Goal: Task Accomplishment & Management: Use online tool/utility

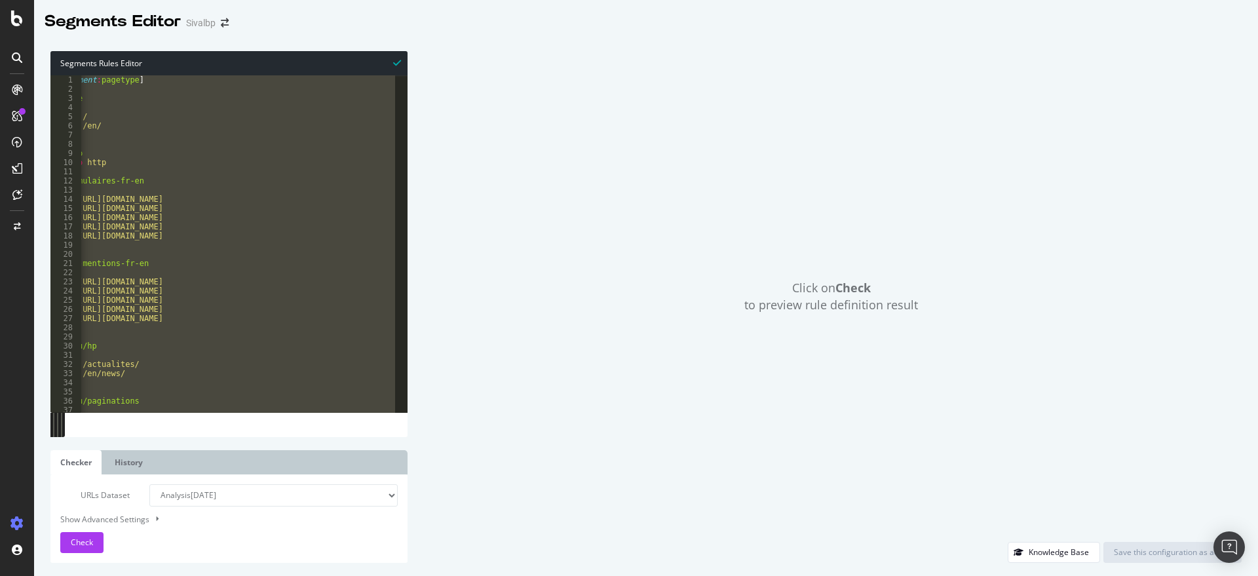
scroll to position [0, 24]
click at [1071, 380] on div "Click on Check to preview rule definition result" at bounding box center [831, 296] width 821 height 491
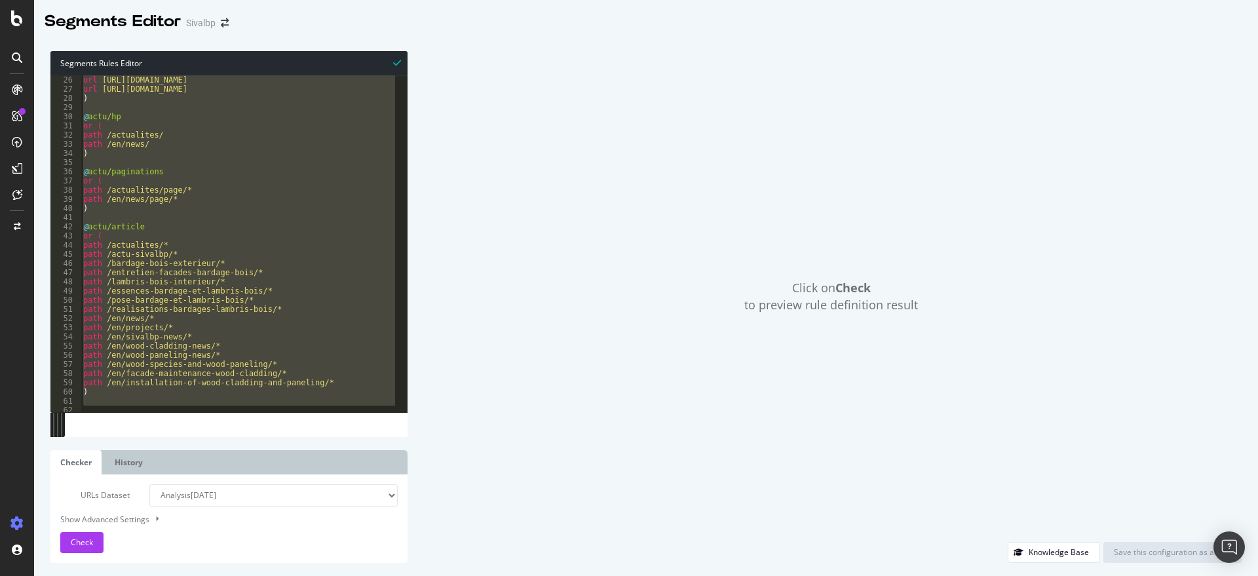
scroll to position [229, 0]
click at [152, 208] on div "url https://www.sivalbp.fr/politique-gestion-cookies/ url https://www.sivalbp.f…" at bounding box center [238, 243] width 314 height 337
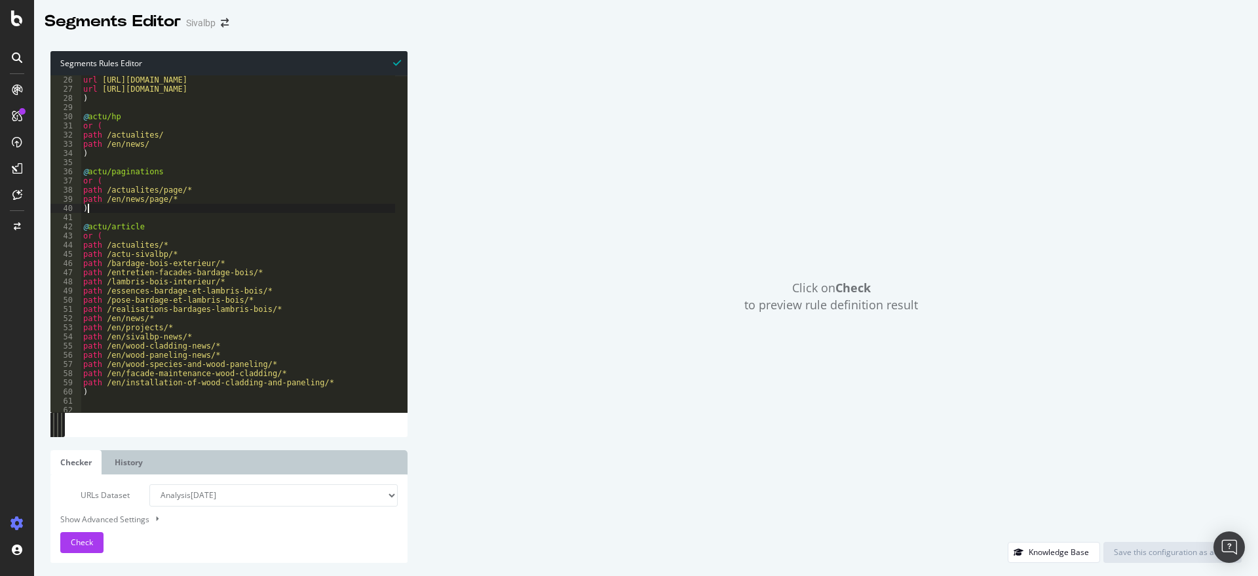
click at [160, 223] on div "url https://www.sivalbp.fr/politique-gestion-cookies/ url https://www.sivalbp.f…" at bounding box center [330, 237] width 498 height 343
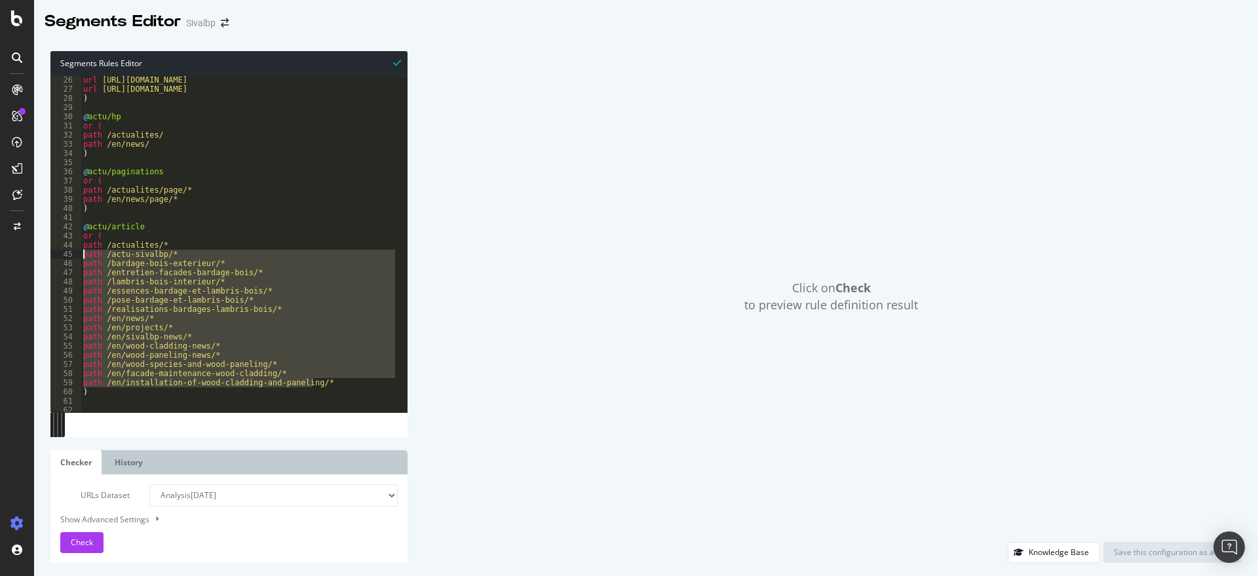
drag, startPoint x: 326, startPoint y: 381, endPoint x: 83, endPoint y: 257, distance: 272.5
click at [83, 257] on div "url https://www.sivalbp.fr/politique-gestion-cookies/ url https://www.sivalbp.f…" at bounding box center [330, 237] width 498 height 343
type textarea "path /actu-sivalbp/* path /bardage-bois-exterieur/*"
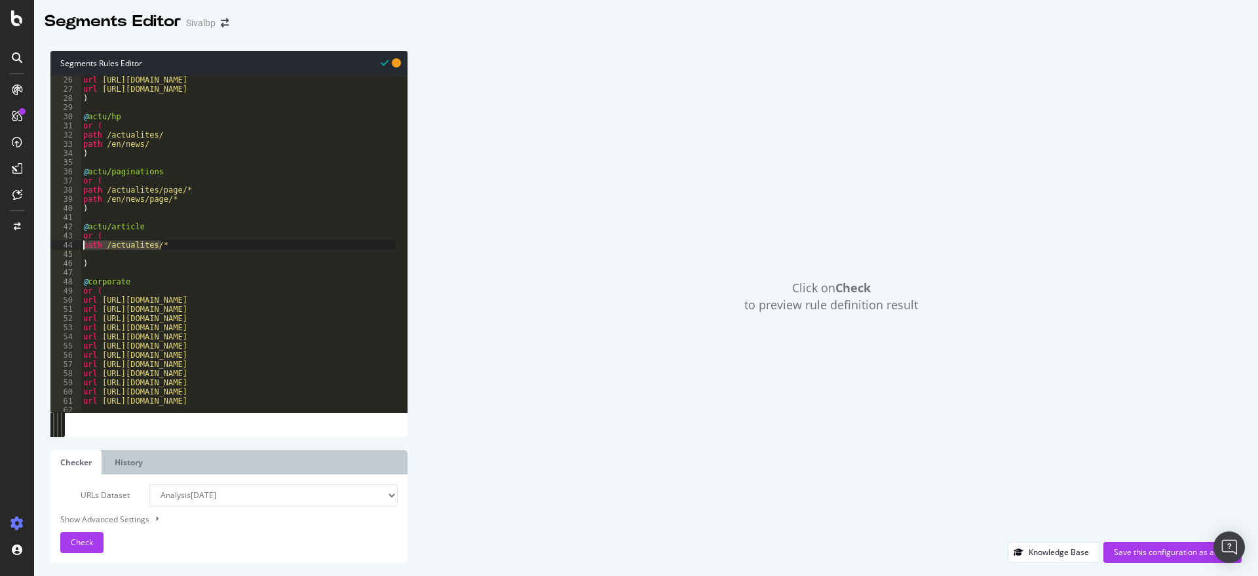
drag, startPoint x: 178, startPoint y: 248, endPoint x: 73, endPoint y: 248, distance: 105.5
click at [73, 248] on div "25 26 27 28 29 30 31 32 33 34 35 36 37 38 39 40 41 42 43 44 45 46 47 48 49 50 5…" at bounding box center [228, 243] width 357 height 337
type textarea "path /actualites/*"
click at [182, 242] on div "url https://www.sivalbp.fr/politique-gestion-cookies/ url https://www.sivalbp.f…" at bounding box center [238, 243] width 314 height 337
paste textarea "path /actualites/*"
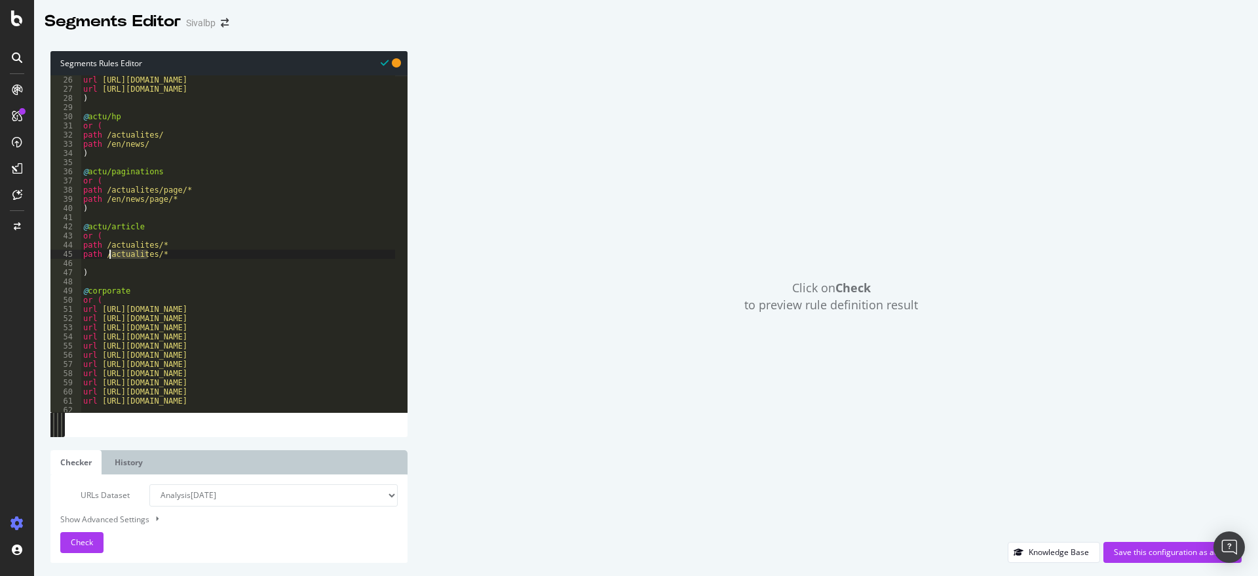
drag, startPoint x: 149, startPoint y: 253, endPoint x: 107, endPoint y: 254, distance: 42.0
click at [107, 254] on div "url https://www.sivalbp.fr/politique-gestion-cookies/ url https://www.sivalbp.f…" at bounding box center [330, 237] width 498 height 343
paste textarea "/news/"
click at [107, 256] on div "url https://www.sivalbp.fr/politique-gestion-cookies/ url https://www.sivalbp.f…" at bounding box center [330, 237] width 498 height 343
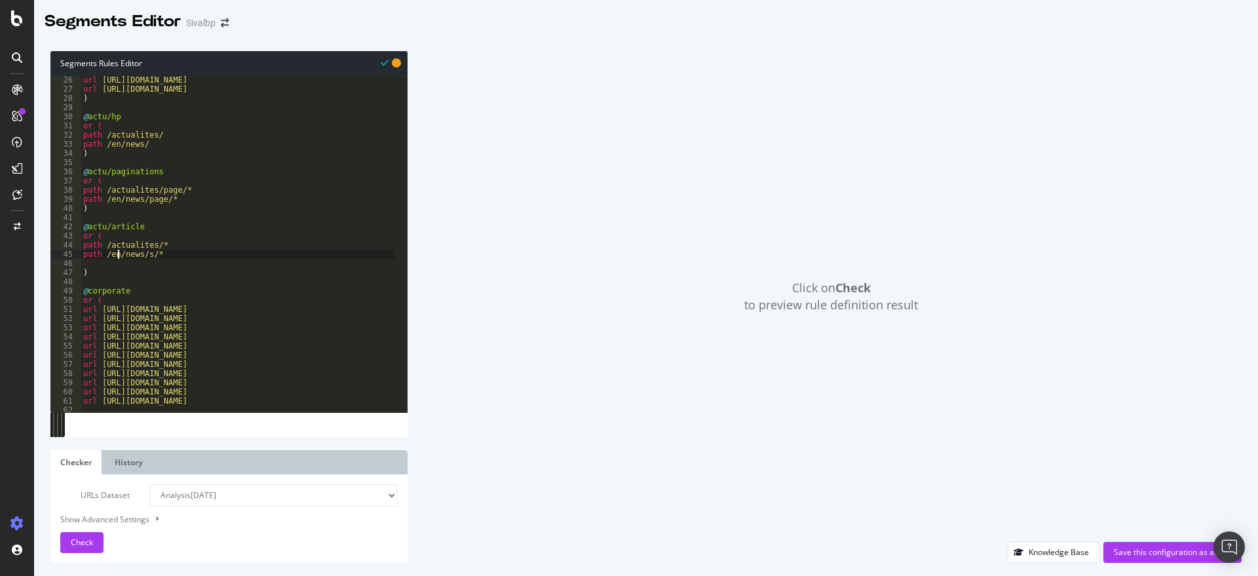
click at [108, 256] on div "url https://www.sivalbp.fr/politique-gestion-cookies/ url https://www.sivalbp.f…" at bounding box center [330, 237] width 498 height 343
click at [98, 269] on div "url https://www.sivalbp.fr/politique-gestion-cookies/ url https://www.sivalbp.f…" at bounding box center [330, 237] width 498 height 343
type textarea ")"
click at [100, 260] on div "url https://www.sivalbp.fr/politique-gestion-cookies/ url https://www.sivalbp.f…" at bounding box center [330, 237] width 498 height 343
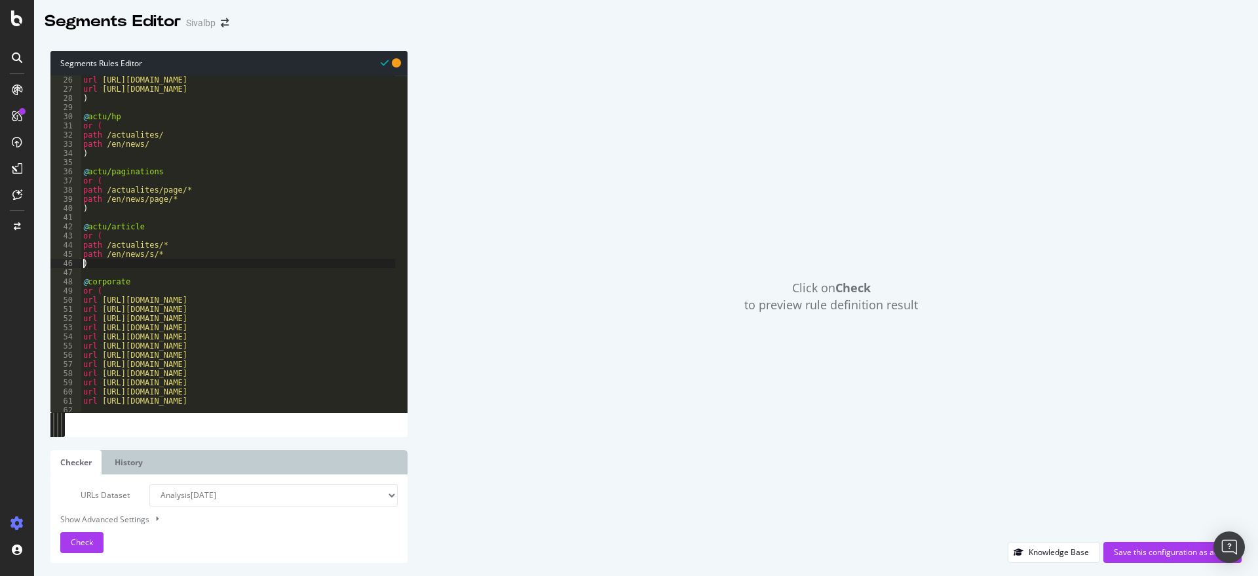
click at [245, 257] on div "url https://www.sivalbp.fr/politique-gestion-cookies/ url https://www.sivalbp.f…" at bounding box center [330, 237] width 498 height 343
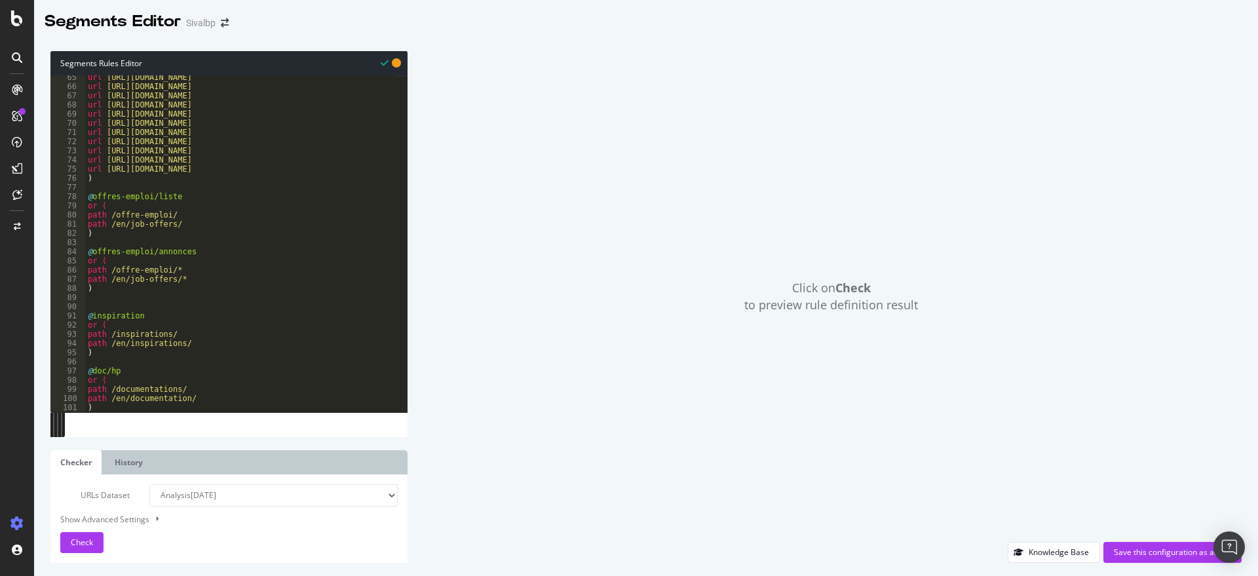
scroll to position [622, 0]
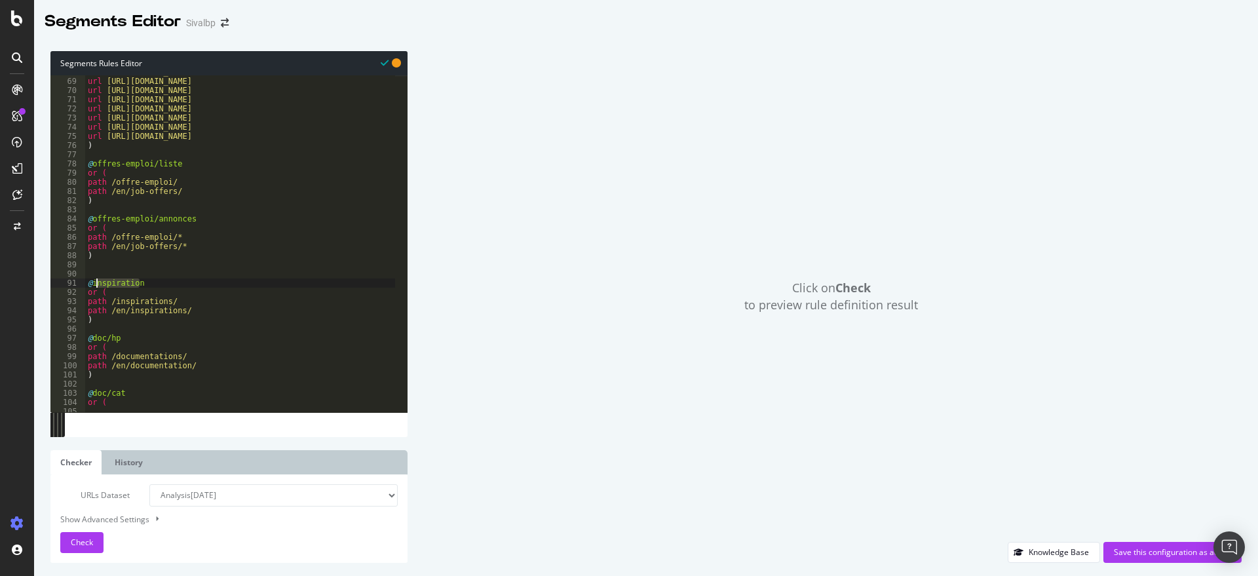
drag, startPoint x: 145, startPoint y: 281, endPoint x: 97, endPoint y: 281, distance: 47.8
click at [97, 281] on div "url https://www.sivalbp.fr/en/listening-trust/ url https://www.sivalbp.fr/en/en…" at bounding box center [334, 238] width 498 height 343
drag, startPoint x: 182, startPoint y: 301, endPoint x: 107, endPoint y: 301, distance: 74.7
click at [107, 301] on div "url https://www.sivalbp.fr/en/listening-trust/ url https://www.sivalbp.fr/en/en…" at bounding box center [334, 238] width 498 height 343
paste textarea "essence"
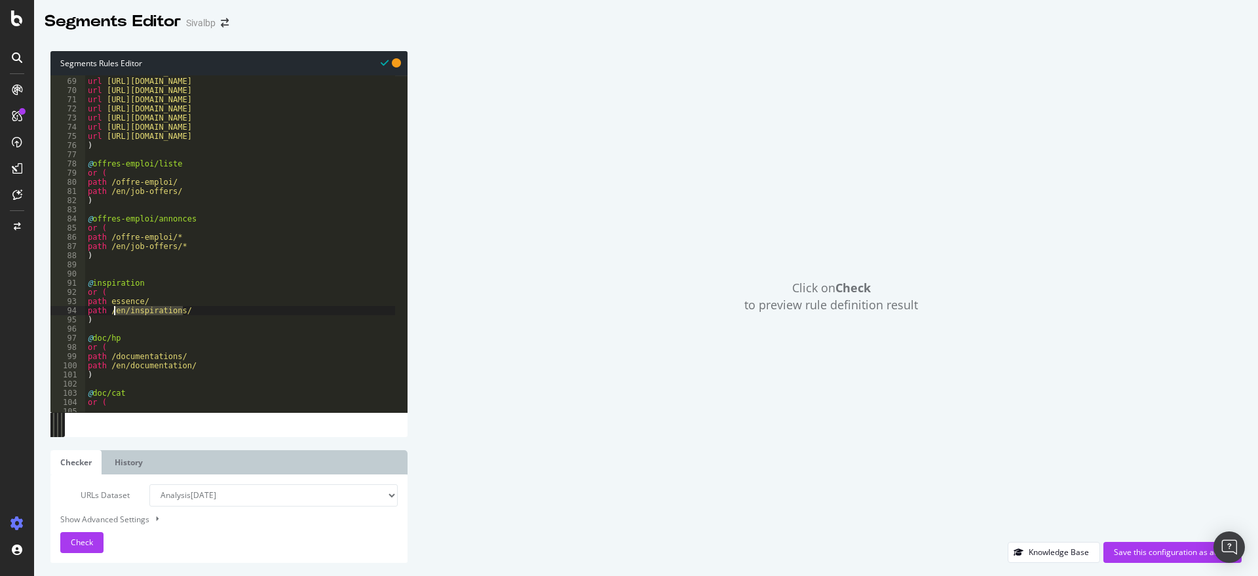
drag, startPoint x: 181, startPoint y: 313, endPoint x: 115, endPoint y: 309, distance: 66.3
click at [115, 309] on div "url https://www.sivalbp.fr/en/listening-trust/ url https://www.sivalbp.fr/en/en…" at bounding box center [334, 238] width 498 height 343
paste textarea "wood-species/"
click at [108, 301] on div "url https://www.sivalbp.fr/en/listening-trust/ url https://www.sivalbp.fr/en/en…" at bounding box center [334, 238] width 498 height 343
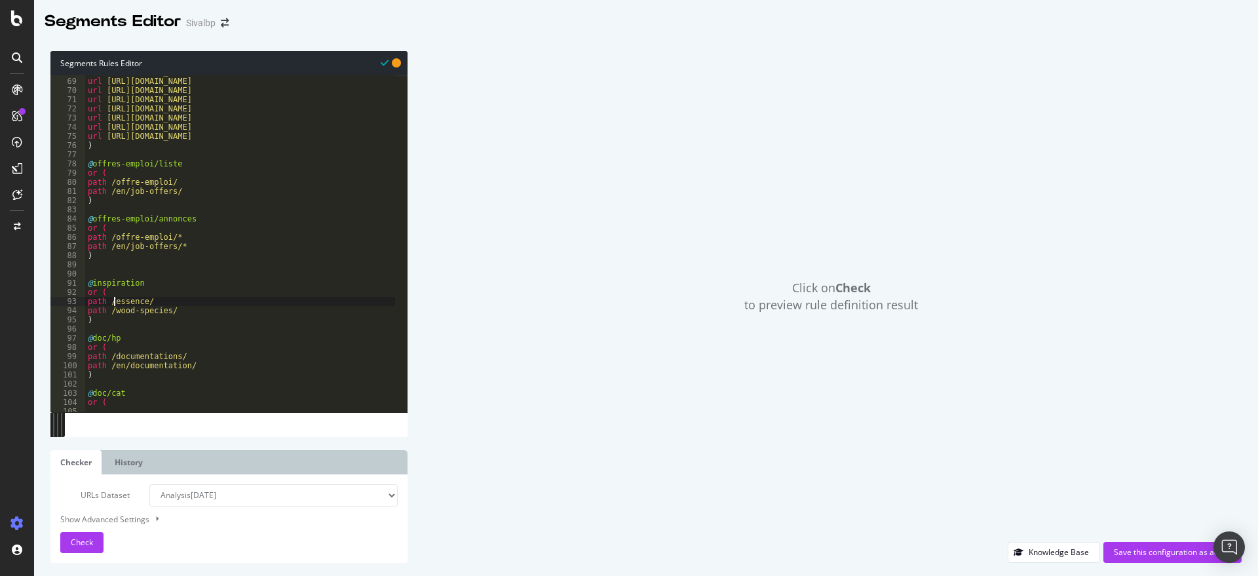
click at [270, 314] on div "url https://www.sivalbp.fr/en/listening-trust/ url https://www.sivalbp.fr/en/en…" at bounding box center [334, 238] width 498 height 343
drag, startPoint x: 132, startPoint y: 276, endPoint x: 94, endPoint y: 282, distance: 38.5
click at [94, 282] on div "url https://www.sivalbp.fr/en/listening-trust/ url https://www.sivalbp.fr/en/en…" at bounding box center [334, 238] width 498 height 343
click at [103, 282] on div "url https://www.sivalbp.fr/en/listening-trust/ url https://www.sivalbp.fr/en/en…" at bounding box center [334, 238] width 498 height 343
click at [152, 283] on div "url https://www.sivalbp.fr/en/listening-trust/ url https://www.sivalbp.fr/en/en…" at bounding box center [334, 238] width 498 height 343
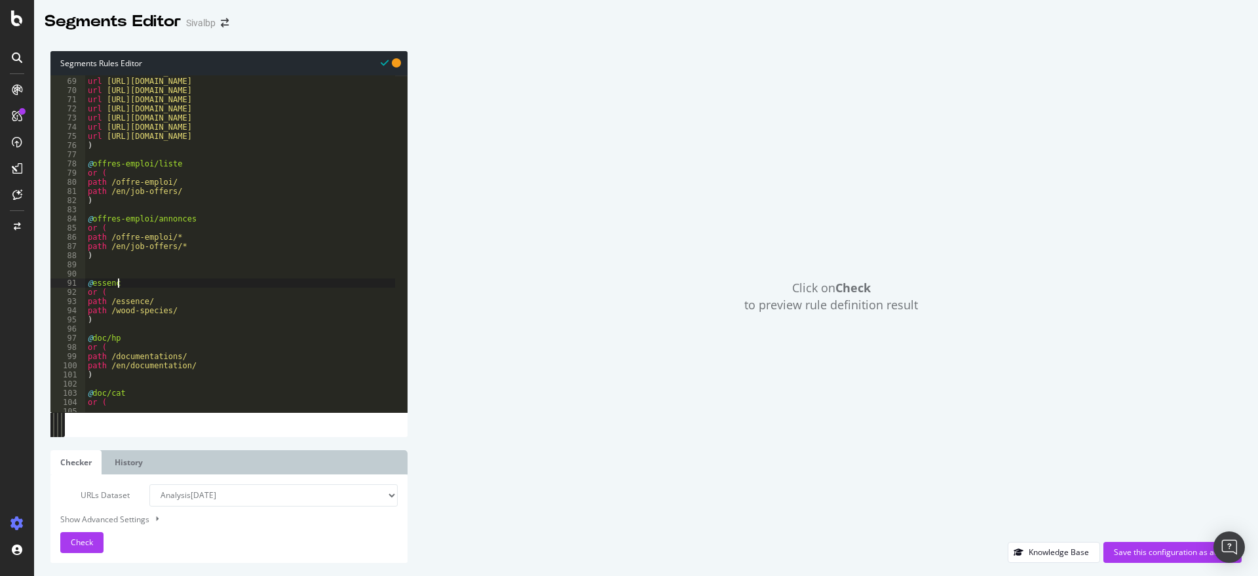
scroll to position [0, 2]
type textarea "@essence"
click at [127, 276] on div "url https://www.sivalbp.fr/en/listening-trust/ url https://www.sivalbp.fr/en/en…" at bounding box center [334, 238] width 498 height 343
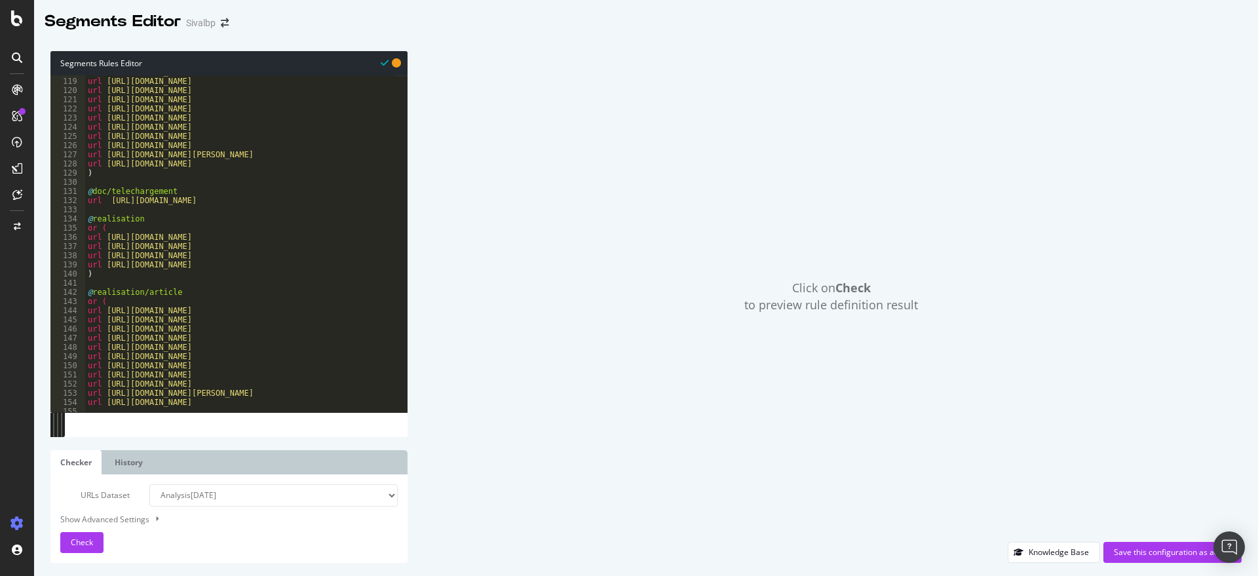
scroll to position [1147, 0]
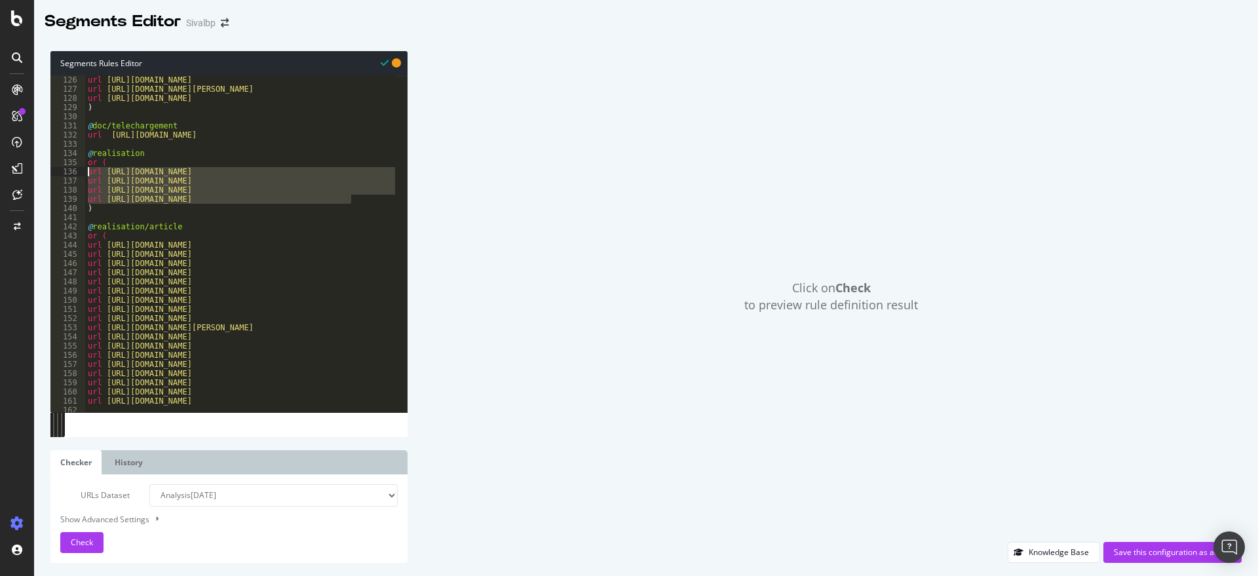
drag, startPoint x: 351, startPoint y: 200, endPoint x: 88, endPoint y: 170, distance: 263.8
click at [88, 170] on div "url https://www.sivalbp.fr/en/documentation/maintenance-booklet/ url https://ww…" at bounding box center [334, 237] width 498 height 343
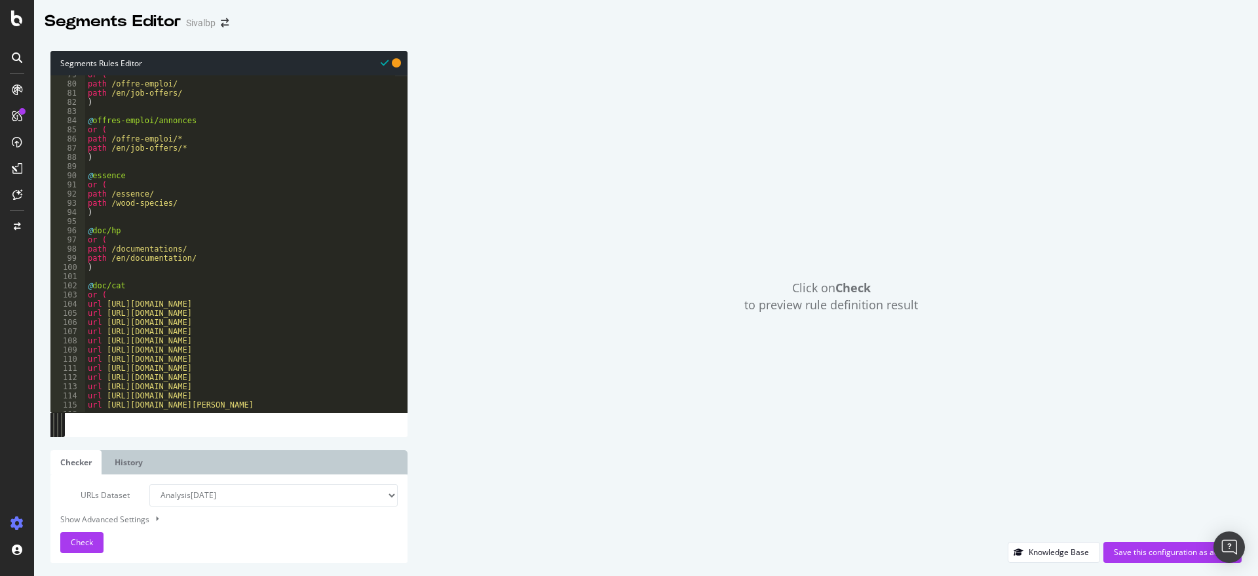
scroll to position [721, 0]
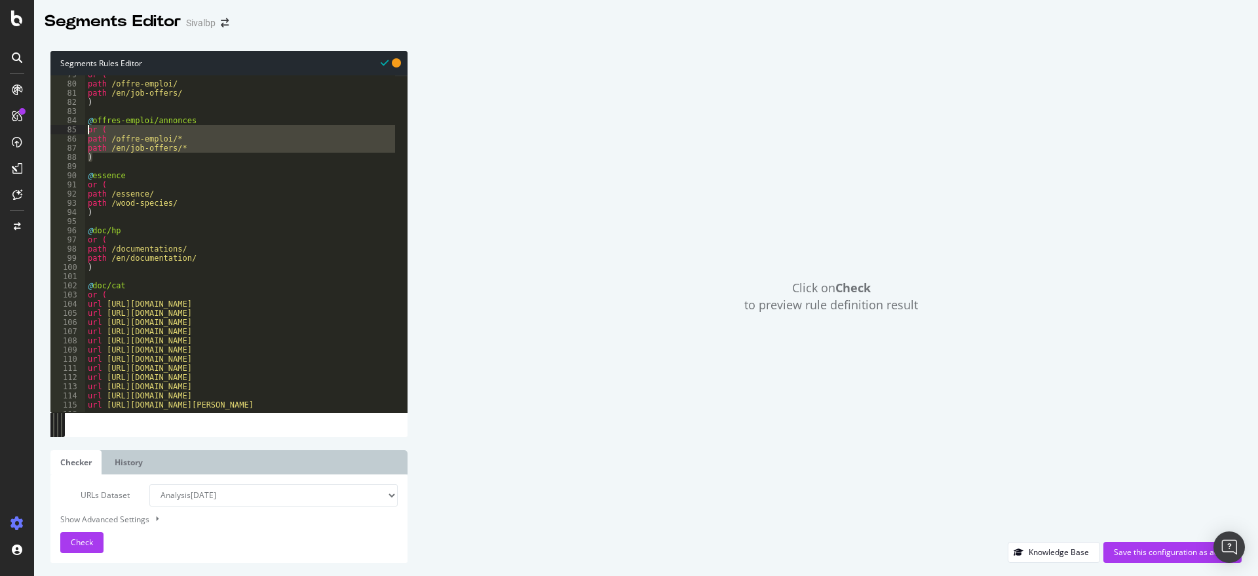
drag, startPoint x: 98, startPoint y: 158, endPoint x: 78, endPoint y: 126, distance: 37.1
click at [78, 126] on div "url https://www.sivalbp.fr/realisations-bardage-exterieur/ url https://www.siva…" at bounding box center [228, 243] width 357 height 337
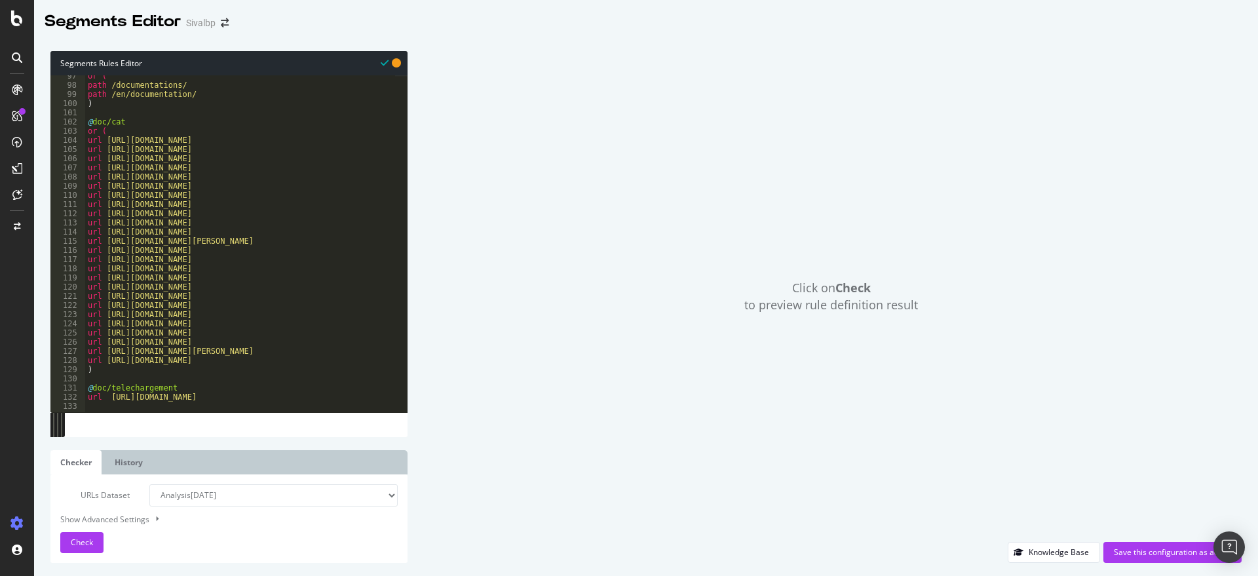
scroll to position [1114, 0]
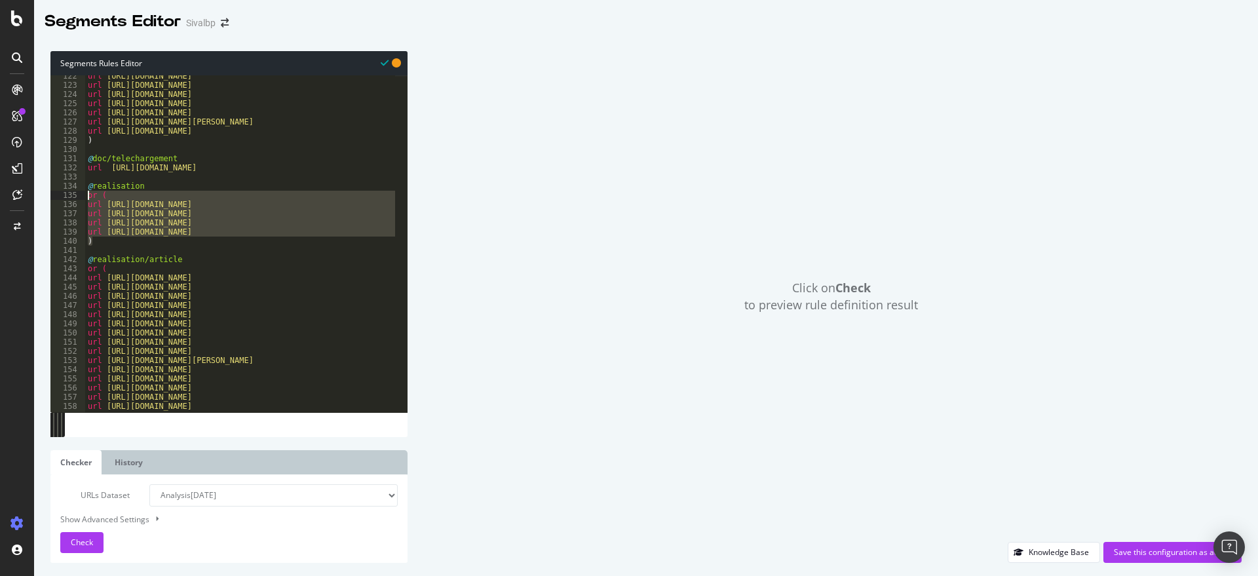
drag, startPoint x: 102, startPoint y: 240, endPoint x: 74, endPoint y: 198, distance: 50.5
click at [74, 198] on div "or ( path /offre-emploi/* 122 123 124 125 126 127 128 129 130 131 132 133 134 1…" at bounding box center [228, 243] width 357 height 337
paste textarea ")"
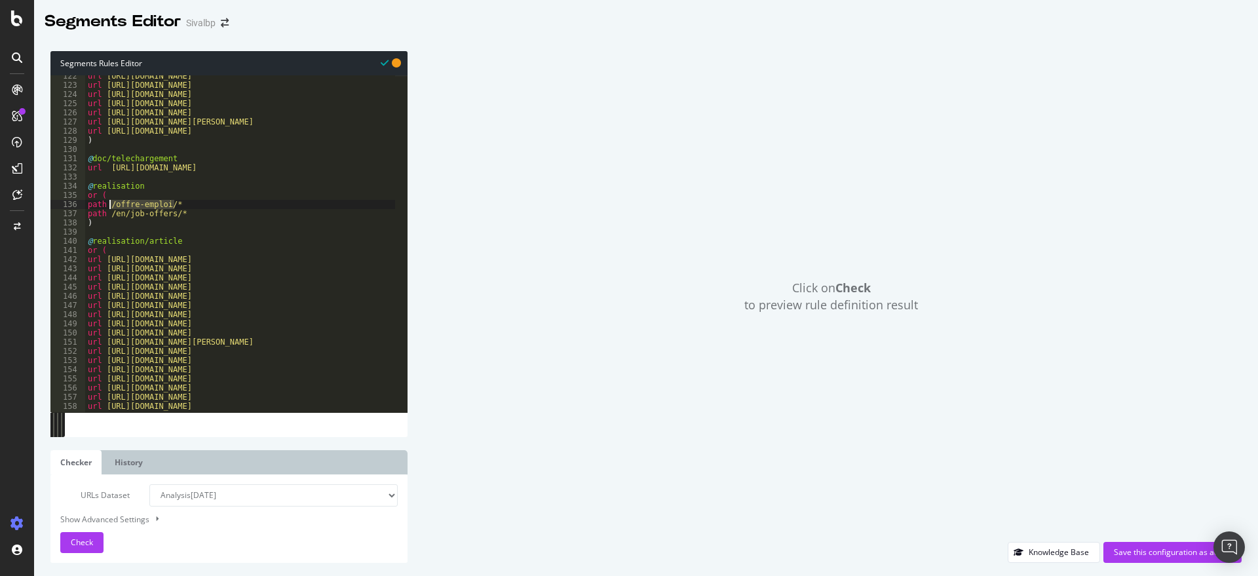
drag, startPoint x: 154, startPoint y: 200, endPoint x: 111, endPoint y: 207, distance: 43.1
click at [111, 207] on div "url https://www.sivalbp.fr/en/documentation/product-sheets/ url https://www.siv…" at bounding box center [334, 242] width 498 height 343
paste textarea "realisations"
drag, startPoint x: 98, startPoint y: 211, endPoint x: 365, endPoint y: 199, distance: 266.9
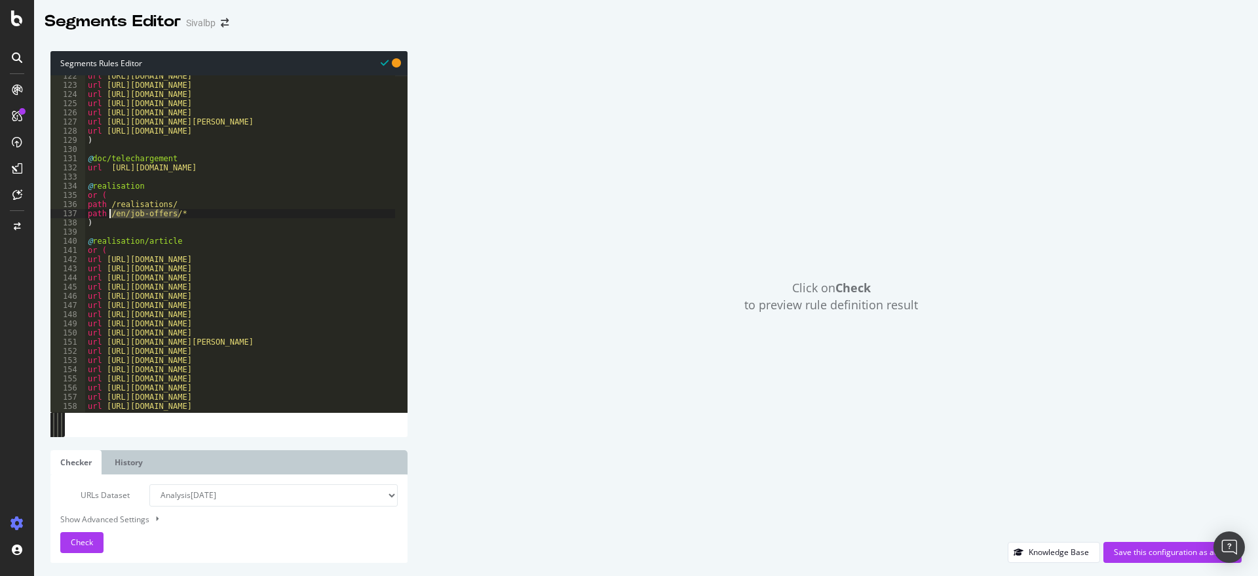
click at [109, 211] on div "url https://www.sivalbp.fr/en/documentation/product-sheets/ url https://www.siv…" at bounding box center [334, 242] width 498 height 343
paste textarea "inspirations"
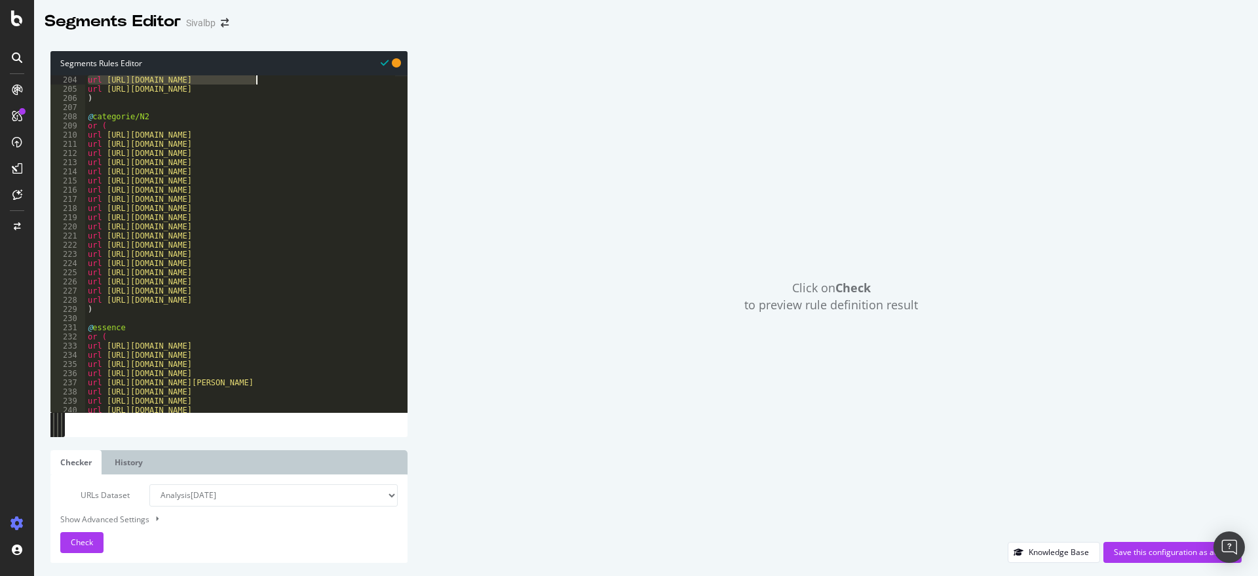
scroll to position [1862, 0]
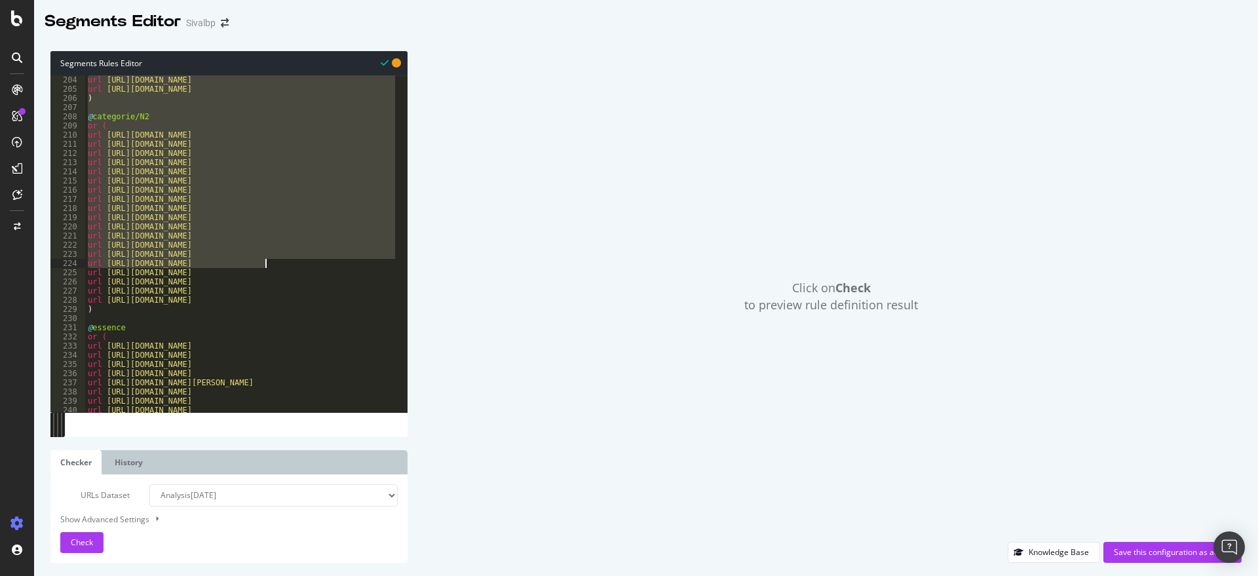
drag, startPoint x: 87, startPoint y: 239, endPoint x: 265, endPoint y: 266, distance: 179.6
click at [265, 266] on div "url https://www.sivalbp.fr/en/panelling/ url https://www.sivalbp.fr/en/wood-spe…" at bounding box center [334, 246] width 498 height 343
click at [214, 229] on div "url https://www.sivalbp.fr/en/panelling/ url https://www.sivalbp.fr/en/wood-spe…" at bounding box center [240, 243] width 311 height 337
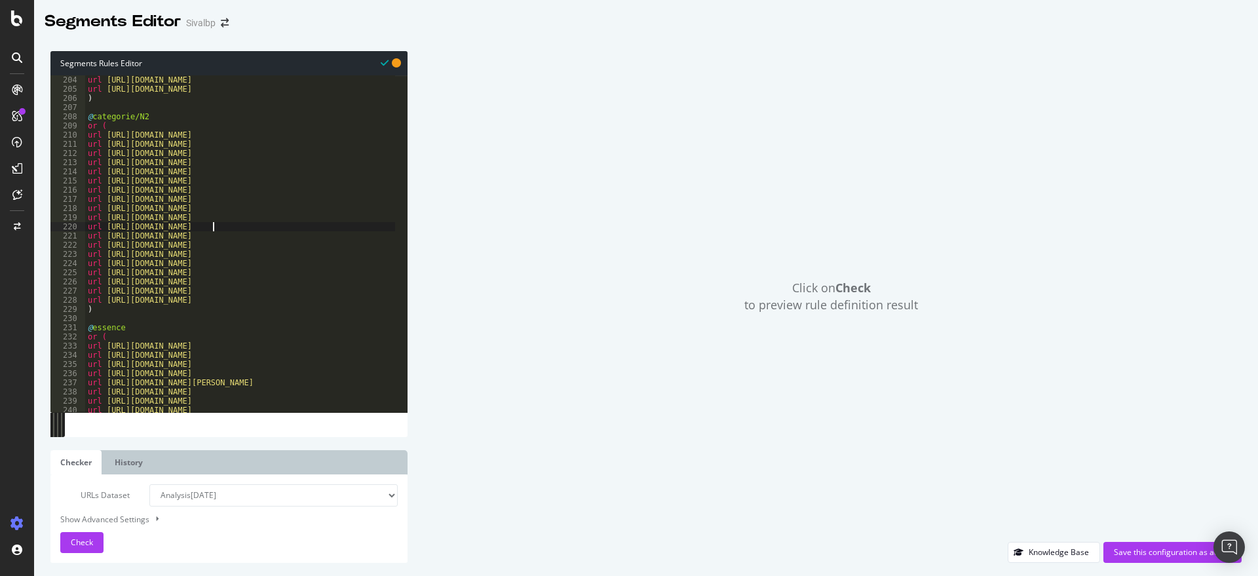
scroll to position [1993, 0]
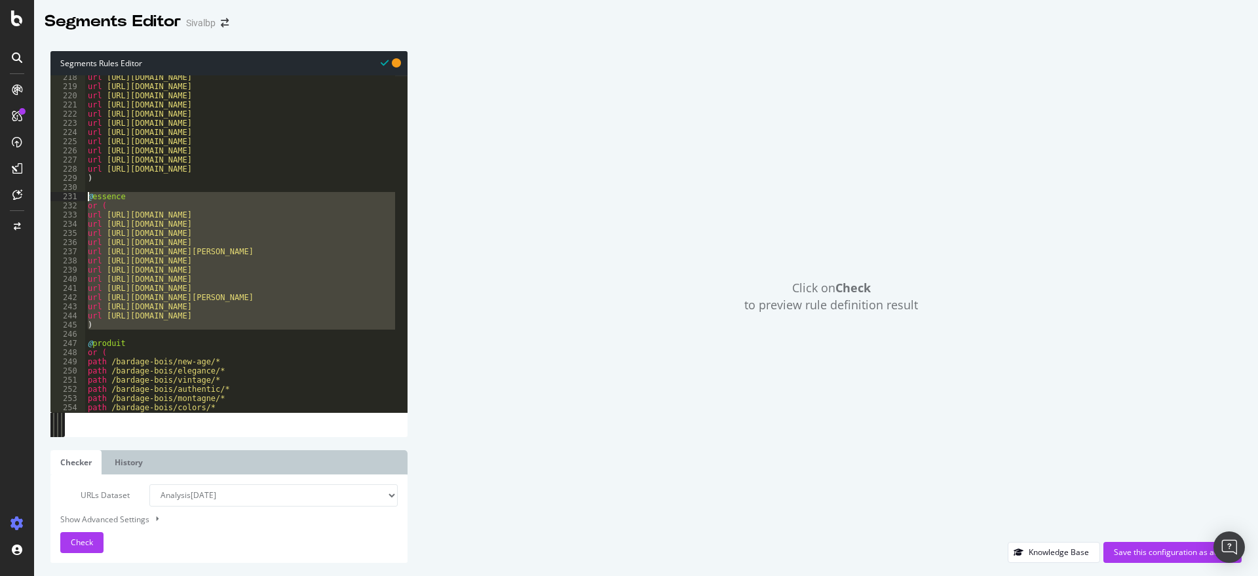
drag, startPoint x: 111, startPoint y: 330, endPoint x: 72, endPoint y: 194, distance: 141.7
click at [72, 194] on div "url https://www.sivalbp.fr/en/wood-cladding/colors/ 218 219 220 221 222 223 224…" at bounding box center [228, 243] width 357 height 337
type textarea "@essence or ("
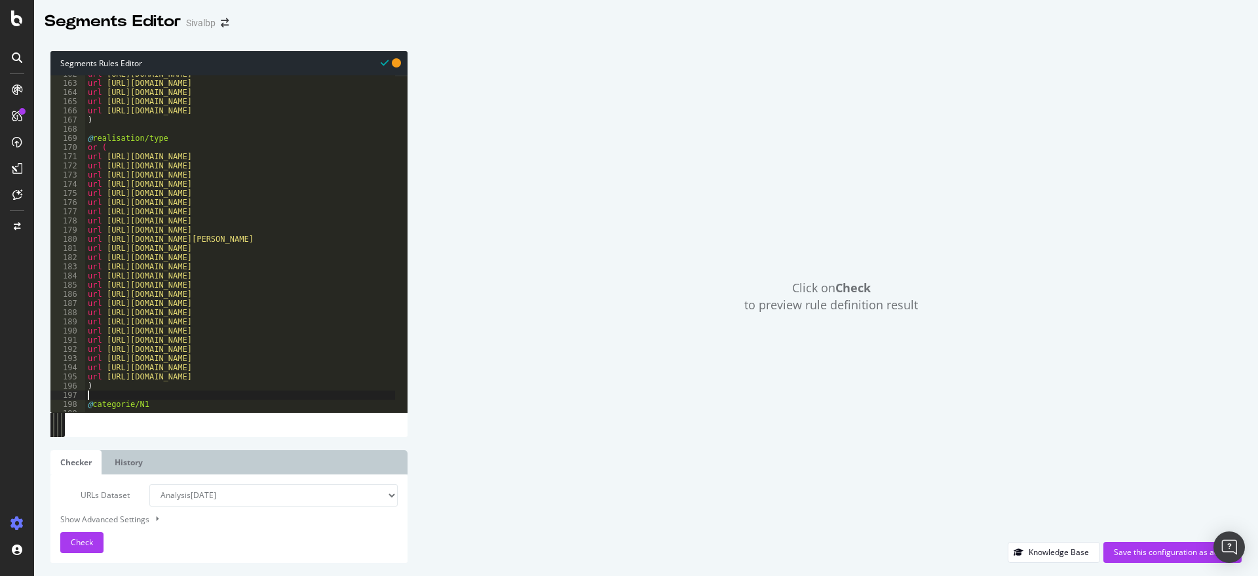
scroll to position [1483, 0]
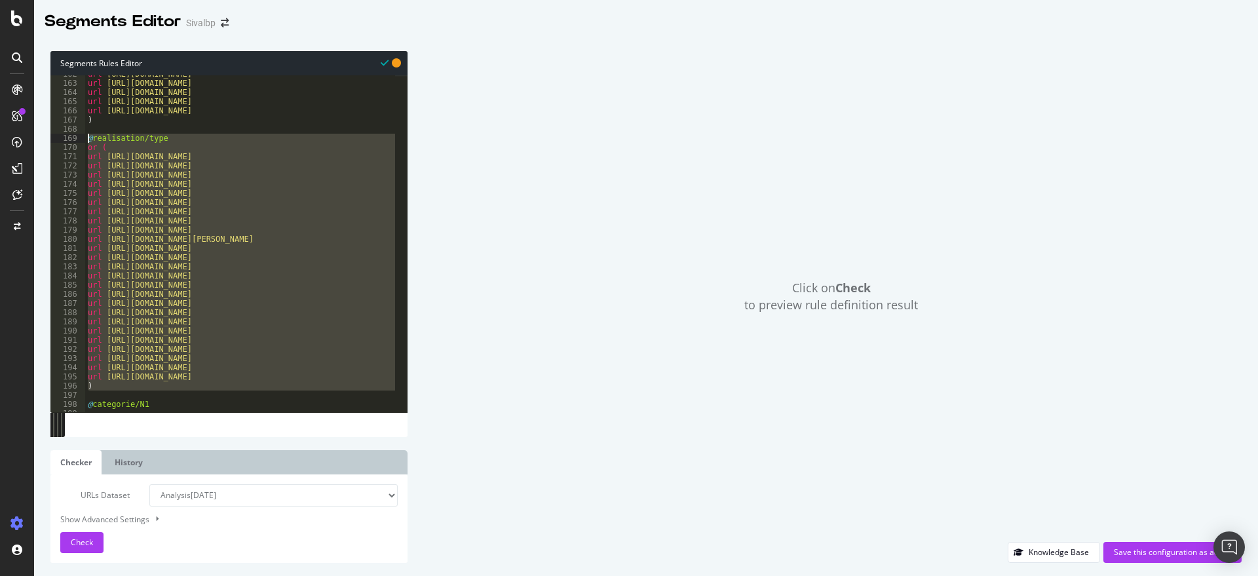
drag, startPoint x: 113, startPoint y: 396, endPoint x: 84, endPoint y: 142, distance: 255.9
click at [84, 142] on div "162 163 164 165 166 167 168 169 170 171 172 173 174 175 176 177 178 179 180 181…" at bounding box center [228, 243] width 357 height 337
type textarea "@realisation/type or ("
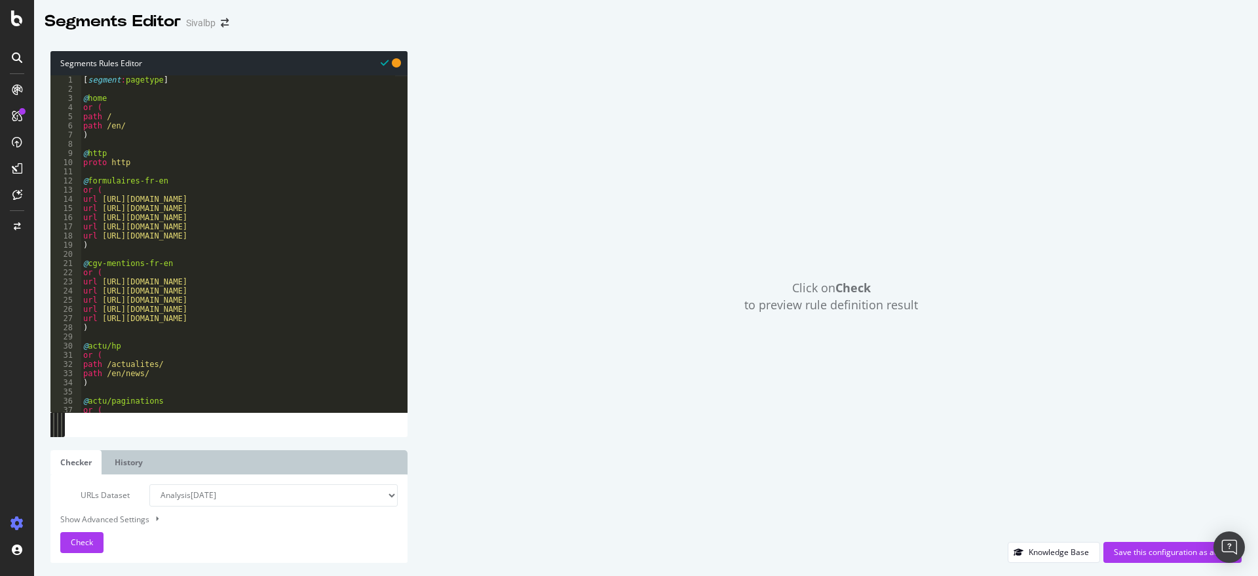
scroll to position [0, 0]
click at [85, 533] on div "Check" at bounding box center [82, 543] width 22 height 20
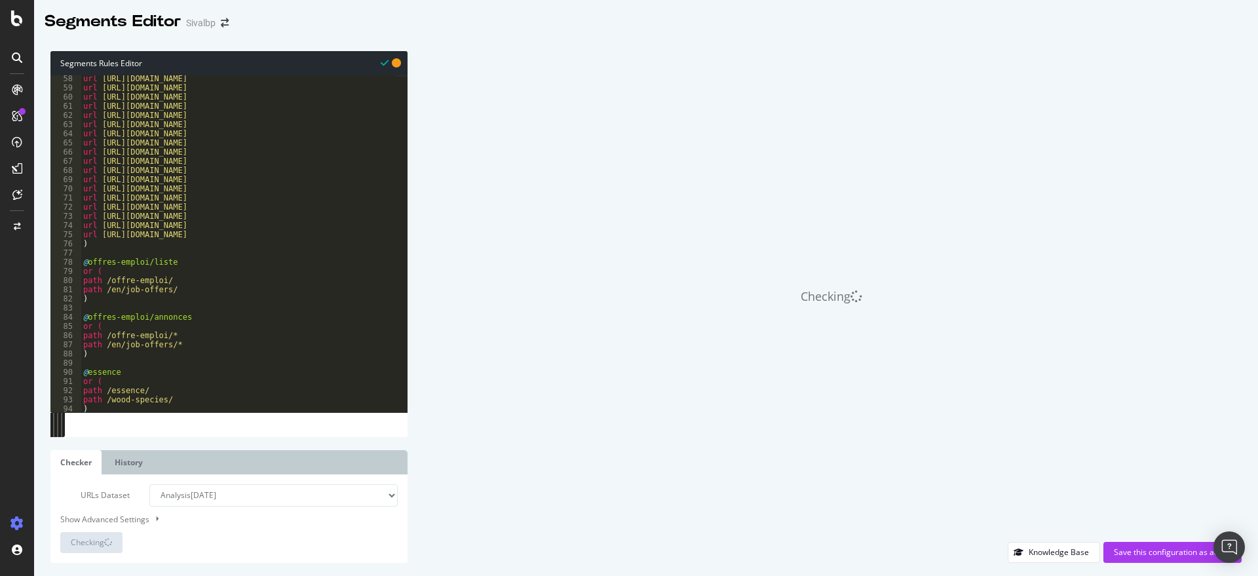
scroll to position [655, 0]
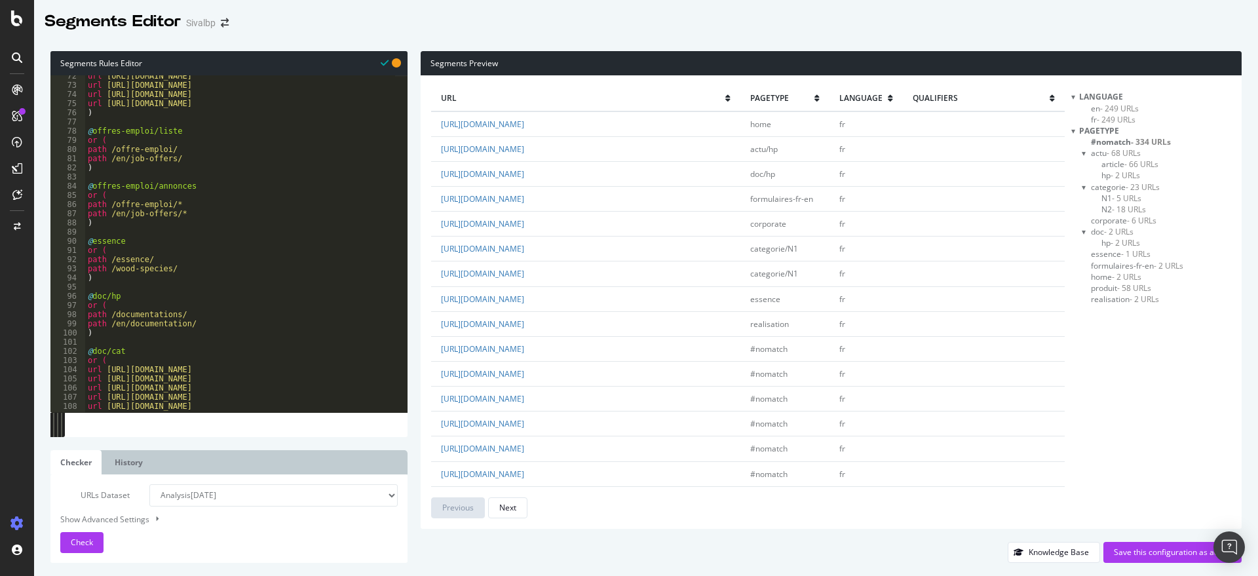
click at [1149, 138] on span "- 334 URLs" at bounding box center [1151, 141] width 40 height 11
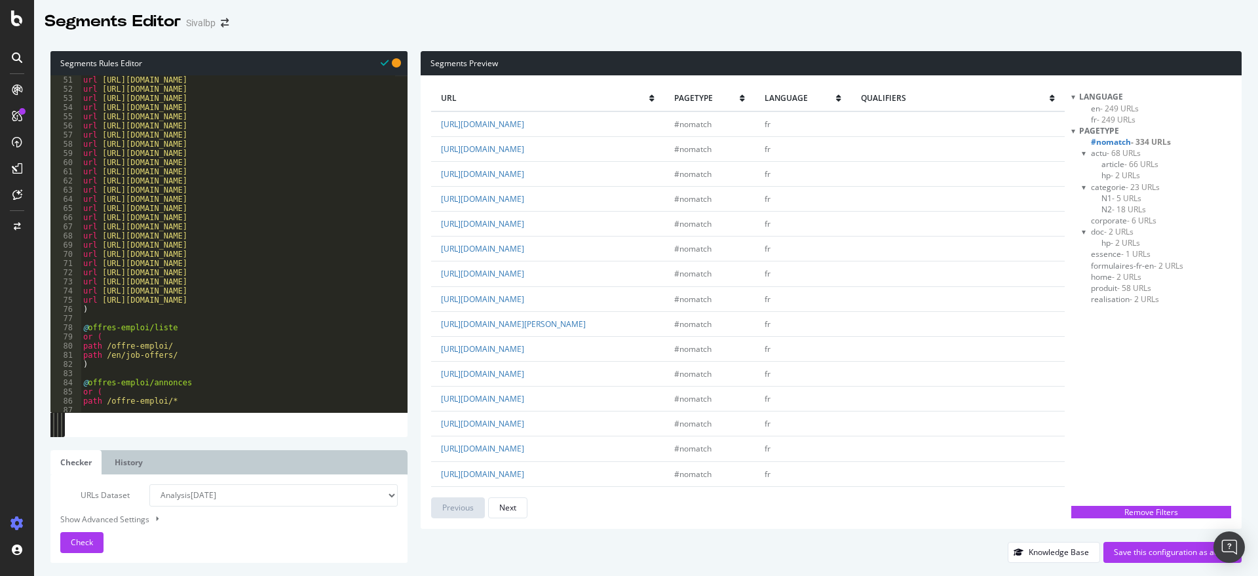
scroll to position [557, 0]
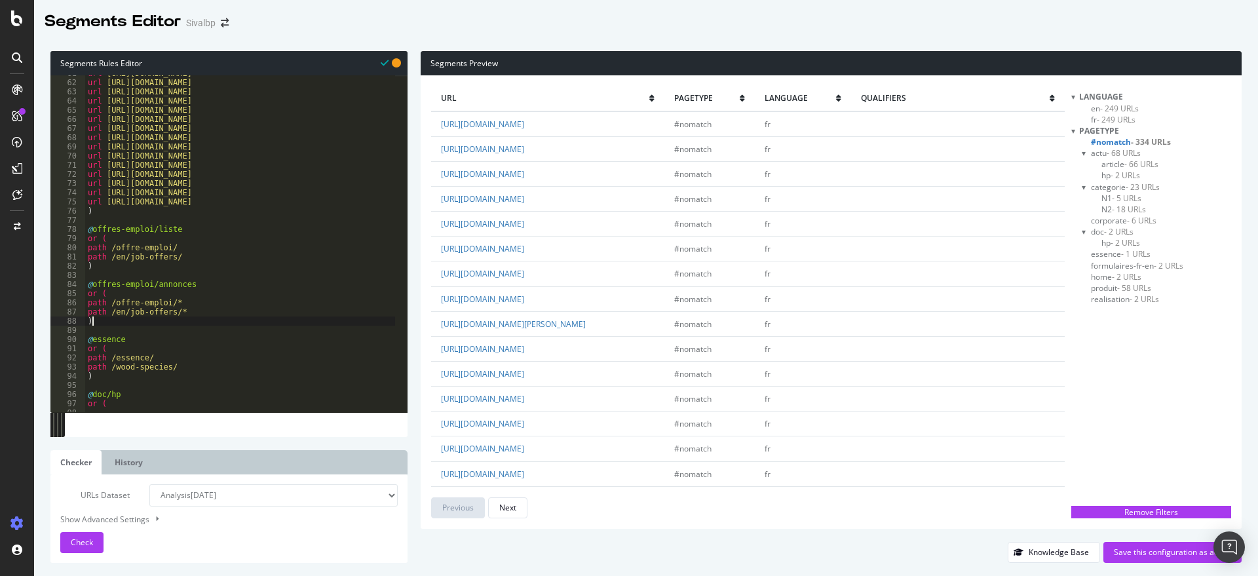
click at [180, 326] on div "url https://www.sivalbp.fr/eco-responsable/ url https://www.sivalbp.fr/newslett…" at bounding box center [334, 240] width 498 height 343
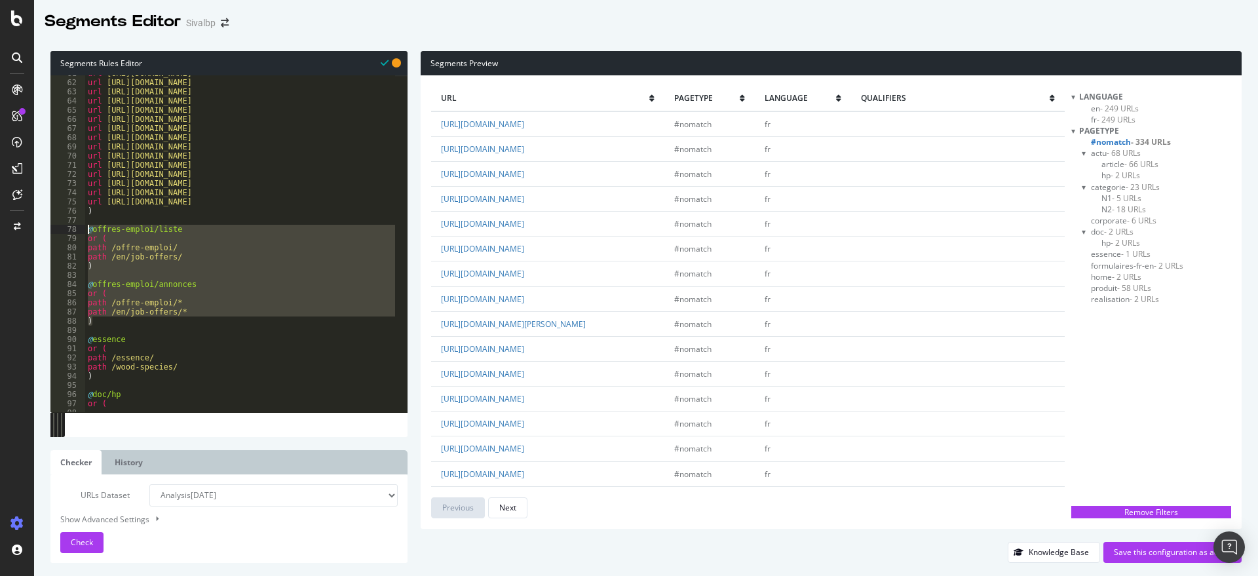
drag, startPoint x: 117, startPoint y: 324, endPoint x: 85, endPoint y: 226, distance: 102.8
click at [85, 226] on div ") 61 62 63 64 65 66 67 68 69 70 71 72 73 74 75 76 77 78 79 80 81 82 83 84 85 86…" at bounding box center [228, 243] width 357 height 337
type textarea "@offres-emploi/liste or ("
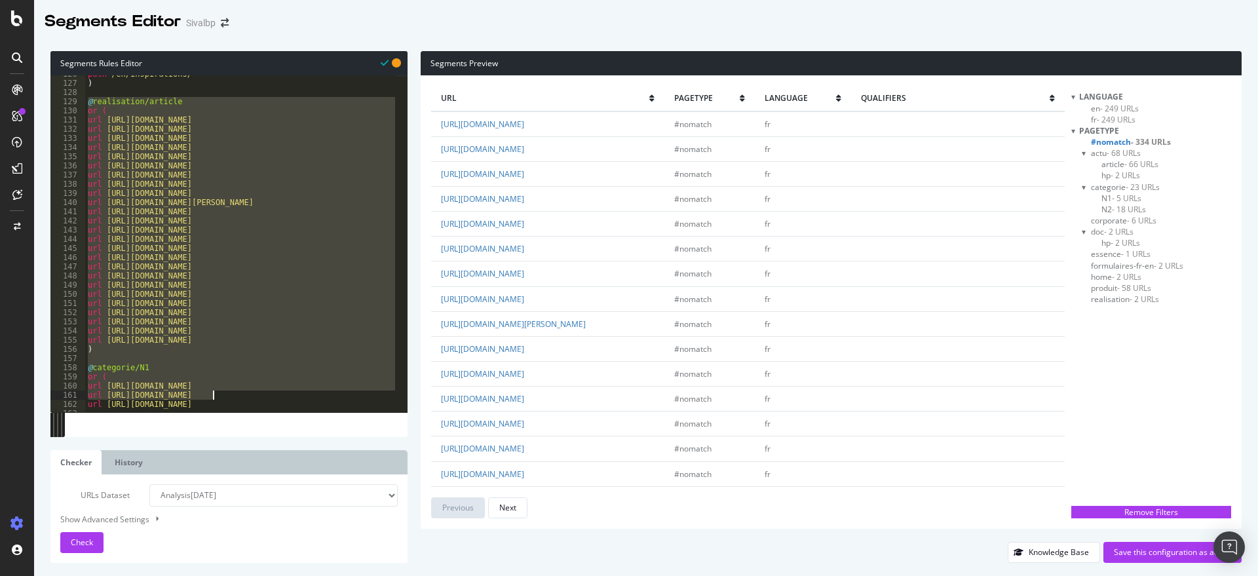
scroll to position [1253, 0]
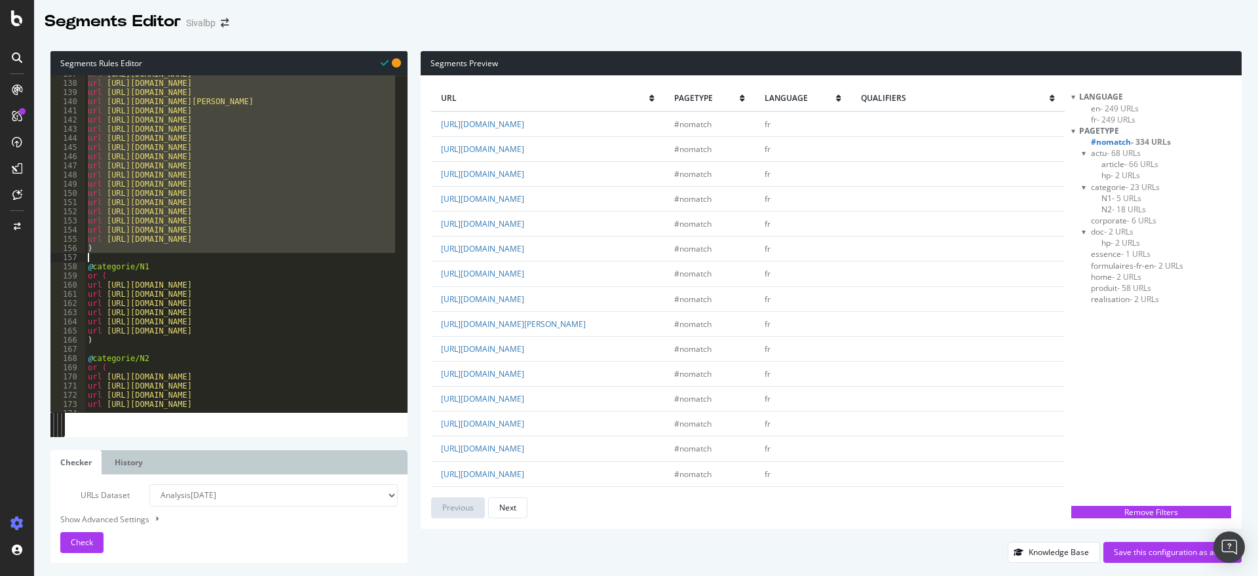
drag, startPoint x: 88, startPoint y: 238, endPoint x: 265, endPoint y: 254, distance: 177.5
click at [265, 254] on div "url https://www.sivalbp.fr/realisations-bardage-exterieur/sur-mesure/ url https…" at bounding box center [334, 240] width 498 height 343
type textarea ")"
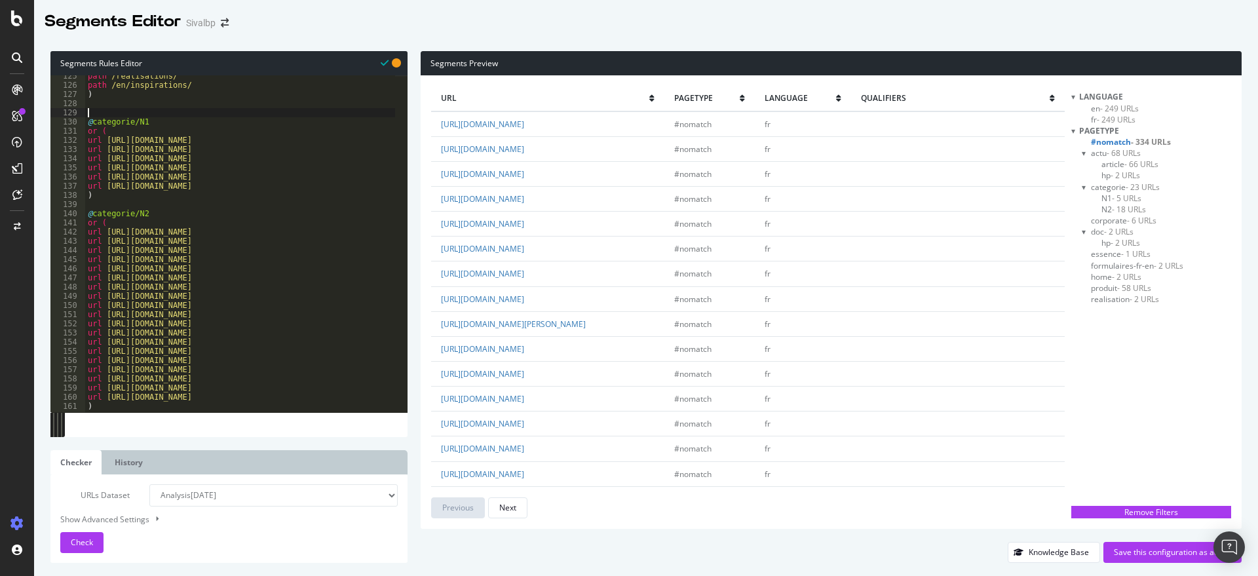
scroll to position [1010, 0]
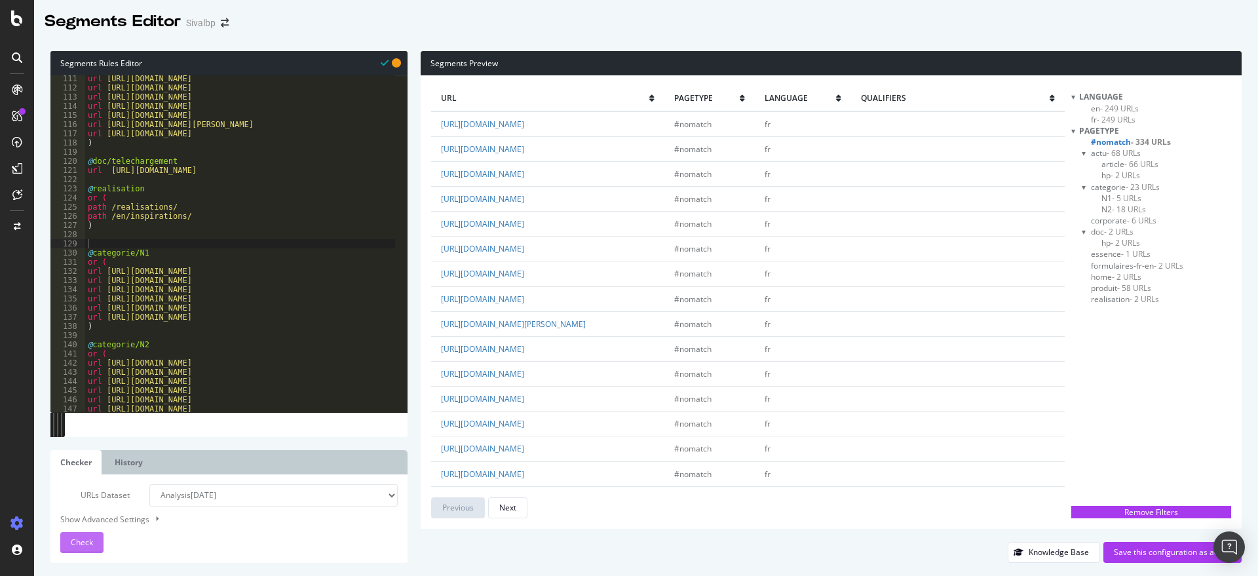
click at [73, 552] on button "Check" at bounding box center [81, 542] width 43 height 21
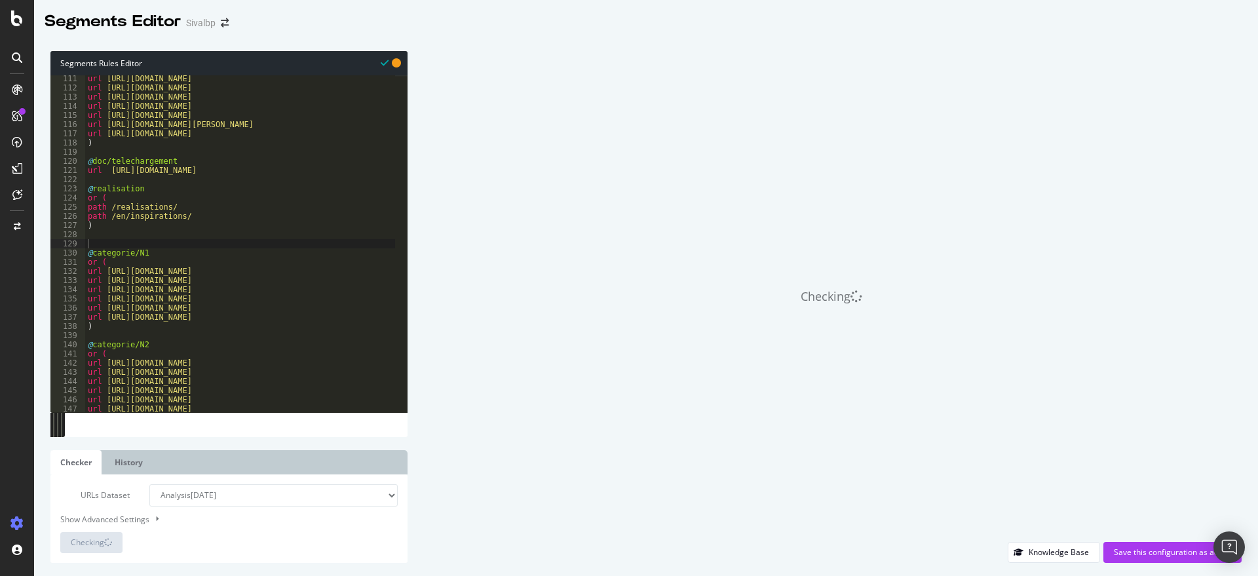
click at [132, 236] on div "url https://www.sivalbp.fr/en/documentation/product-sheets/ url https://www.siv…" at bounding box center [334, 245] width 498 height 343
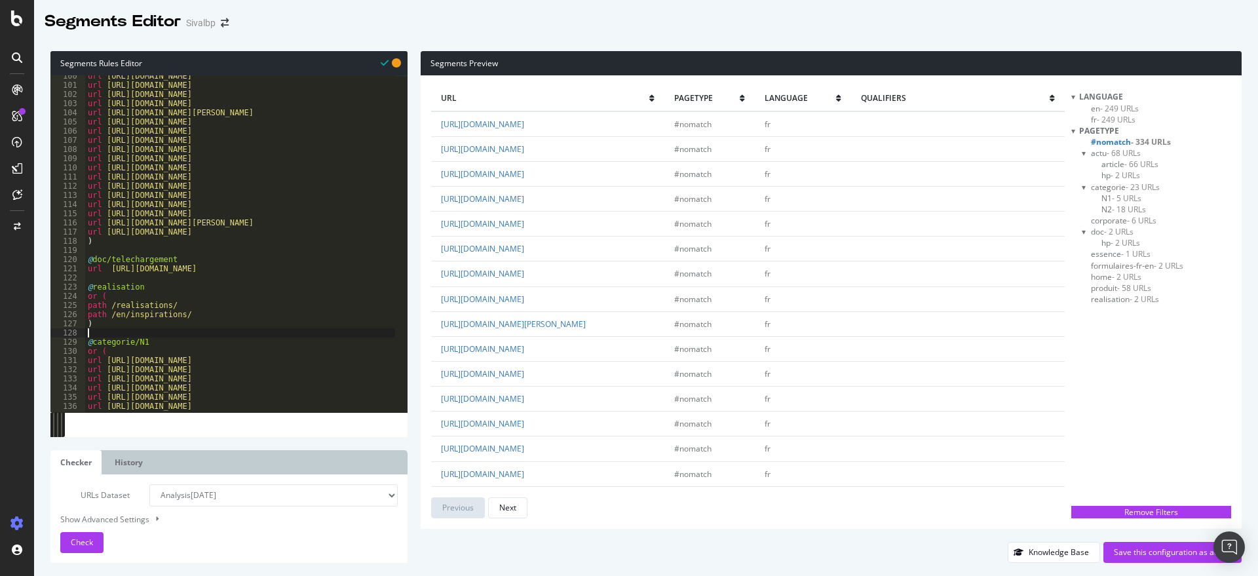
scroll to position [748, 0]
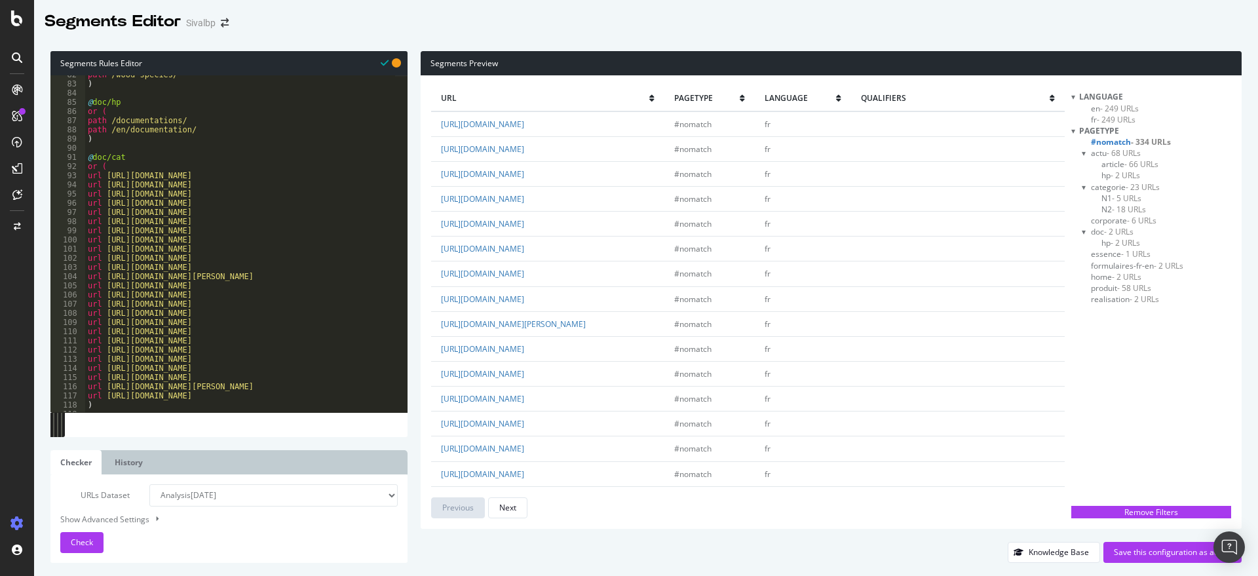
drag, startPoint x: 679, startPoint y: 128, endPoint x: 682, endPoint y: 172, distance: 44.0
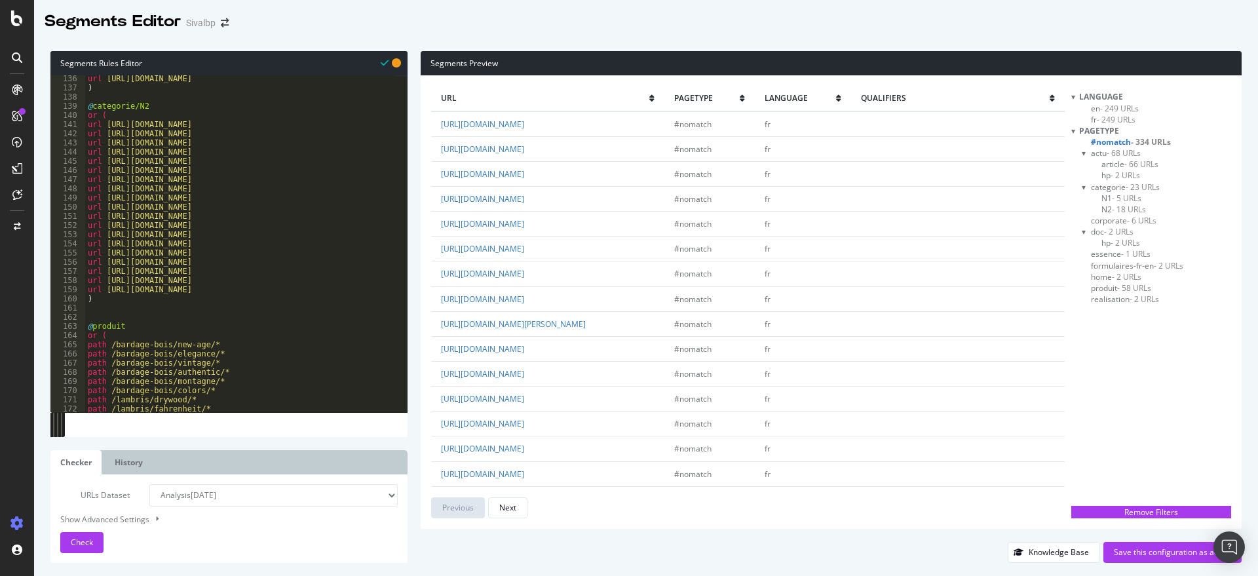
scroll to position [1174, 0]
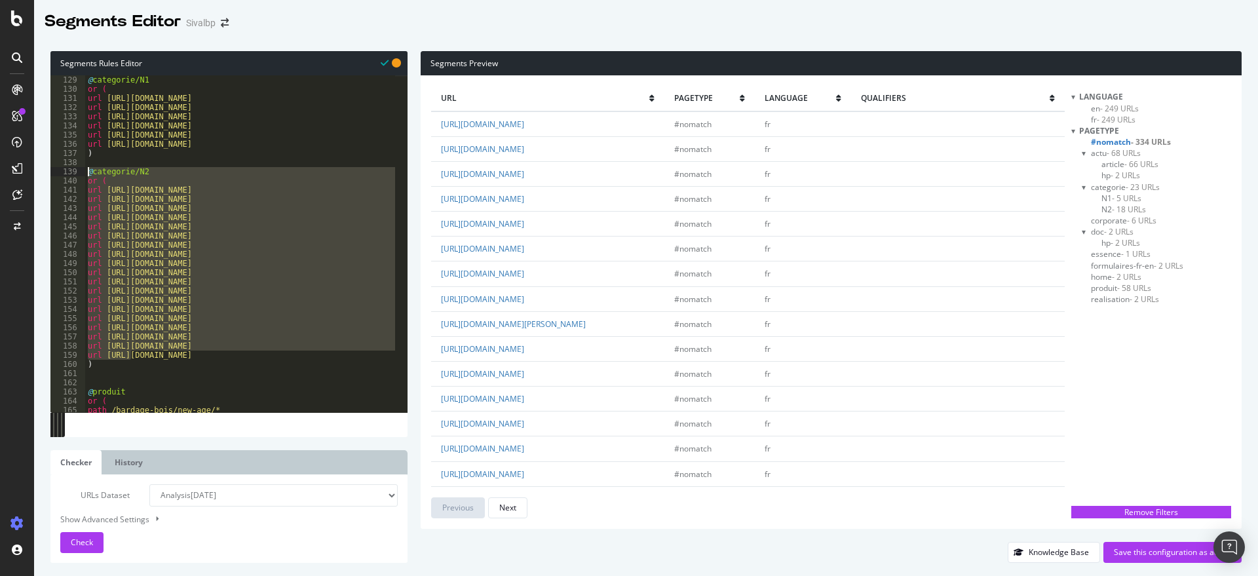
drag, startPoint x: 131, startPoint y: 358, endPoint x: 85, endPoint y: 170, distance: 194.3
click at [85, 170] on div "url https://www.sivalbp.fr/en/panelling/steamwood/ 129 130 131 132 133 134 135 …" at bounding box center [228, 243] width 357 height 337
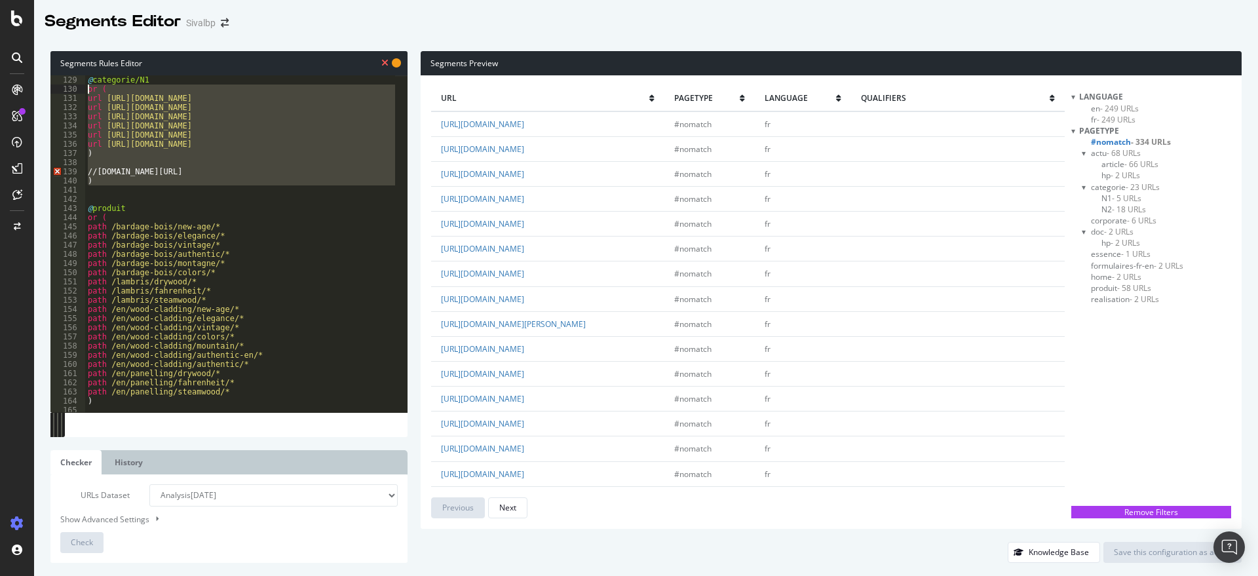
drag, startPoint x: 101, startPoint y: 160, endPoint x: 66, endPoint y: 92, distance: 76.5
click at [66, 92] on div "//www.sivalbp.fr/en/panelling/steamwood/ 129 130 131 132 133 134 135 136 137 13…" at bounding box center [228, 243] width 357 height 337
type textarea "or ( url https://www.sivalbp.fr/bardage-bois/"
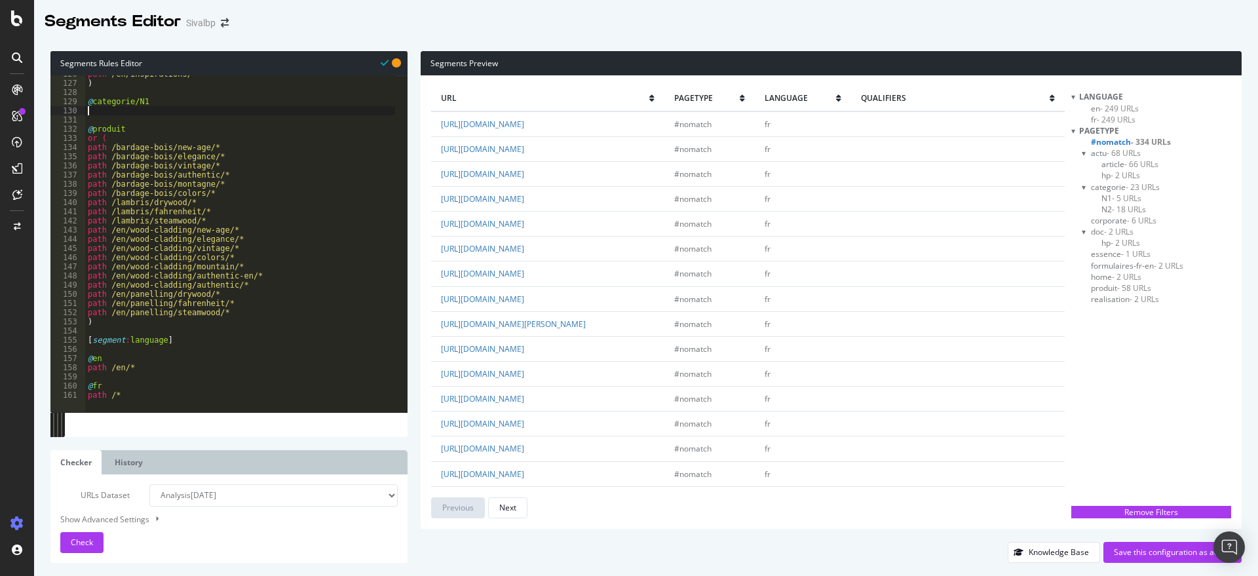
scroll to position [1152, 0]
click at [172, 96] on div "path /en/inspirations/ ) @ categorie/N1 @ produit or ( path /bardage-bois/new-a…" at bounding box center [334, 240] width 498 height 343
click at [149, 103] on div "path /en/inspirations/ ) @ categorie/N1 @ produit or ( path /bardage-bois/new-a…" at bounding box center [334, 240] width 498 height 343
type textarea "@categorie/fr"
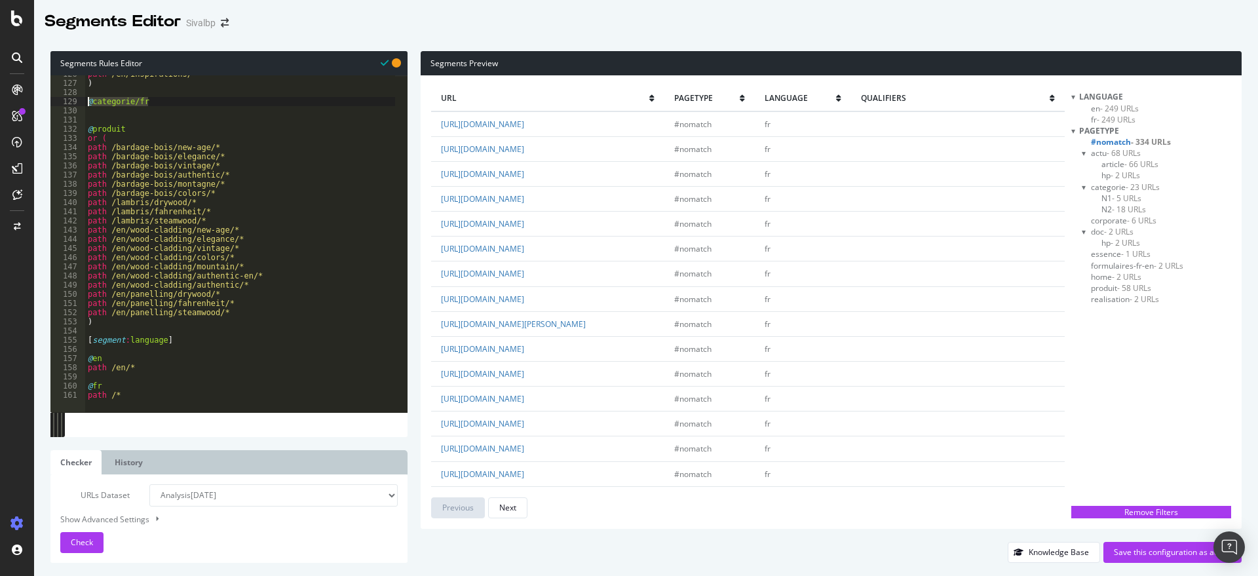
drag, startPoint x: 149, startPoint y: 103, endPoint x: 77, endPoint y: 100, distance: 71.5
click at [77, 100] on div "@categorie/fr 126 127 128 129 130 131 132 133 134 135 136 137 138 139 140 141 1…" at bounding box center [228, 243] width 357 height 337
click at [188, 96] on div "path /en/inspirations/ ) @ categorie/fr @ produit or ( path /bardage-bois/new-a…" at bounding box center [334, 240] width 498 height 343
click at [164, 104] on div "path /en/inspirations/ ) @ categorie/fr @ produit or ( path /bardage-bois/new-a…" at bounding box center [334, 240] width 498 height 343
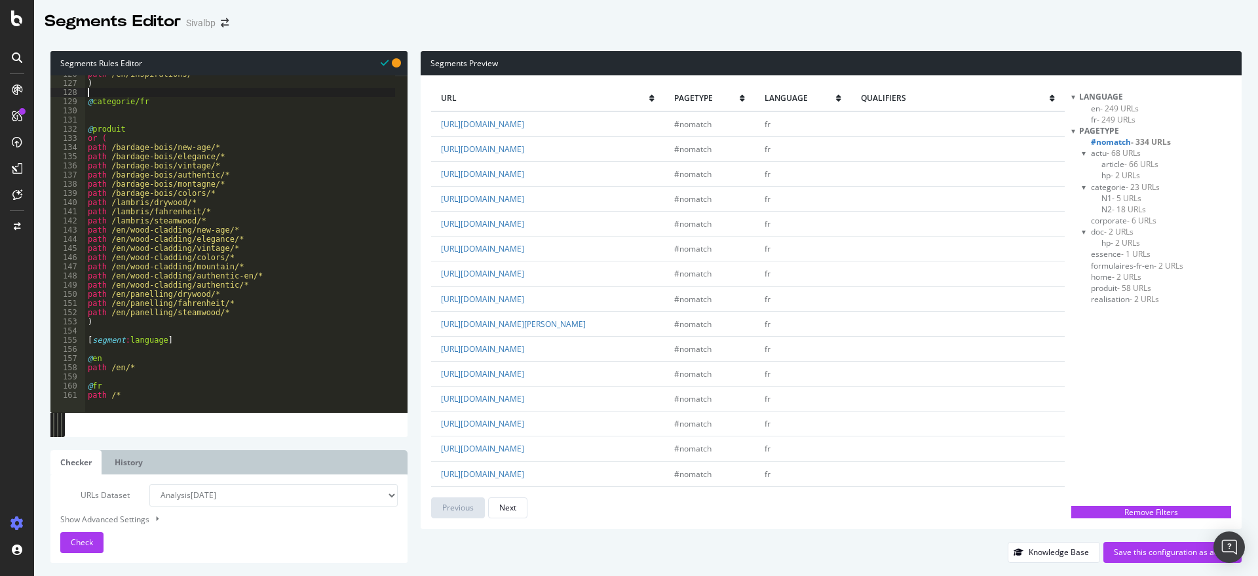
type textarea "@categorie/fr"
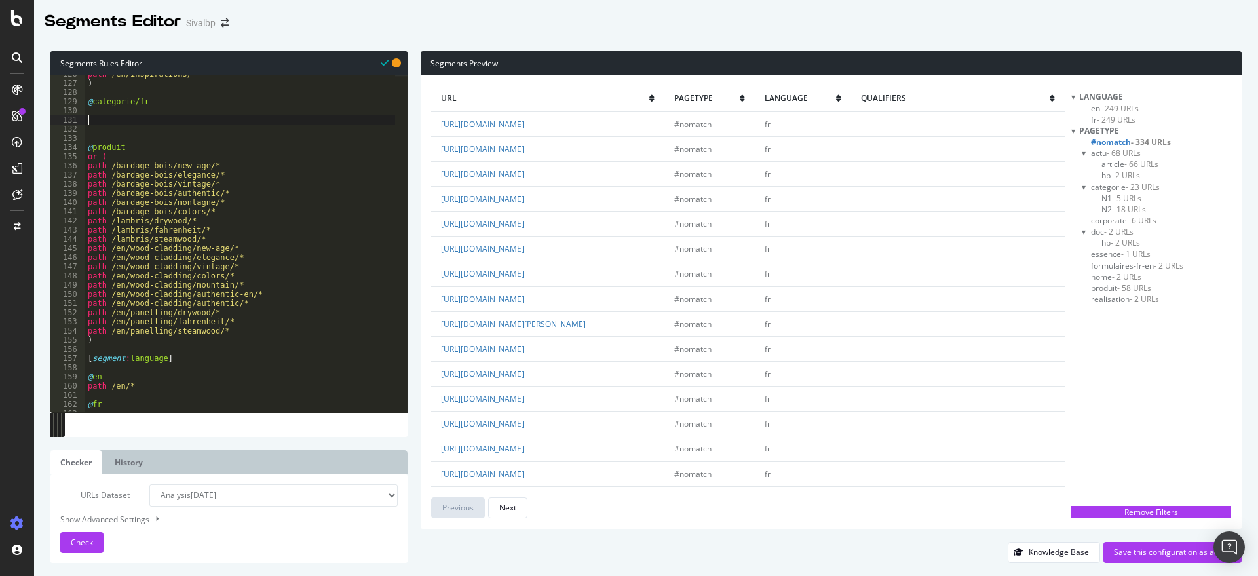
paste textarea "@categorie/fr"
click at [160, 121] on div "path /en/inspirations/ ) @ categorie/fr @ categorie/fr @ produit or ( path /bar…" at bounding box center [334, 240] width 498 height 343
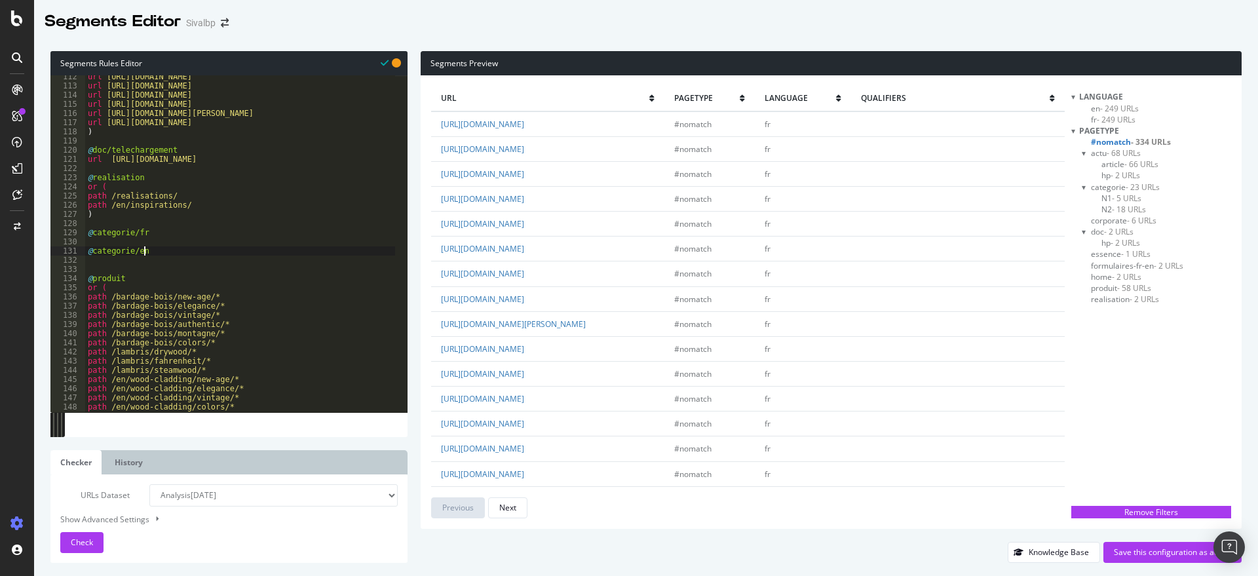
scroll to position [1021, 0]
click at [149, 231] on div "url https://www.sivalbp.fr/en/documentation/environment-booklet/ url https://ww…" at bounding box center [334, 243] width 498 height 343
type textarea "@categorie/fr"
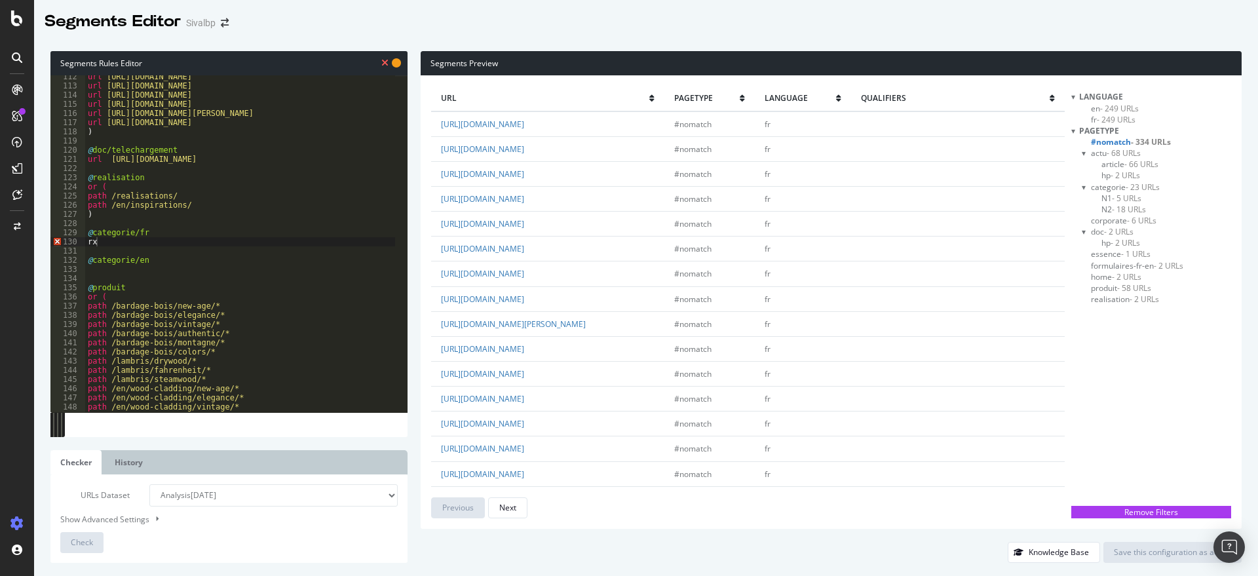
click at [148, 288] on div "url https://www.sivalbp.fr/en/documentation/environment-booklet/ url https://ww…" at bounding box center [334, 243] width 498 height 343
type textarea "@produit"
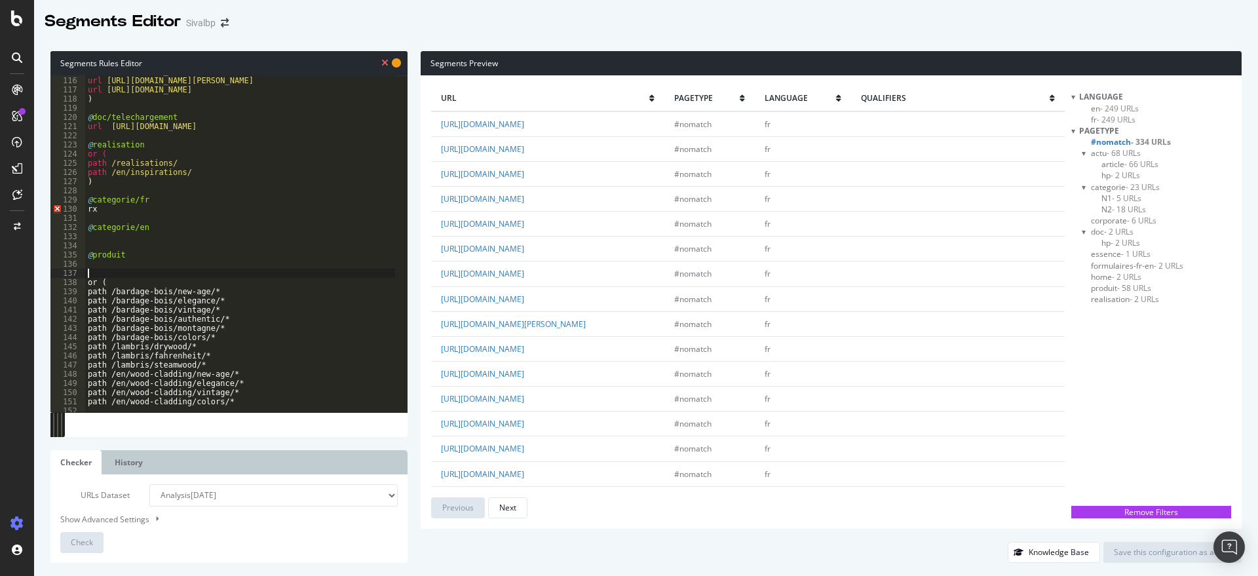
scroll to position [1152, 0]
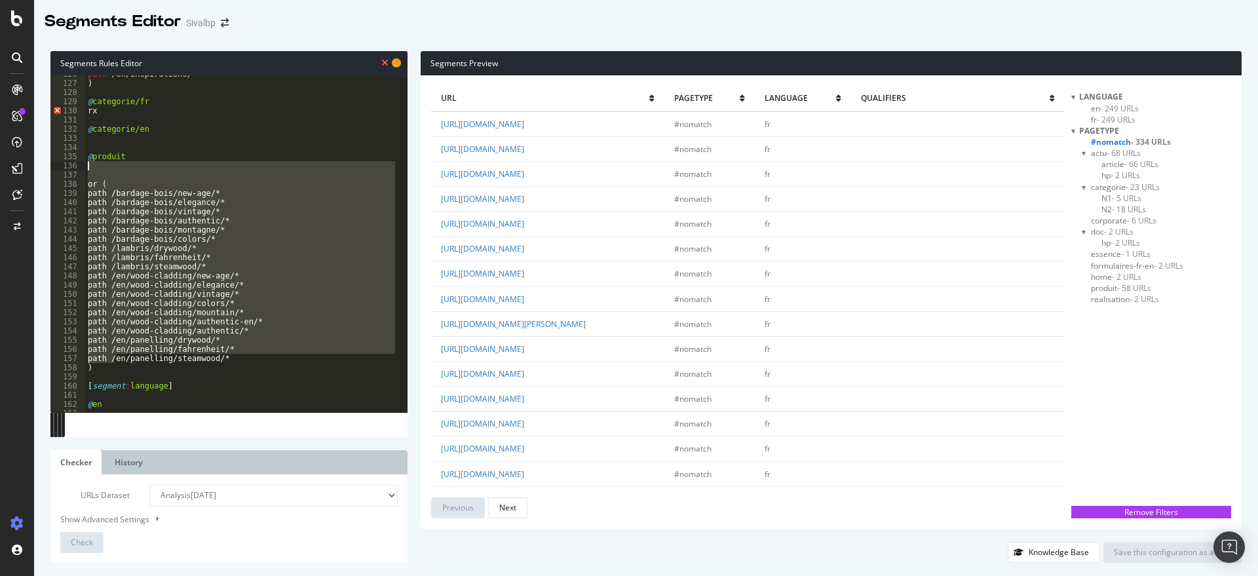
drag, startPoint x: 115, startPoint y: 360, endPoint x: 53, endPoint y: 166, distance: 203.5
click at [53, 166] on div "126 127 128 129 130 131 132 133 134 135 136 137 138 139 140 141 142 143 144 145…" at bounding box center [228, 243] width 357 height 337
paste textarea "^https:\/\/www\.sivalbp\.fr\/(?:lambris|bardage-bois)\/[^\/]+\/[^\/]+\/$en/pane…"
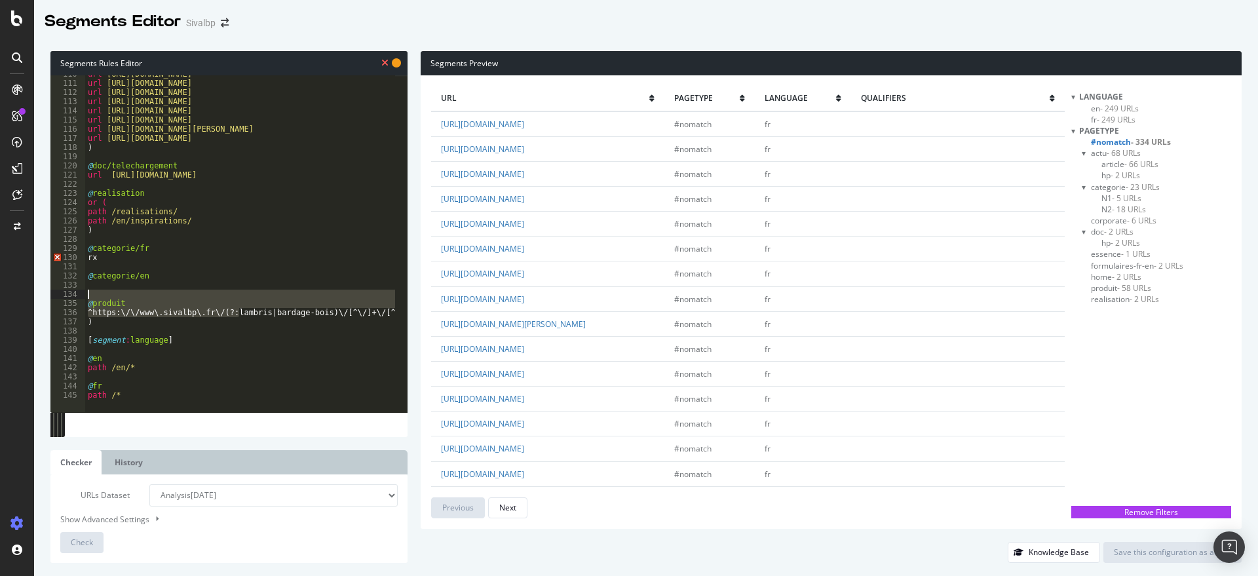
scroll to position [0, 0]
drag, startPoint x: 219, startPoint y: 314, endPoint x: -142, endPoint y: 297, distance: 361.4
click at [0, 297] on html "Segments Editor Sivalbp Segments Rules Editor ^https:\/\/www\.sivalbp\.fr\/(?:l…" at bounding box center [629, 288] width 1258 height 576
click at [191, 313] on div "url https://www.sivalbp.fr/en/documentation/product-catalogue/ url https://www.…" at bounding box center [240, 243] width 311 height 337
drag, startPoint x: 225, startPoint y: 312, endPoint x: 74, endPoint y: 315, distance: 151.4
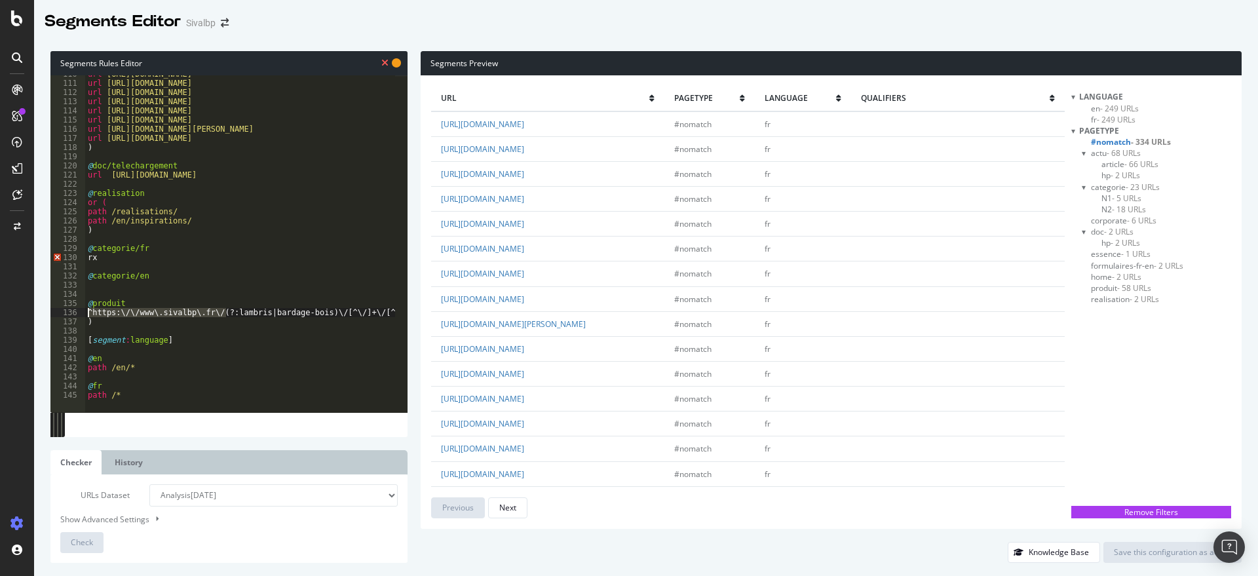
click at [74, 315] on div "^https:\/\/www\.sivalbp\.fr\/(?:lambris|bardage-bois)\/[^\/]+\/[^\/]+\/$en/pane…" at bounding box center [228, 243] width 357 height 337
click at [111, 320] on div "url https://www.sivalbp.fr/en/documentation/product-catalogue/ url https://www.…" at bounding box center [334, 240] width 498 height 343
type textarea ")"
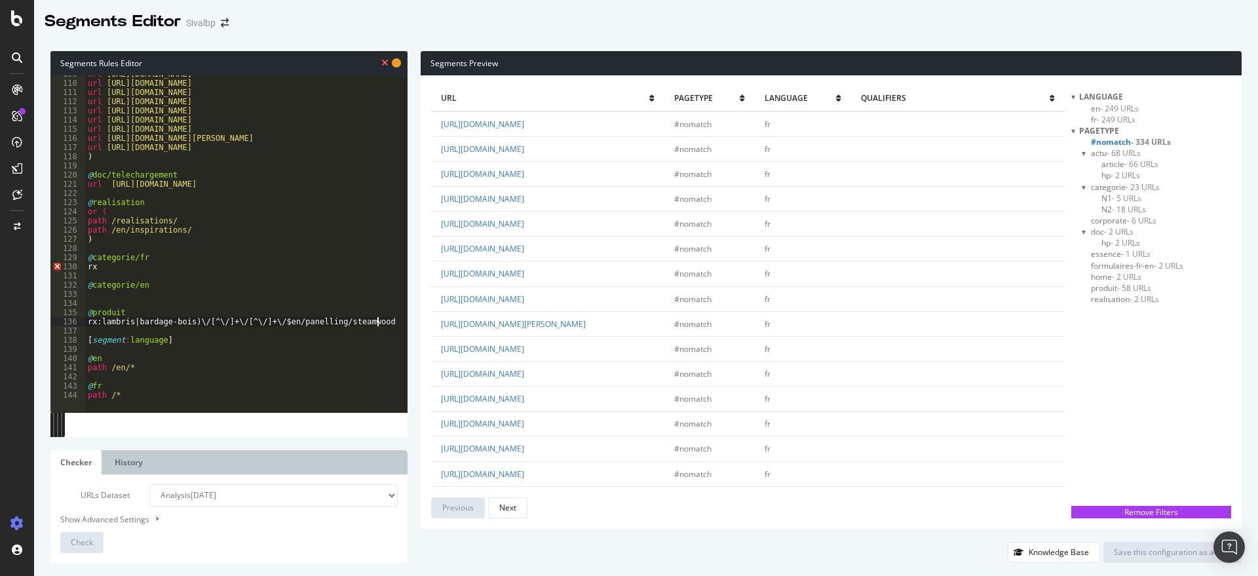
scroll to position [997, 0]
type textarea "rx:lambris|bardage-bois)\/[^\/]+\/[^\/]+\/$en/panelling/steamwood/*"
click at [256, 272] on div "url https://www.sivalbp.fr/en/documentation/performance-declarations/ url https…" at bounding box center [334, 240] width 498 height 343
click at [268, 309] on div "url https://www.sivalbp.fr/en/documentation/performance-declarations/ url https…" at bounding box center [334, 240] width 498 height 343
click at [124, 342] on div "url https://www.sivalbp.fr/en/documentation/performance-declarations/ url https…" at bounding box center [334, 240] width 498 height 343
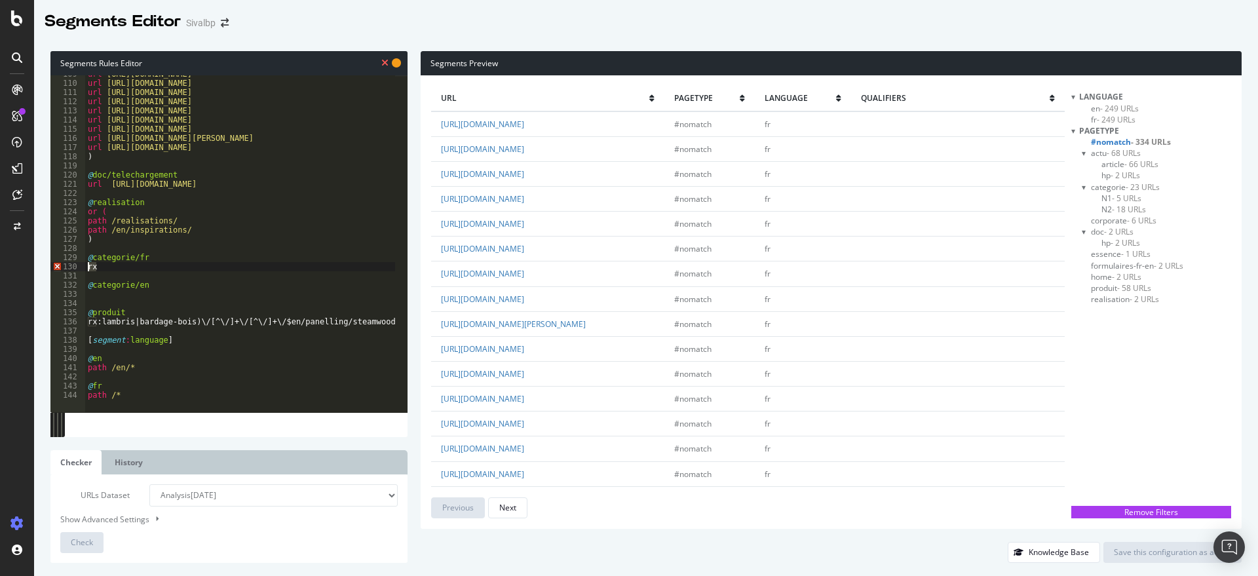
drag, startPoint x: 101, startPoint y: 269, endPoint x: 83, endPoint y: 269, distance: 18.3
click at [83, 269] on div "[segment:language] 109 110 111 112 113 114 115 116 117 118 119 120 121 122 123 …" at bounding box center [228, 243] width 357 height 337
click at [120, 263] on div "url https://www.sivalbp.fr/en/documentation/performance-declarations/ url https…" at bounding box center [240, 243] width 311 height 337
paste textarea "^https:\/\/www\.sivalbp\.fr\/(?:lambris|bardage-bois)\/[^\/]+\/$"
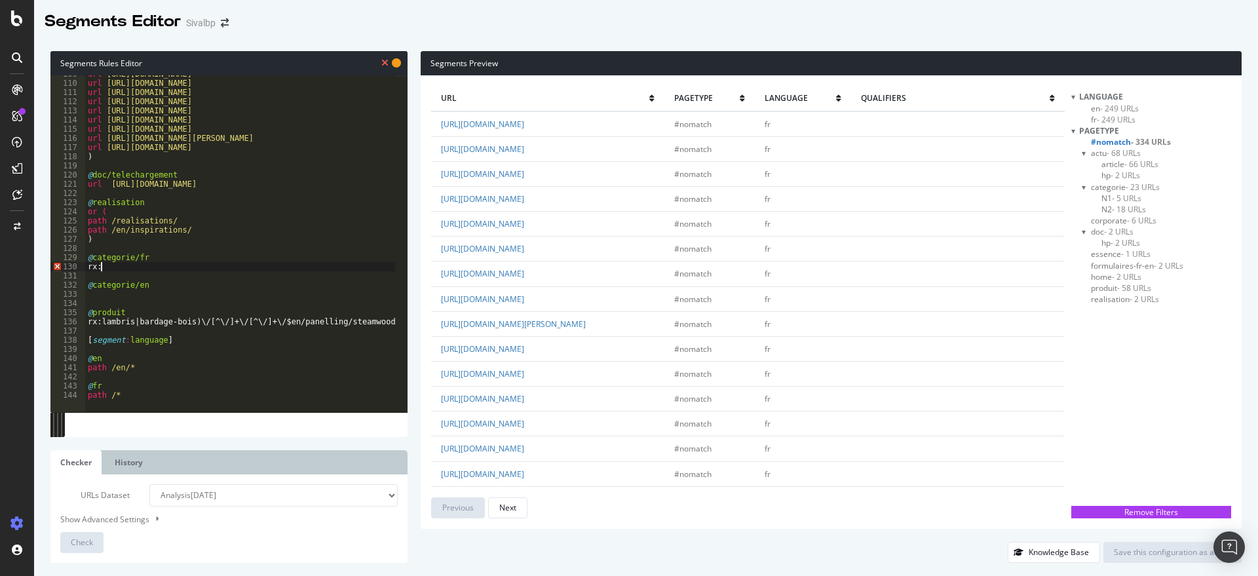
type textarea "rx:^https:\/\/www\.sivalbp\.fr\/(?:lambris|bardage-bois)\/[^\/]+\/$"
click at [121, 273] on div "url https://www.sivalbp.fr/en/documentation/performance-declarations/ url https…" at bounding box center [334, 240] width 498 height 343
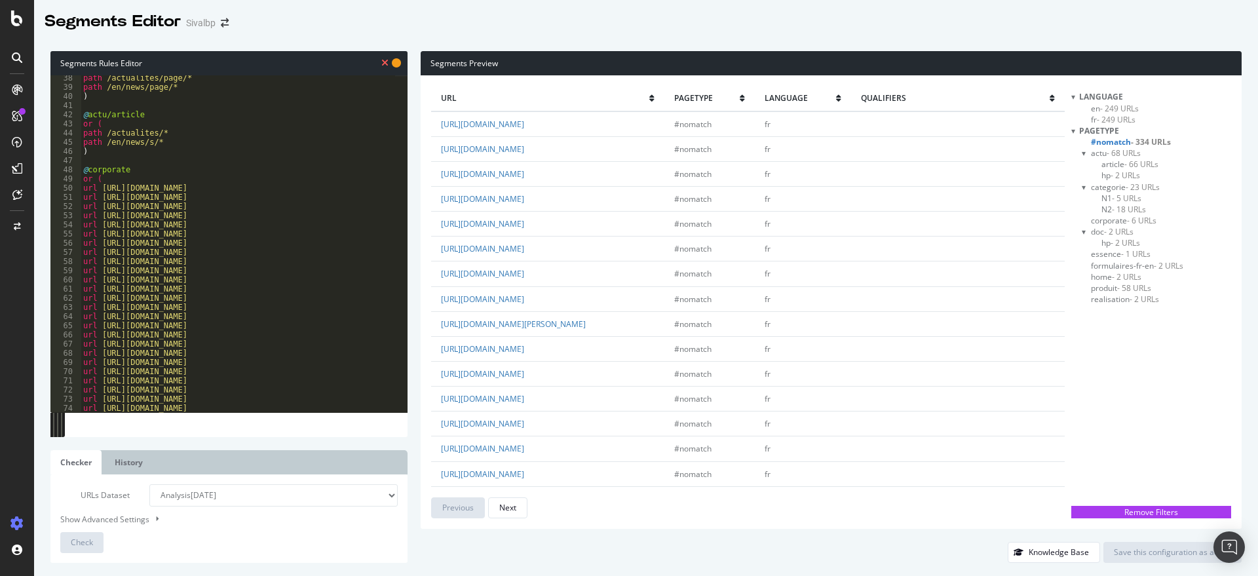
scroll to position [603, 0]
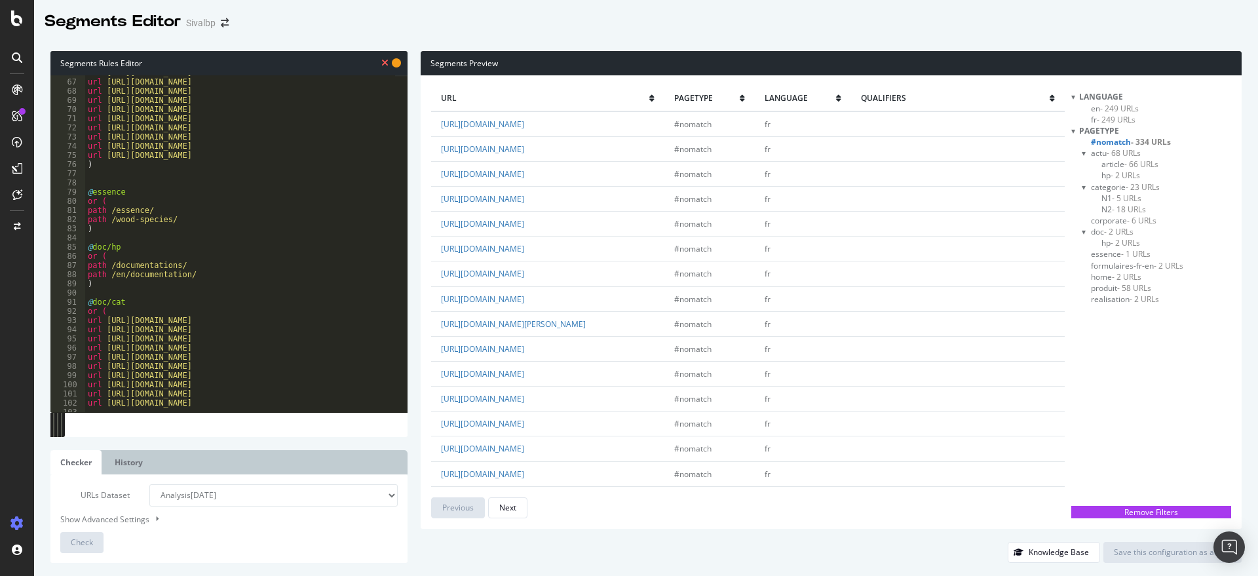
click at [150, 173] on div "url https://www.sivalbp.fr/en/eco-friendly-production-site/ url https://www.siv…" at bounding box center [334, 239] width 498 height 343
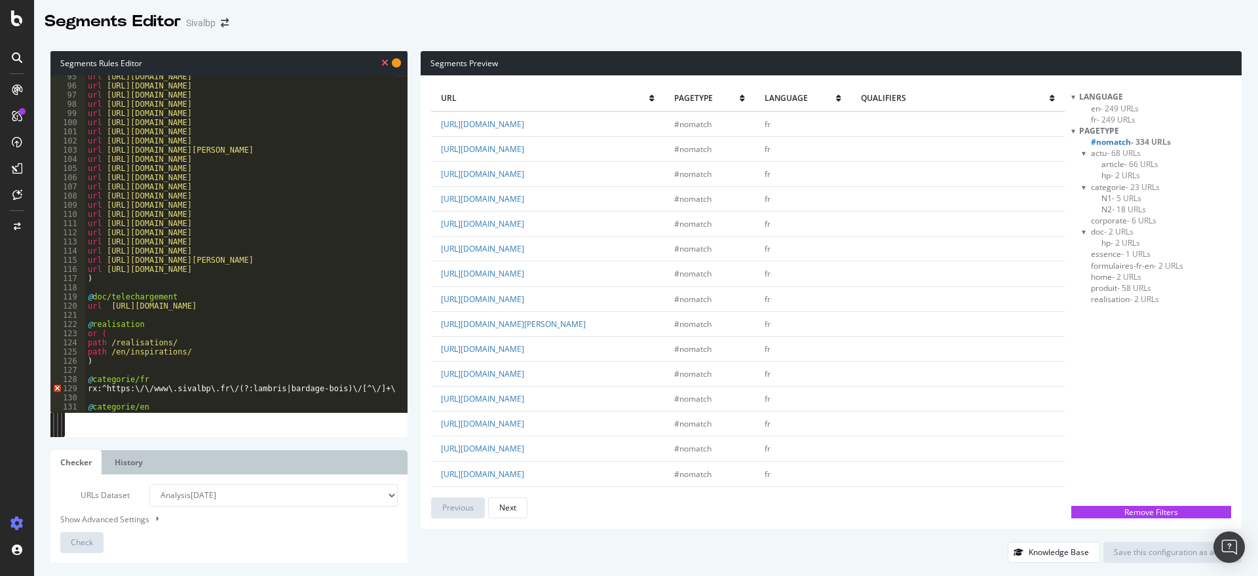
scroll to position [931, 0]
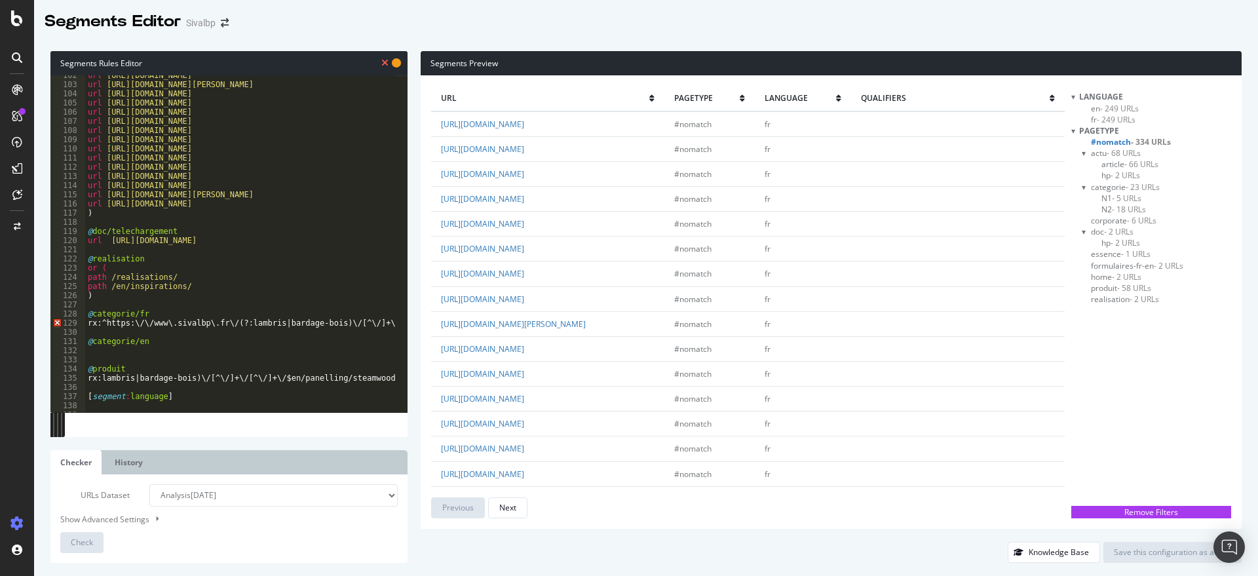
click at [104, 322] on div "url https://www.sivalbp.fr/documentations/fdes-fiche-de-declaration-environneme…" at bounding box center [334, 242] width 498 height 343
type textarea "rx:https:\/\/www\.sivalbp\.fr\/(?:lambris|bardage-bois)\/[^\/]+\/$"
drag, startPoint x: 377, startPoint y: 320, endPoint x: 10, endPoint y: 324, distance: 366.9
click at [10, 324] on div "Segments Editor Sivalbp Segments Rules Editor rx:https:\/\/www\.sivalbp\.fr\/(?…" at bounding box center [629, 288] width 1258 height 576
paste textarea "Cursor at row 129"
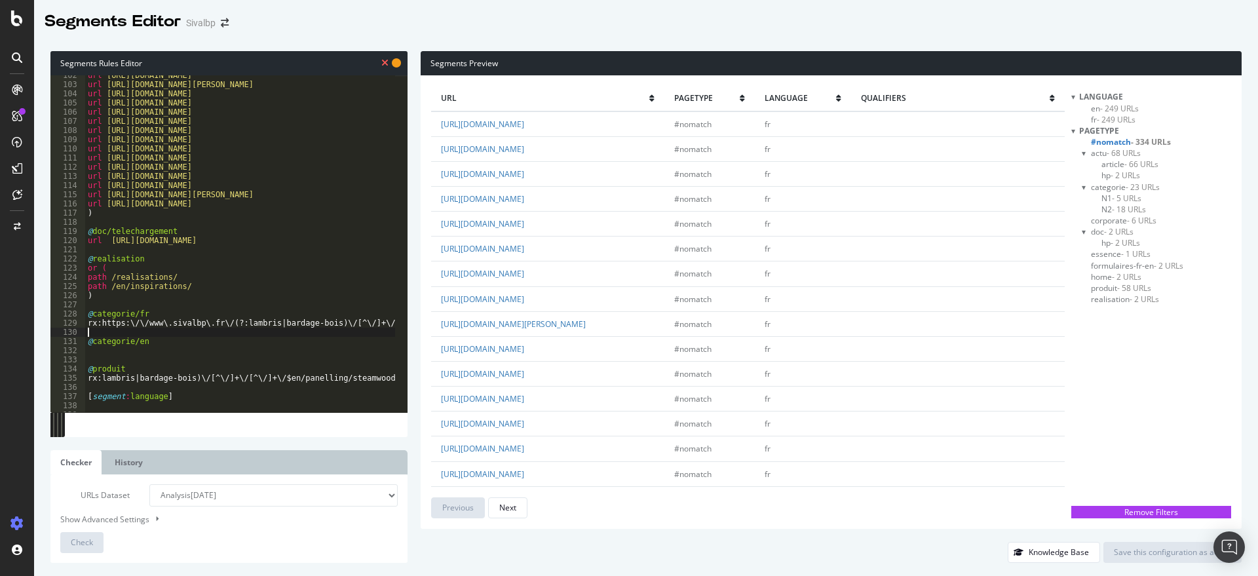
click at [187, 363] on div "url https://www.sivalbp.fr/documentations/fdes-fiche-de-declaration-environneme…" at bounding box center [334, 242] width 498 height 343
drag, startPoint x: 86, startPoint y: 378, endPoint x: 389, endPoint y: 383, distance: 302.7
click at [389, 383] on div "url https://www.sivalbp.fr/documentations/fdes-fiche-de-declaration-environneme…" at bounding box center [334, 242] width 498 height 343
paste textarea "https:\/\/www\.sivalbp\.fr\/(?:lambris|bardage-bois)\/[^\/]+\/[^\/]+\/$"
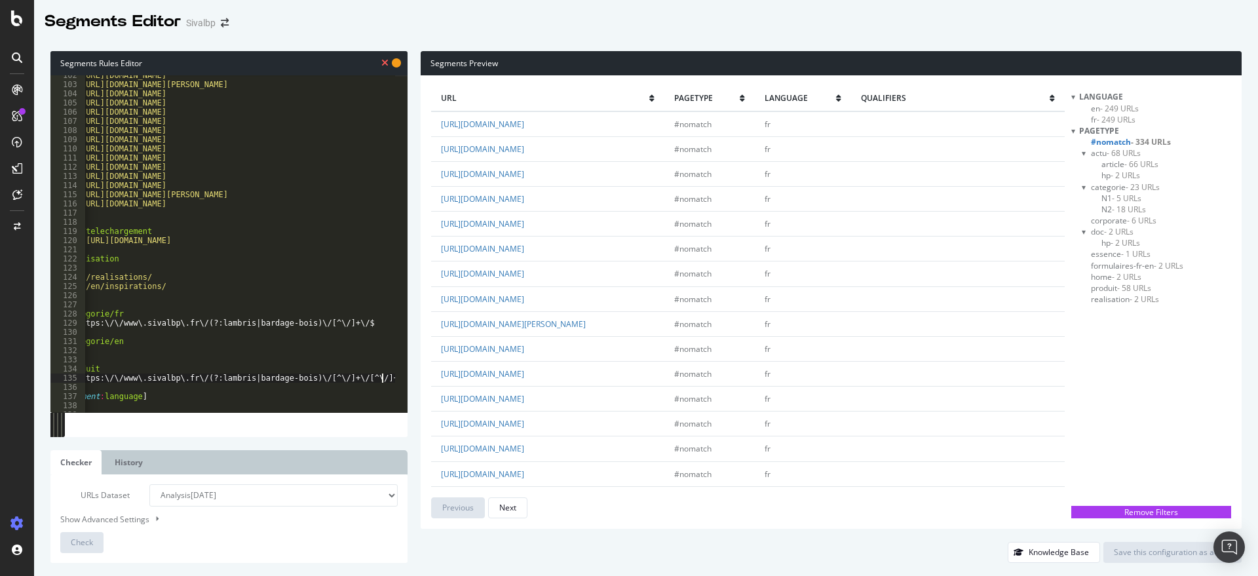
scroll to position [0, 0]
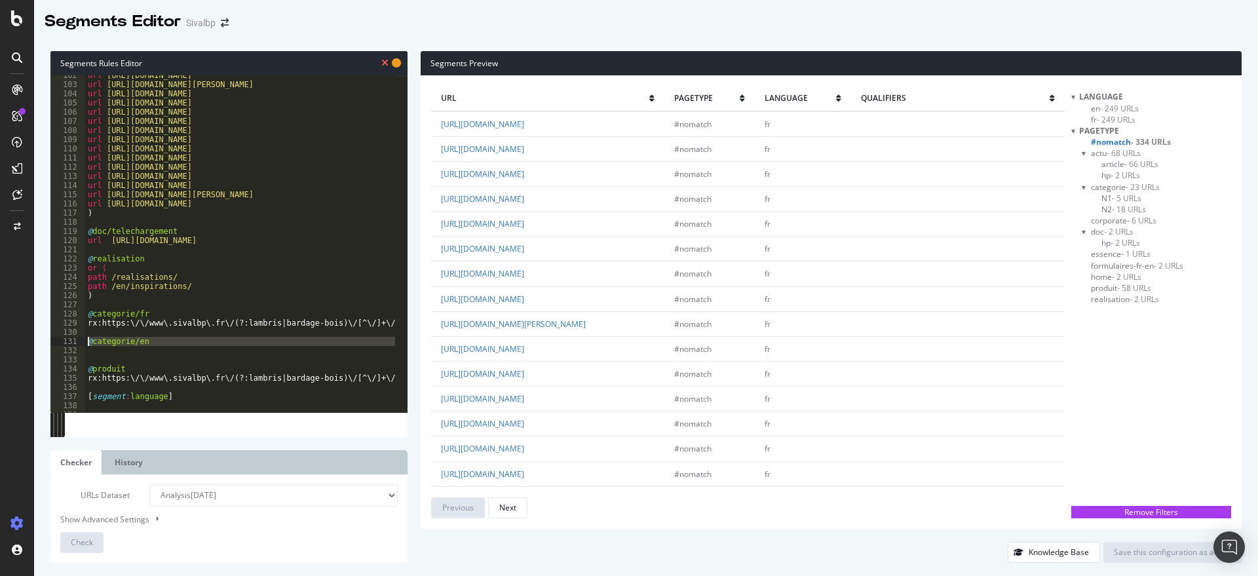
drag, startPoint x: 131, startPoint y: 350, endPoint x: 71, endPoint y: 338, distance: 61.4
click at [71, 338] on div "rx:https:\/\/www\.sivalbp\.fr\/(?:lambris|bardage-bois)\/[^\/]+\/[^\/]+\/$ 102 …" at bounding box center [228, 243] width 357 height 337
type textarea "@categorie/en"
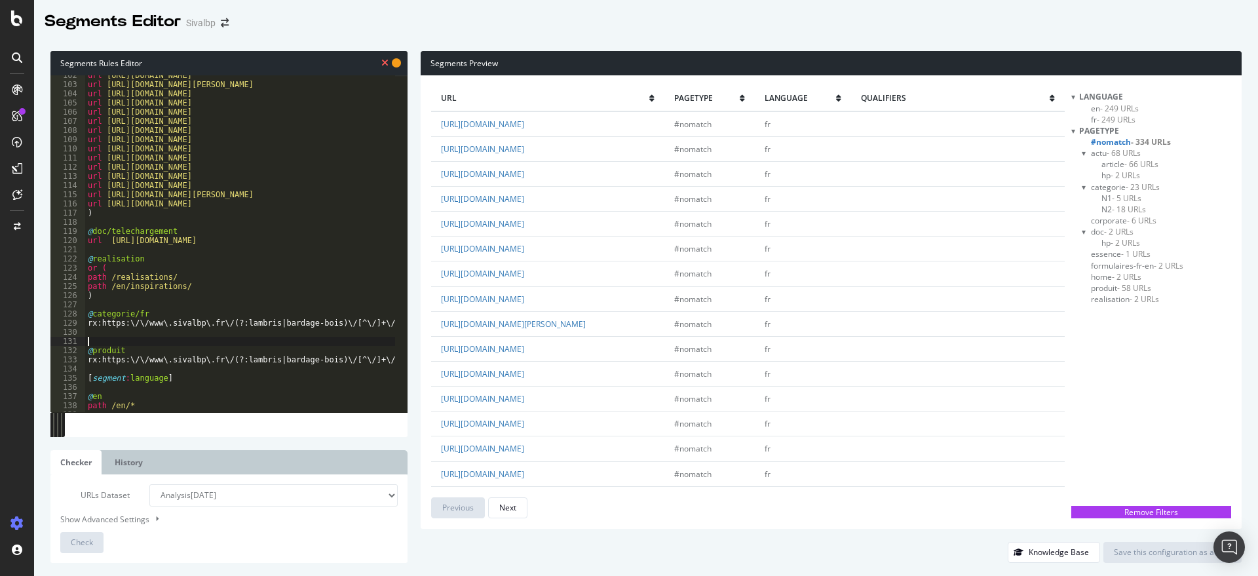
click at [159, 312] on div "url https://www.sivalbp.fr/documentations/fdes-fiche-de-declaration-environneme…" at bounding box center [334, 242] width 498 height 343
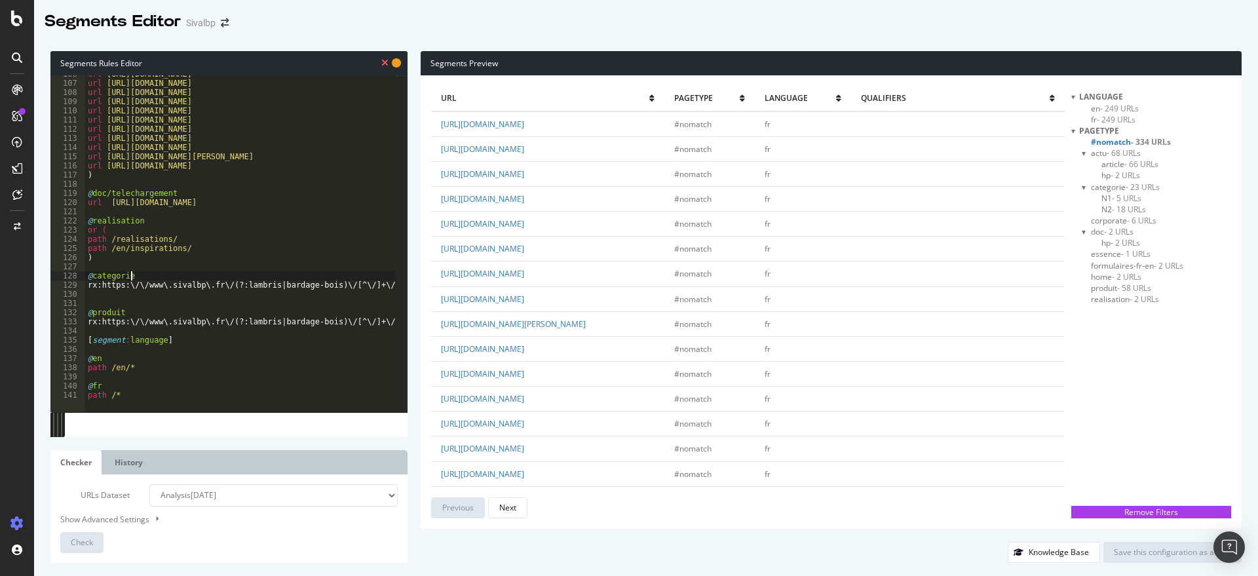
scroll to position [969, 0]
click at [158, 383] on div "url https://www.sivalbp.fr/en/documentation/fsc-certification/ url https://www.…" at bounding box center [334, 240] width 498 height 343
click at [140, 397] on div at bounding box center [334, 405] width 498 height 16
type textarea "path /*"
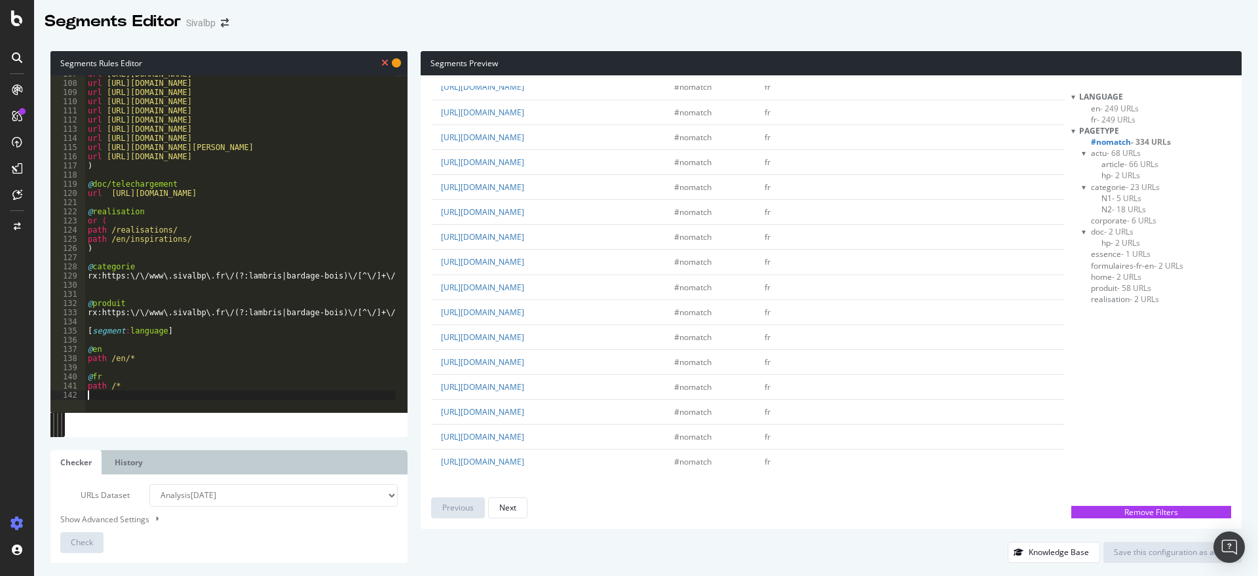
scroll to position [0, 0]
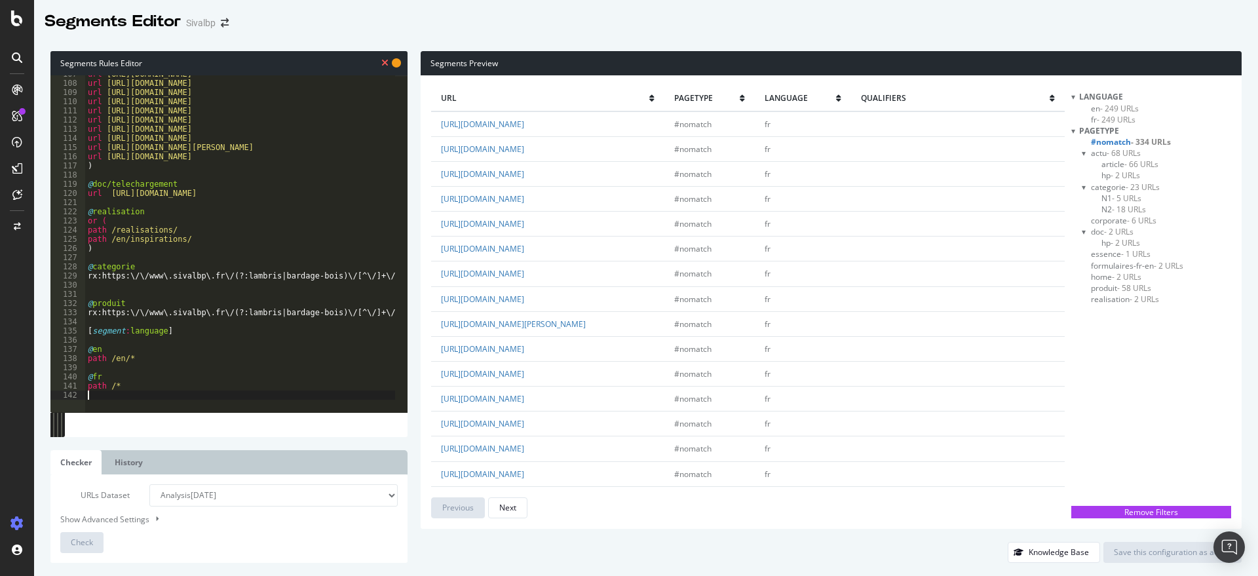
click at [261, 202] on div "url https://www.sivalbp.fr/en/documentation/ctb-b-treatment-certification/ url …" at bounding box center [334, 240] width 498 height 343
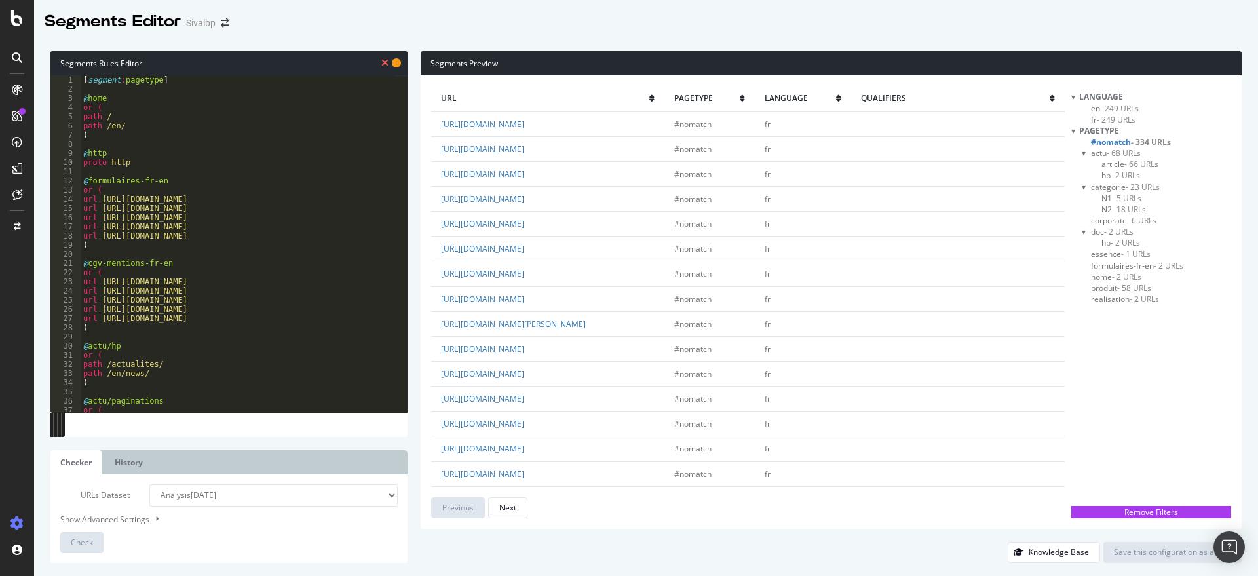
click at [381, 60] on icon at bounding box center [384, 62] width 7 height 9
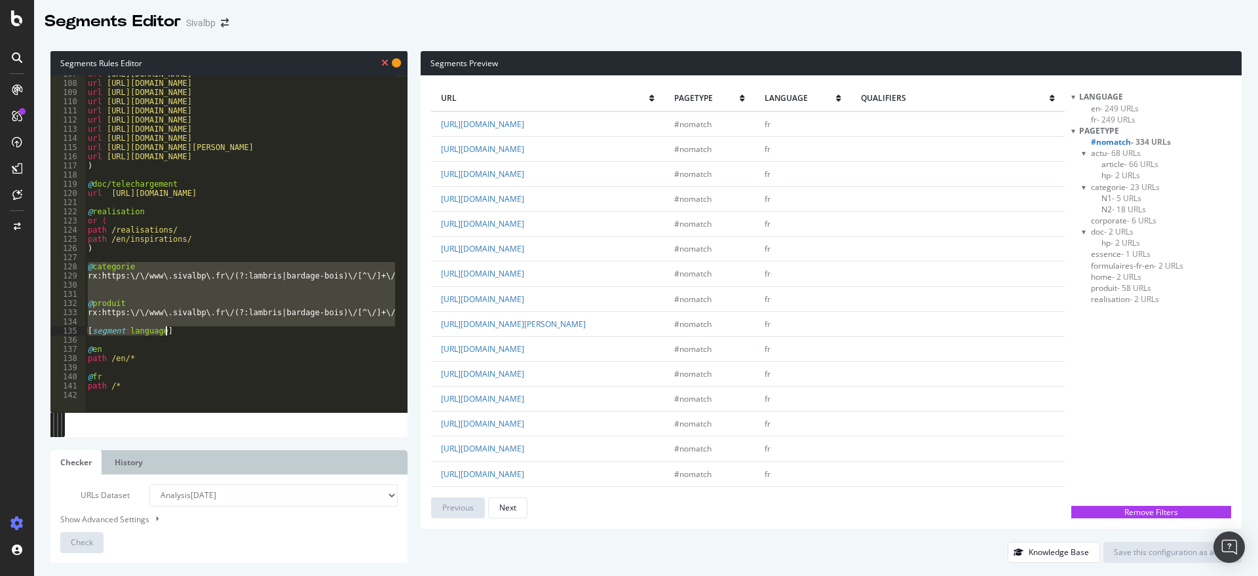
scroll to position [0, 26]
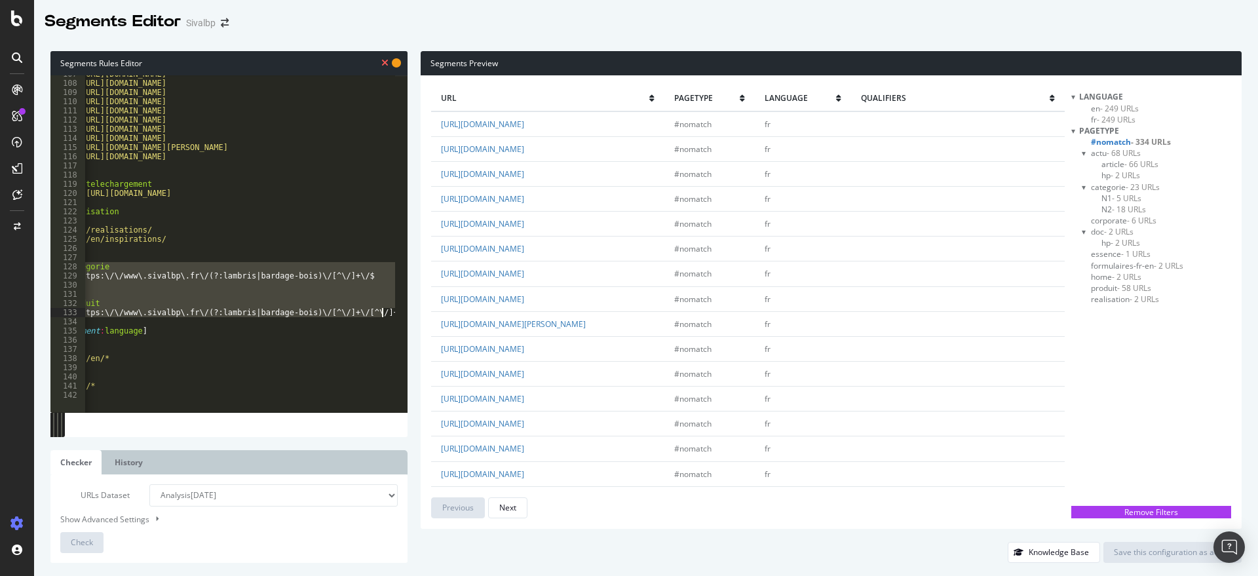
drag, startPoint x: 88, startPoint y: 266, endPoint x: 404, endPoint y: 310, distance: 318.8
click at [404, 310] on div "@categorie 107 108 109 110 111 112 113 114 115 116 117 118 119 120 121 122 123 …" at bounding box center [228, 243] width 357 height 337
type textarea "@produit rx:https:\/\/www\.sivalbp\.fr\/(?:lambris|bardage-bois)\/[^\/]+\/[^\/]…"
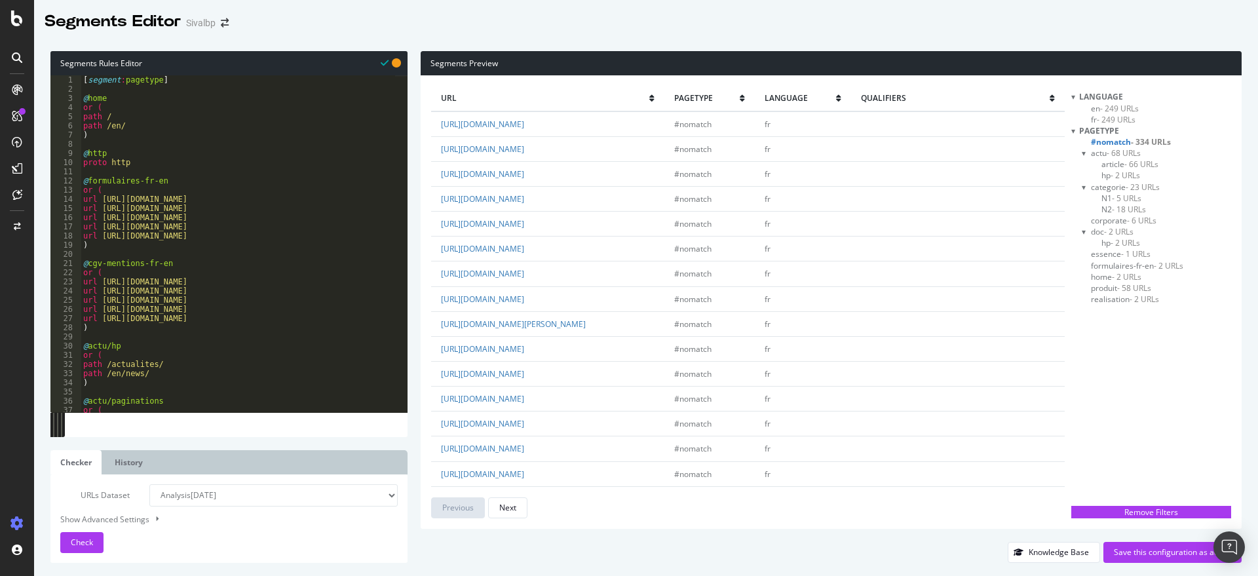
scroll to position [0, 0]
click at [110, 136] on div "[ segment : pagetype ] @ home or ( path / path /en/ ) @ http proto http @ formu…" at bounding box center [330, 246] width 498 height 343
click at [155, 164] on div "[ segment : pagetype ] @ home or ( path / path /en/ ) @ http proto http @ formu…" at bounding box center [330, 246] width 498 height 343
type textarea "proto http"
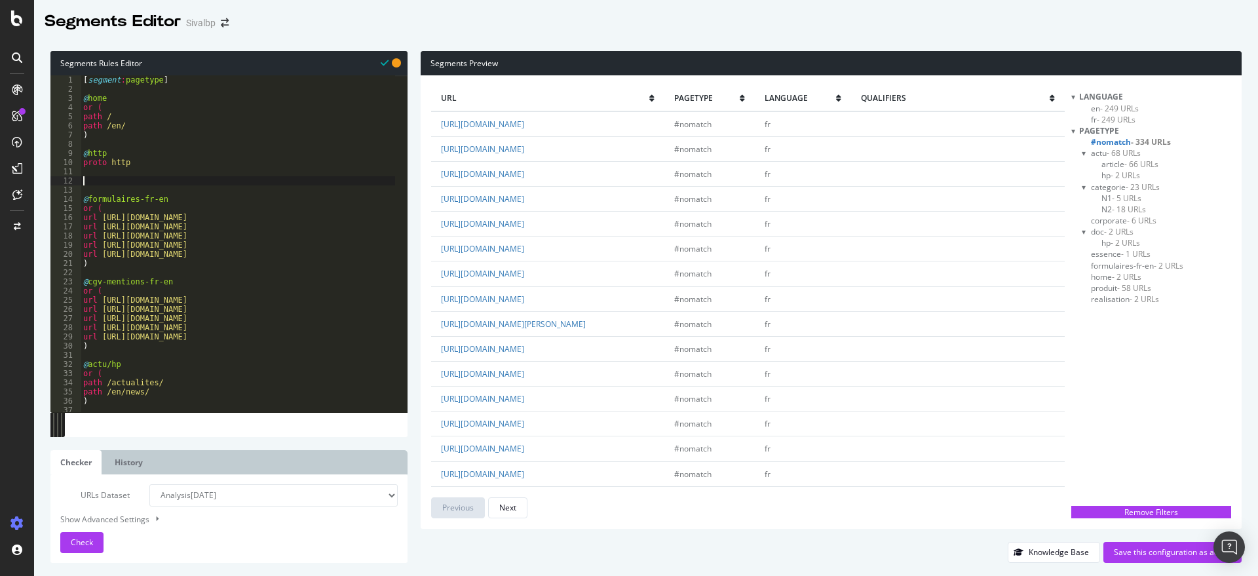
paste textarea "rx:https:\/\/www\.sivalbp\.fr\/(?:lambris|bardage-bois)\/[^\/]+\/[^\/]+\/$"
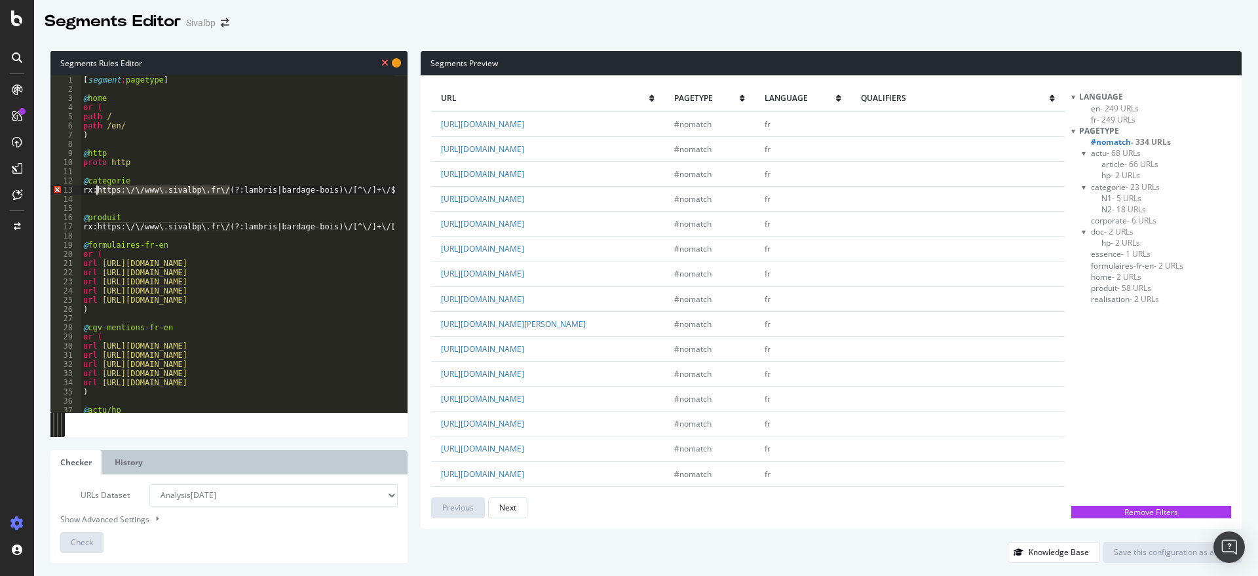
drag, startPoint x: 231, startPoint y: 187, endPoint x: 98, endPoint y: 188, distance: 133.7
click at [98, 188] on div "[ segment : pagetype ] @ home or ( path / path /en/ ) @ http proto http @ categ…" at bounding box center [330, 246] width 498 height 343
click at [285, 191] on div "[ segment : pagetype ] @ home or ( path / path /en/ ) @ http proto http @ categ…" at bounding box center [330, 246] width 498 height 343
click at [188, 189] on div "[ segment : pagetype ] @ home or ( path / path /en/ ) @ http proto http @ categ…" at bounding box center [330, 246] width 498 height 343
drag, startPoint x: 240, startPoint y: 185, endPoint x: 93, endPoint y: 195, distance: 147.0
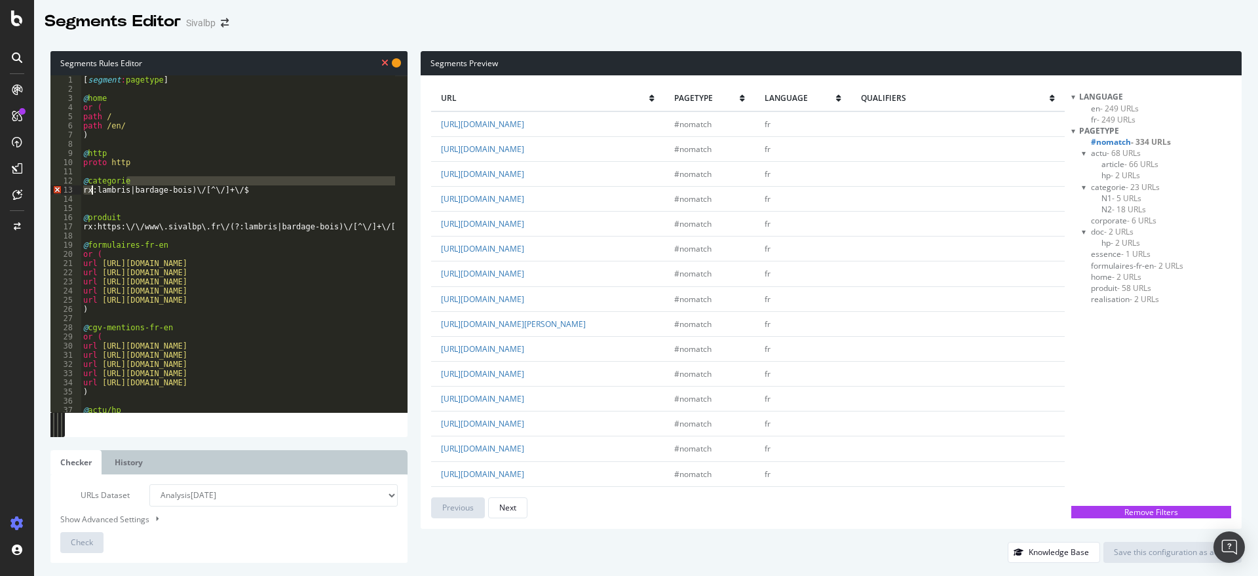
click at [93, 195] on div "[ segment : pagetype ] @ home or ( path / path /en/ ) @ http proto http @ categ…" at bounding box center [330, 246] width 498 height 343
click at [142, 193] on div "[ segment : pagetype ] @ home or ( path / path /en/ ) @ http proto http @ categ…" at bounding box center [330, 246] width 498 height 343
type textarea "rx:lambris|bardage-bois)\/[^\/]+\/$"
drag, startPoint x: 236, startPoint y: 192, endPoint x: 73, endPoint y: 191, distance: 162.5
click at [73, 191] on div "rx:lambris|bardage-bois)\/[^\/]+\/$ 1 2 3 4 5 6 7 8 9 10 11 12 13 14 15 16 17 1…" at bounding box center [228, 243] width 357 height 337
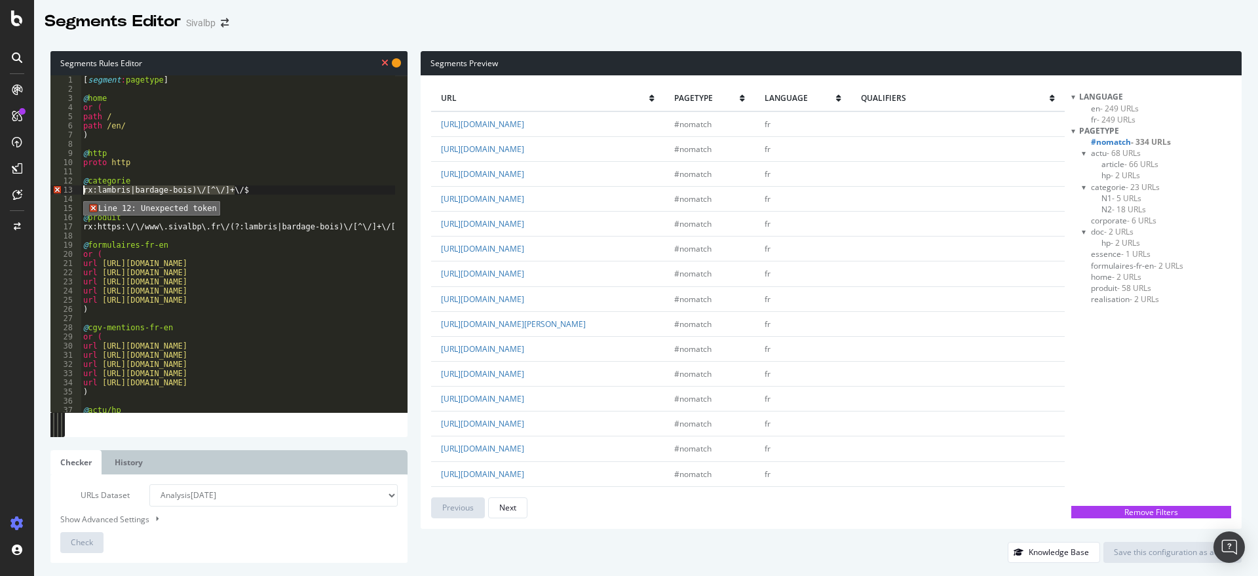
paste textarea "Cursor at row 13"
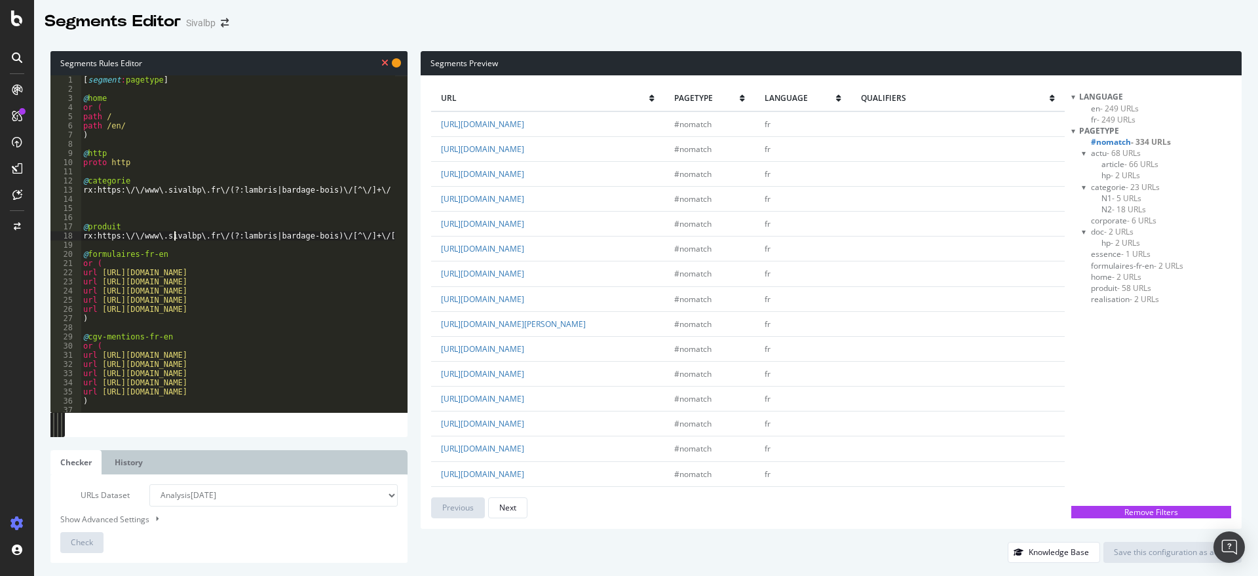
click at [175, 233] on div "[ segment : pagetype ] @ home or ( path / path /en/ ) @ http proto http @ categ…" at bounding box center [330, 246] width 498 height 343
type textarea "rx:https:\/\/www\.sivalbp\.fr\/(?:lambris|bardage-bois)\/[^\/]+\/[^\/]+\/$"
click at [132, 200] on div "[ segment : pagetype ] @ home or ( path / path /en/ ) @ http proto http @ categ…" at bounding box center [330, 246] width 498 height 343
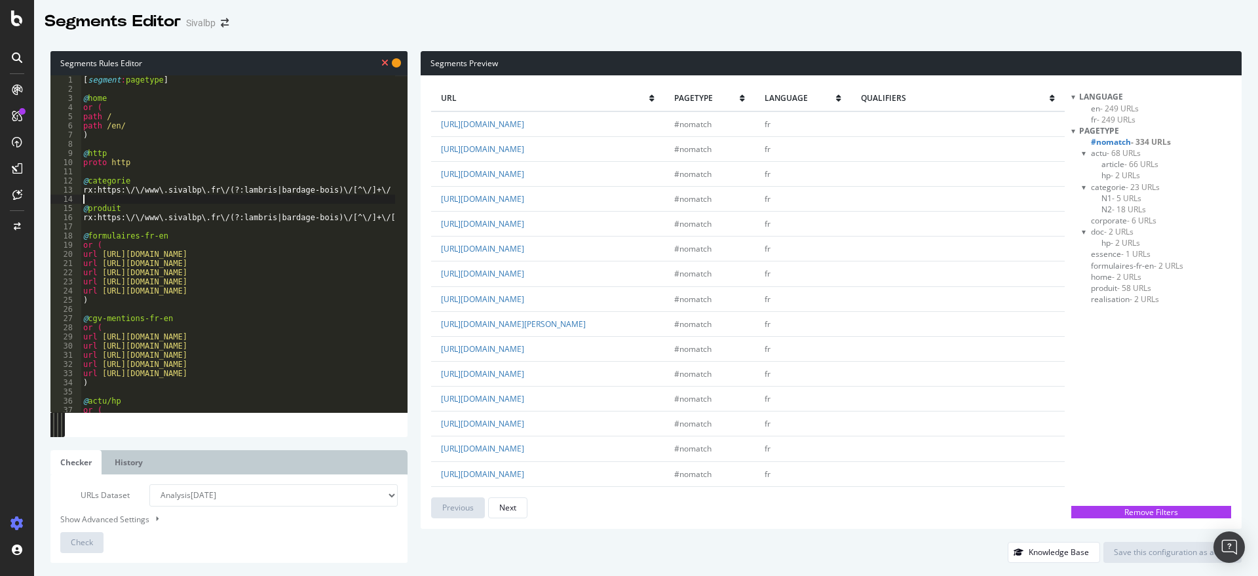
click at [143, 248] on div "[ segment : pagetype ] @ home or ( path / path /en/ ) @ http proto http @ categ…" at bounding box center [330, 246] width 498 height 343
drag, startPoint x: 240, startPoint y: 185, endPoint x: 21, endPoint y: 191, distance: 219.5
click at [21, 191] on div "Segments Editor Sivalbp Segments Rules Editor or ( 1 2 3 4 5 6 7 8 9 10 11 12 1…" at bounding box center [629, 288] width 1258 height 576
click at [236, 177] on div "[ segment : pagetype ] @ home or ( path / path /en/ ) @ http proto http @ categ…" at bounding box center [238, 243] width 314 height 337
drag, startPoint x: 338, startPoint y: 196, endPoint x: 76, endPoint y: 179, distance: 262.6
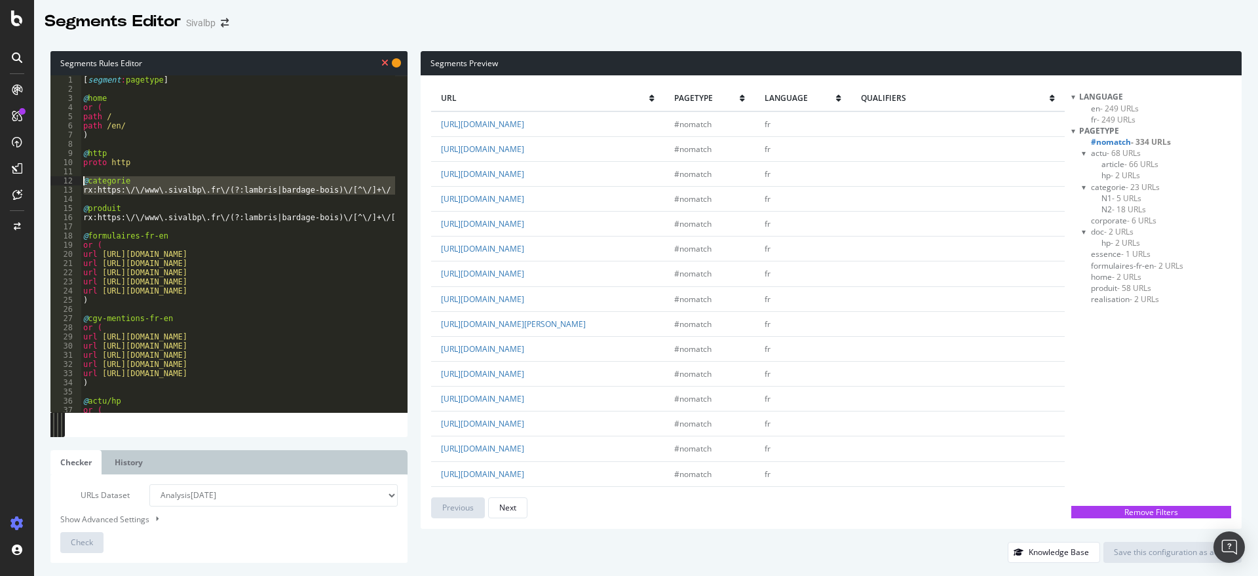
click at [76, 179] on div "@categorie 1 2 3 4 5 6 7 8 9 10 11 12 13 14 15 16 17 18 19 20 21 22 23 24 25 26…" at bounding box center [228, 243] width 357 height 337
type textarea "@categorie rx:https:\/\/www\.sivalbp\.fr\/(?:lambris|bardage-bois)\/[^\/]+\/"
click at [181, 172] on div "[ segment : pagetype ] @ home or ( path / path /en/ ) @ http proto http @ categ…" at bounding box center [330, 246] width 498 height 343
click at [157, 180] on div "[ segment : pagetype ] @ home or ( path / path /en/ ) @ http proto http @ categ…" at bounding box center [330, 246] width 498 height 343
drag, startPoint x: 371, startPoint y: 195, endPoint x: 43, endPoint y: 193, distance: 327.6
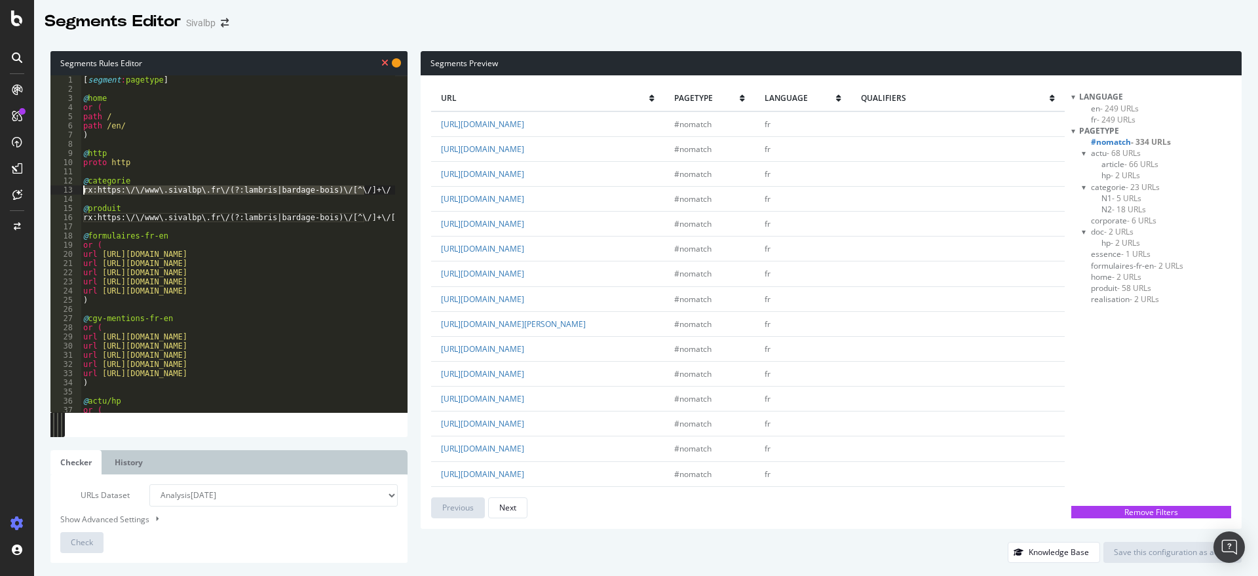
click at [43, 193] on div "Segments Rules Editor @categorie 1 2 3 4 5 6 7 8 9 10 11 12 13 14 15 16 17 18 1…" at bounding box center [646, 307] width 1224 height 538
type textarea "rx:https:\/\/www\.sivalbp\.fr\/(?:lambris|bardage-bois)\/[^\/]+\/"
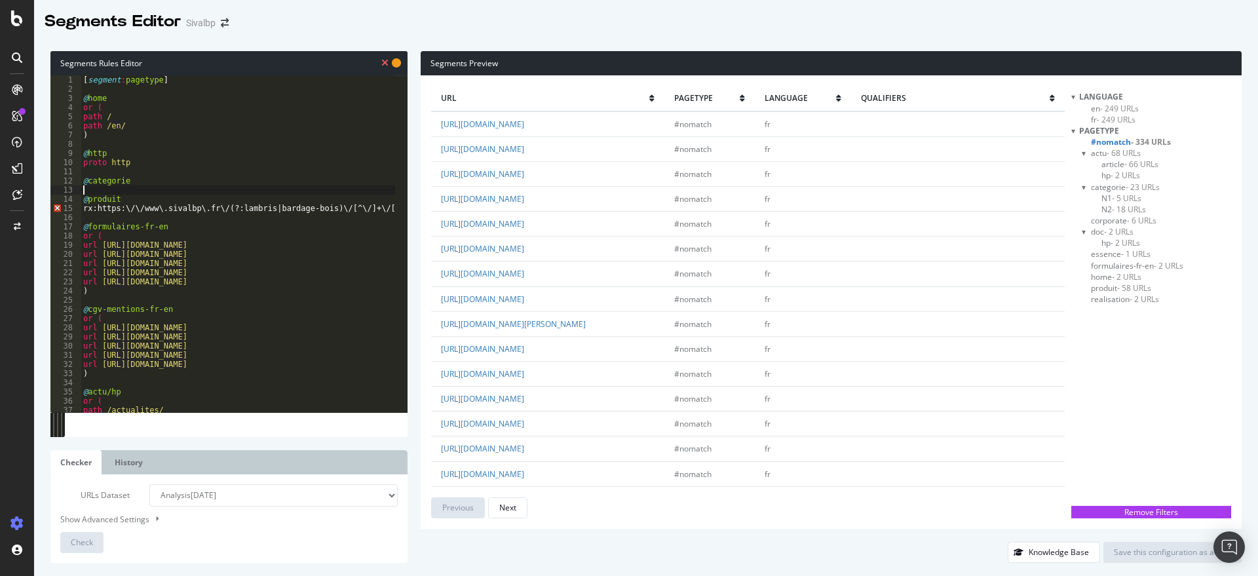
paste textarea "path rx:^"
type textarea "path rx:^"
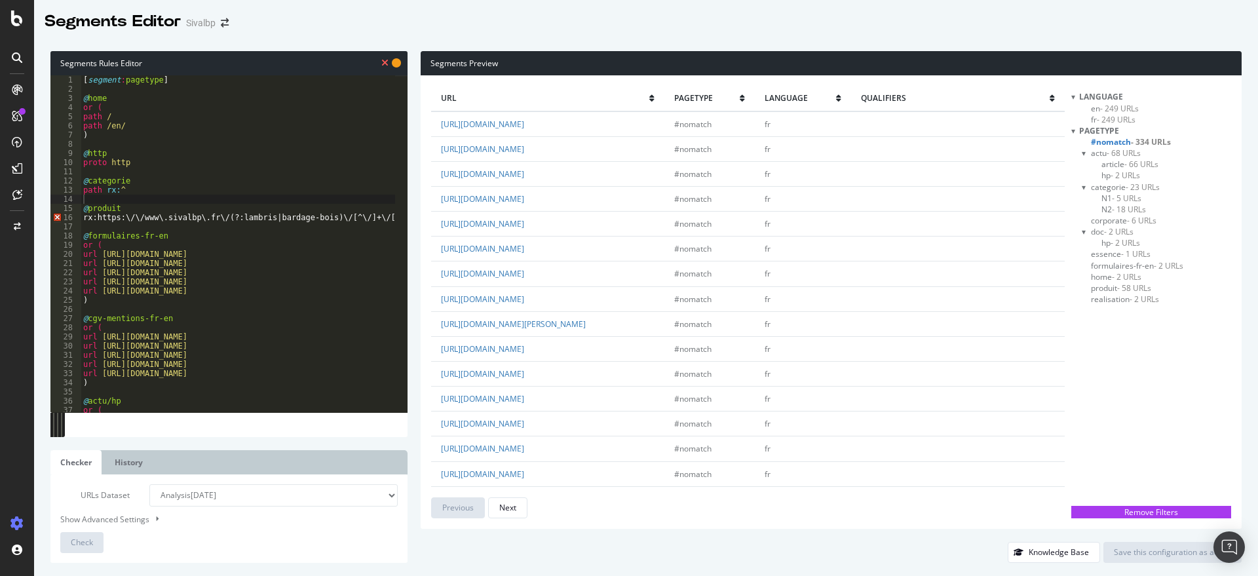
click at [138, 191] on div "[ segment : pagetype ] @ home or ( path / path /en/ ) @ http proto http @ categ…" at bounding box center [330, 246] width 498 height 343
paste textarea "/(?:lambris|bardage-bois)\/[^\/]+\/"
drag, startPoint x: 271, startPoint y: 189, endPoint x: 78, endPoint y: 187, distance: 192.6
click at [78, 187] on div "path rx:^/(?:lambris|bardage-bois)\/[^\/]+\/ 1 2 3 4 5 6 7 8 9 10 11 12 13 14 1…" at bounding box center [228, 243] width 357 height 337
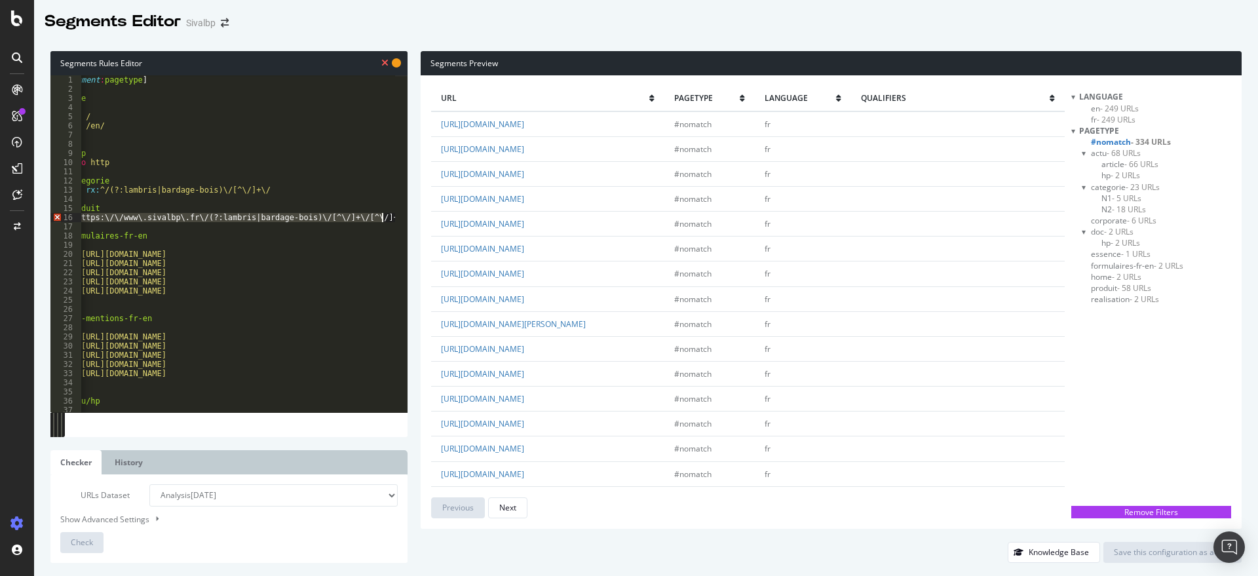
drag, startPoint x: 86, startPoint y: 218, endPoint x: 399, endPoint y: 219, distance: 313.2
click at [399, 219] on div "path rx:^/(?:lambris|bardage-bois)\/[^\/]+\/ 1 2 3 4 5 6 7 8 9 10 11 12 13 14 1…" at bounding box center [228, 243] width 357 height 337
type textarea "rx:https:\/\/www\.sivalbp\.fr\/(?:lambris|bardage-bois)\/[^\/]+\/[^\/]+\/$"
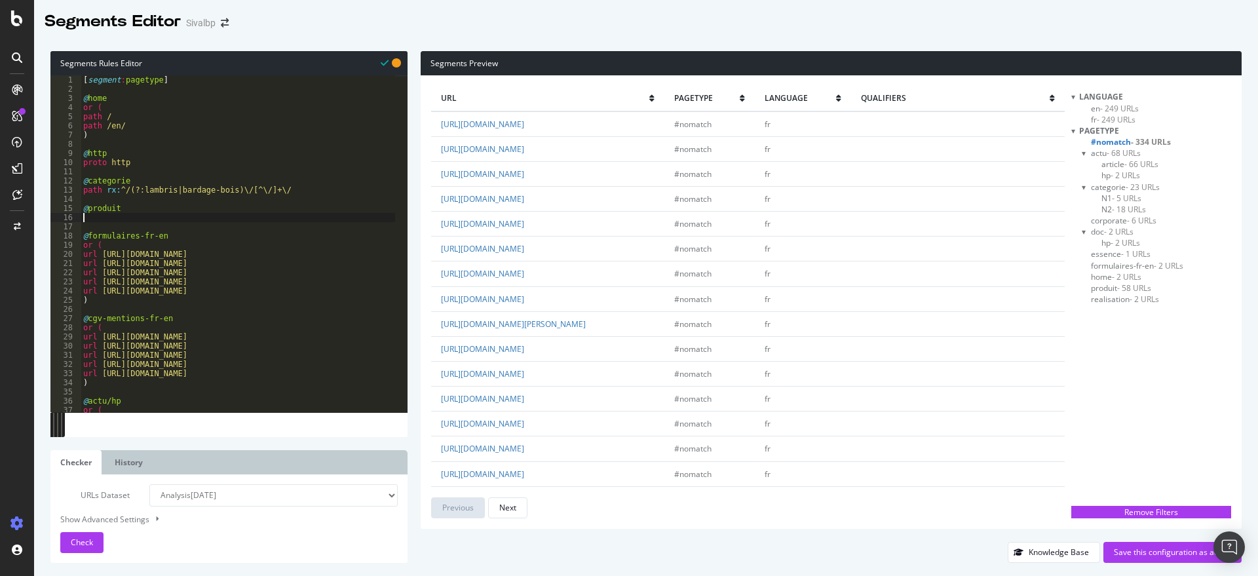
paste textarea "path rx:^/(?:lambris|bardage-bois)\/[^\/]+\/"
drag, startPoint x: 233, startPoint y: 217, endPoint x: 119, endPoint y: 219, distance: 114.7
click at [119, 219] on div "[ segment : pagetype ] @ home or ( path / path /en/ ) @ http proto http @ categ…" at bounding box center [330, 246] width 498 height 343
paste textarea "/(?:lambris|bardage-bois)\/[^\/]+\/[^\/]+\/"
click at [121, 190] on div "[ segment : pagetype ] @ home or ( path / path /en/ ) @ http proto http @ categ…" at bounding box center [330, 246] width 498 height 343
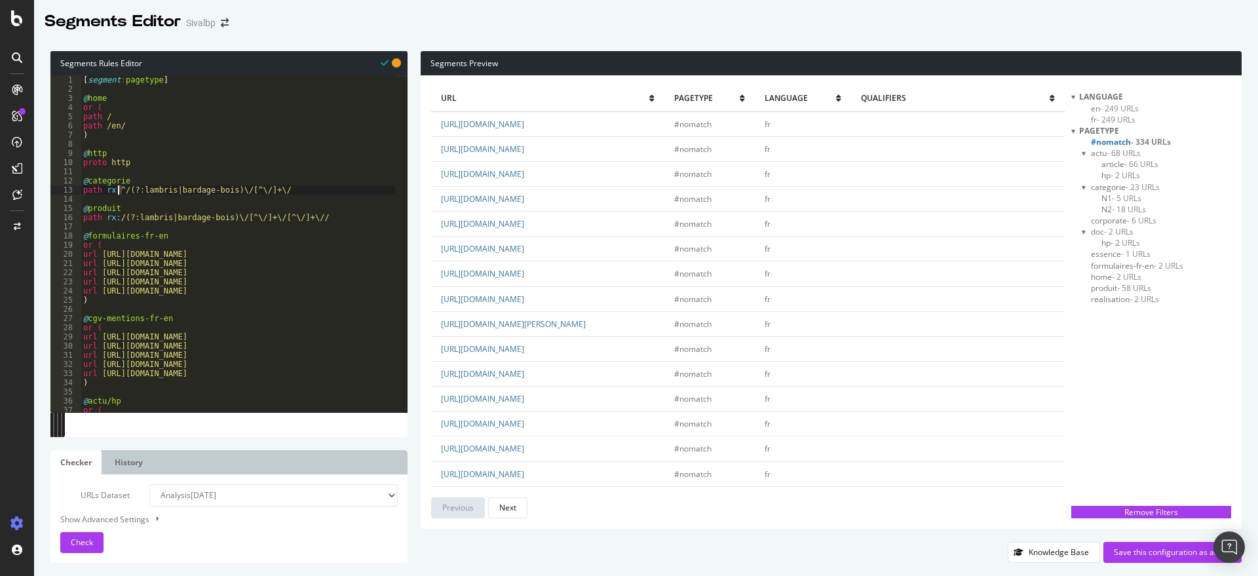
drag, startPoint x: 123, startPoint y: 190, endPoint x: 116, endPoint y: 189, distance: 7.3
click at [116, 189] on div "[ segment : pagetype ] @ home or ( path / path /en/ ) @ http proto http @ categ…" at bounding box center [330, 246] width 498 height 343
click at [121, 218] on div "[ segment : pagetype ] @ home or ( path / path /en/ ) @ http proto http @ categ…" at bounding box center [330, 246] width 498 height 343
click at [117, 216] on div "[ segment : pagetype ] @ home or ( path / path /en/ ) @ http proto http @ categ…" at bounding box center [330, 246] width 498 height 343
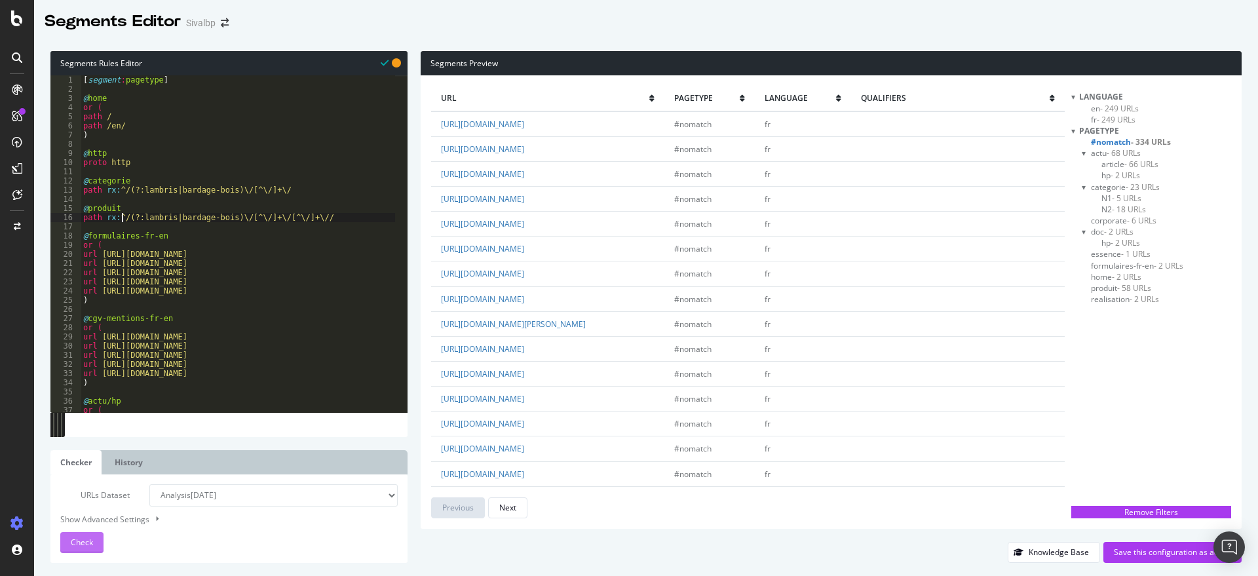
type textarea "path rx:^/(?:lambris|bardage-bois)\/[^\/]+\/[^\/]+\//"
click at [79, 542] on span "Check" at bounding box center [82, 542] width 22 height 11
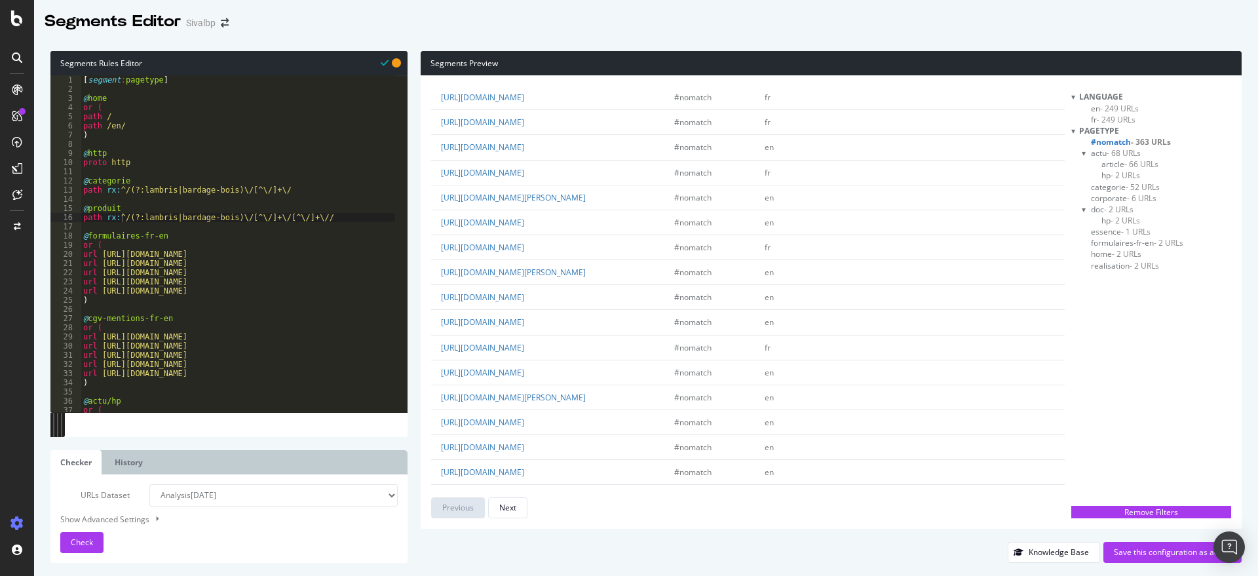
scroll to position [0, 0]
drag, startPoint x: 584, startPoint y: 128, endPoint x: 434, endPoint y: 125, distance: 150.1
click at [434, 125] on td "[URL][DOMAIN_NAME]" at bounding box center [547, 124] width 233 height 26
copy link "[URL][DOMAIN_NAME]"
click at [152, 176] on div "[ segment : pagetype ] @ home or ( path / path /en/ ) @ http proto http @ categ…" at bounding box center [330, 246] width 498 height 343
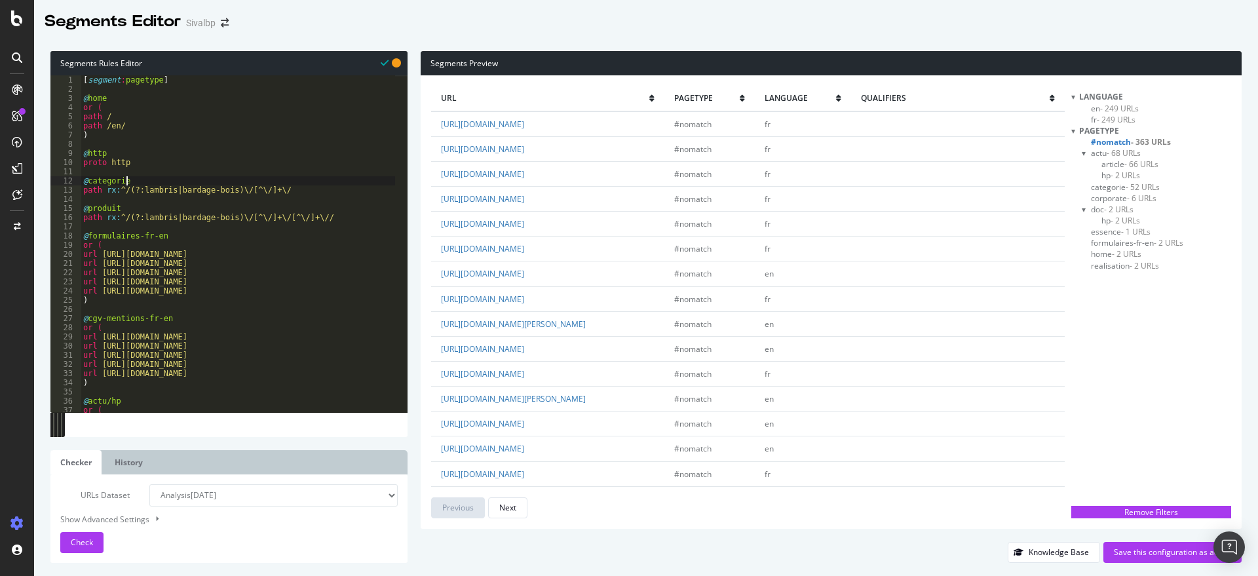
click at [156, 178] on div "[ segment : pagetype ] @ home or ( path / path /en/ ) @ http proto http @ categ…" at bounding box center [330, 246] width 498 height 343
type textarea "@categorie"
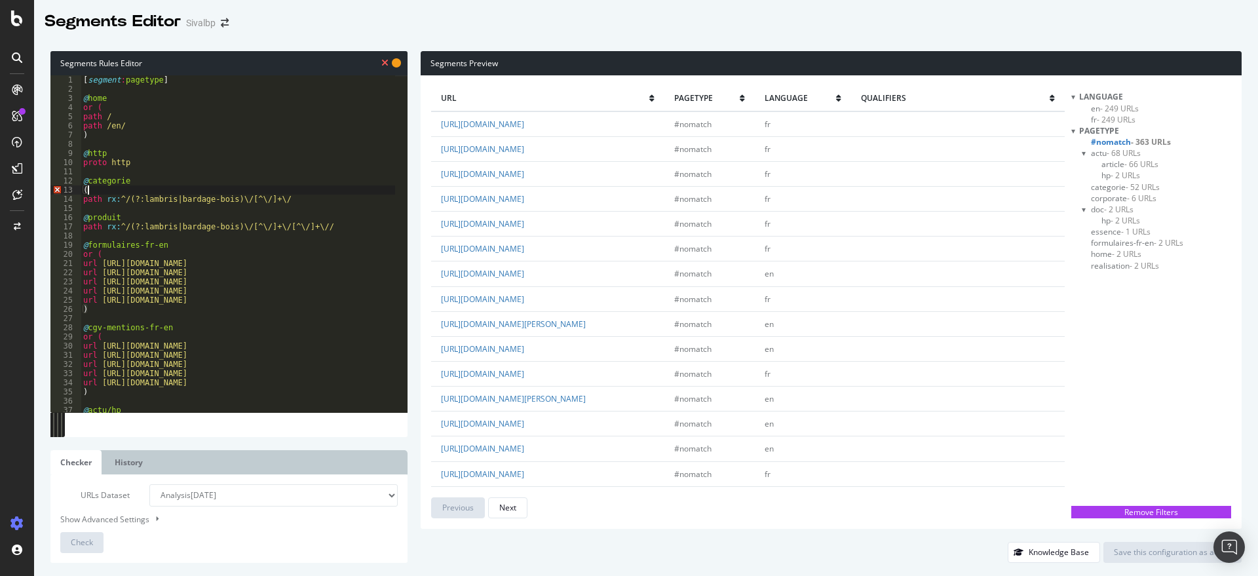
click at [81, 191] on div "[ segment : pagetype ] @ home or ( path / path /en/ ) @ http proto http @ categ…" at bounding box center [330, 246] width 498 height 343
click at [296, 196] on div "[ segment : pagetype ] @ home or ( path / path /en/ ) @ http proto http @ categ…" at bounding box center [330, 246] width 498 height 343
type textarea "path rx:^/(?:lambris|bardage-bois)\/[^\/]+\/"
paste textarea "[URL][DOMAIN_NAME]"
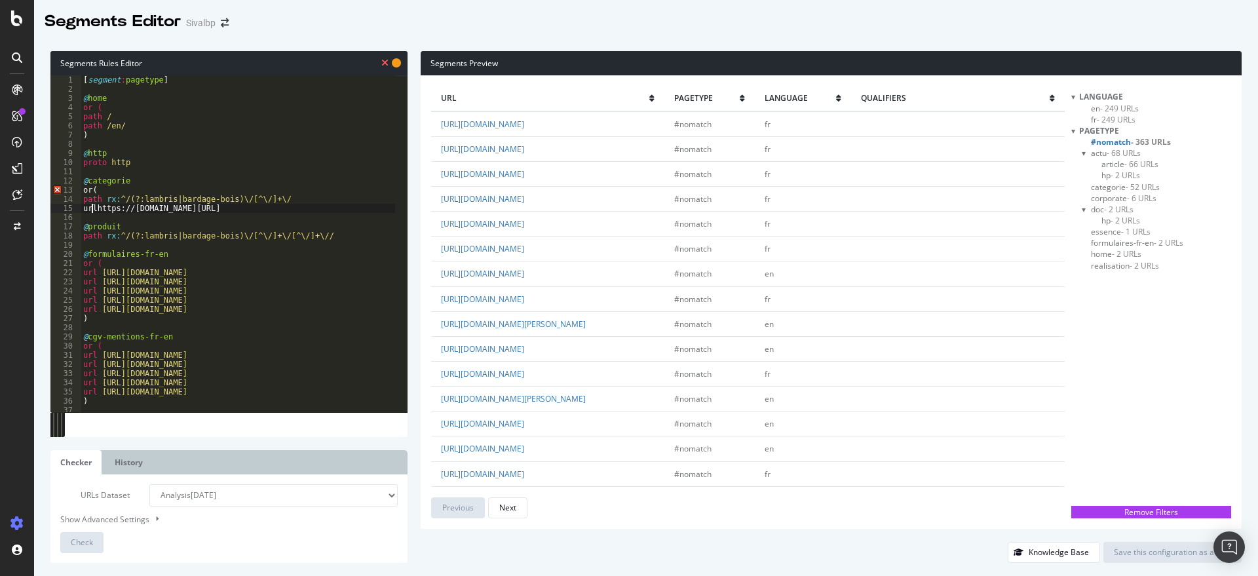
click at [94, 208] on div "[ segment : pagetype ] @ home or ( path / path /en/ ) @ http proto http @ categ…" at bounding box center [330, 246] width 498 height 343
type textarea "url:https://www.sivalbp.fr/bardage-bois/"
click at [288, 211] on div "[ segment : pagetype ] @ home or ( path / path /en/ ) @ http proto http @ categ…" at bounding box center [330, 246] width 498 height 343
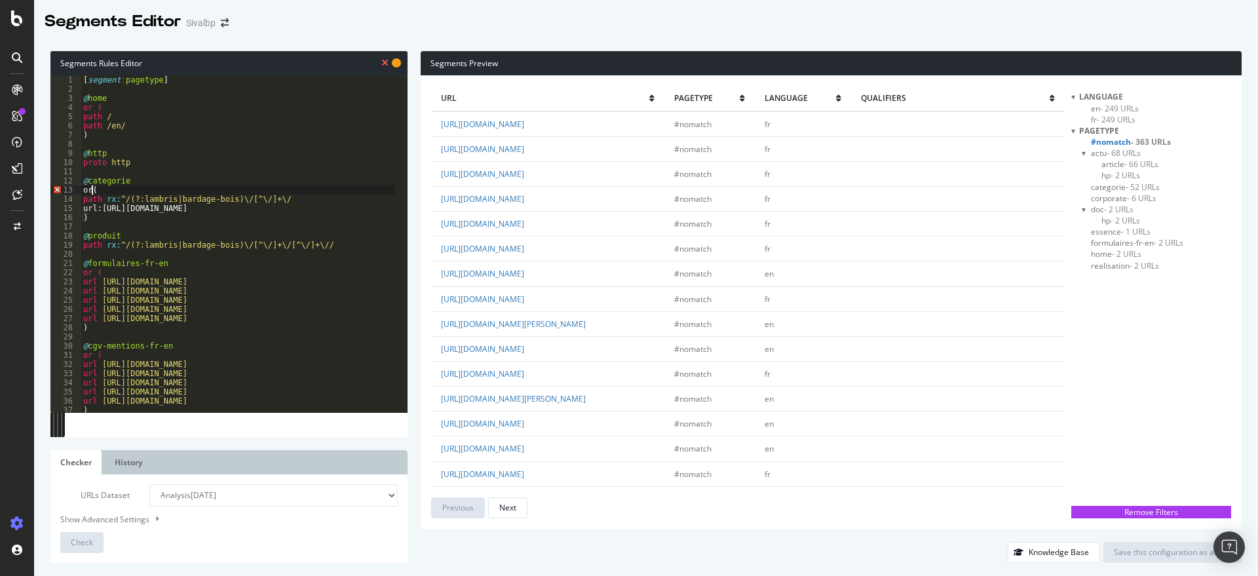
click at [92, 189] on div "[ segment : pagetype ] @ home or ( path / path /en/ ) @ http proto http @ categ…" at bounding box center [330, 246] width 498 height 343
type textarea "or ("
click at [135, 229] on div "[ segment : pagetype ] @ home or ( path / path /en/ ) @ http proto http @ categ…" at bounding box center [330, 246] width 498 height 343
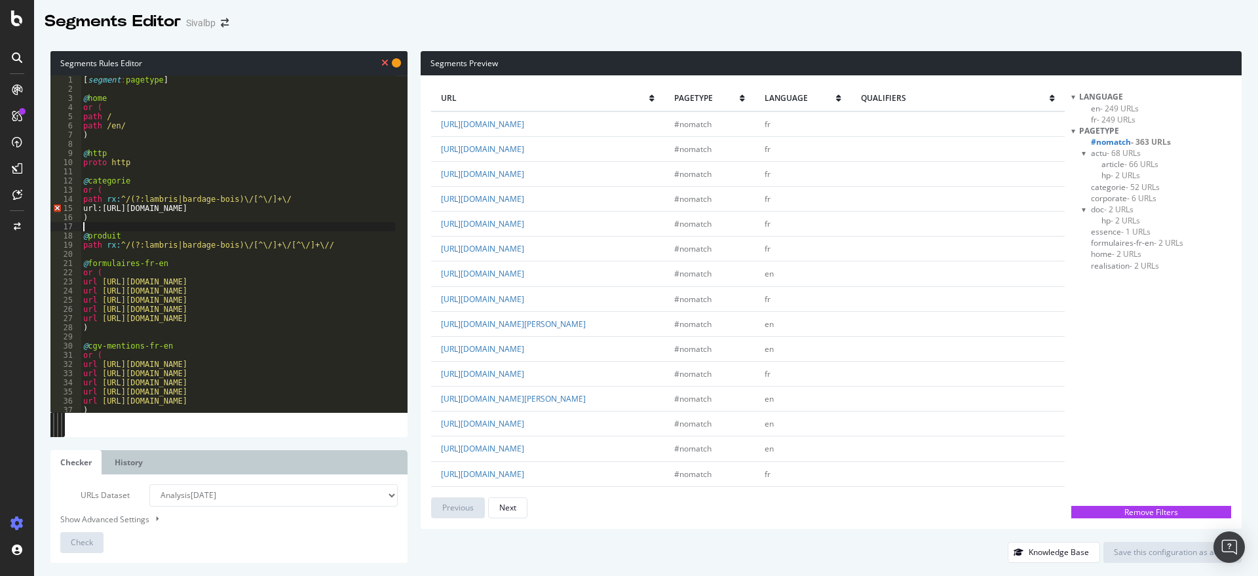
drag, startPoint x: 100, startPoint y: 208, endPoint x: 160, endPoint y: 204, distance: 60.4
click at [102, 208] on div "[ segment : pagetype ] @ home or ( path / path /en/ ) @ http proto http @ categ…" at bounding box center [330, 246] width 498 height 343
type textarea "url https://www.sivalbp.fr/bardage-bois/"
click at [301, 207] on div "[ segment : pagetype ] @ home or ( path / path /en/ ) @ http proto http @ categ…" at bounding box center [330, 246] width 498 height 343
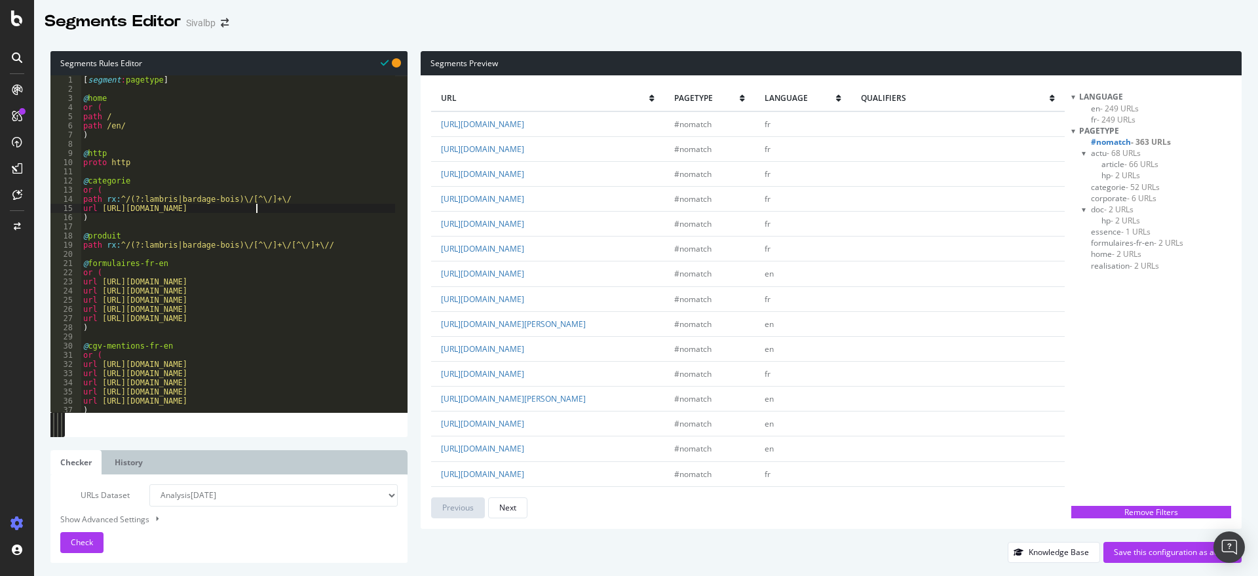
scroll to position [0, 0]
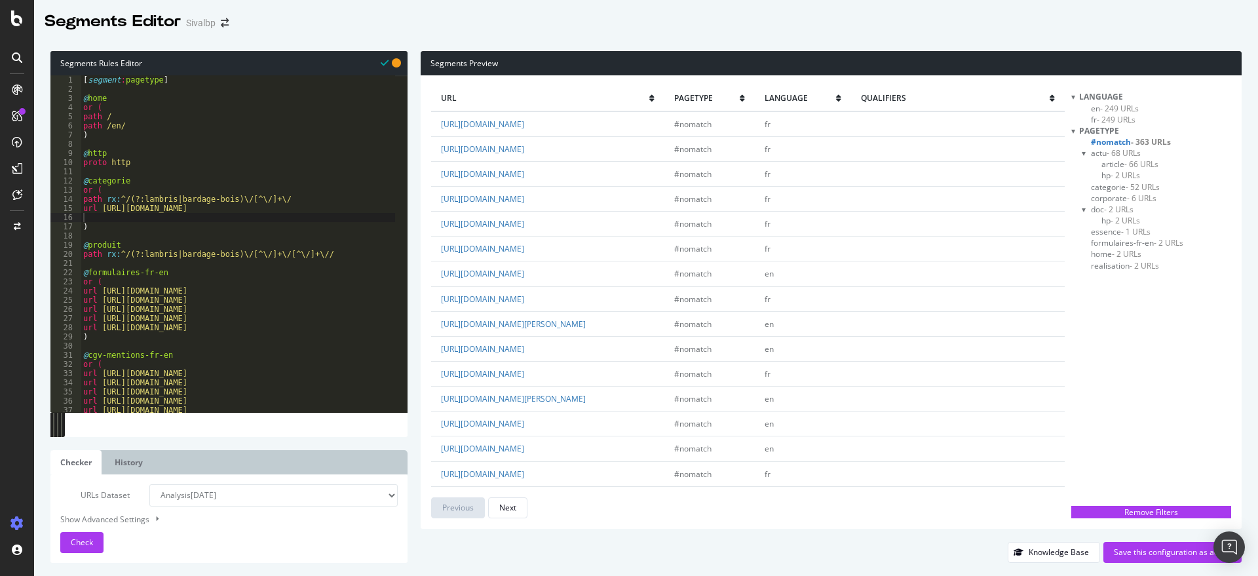
drag, startPoint x: 573, startPoint y: 153, endPoint x: 444, endPoint y: 154, distance: 128.4
click at [429, 153] on div "url pagetype language qualifiers https://www.sivalbp.fr/bardage-bois/ #nomatch …" at bounding box center [831, 301] width 821 height 453
click at [417, 189] on div "Segments Preview url pagetype language qualifiers https://www.sivalbp.fr/bardag…" at bounding box center [825, 307] width 834 height 512
drag, startPoint x: 569, startPoint y: 146, endPoint x: 485, endPoint y: 151, distance: 84.0
click at [438, 154] on td "[URL][DOMAIN_NAME]" at bounding box center [547, 148] width 233 height 25
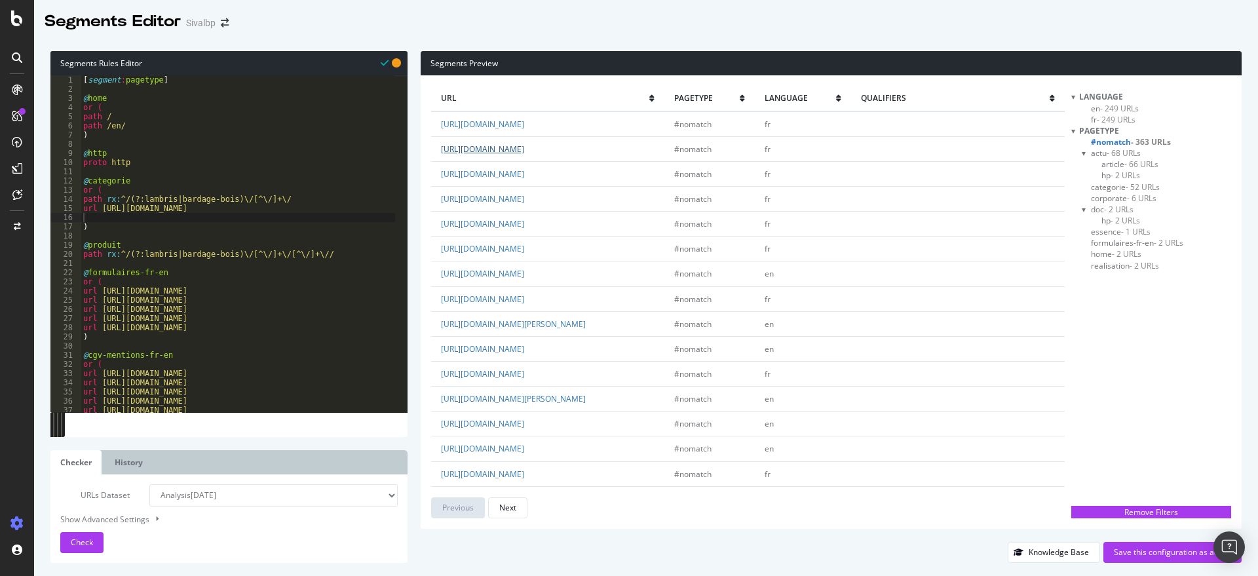
copy link "[URL][DOMAIN_NAME]"
click at [123, 218] on div "[ segment : pagetype ] @ home or ( path / path /en/ ) @ http proto http @ categ…" at bounding box center [330, 246] width 498 height 343
paste textarea "[URL][DOMAIN_NAME]"
click at [83, 541] on span "Check" at bounding box center [82, 542] width 22 height 11
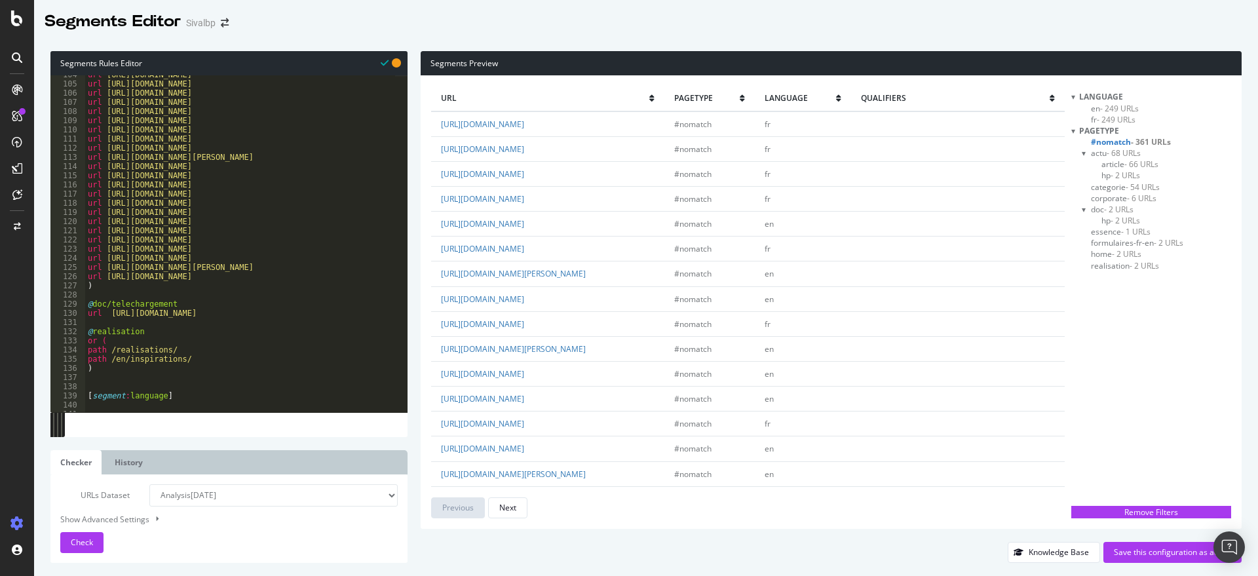
scroll to position [0, 0]
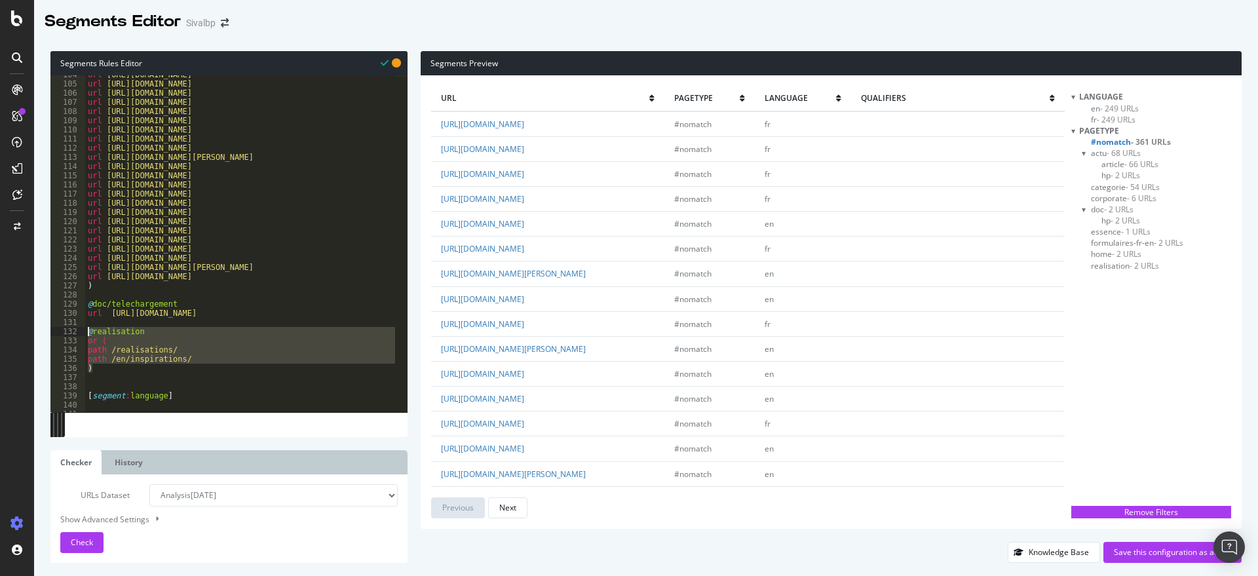
drag, startPoint x: 100, startPoint y: 371, endPoint x: 105, endPoint y: 341, distance: 29.9
click at [78, 333] on div ") 104 105 106 107 108 109 110 111 112 113 114 115 116 117 118 119 120 121 122 1…" at bounding box center [228, 243] width 357 height 337
type textarea "@realisation or ("
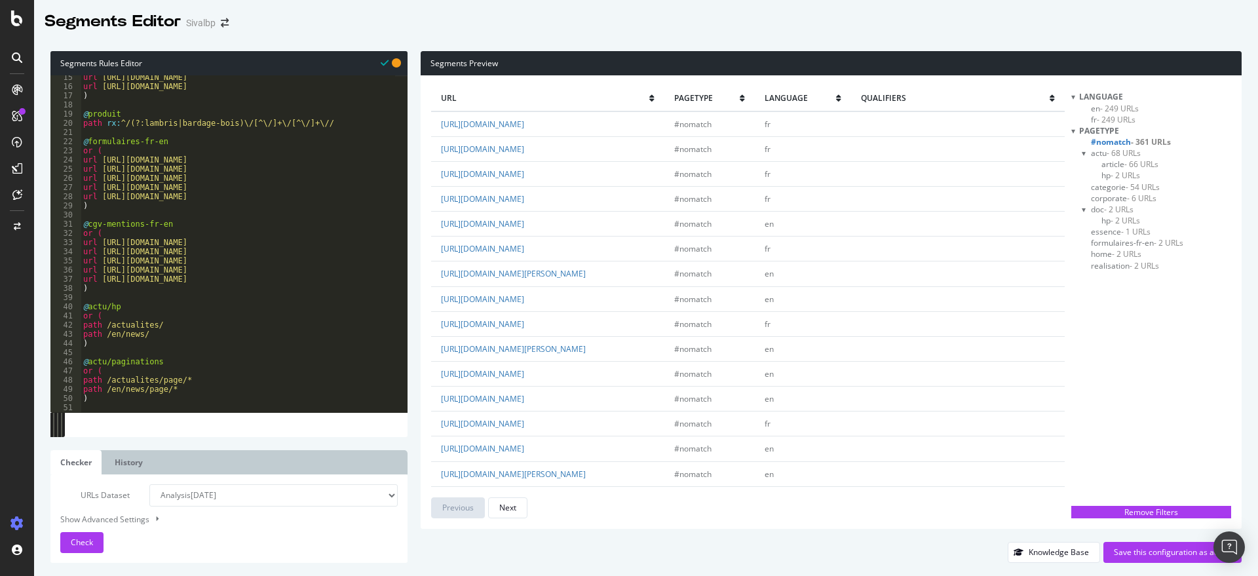
scroll to position [33, 0]
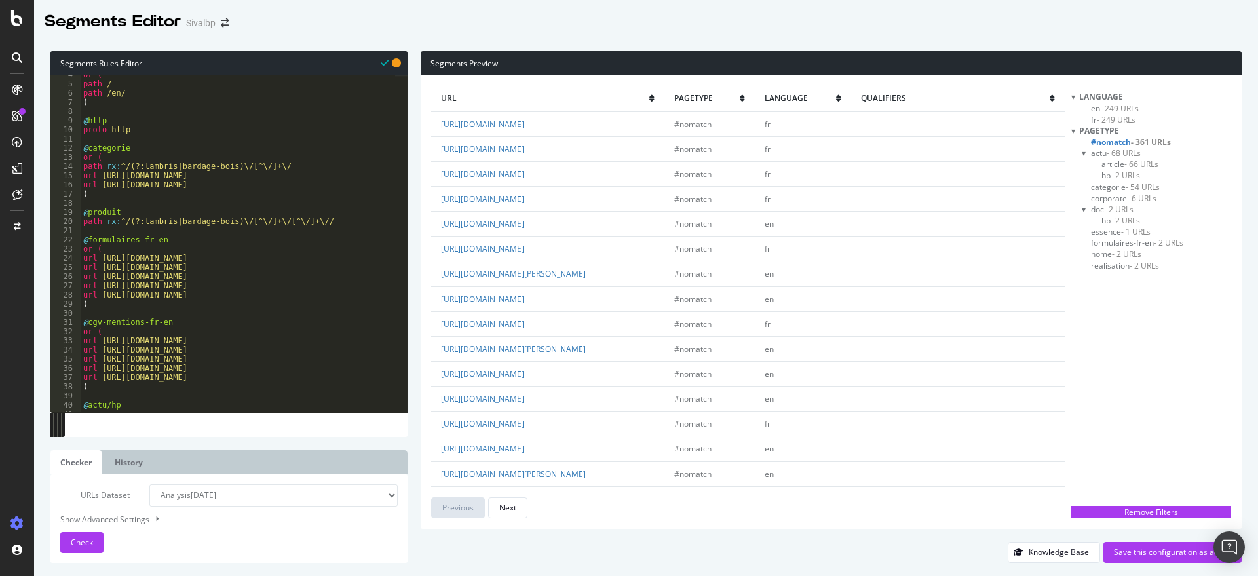
click at [335, 222] on div "or ( path / path /en/ ) @ http proto http @ categorie or ( path rx : ^/(?:lambr…" at bounding box center [330, 241] width 498 height 343
type textarea "path rx:^/(?:lambris|bardage-bois)\/[^\/]+\/[^\/]+\//"
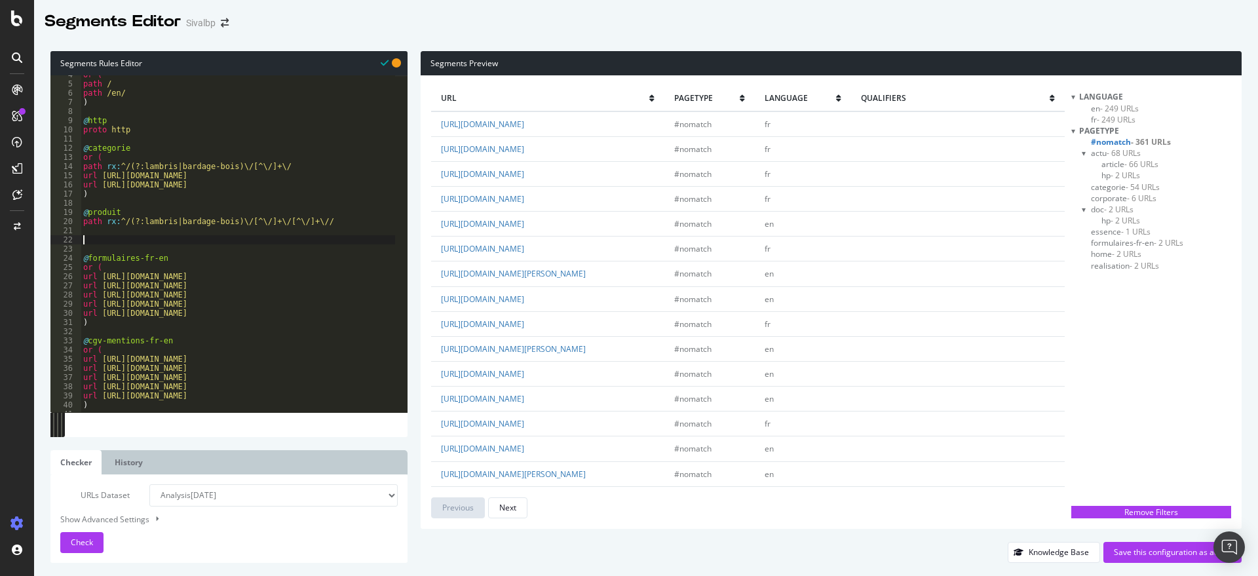
paste textarea ")"
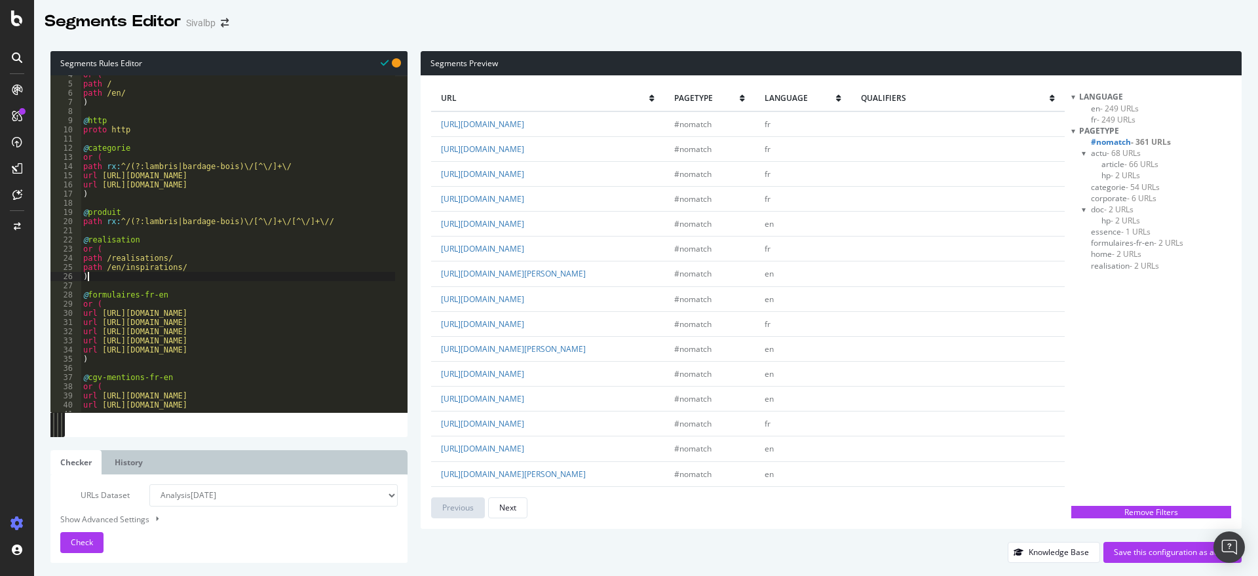
click at [267, 276] on div "or ( path / path /en/ ) @ http proto http @ categorie or ( path rx : ^/(?:lambr…" at bounding box center [330, 241] width 498 height 343
click at [88, 537] on span "Check" at bounding box center [82, 542] width 22 height 11
click at [191, 254] on div "or ( path / path /en/ ) @ http proto http @ categorie or ( path rx : ^/(?:lambr…" at bounding box center [330, 241] width 498 height 343
click at [193, 266] on div "or ( path / path /en/ ) @ http proto http @ categorie or ( path rx : ^/(?:lambr…" at bounding box center [330, 241] width 498 height 343
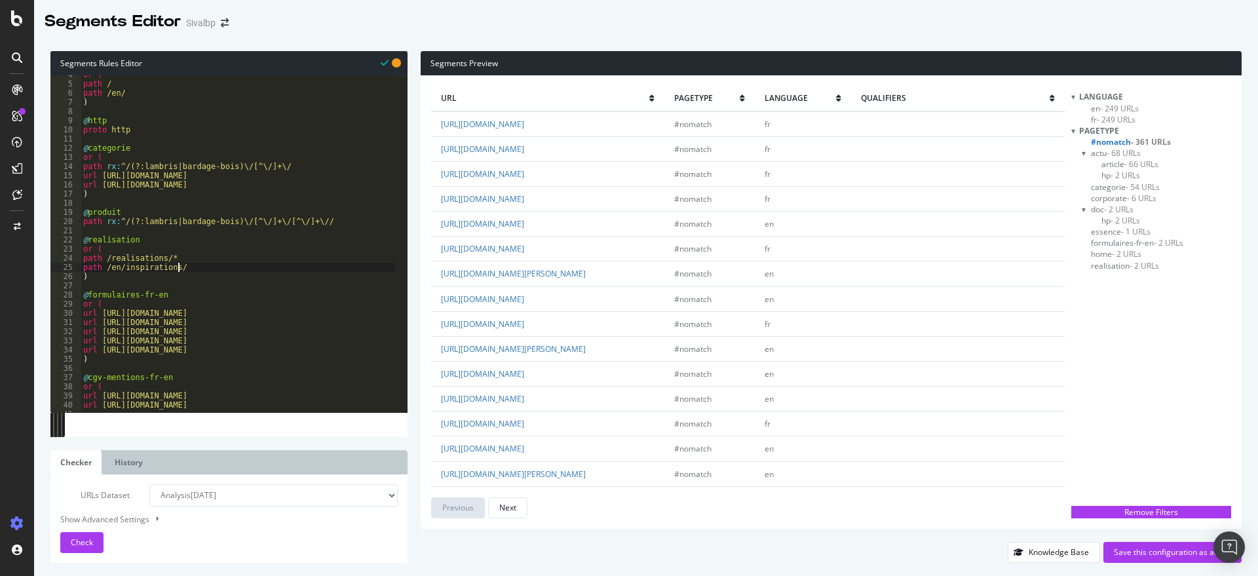
scroll to position [0, 8]
click at [83, 542] on span "Check" at bounding box center [82, 542] width 22 height 11
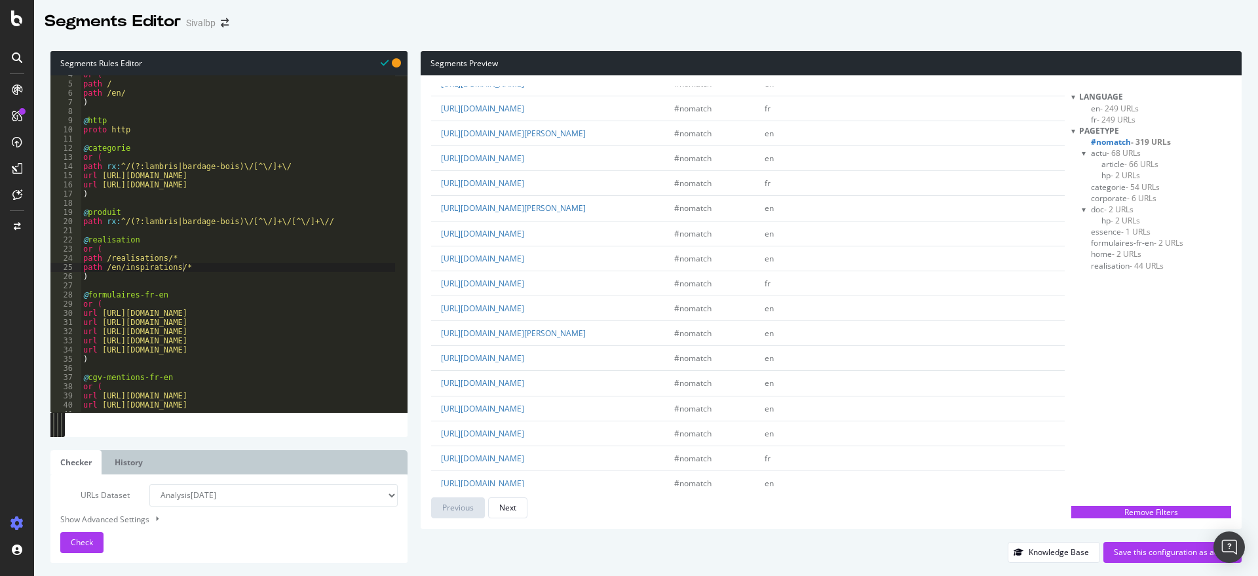
scroll to position [0, 0]
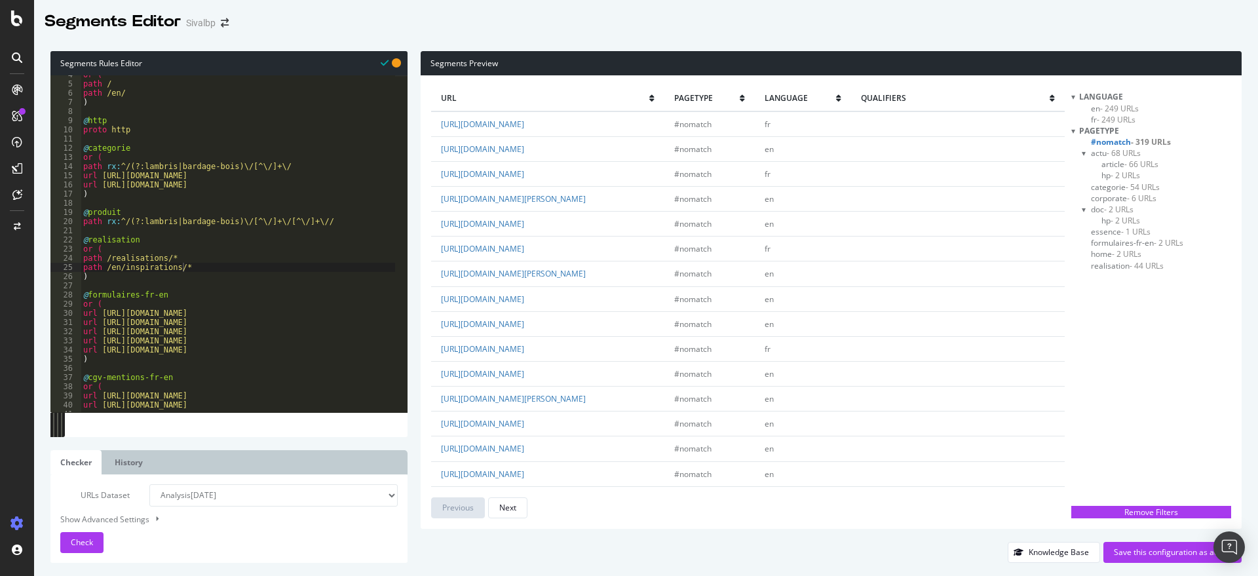
drag, startPoint x: 698, startPoint y: 150, endPoint x: 440, endPoint y: 146, distance: 257.5
click at [440, 146] on td "[URL][DOMAIN_NAME]" at bounding box center [547, 148] width 233 height 25
copy link "[URL][DOMAIN_NAME]"
type textarea "path rx:^/(?:lambris|bardage-bois)\/[^\/]+\/"
click at [292, 163] on div "or ( path / path /en/ ) @ http proto http @ categorie or ( path rx : ^/(?:lambr…" at bounding box center [330, 241] width 498 height 343
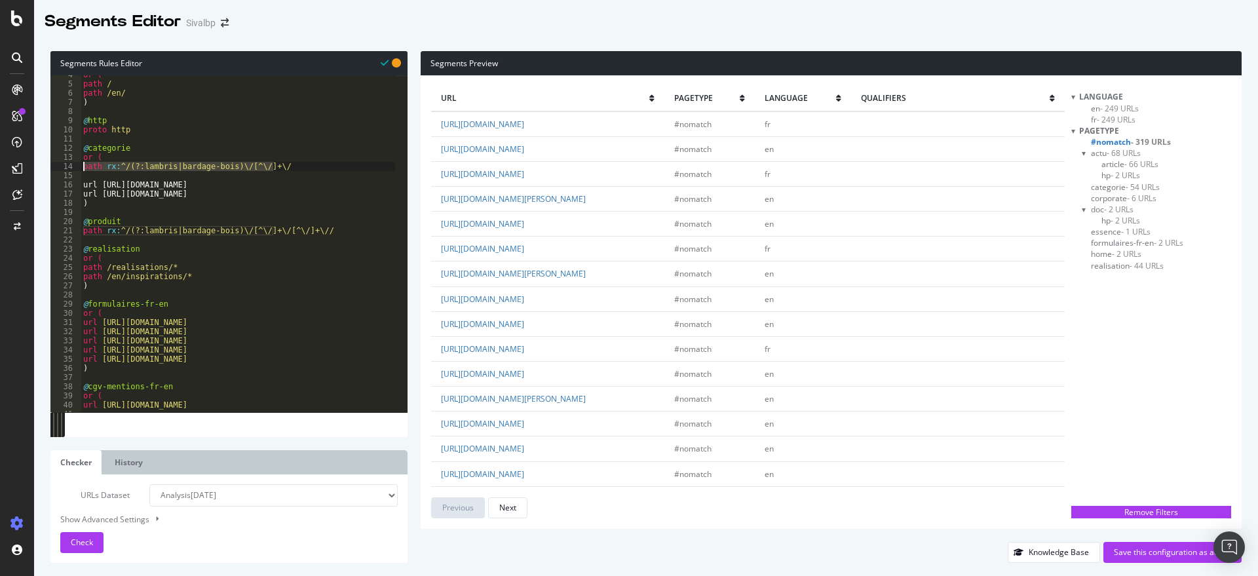
drag, startPoint x: 292, startPoint y: 163, endPoint x: 77, endPoint y: 166, distance: 214.9
click at [77, 166] on div "4 5 6 7 8 9 10 11 12 13 14 15 16 17 18 19 20 21 22 23 24 25 26 27 28 29 30 31 3…" at bounding box center [228, 243] width 357 height 337
type textarea "path rx:^/(?:lambris|bardage-bois)\/[^\/]+\/"
click at [159, 179] on div "or ( path / path /en/ ) @ http proto http @ categorie or ( path rx : ^/(?:lambr…" at bounding box center [330, 241] width 498 height 343
paste textarea "path rx:^/(?:lambris|bardage-bois)\/[^\/]+\/"
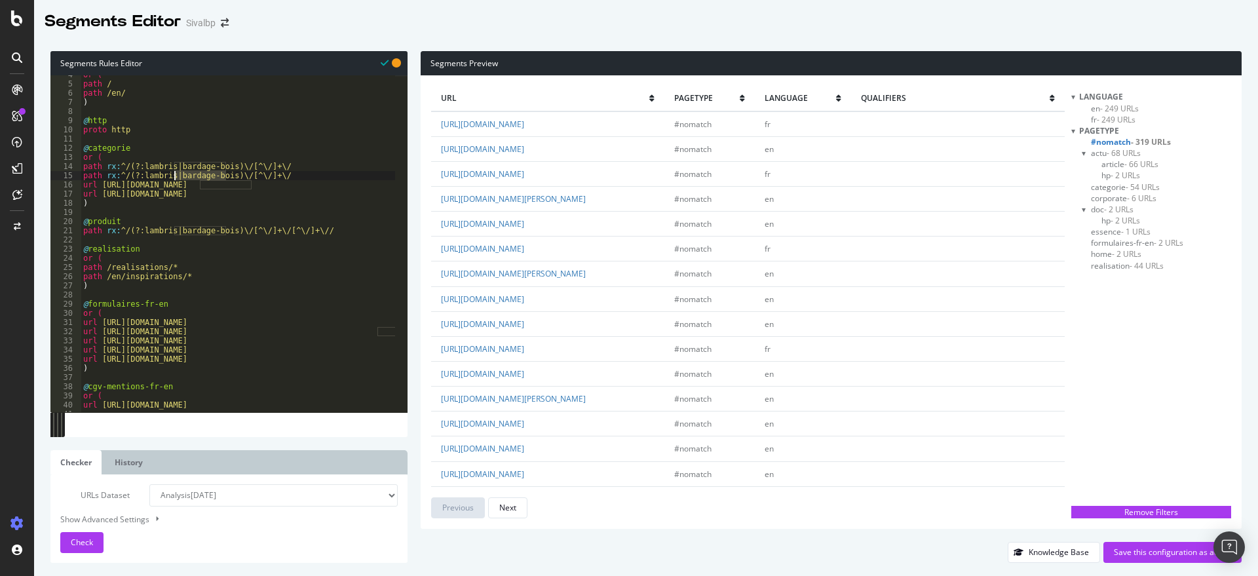
drag, startPoint x: 225, startPoint y: 176, endPoint x: 176, endPoint y: 180, distance: 49.9
click at [176, 180] on div "or ( path / path /en/ ) @ http proto http @ categorie or ( path rx : ^/(?:lambr…" at bounding box center [330, 241] width 498 height 343
paste textarea "wood-cladding"
drag, startPoint x: 167, startPoint y: 175, endPoint x: 140, endPoint y: 174, distance: 27.5
click at [140, 174] on div "or ( path / path /en/ ) @ http proto http @ categorie or ( path rx : ^/(?:lambr…" at bounding box center [330, 241] width 498 height 343
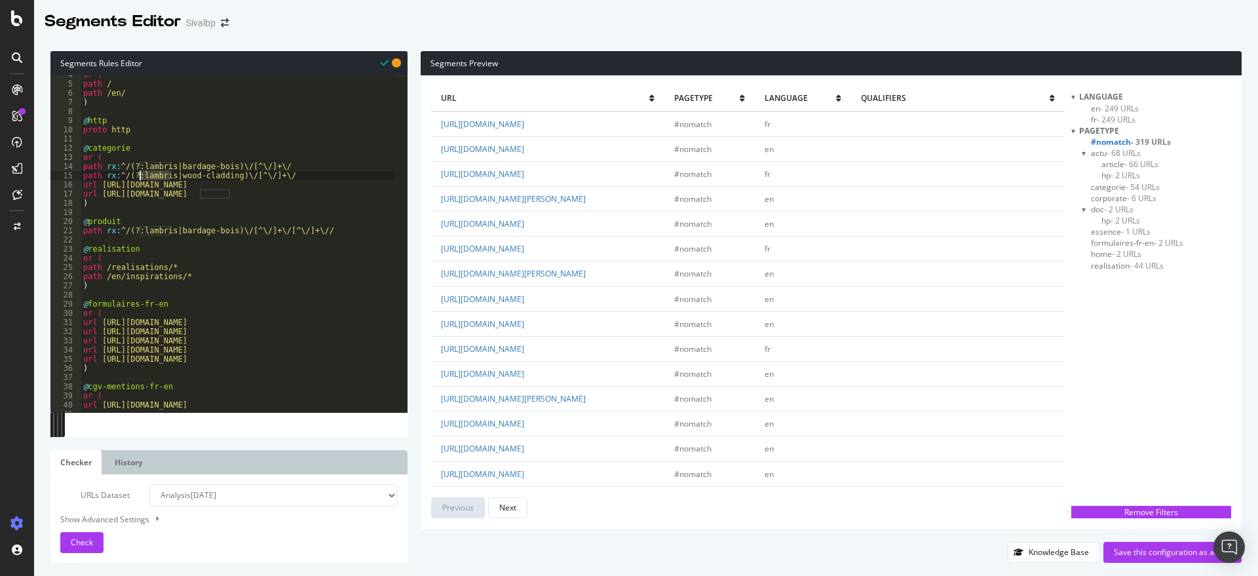
paste textarea "panelling"
click at [88, 539] on span "Check" at bounding box center [82, 542] width 22 height 11
click at [183, 177] on div "or ( path / path /en/ ) @ http proto http @ categorie or ( path rx : ^/(?:lambr…" at bounding box center [330, 241] width 498 height 343
click at [244, 172] on div "or ( path / path /en/ ) @ http proto http @ categorie or ( path rx : ^/(?:lambr…" at bounding box center [330, 241] width 498 height 343
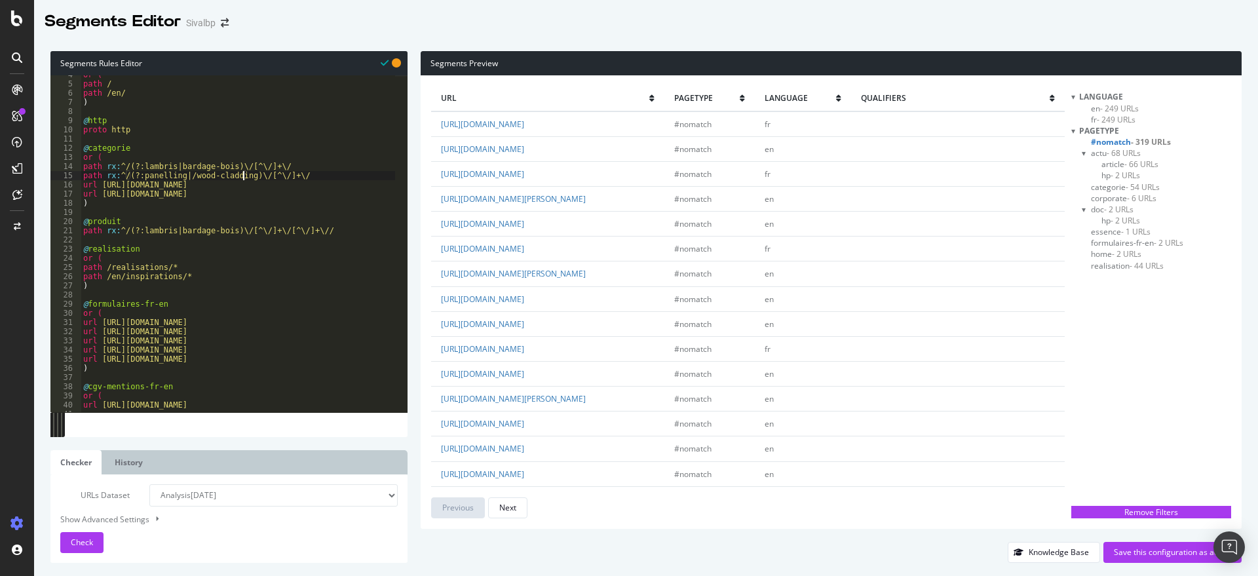
click at [243, 172] on div "or ( path / path /en/ ) @ http proto http @ categorie or ( path rx : ^/(?:lambr…" at bounding box center [330, 241] width 498 height 343
click at [185, 176] on div "or ( path / path /en/ ) @ http proto http @ categorie or ( path rx : ^/(?:lambr…" at bounding box center [330, 241] width 498 height 343
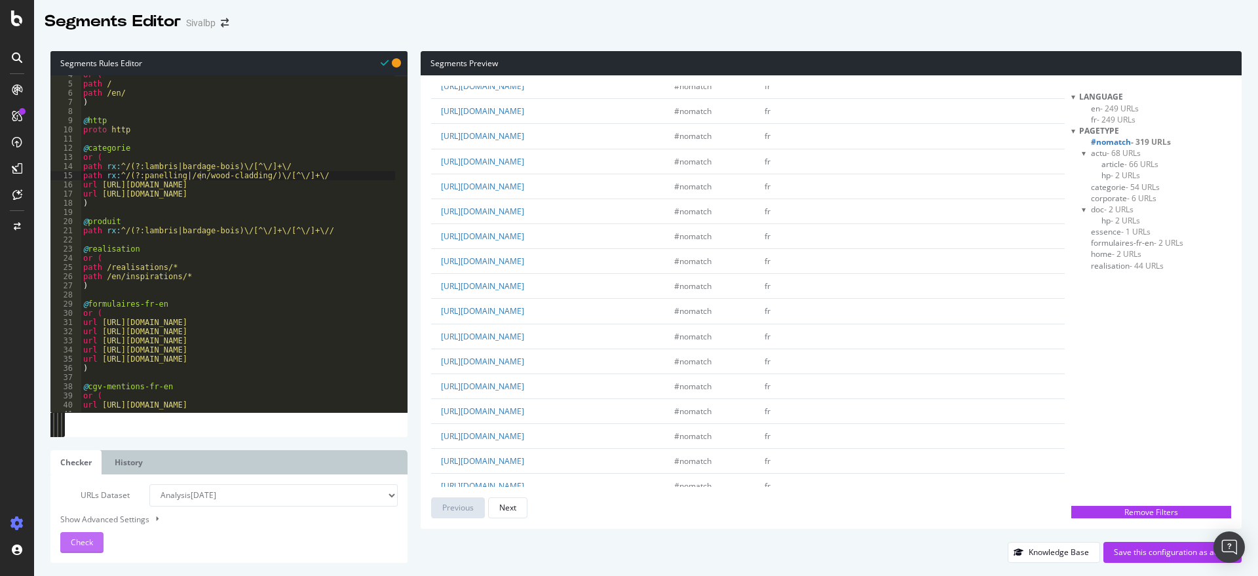
click at [79, 538] on span "Check" at bounding box center [82, 542] width 22 height 11
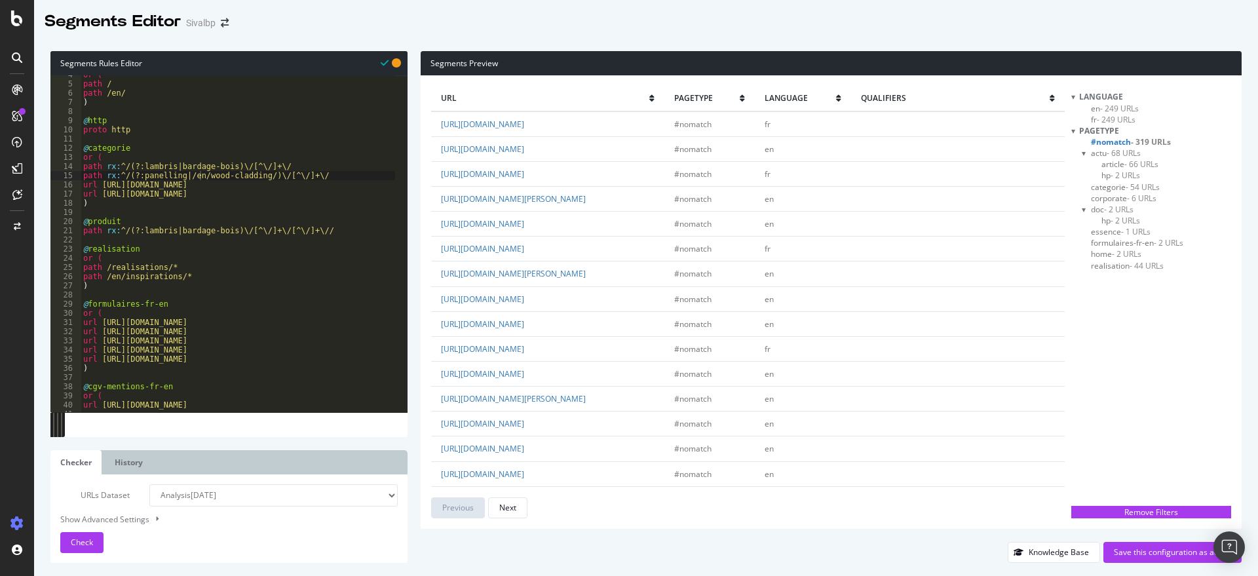
type textarea "path rx:^/(?:lambris|bardage-bois)\/[^\/]+\/[^\/]+\//"
drag, startPoint x: 332, startPoint y: 232, endPoint x: 77, endPoint y: 230, distance: 254.9
click at [77, 230] on div "path rx:^/(?:lambris|bardage-bois)\/[^\/]+\/[^\/]+\// 4 5 6 7 8 9 10 11 12 13 1…" at bounding box center [228, 243] width 357 height 337
click at [325, 228] on div "or ( path / path /en/ ) @ http proto http @ categorie or ( path rx : ^/(?:lambr…" at bounding box center [238, 243] width 314 height 337
paste textarea "path rx:^/(?:lambris|bardage-bois)\/[^\/]+\/[^\/]+\//"
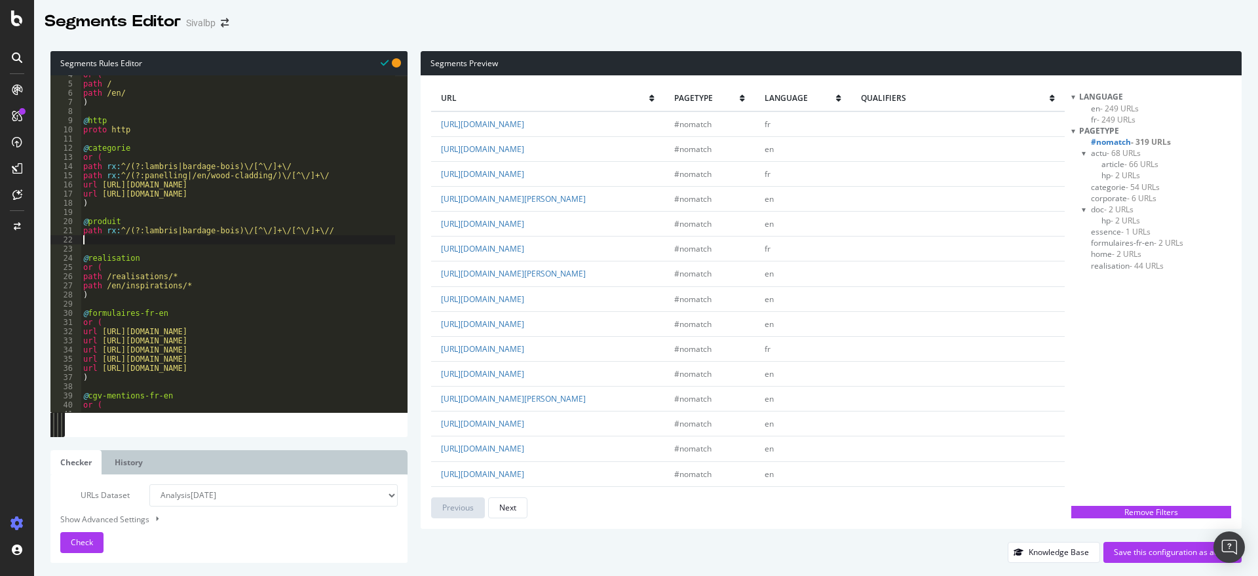
type textarea "path rx:^/(?:lambris|bardage-bois)\/[^\/]+\/[^\/]+\//"
click at [156, 143] on div "or ( path / path /en/ ) @ http proto http @ categorie or ( path rx : ^/(?:lambr…" at bounding box center [330, 241] width 498 height 343
click at [159, 145] on div "or ( path / path /en/ ) @ http proto http @ categorie or ( path rx : ^/(?:lambr…" at bounding box center [330, 241] width 498 height 343
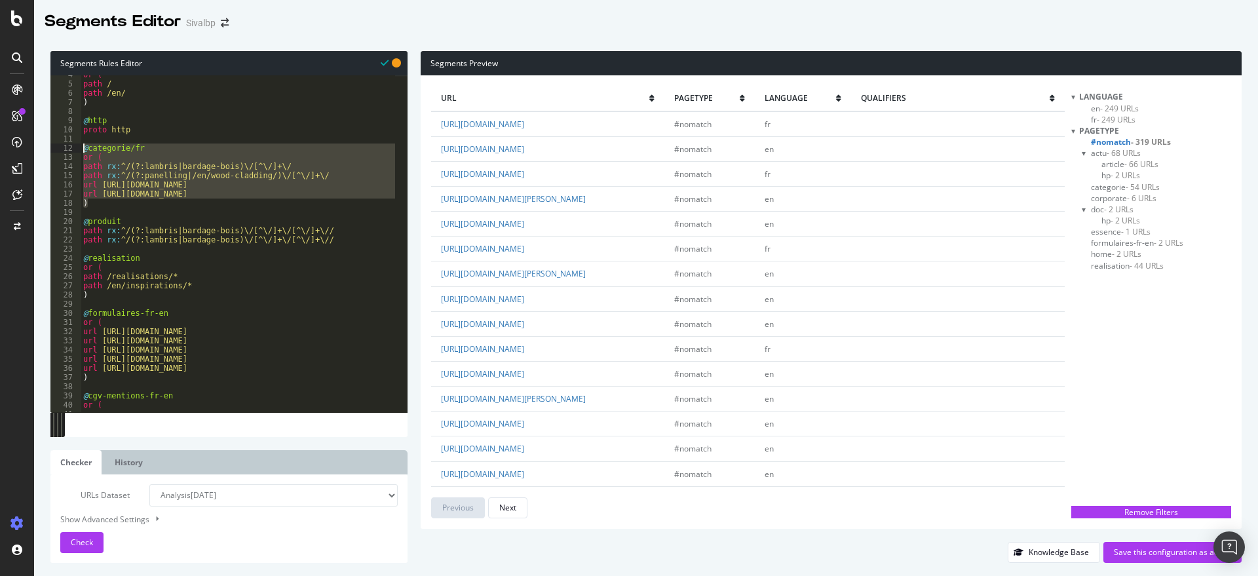
drag, startPoint x: 84, startPoint y: 181, endPoint x: 81, endPoint y: 149, distance: 32.3
click at [81, 149] on div "@categorie/fr 4 5 6 7 8 9 10 11 12 13 14 15 16 17 18 19 20 21 22 23 24 25 26 27…" at bounding box center [228, 243] width 357 height 337
click at [102, 203] on div "or ( path / path /en/ ) @ http proto http @ categorie/fr or ( path rx : ^/(?:la…" at bounding box center [238, 243] width 314 height 337
type textarea ")"
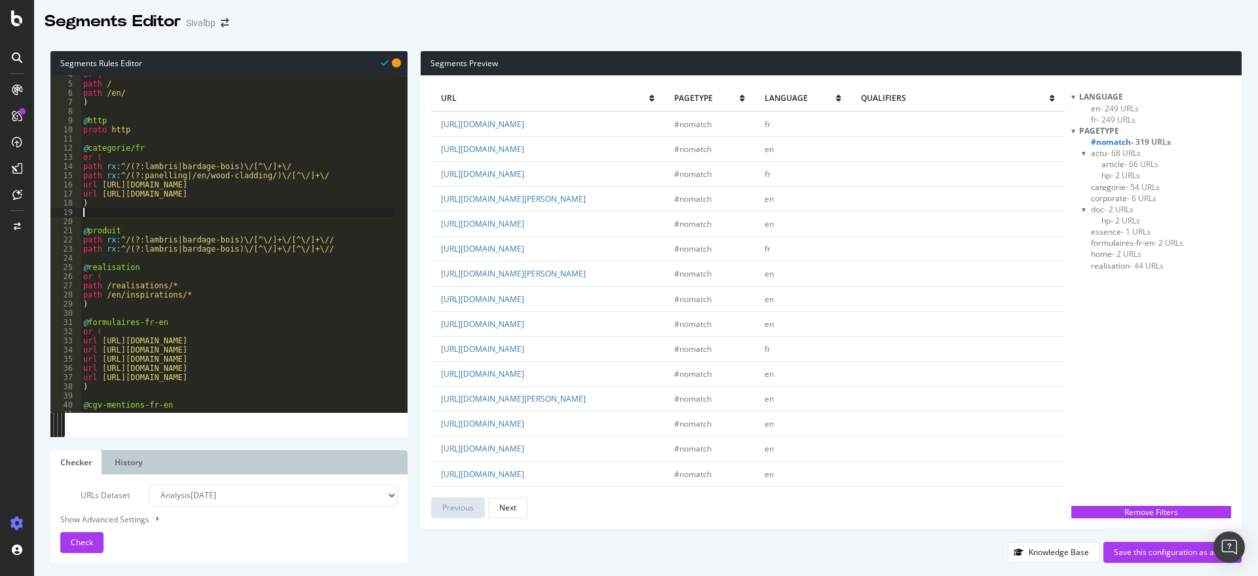
paste textarea ")"
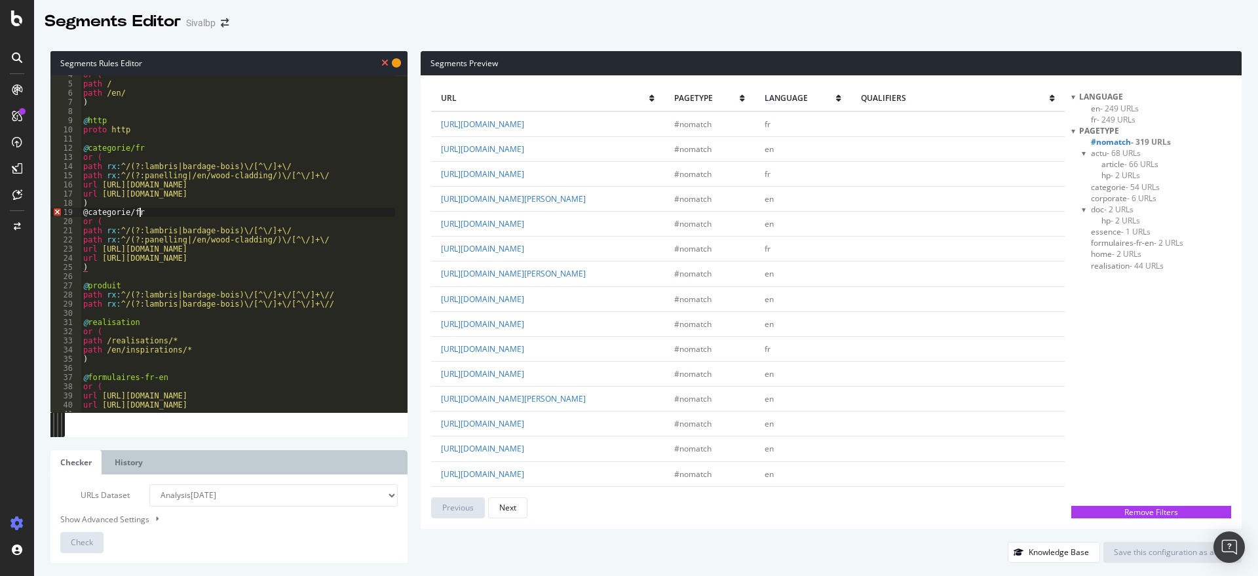
click at [144, 214] on div "or ( path / path /en/ ) @ http proto http @ categorie/fr or ( path rx : ^/(?:la…" at bounding box center [330, 241] width 498 height 343
drag, startPoint x: 252, startPoint y: 227, endPoint x: 68, endPoint y: 229, distance: 184.1
click at [68, 229] on div "@categorie/en 4 5 6 7 8 9 10 11 12 13 14 15 16 17 18 19 20 21 22 23 24 25 26 27…" at bounding box center [228, 243] width 357 height 337
type textarea "path rx:^/(?:lambris|bardage-bois)\/[^\/]+\/"
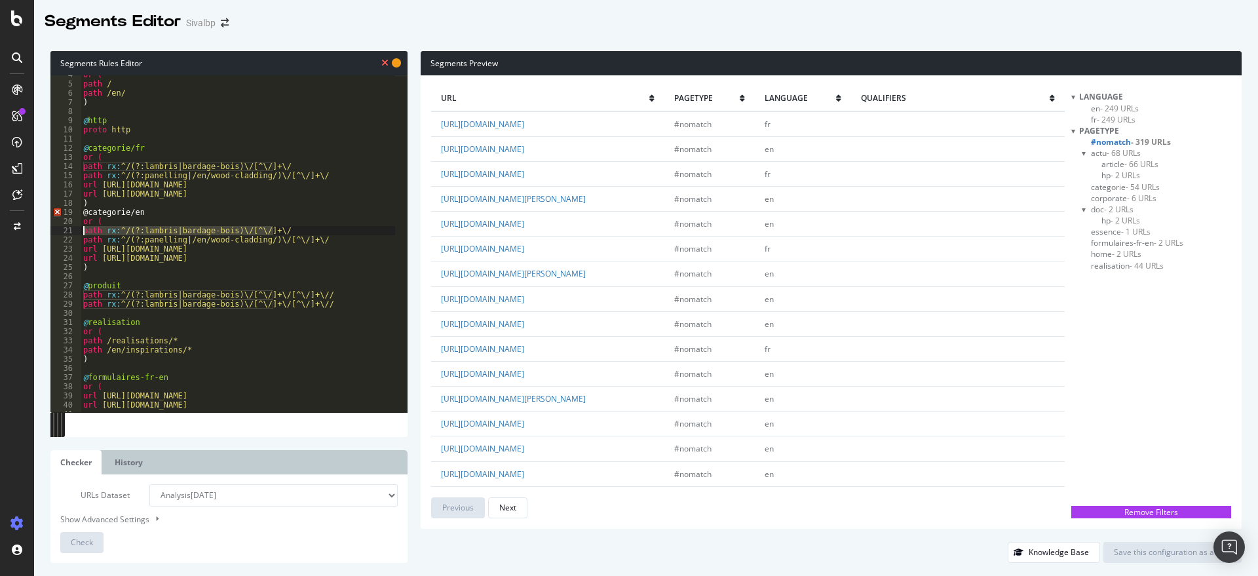
scroll to position [0, 0]
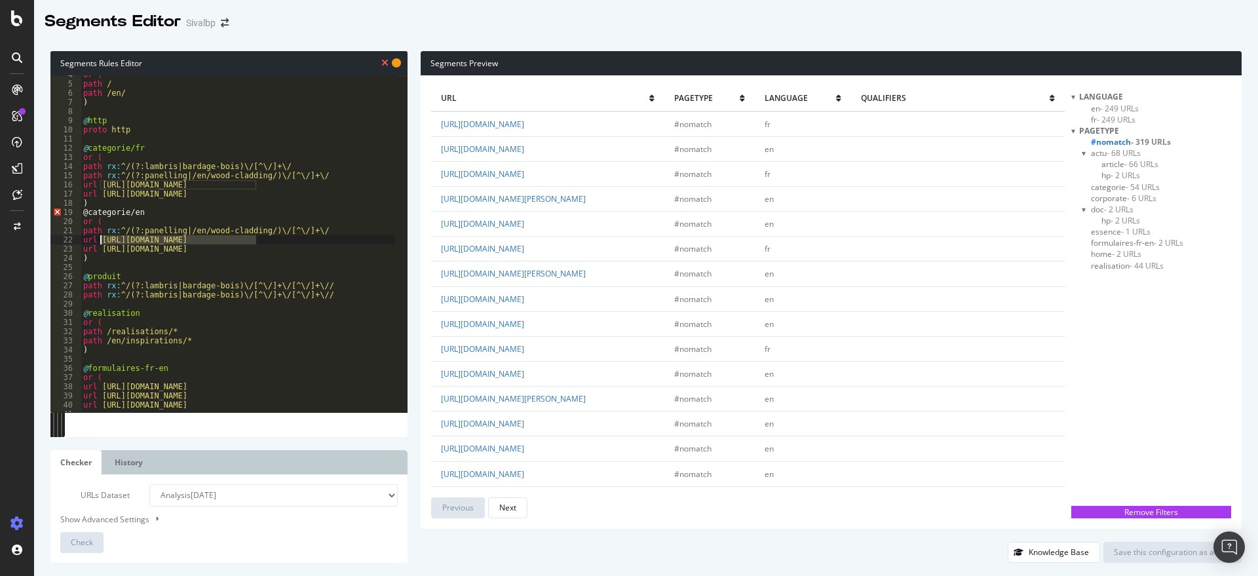
drag, startPoint x: 261, startPoint y: 239, endPoint x: 100, endPoint y: 240, distance: 161.2
click at [100, 240] on div "or ( path / path /en/ ) @ http proto http @ categorie/fr or ( path rx : ^/(?:la…" at bounding box center [330, 241] width 498 height 343
paste textarea "en/wood-cladding"
click at [105, 203] on div "or ( path / path /en/ ) @ http proto http @ categorie/fr or ( path rx : ^/(?:la…" at bounding box center [330, 241] width 498 height 343
type textarea ")"
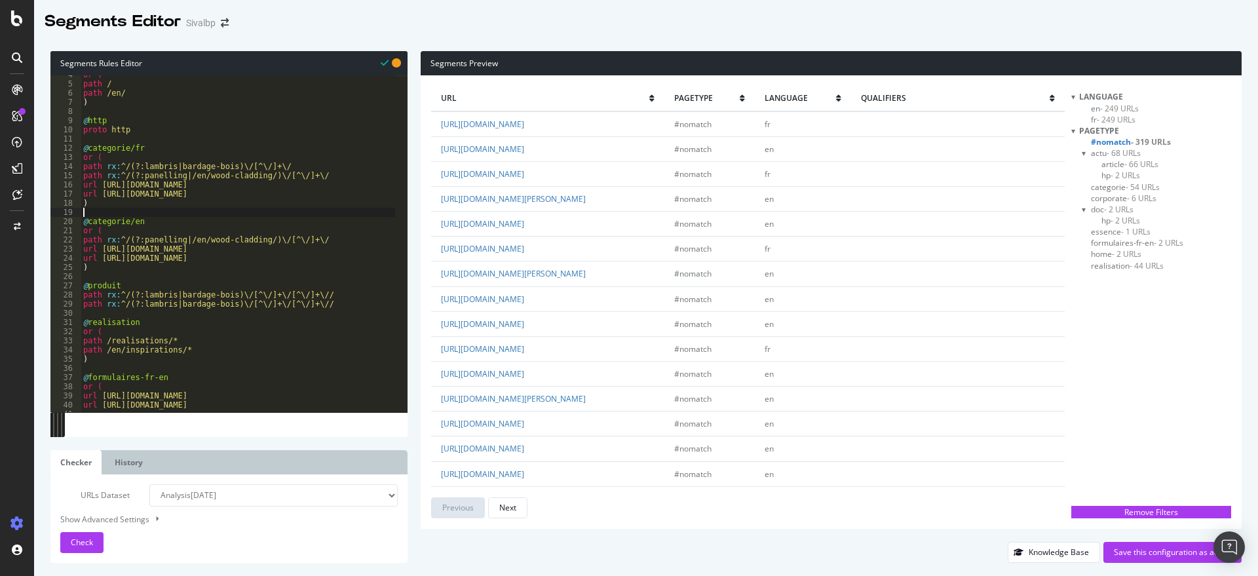
click at [181, 255] on div "or ( path / path /en/ ) @ http proto http @ categorie/fr or ( path rx : ^/(?:la…" at bounding box center [330, 241] width 498 height 343
drag, startPoint x: 244, startPoint y: 259, endPoint x: 202, endPoint y: 258, distance: 42.0
click at [202, 258] on div "or ( path / path /en/ ) @ http proto http @ categorie/fr or ( path rx : ^/(?:la…" at bounding box center [330, 241] width 498 height 343
paste textarea "en/panelling"
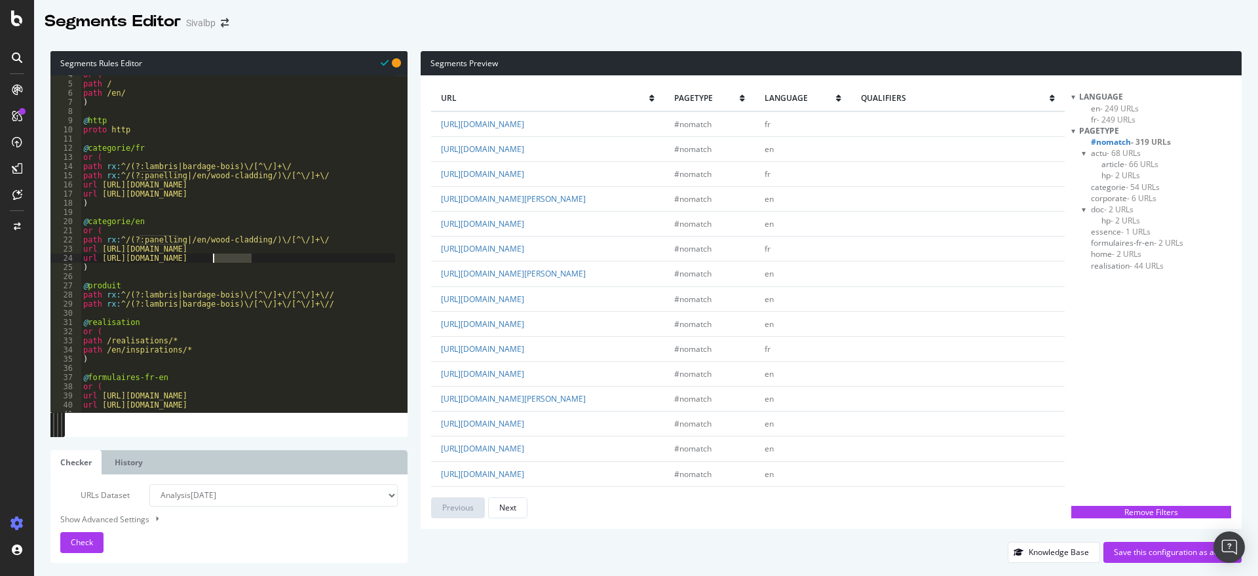
drag, startPoint x: 254, startPoint y: 262, endPoint x: 212, endPoint y: 259, distance: 42.1
click at [212, 259] on div "or ( path / path /en/ ) @ http proto http @ categorie/fr or ( path rx : ^/(?:la…" at bounding box center [330, 241] width 498 height 343
click at [325, 292] on div "or ( path / path /en/ ) @ http proto http @ categorie/fr or ( path rx : ^/(?:la…" at bounding box center [330, 241] width 498 height 343
type textarea "path rx:^/(?:lambris|bardage-bois)\/[^\/]+\/[^\/]+\//"
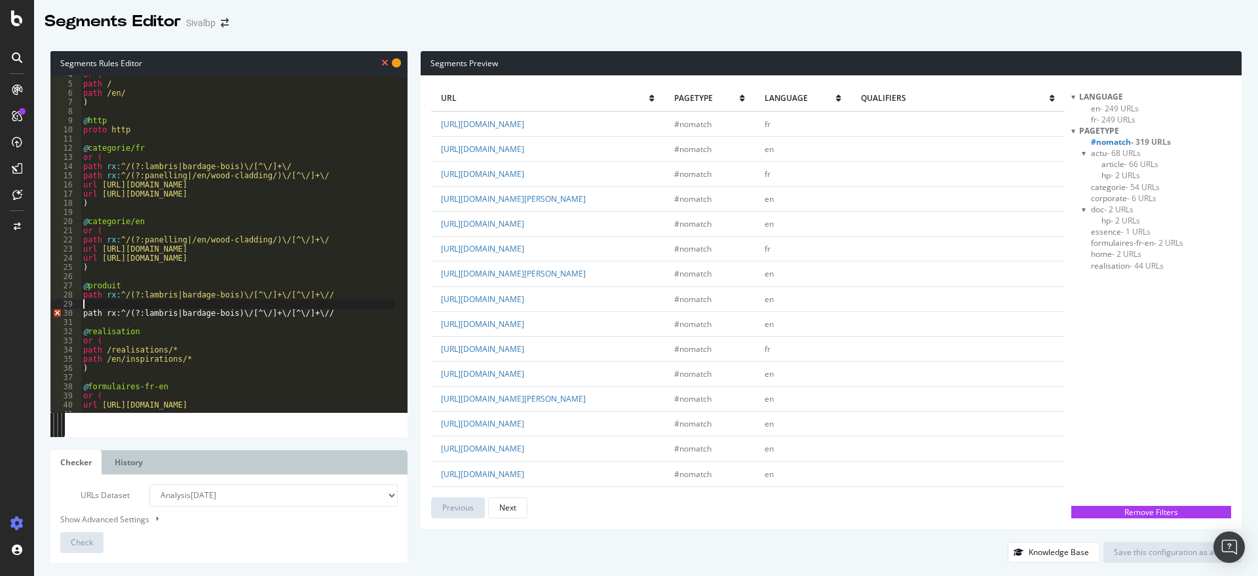
click at [172, 282] on div "or ( path / path /en/ ) @ http proto http @ categorie/fr or ( path rx : ^/(?:la…" at bounding box center [330, 241] width 498 height 343
drag, startPoint x: 235, startPoint y: 293, endPoint x: 75, endPoint y: 286, distance: 159.3
click at [75, 286] on div "@produit/fr 4 5 6 7 8 9 10 11 12 13 14 15 16 17 18 19 20 21 22 23 24 25 26 27 2…" at bounding box center [228, 243] width 357 height 337
click at [324, 296] on div "or ( path / path /en/ ) @ http proto http @ categorie/fr or ( path rx : ^/(?:la…" at bounding box center [330, 241] width 498 height 343
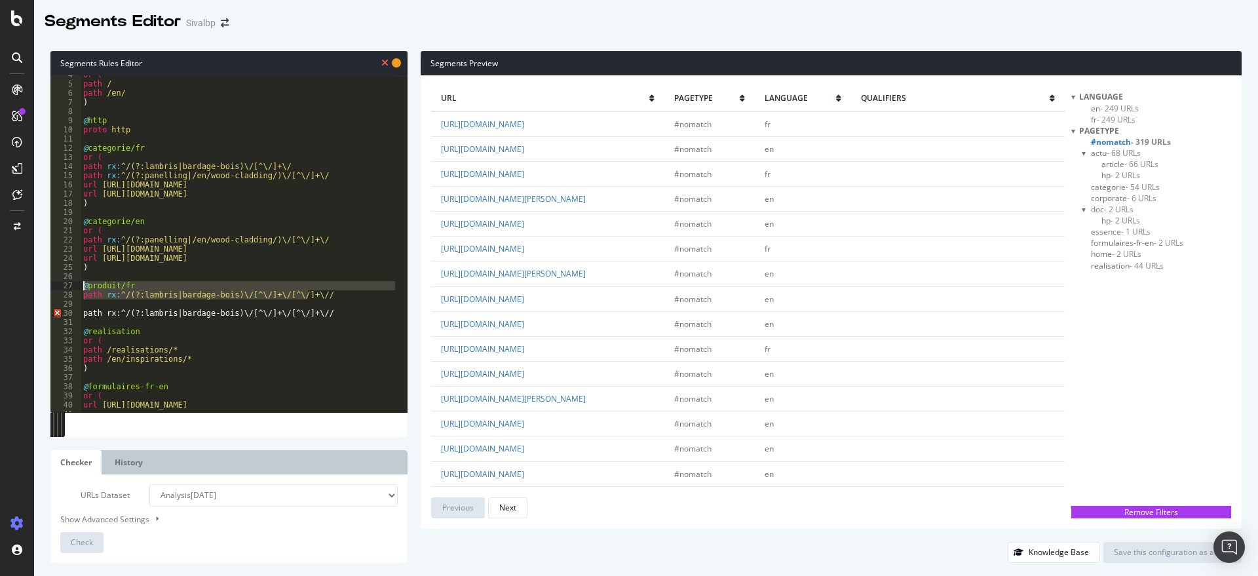
type textarea "path rx:^/(?:lambris|bardage-bois)\/[^\/]+\/[^\/]+\//"
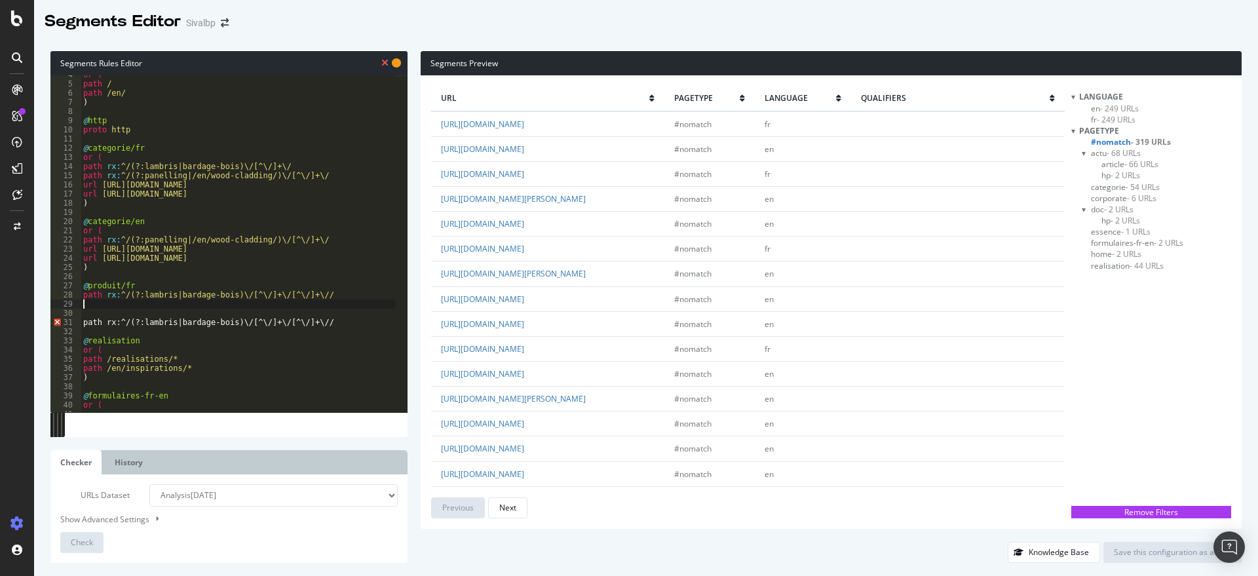
paste textarea "path rx:^/(?:lambris|bardage-bois)\/[^\/]+\/[^\/]+\/"
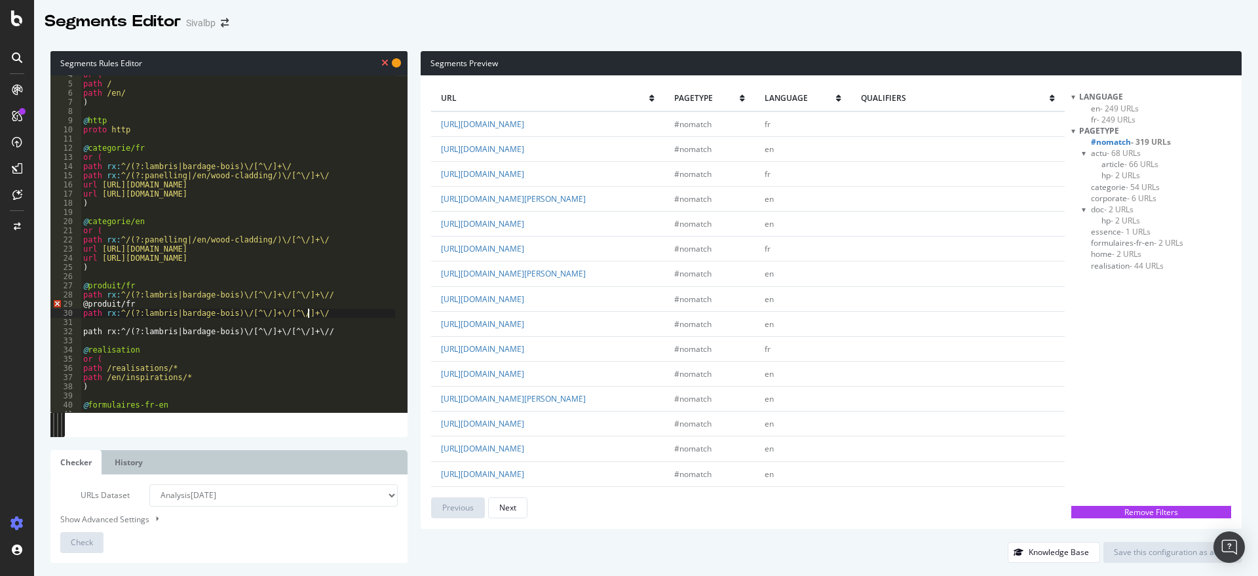
click at [324, 296] on div "or ( path / path /en/ ) @ http proto http @ categorie/fr or ( path rx : ^/(?:la…" at bounding box center [330, 241] width 498 height 343
type textarea "path rx:^/(?:lambris|bardage-bois)\/[^\/]+\/[^\/]+\//"
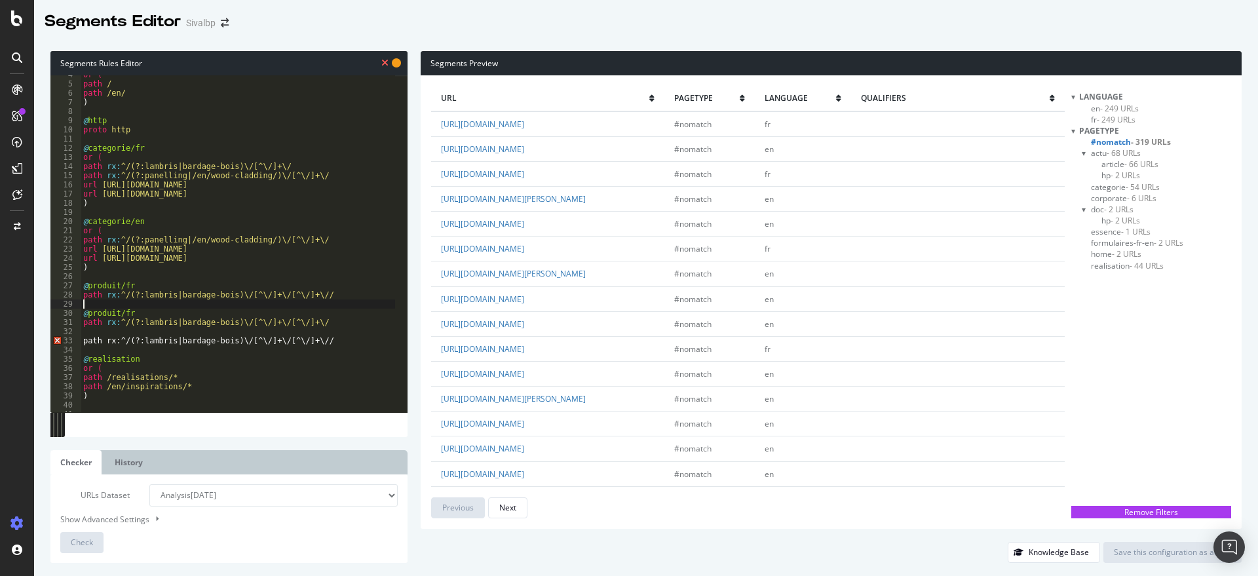
click at [153, 313] on div "or ( path / path /en/ ) @ http proto http @ categorie/fr or ( path rx : ^/(?:la…" at bounding box center [330, 241] width 498 height 343
click at [165, 318] on div "or ( path / path /en/ ) @ http proto http @ categorie/fr or ( path rx : ^/(?:la…" at bounding box center [330, 241] width 498 height 343
drag, startPoint x: 271, startPoint y: 251, endPoint x: 214, endPoint y: 250, distance: 56.3
click at [214, 250] on div "or ( path / path /en/ ) @ http proto http @ categorie/fr or ( path rx : ^/(?:la…" at bounding box center [330, 241] width 498 height 343
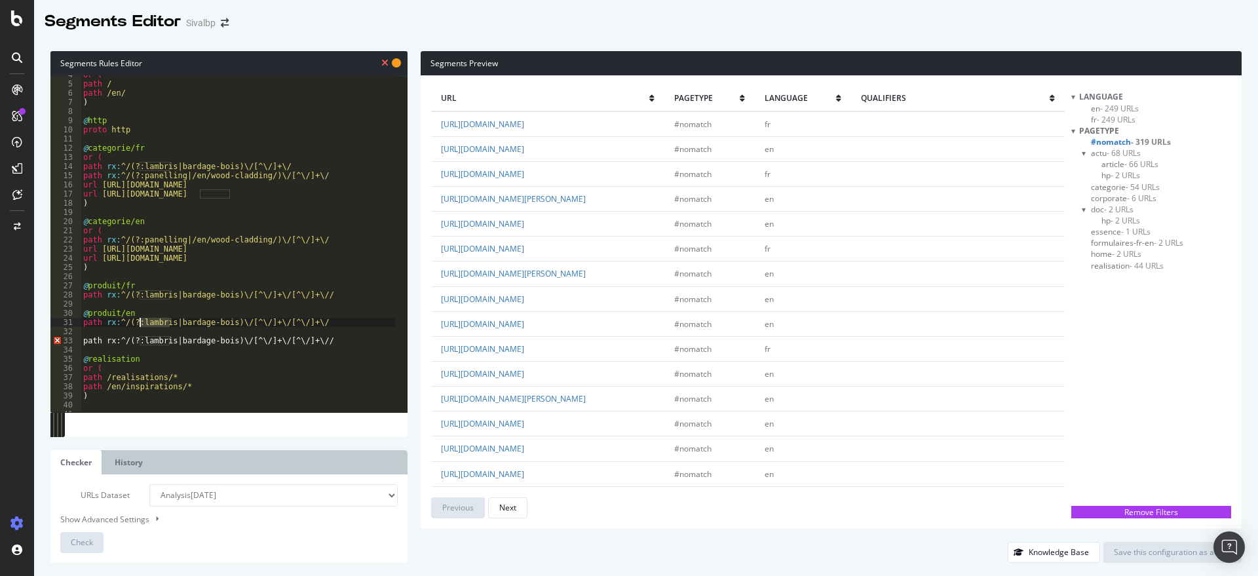
drag, startPoint x: 168, startPoint y: 324, endPoint x: 140, endPoint y: 320, distance: 28.4
click at [140, 320] on div "or ( path / path /en/ ) @ http proto http @ categorie/fr or ( path rx : ^/(?:la…" at bounding box center [330, 241] width 498 height 343
drag, startPoint x: 223, startPoint y: 324, endPoint x: 214, endPoint y: 323, distance: 9.8
click at [214, 323] on div "or ( path / path /en/ ) @ http proto http @ categorie/fr or ( path rx : ^/(?:la…" at bounding box center [330, 241] width 498 height 343
drag, startPoint x: 227, startPoint y: 321, endPoint x: 174, endPoint y: 322, distance: 53.1
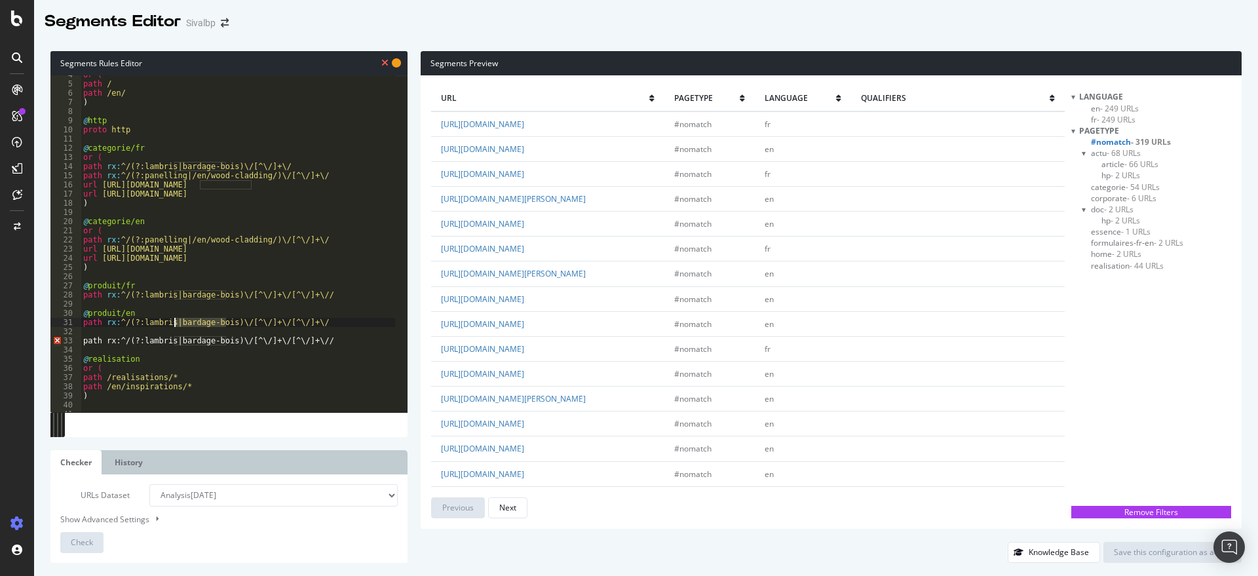
click at [174, 322] on div "or ( path / path /en/ ) @ http proto http @ categorie/fr or ( path rx : ^/(?:la…" at bounding box center [330, 241] width 498 height 343
paste textarea "wood-cladding"
drag, startPoint x: 253, startPoint y: 254, endPoint x: 211, endPoint y: 260, distance: 42.3
click at [211, 260] on div "or ( path / path /en/ ) @ http proto http @ categorie/fr or ( path rx : ^/(?:la…" at bounding box center [330, 241] width 498 height 343
drag, startPoint x: 169, startPoint y: 322, endPoint x: 138, endPoint y: 324, distance: 30.9
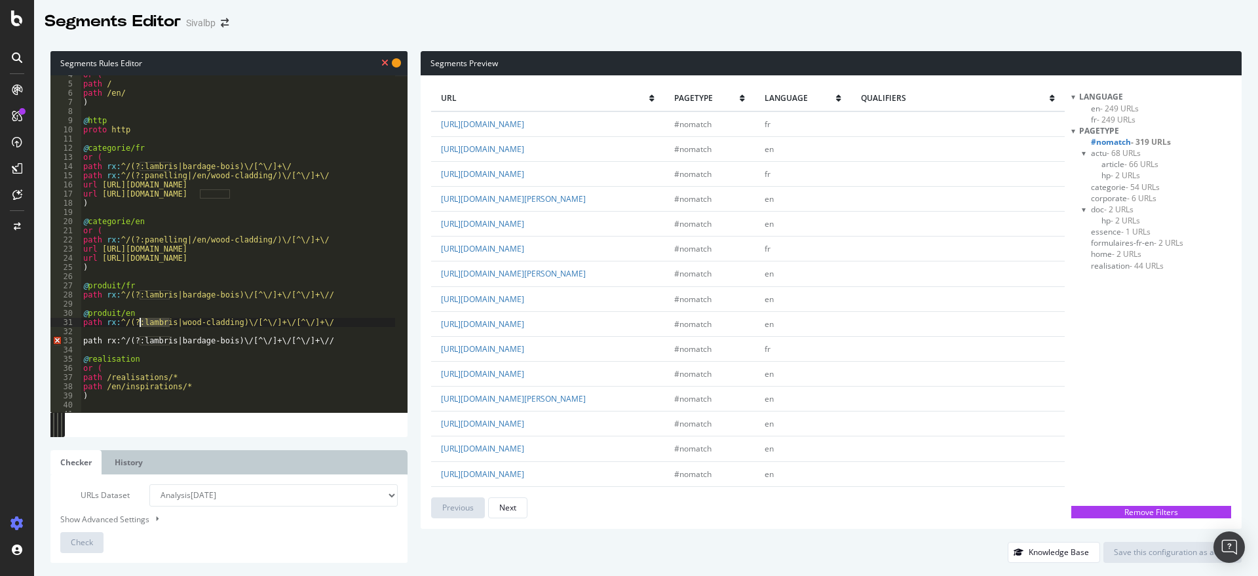
click at [138, 324] on div "or ( path / path /en/ ) @ http proto http @ categorie/fr or ( path rx : ^/(?:la…" at bounding box center [330, 241] width 498 height 343
paste textarea "panelling"
drag, startPoint x: 275, startPoint y: 346, endPoint x: 78, endPoint y: 337, distance: 196.7
click at [78, 337] on div "path rx:^/(?:panelling|wood-cladding)\/[^\/]+\/[^\/]+\/ 4 5 6 7 8 9 10 11 12 13…" at bounding box center [228, 243] width 357 height 337
type textarea "path rx:^/(?:lambris|bardage-bois)\/[^\/]+\/[^\/]+\//"
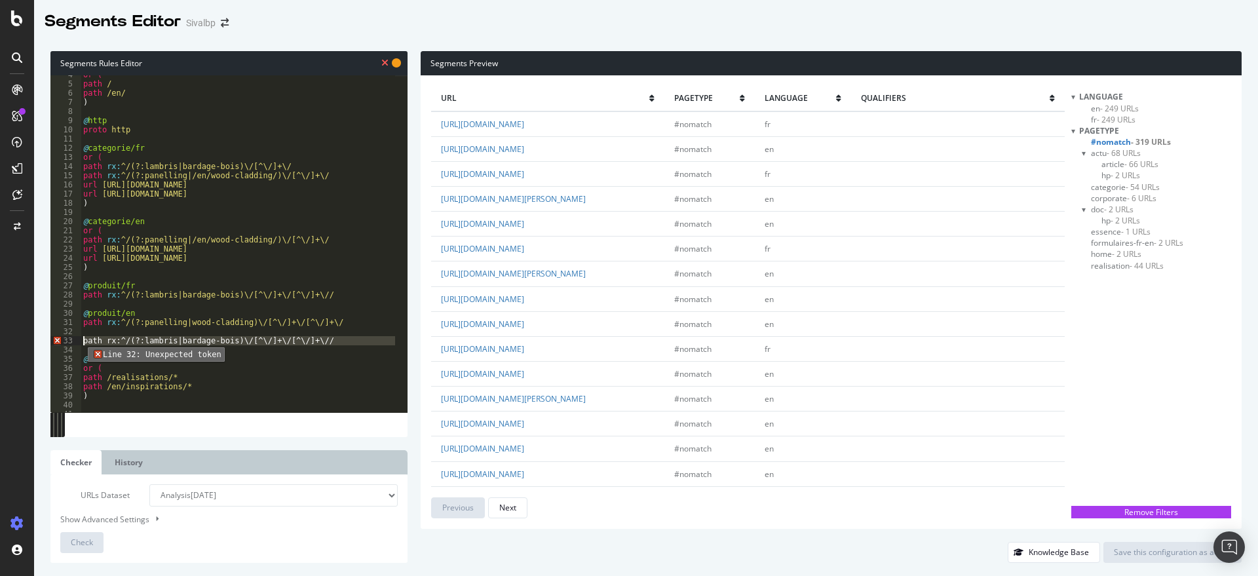
scroll to position [0, 0]
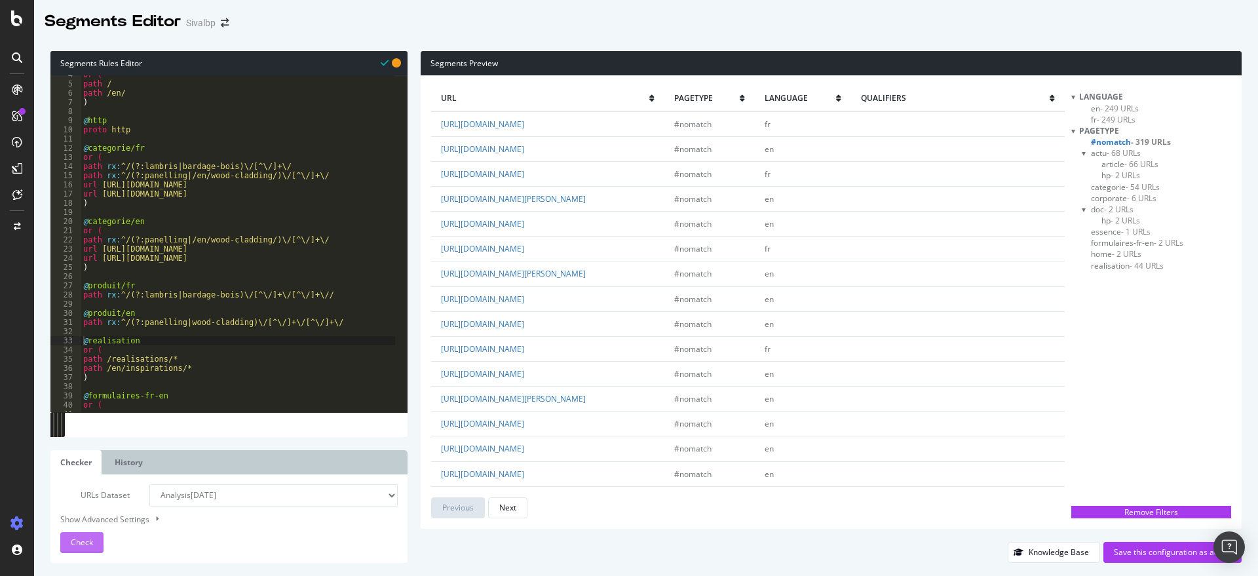
click at [90, 545] on span "Check" at bounding box center [82, 542] width 22 height 11
click at [524, 379] on link "[URL][DOMAIN_NAME]" at bounding box center [482, 373] width 83 height 11
drag, startPoint x: 274, startPoint y: 251, endPoint x: 204, endPoint y: 249, distance: 70.1
click at [204, 249] on div "or ( path / path /en/ ) @ http proto http @ categorie/fr or ( path rx : ^/(?:la…" at bounding box center [330, 241] width 498 height 343
paste textarea "en/wood-cladding/"
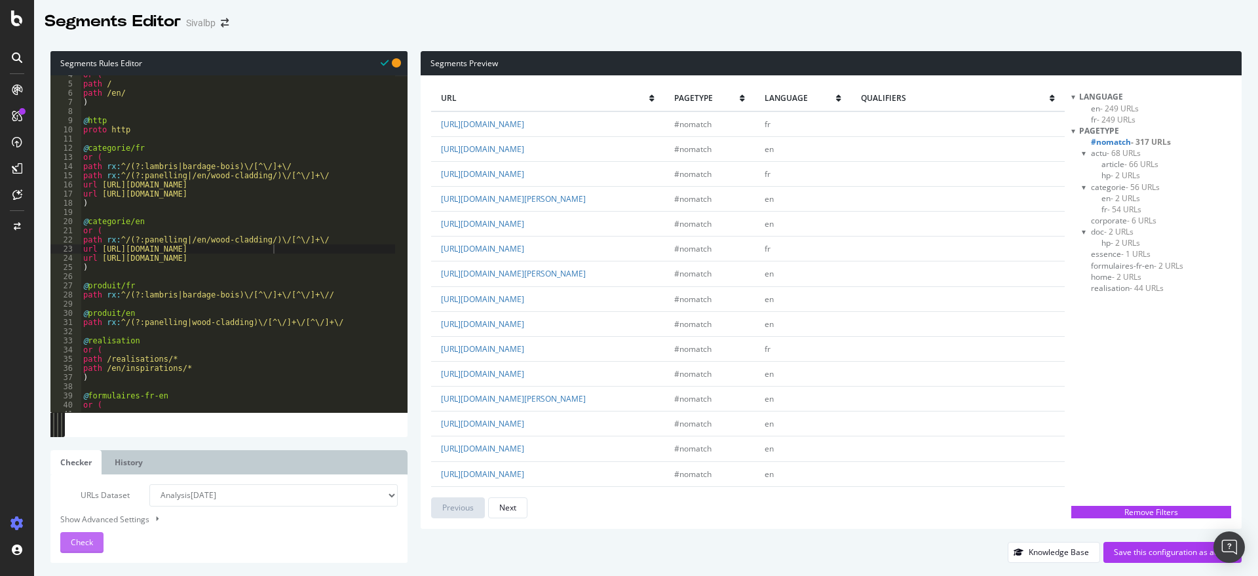
click at [85, 539] on span "Check" at bounding box center [82, 542] width 22 height 11
type textarea "path rx:^/(?:panelling|/en/wood-cladding/)\/[^\/]+\/"
drag, startPoint x: 317, startPoint y: 175, endPoint x: 73, endPoint y: 174, distance: 243.7
click at [73, 174] on div "path rx:^/(?:panelling|/en/wood-cladding/)\/[^\/]+\/ 4 5 6 7 8 9 10 11 12 13 14…" at bounding box center [228, 243] width 357 height 337
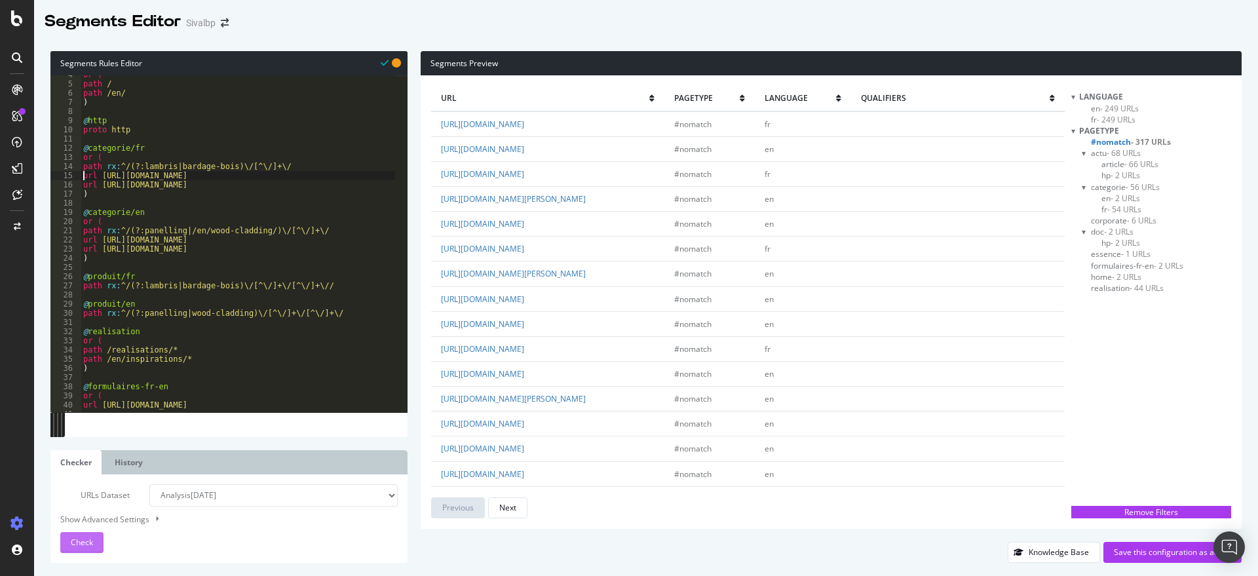
click at [83, 548] on div "Check" at bounding box center [82, 543] width 22 height 20
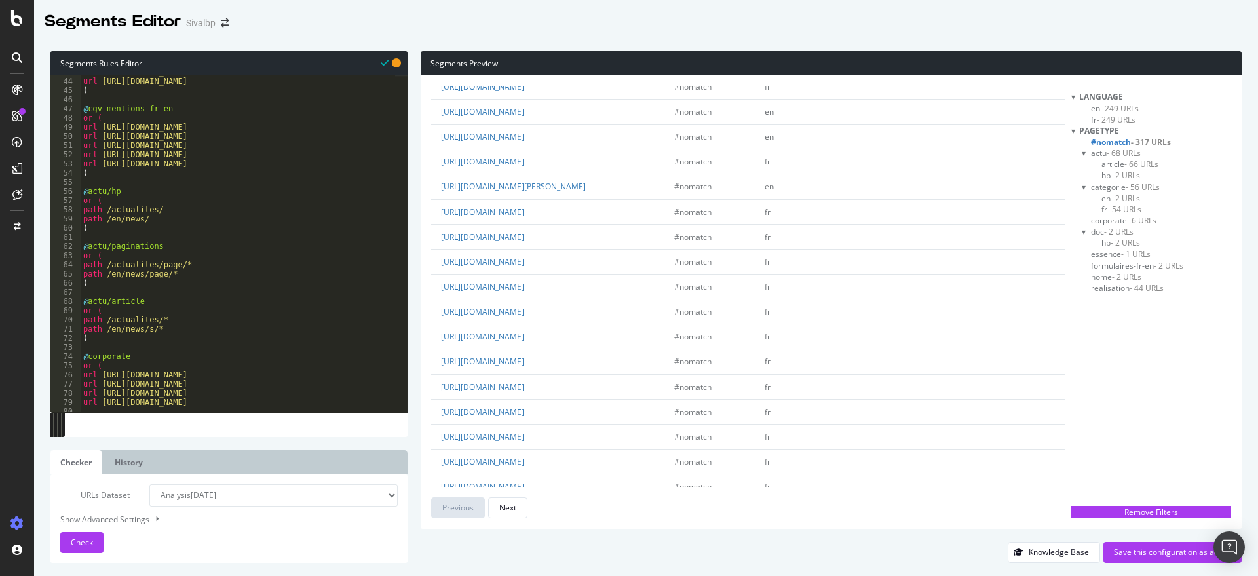
scroll to position [393, 0]
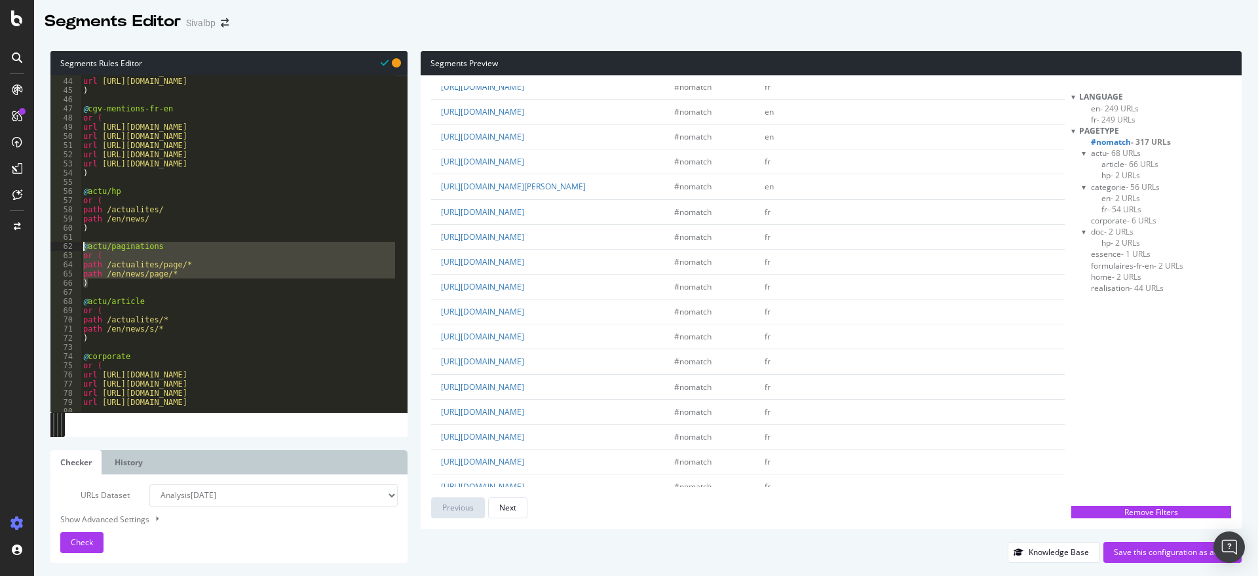
drag, startPoint x: 105, startPoint y: 284, endPoint x: 73, endPoint y: 245, distance: 50.2
click at [73, 245] on div ") 43 44 45 46 47 48 49 50 51 52 53 54 55 56 57 58 59 60 61 62 63 64 65 66 67 68…" at bounding box center [228, 243] width 357 height 337
type textarea "@actu/paginations or ("
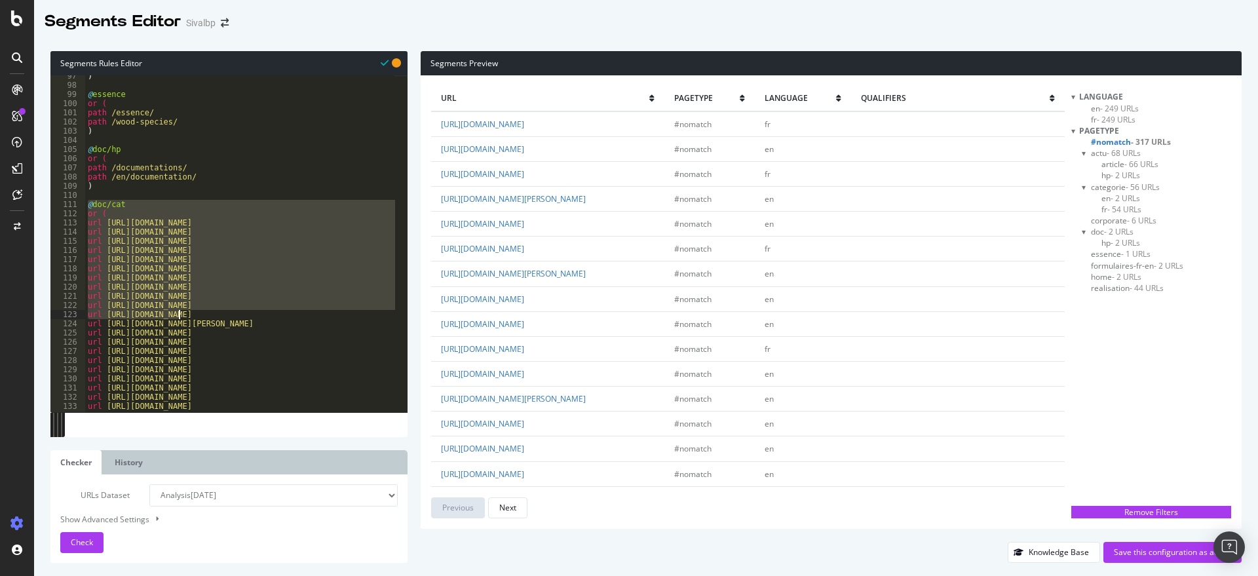
scroll to position [1079, 0]
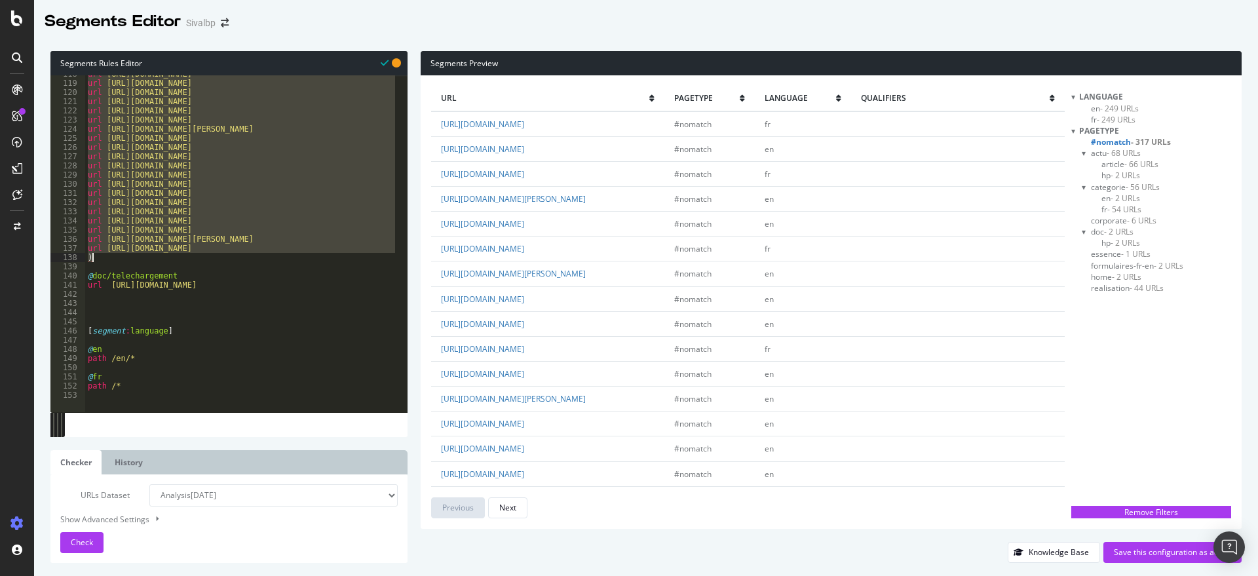
drag, startPoint x: 87, startPoint y: 200, endPoint x: 213, endPoint y: 258, distance: 138.4
click at [213, 258] on div "url https://www.sivalbp.fr/documentations/label-bois-de-france/ url https://www…" at bounding box center [334, 240] width 498 height 343
type textarea "url https://www.sivalbp.fr/en/documentation/product-sheets// )"
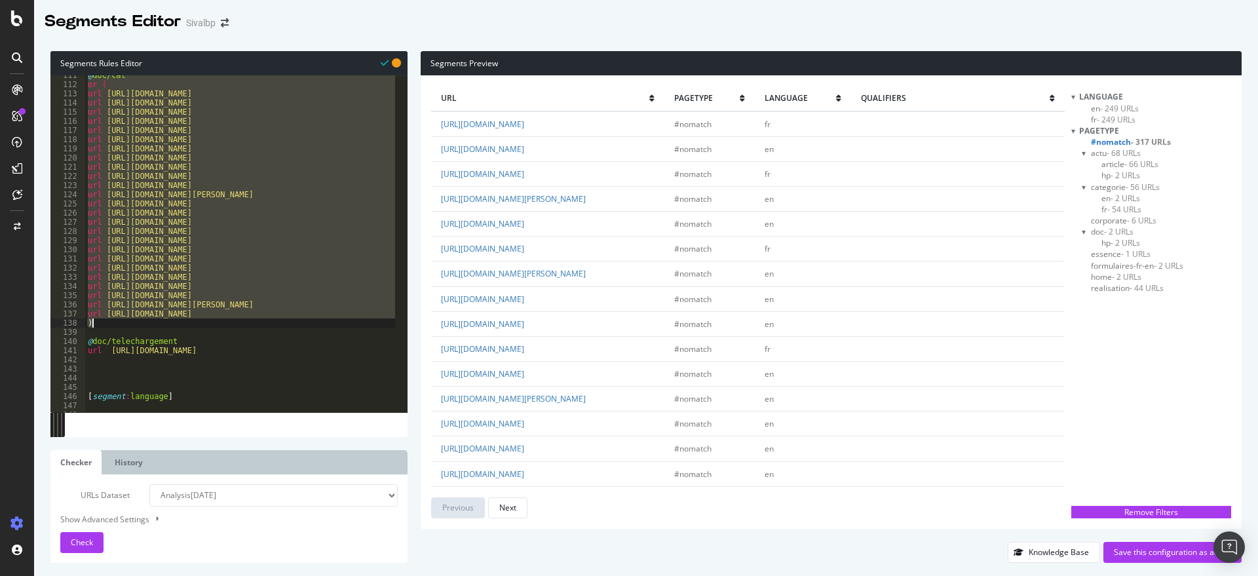
scroll to position [850, 0]
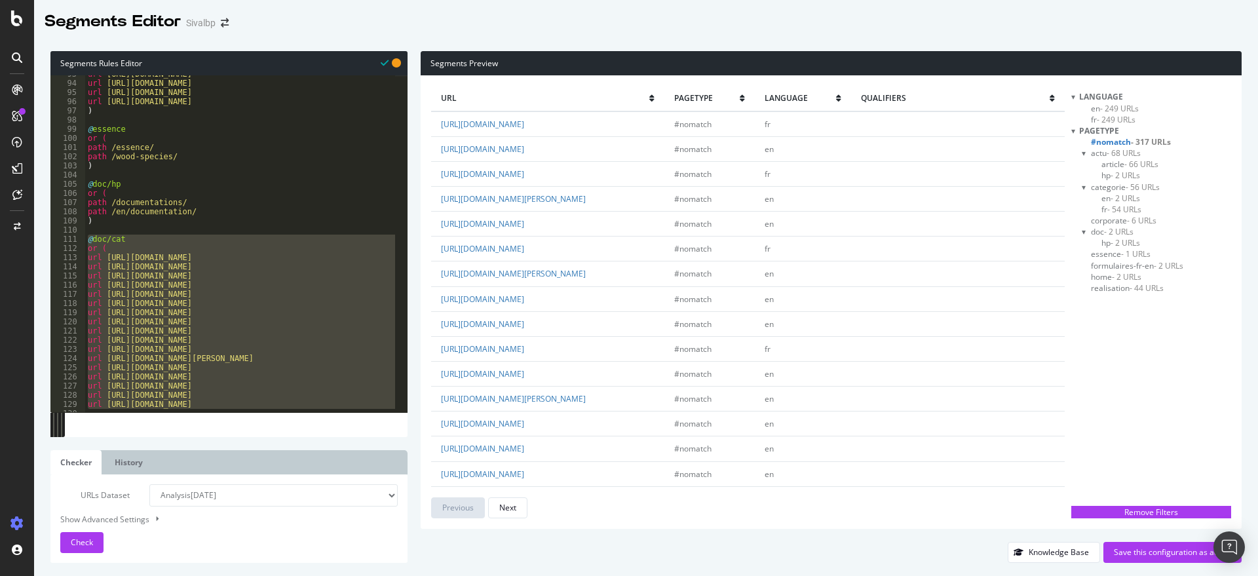
click at [142, 295] on div "url https://www.sivalbp.fr/en/international/ url https://www.sivalbp.fr/en/join…" at bounding box center [240, 243] width 311 height 337
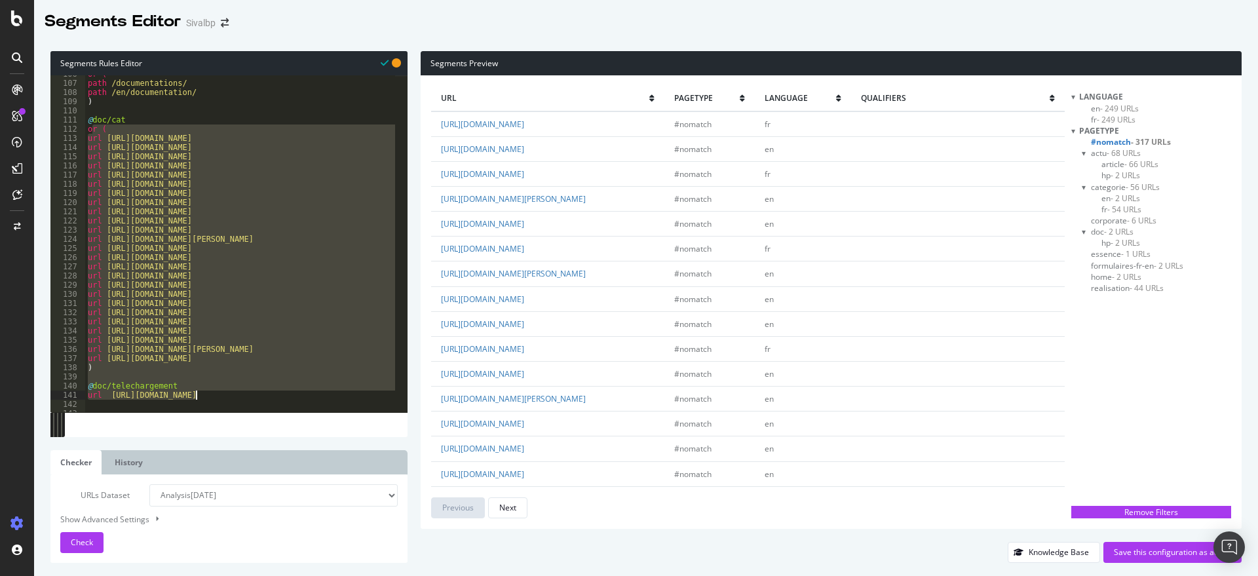
scroll to position [1079, 0]
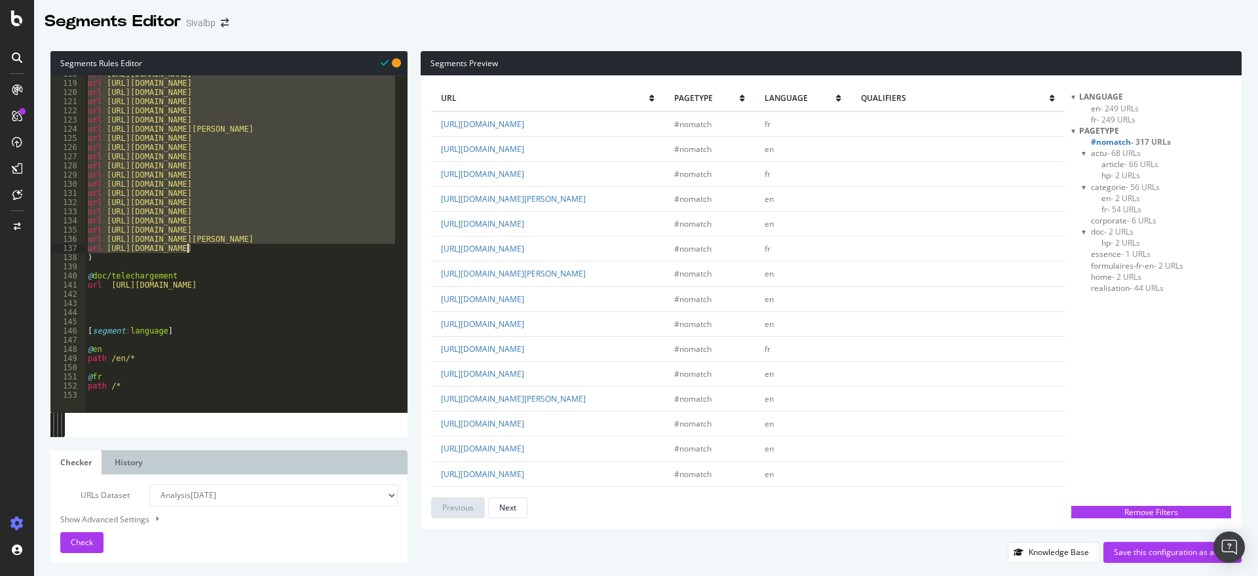
drag, startPoint x: 91, startPoint y: 248, endPoint x: 187, endPoint y: 250, distance: 95.7
click at [187, 250] on div "url https://www.sivalbp.fr/documentations/label-bois-de-france/ url https://www…" at bounding box center [334, 240] width 498 height 343
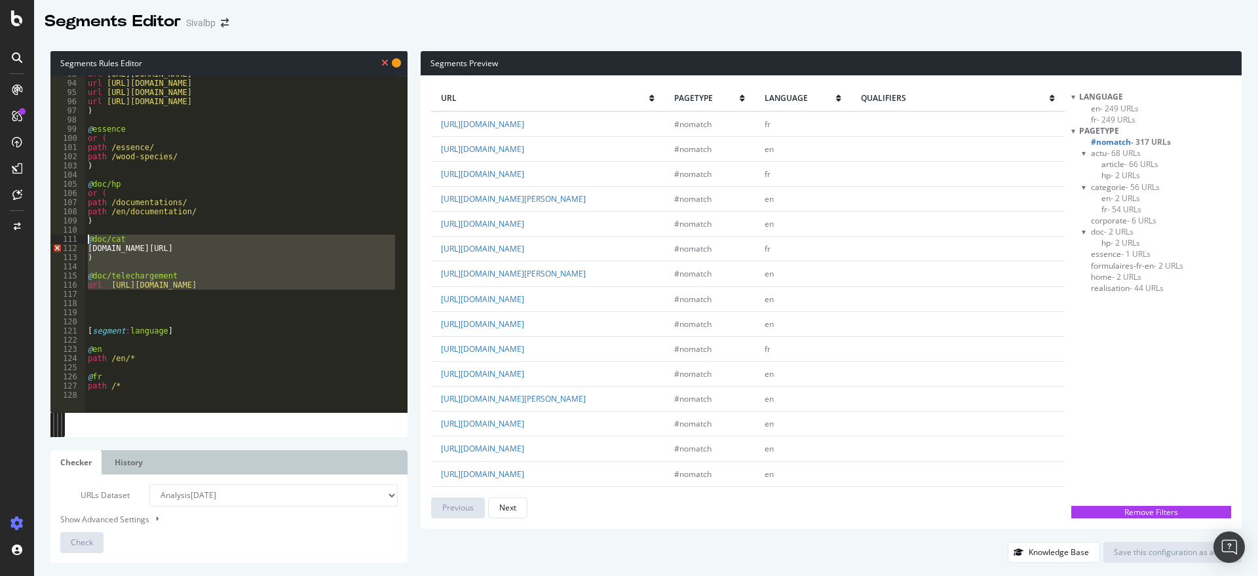
drag, startPoint x: 229, startPoint y: 282, endPoint x: 74, endPoint y: 238, distance: 160.6
click at [74, 238] on div "o.fr/en/documentation/product-sheets// 93 94 95 96 97 98 99 100 101 102 103 104…" at bounding box center [228, 243] width 357 height 337
type textarea "@doc/cat o.fr/en/documentation/product-sheets//"
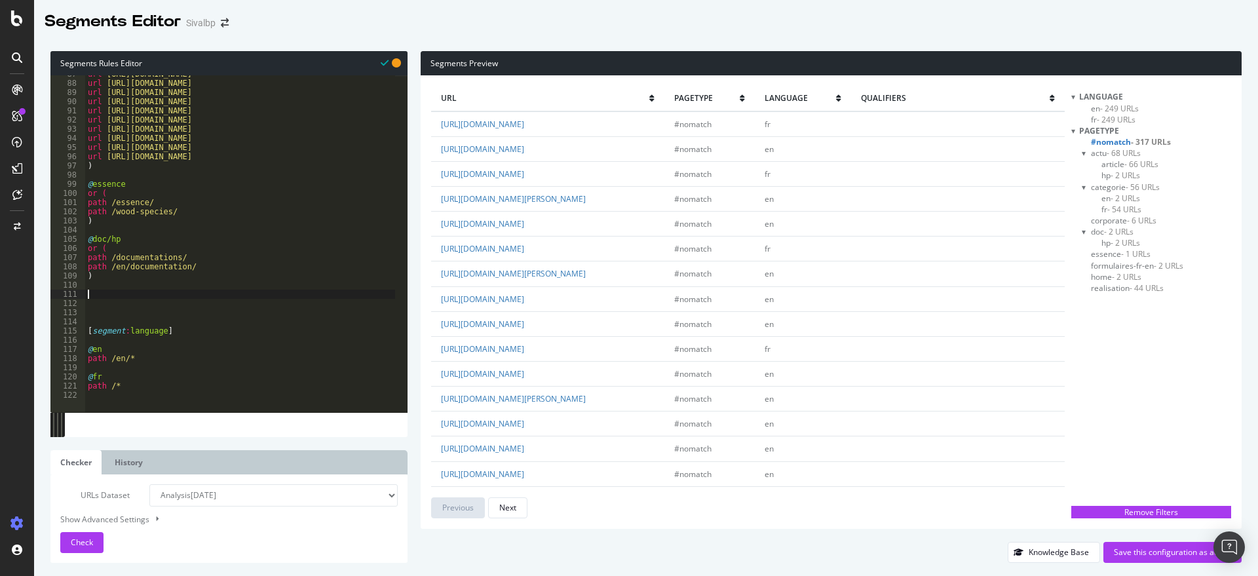
scroll to position [795, 0]
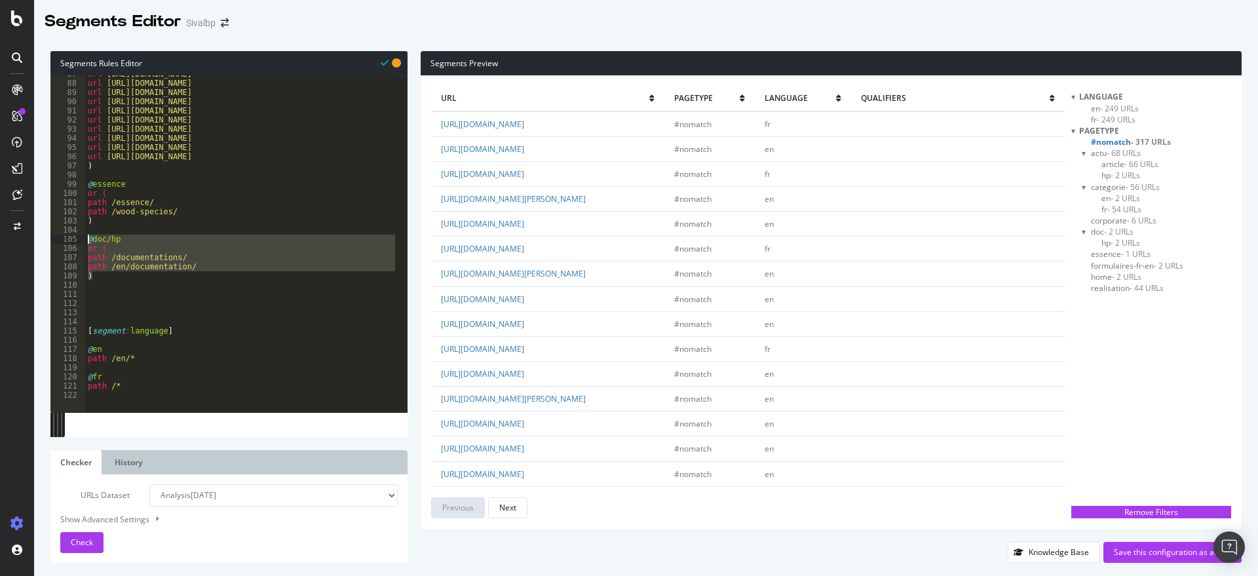
drag, startPoint x: 101, startPoint y: 276, endPoint x: 88, endPoint y: 240, distance: 38.3
click at [88, 240] on div "url https://www.sivalbp.fr/en/eco-friendly-production-site/ url https://www.siv…" at bounding box center [262, 240] width 355 height 343
type textarea "@doc/hp or ("
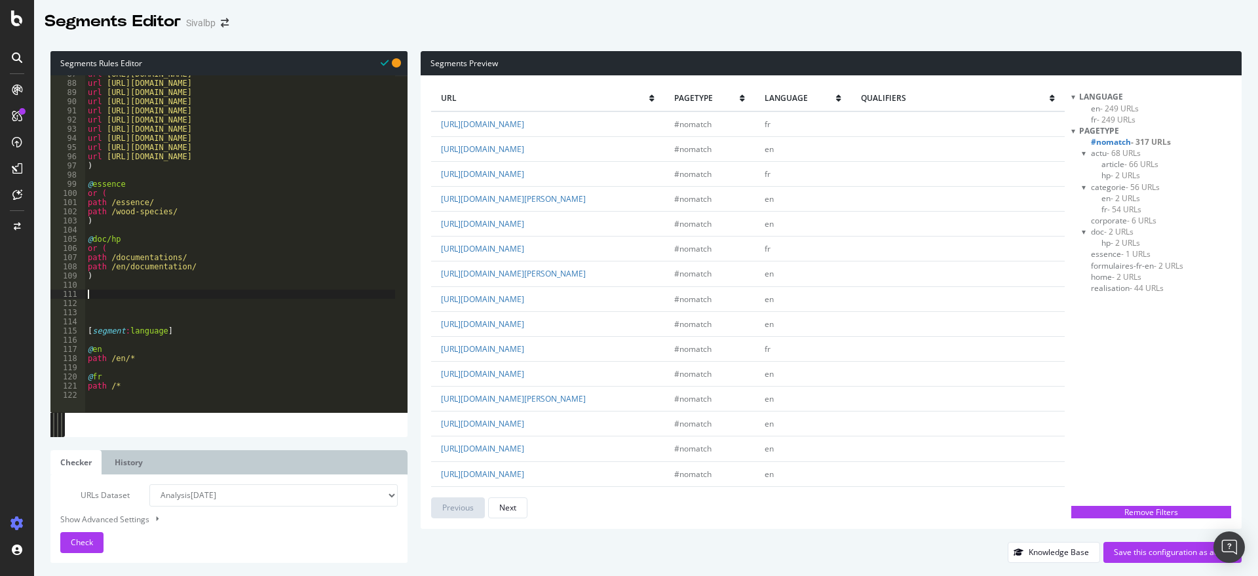
click at [105, 294] on div "url https://www.sivalbp.fr/en/eco-friendly-production-site/ url https://www.siv…" at bounding box center [262, 240] width 355 height 343
paste textarea ")"
click at [134, 295] on div "url https://www.sivalbp.fr/en/eco-friendly-production-site/ url https://www.siv…" at bounding box center [262, 240] width 355 height 343
drag, startPoint x: 592, startPoint y: 273, endPoint x: 439, endPoint y: 271, distance: 152.7
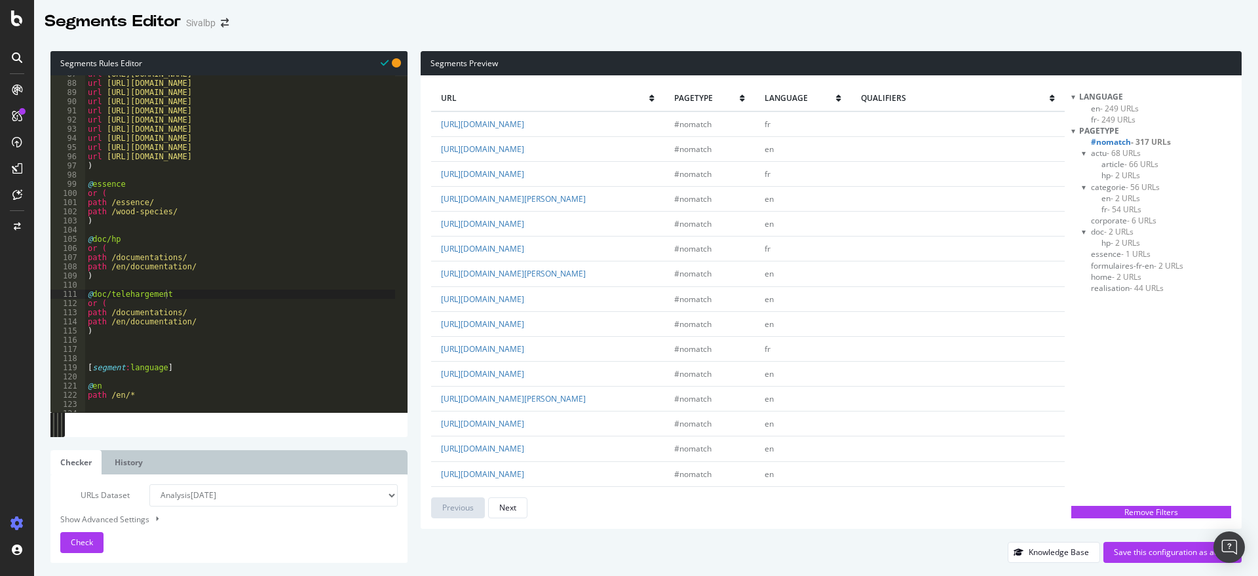
click at [439, 261] on td "[URL][DOMAIN_NAME]" at bounding box center [547, 249] width 233 height 25
copy link "[URL][DOMAIN_NAME]"
click at [149, 315] on div "url https://www.sivalbp.fr/en/eco-friendly-production-site/ url https://www.siv…" at bounding box center [262, 240] width 355 height 343
drag, startPoint x: 182, startPoint y: 312, endPoint x: 111, endPoint y: 313, distance: 71.4
click at [111, 313] on div "url https://www.sivalbp.fr/en/eco-friendly-production-site/ url https://www.siv…" at bounding box center [262, 240] width 355 height 343
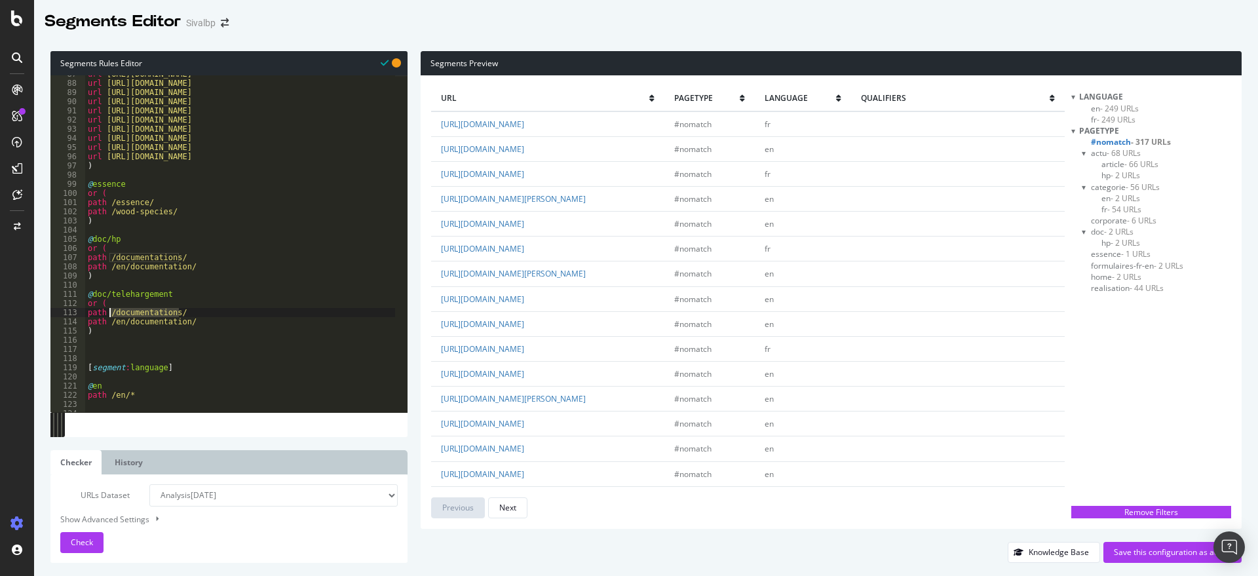
paste textarea "[URL][DOMAIN_NAME]"
drag, startPoint x: 290, startPoint y: 311, endPoint x: 85, endPoint y: 316, distance: 205.1
click at [85, 316] on div "path https://www.sivalbp.fr/fr/document/* 87 88 89 90 91 92 93 94 95 96 97 98 9…" at bounding box center [228, 243] width 357 height 337
drag, startPoint x: 196, startPoint y: 325, endPoint x: 84, endPoint y: 322, distance: 112.1
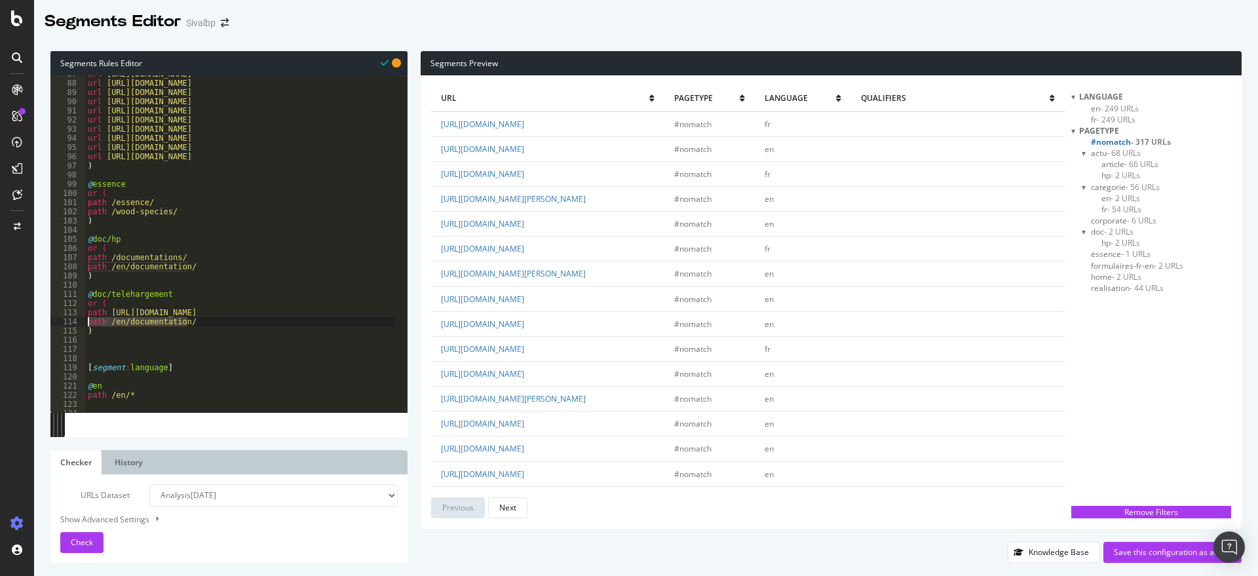
click at [84, 322] on div "path https://www.sivalbp.fr/fr/document/* 87 88 89 90 91 92 93 94 95 96 97 98 9…" at bounding box center [228, 243] width 357 height 337
paste textarea "https://www.sivalbp.fr/fr/document/*"
drag, startPoint x: 217, startPoint y: 320, endPoint x: 301, endPoint y: 313, distance: 84.9
click at [217, 320] on div "url https://www.sivalbp.fr/en/eco-friendly-production-site/ url https://www.siv…" at bounding box center [262, 240] width 355 height 343
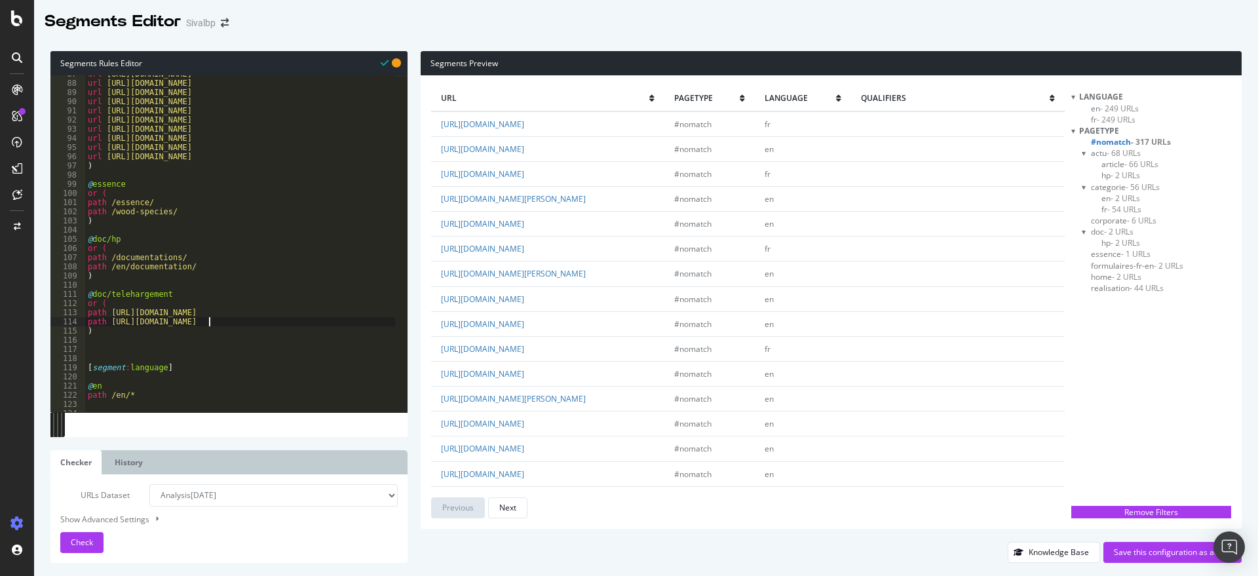
scroll to position [0, 10]
type textarea "path https://www.sivalbp.fr/en/document/"
click at [132, 346] on div "url https://www.sivalbp.fr/en/eco-friendly-production-site/ url https://www.siv…" at bounding box center [262, 240] width 355 height 343
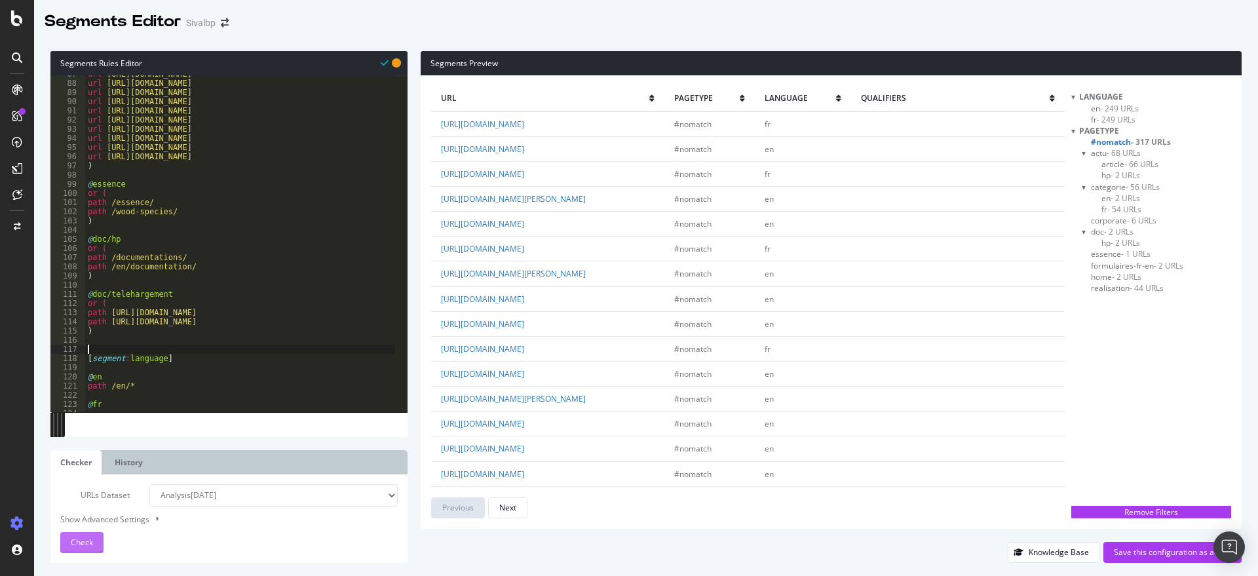
click at [76, 545] on span "Check" at bounding box center [82, 542] width 22 height 11
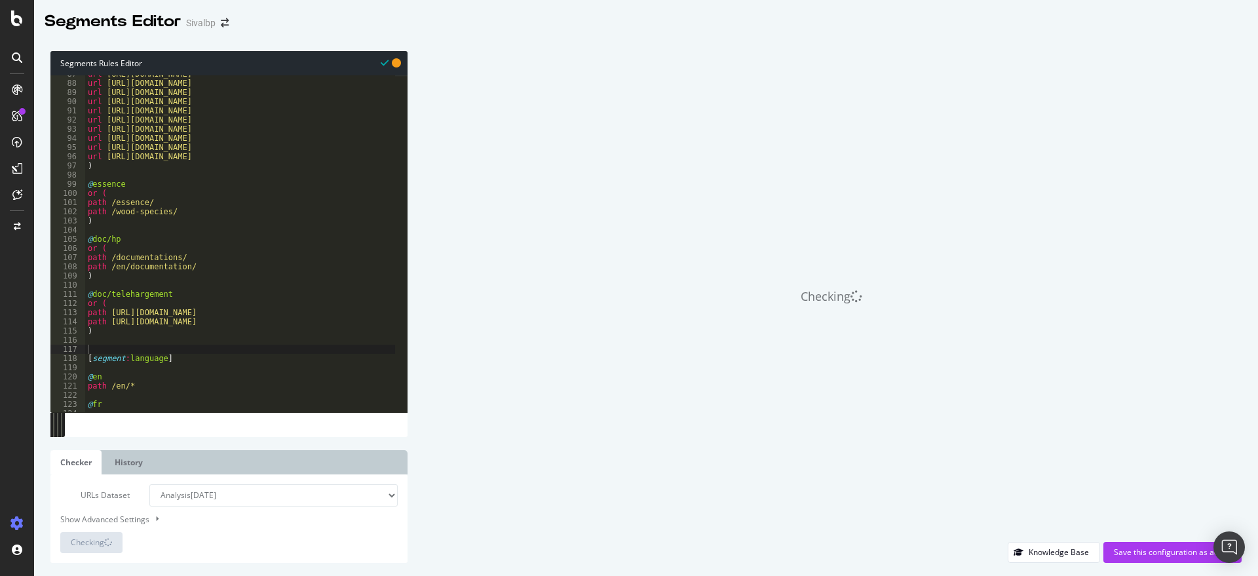
click at [170, 295] on div "url https://www.sivalbp.fr/en/eco-friendly-production-site/ url https://www.siv…" at bounding box center [262, 240] width 355 height 343
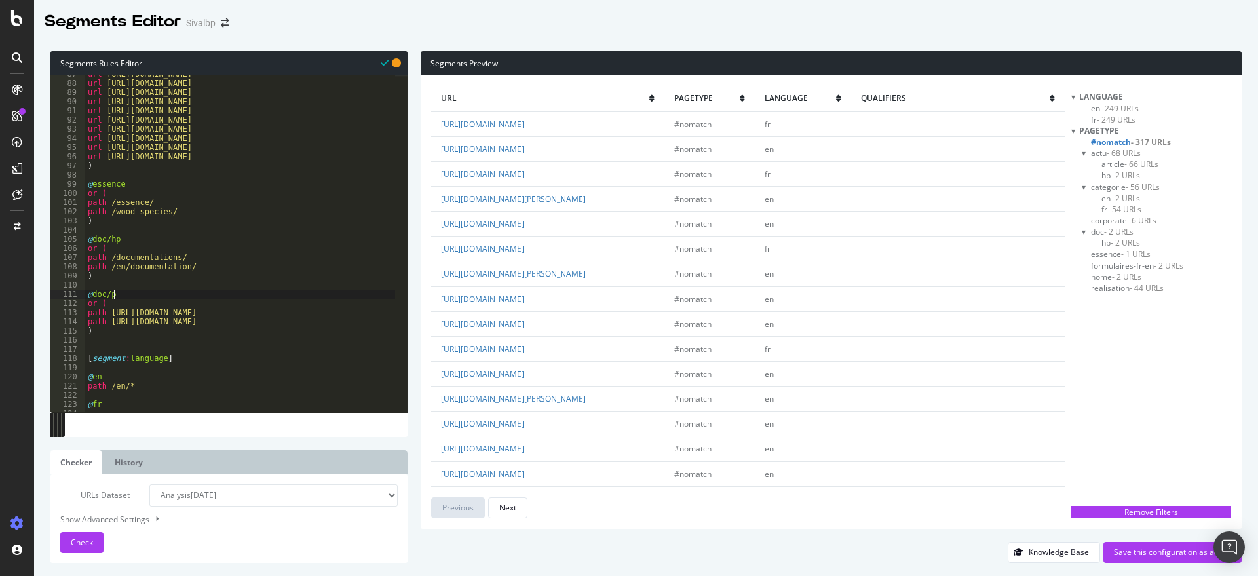
scroll to position [0, 2]
click at [71, 533] on div "Check" at bounding box center [82, 543] width 22 height 20
drag, startPoint x: 597, startPoint y: 273, endPoint x: 440, endPoint y: 273, distance: 156.6
click at [432, 261] on td "[URL][DOMAIN_NAME]" at bounding box center [547, 249] width 233 height 25
copy link "[URL][DOMAIN_NAME]"
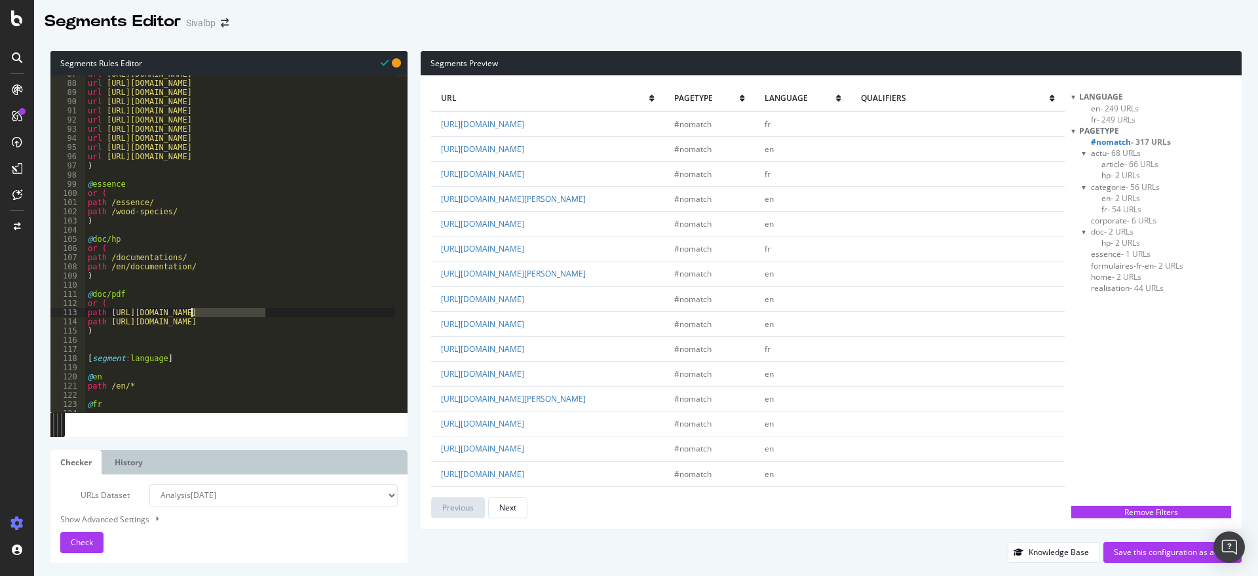
drag, startPoint x: 262, startPoint y: 315, endPoint x: 191, endPoint y: 313, distance: 70.8
click at [191, 313] on div "url https://www.sivalbp.fr/en/eco-friendly-production-site/ url https://www.siv…" at bounding box center [262, 240] width 355 height 343
click at [173, 316] on div "url https://www.sivalbp.fr/en/eco-friendly-production-site/ url https://www.siv…" at bounding box center [262, 240] width 355 height 343
click at [205, 313] on div "url https://www.sivalbp.fr/en/eco-friendly-production-site/ url https://www.siv…" at bounding box center [262, 240] width 355 height 343
click at [206, 320] on div "url https://www.sivalbp.fr/en/eco-friendly-production-site/ url https://www.siv…" at bounding box center [262, 240] width 355 height 343
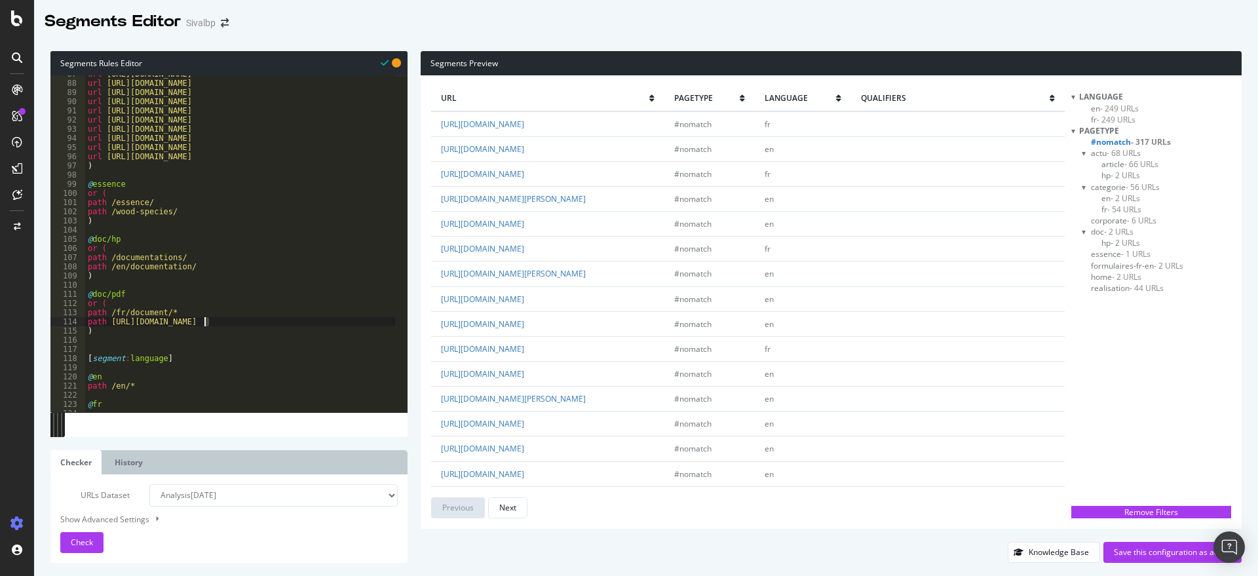
click at [200, 319] on div "url https://www.sivalbp.fr/en/eco-friendly-production-site/ url https://www.siv…" at bounding box center [262, 240] width 355 height 343
click at [202, 321] on div "url https://www.sivalbp.fr/en/eco-friendly-production-site/ url https://www.siv…" at bounding box center [262, 240] width 355 height 343
click at [93, 538] on button "Check" at bounding box center [81, 542] width 43 height 21
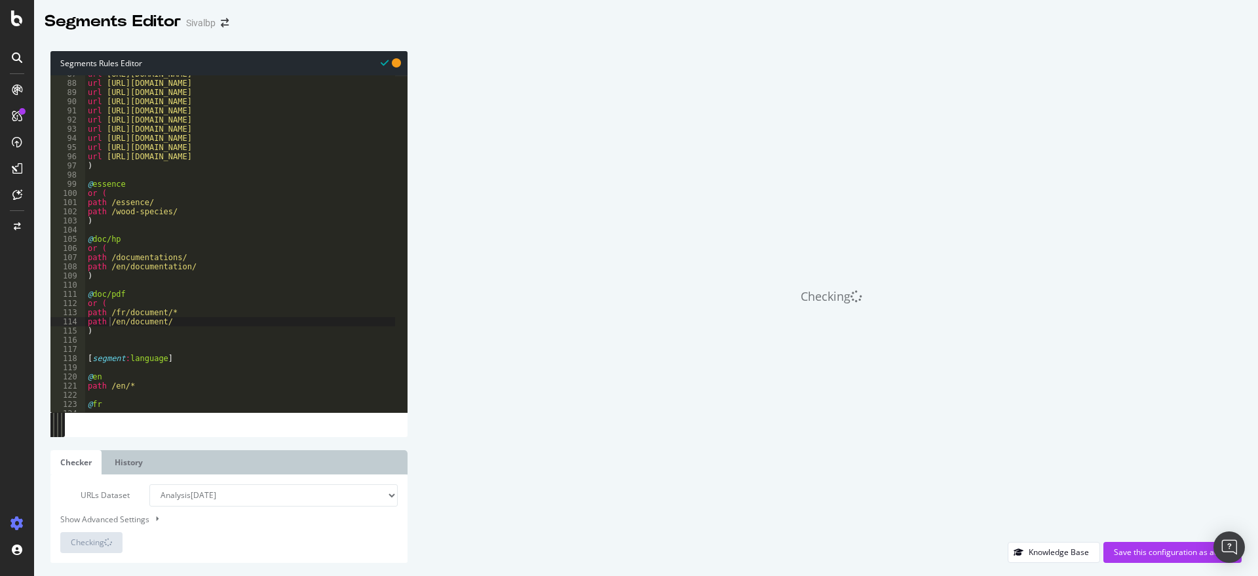
click at [176, 324] on div "url https://www.sivalbp.fr/en/eco-friendly-production-site/ url https://www.siv…" at bounding box center [262, 240] width 355 height 343
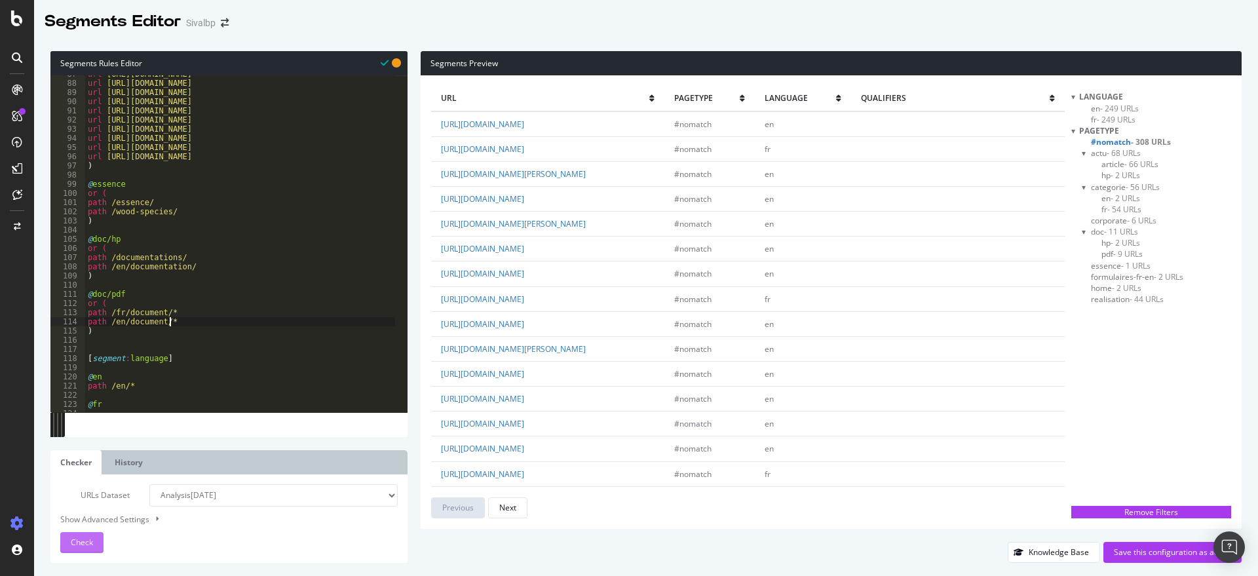
type textarea "path /en/document/*"
click at [85, 542] on span "Check" at bounding box center [82, 542] width 22 height 11
drag, startPoint x: 630, startPoint y: 152, endPoint x: 570, endPoint y: 154, distance: 59.7
click at [570, 154] on td "[URL][DOMAIN_NAME]" at bounding box center [547, 148] width 233 height 25
copy link "fiche-produit"
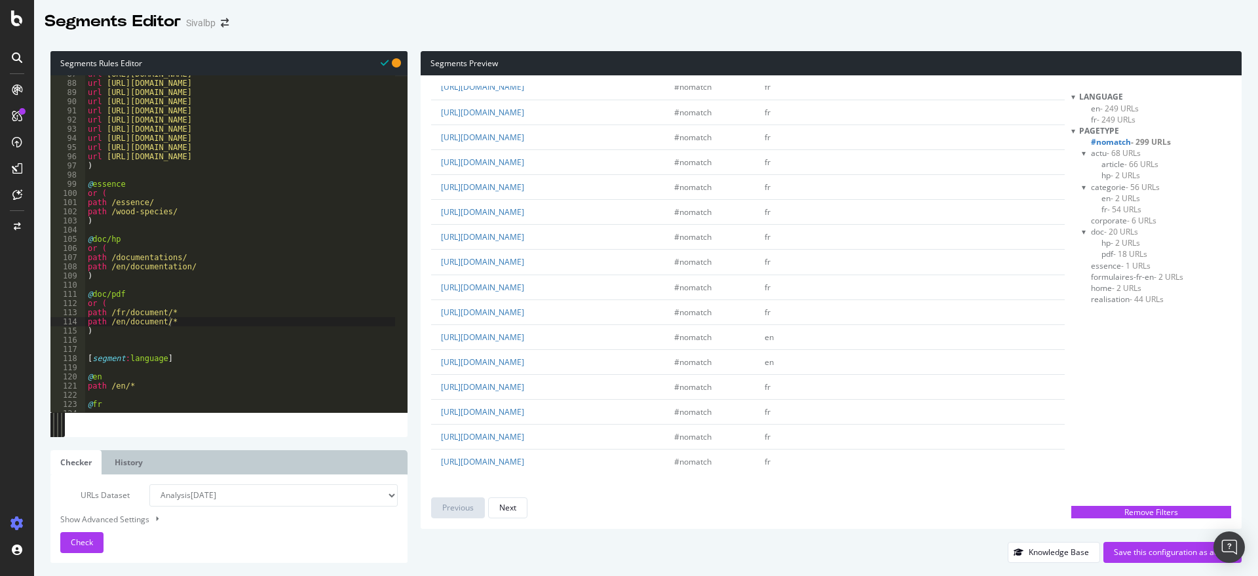
scroll to position [2203, 0]
click at [195, 320] on div "url https://www.sivalbp.fr/en/eco-friendly-production-site/ url https://www.siv…" at bounding box center [262, 240] width 355 height 343
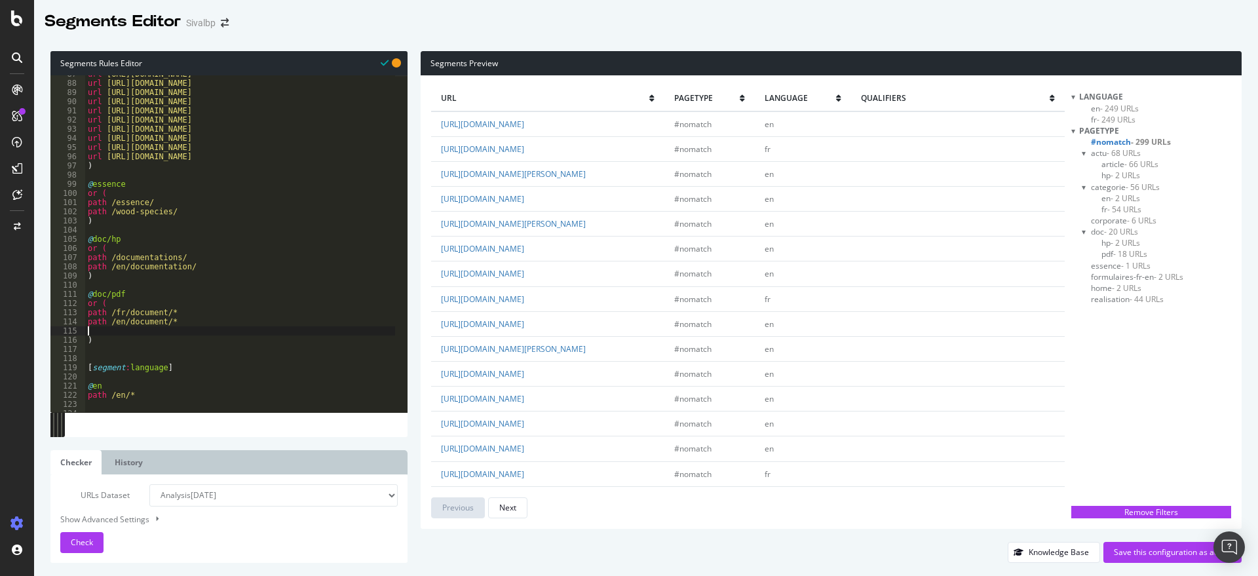
paste textarea "fiche-produit"
click at [88, 329] on div "url https://www.sivalbp.fr/en/eco-friendly-production-site/ url https://www.siv…" at bounding box center [262, 240] width 355 height 343
click at [81, 535] on div "Check" at bounding box center [82, 543] width 22 height 20
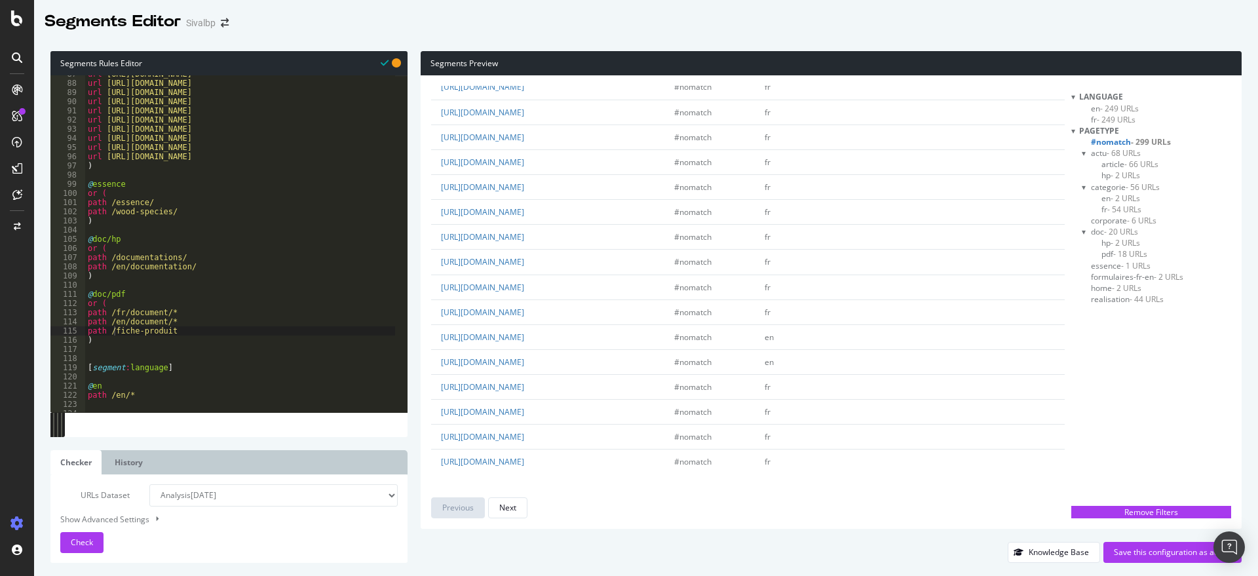
scroll to position [2203, 0]
click at [159, 202] on div "url https://www.sivalbp.fr/en/eco-friendly-production-site/ url https://www.siv…" at bounding box center [262, 240] width 355 height 343
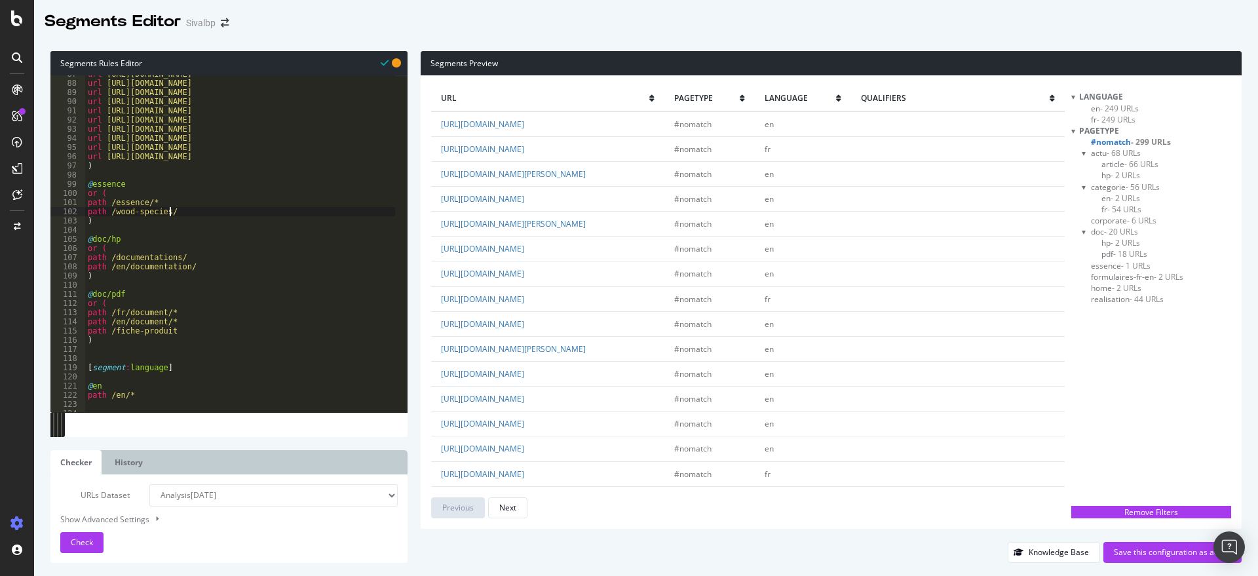
click at [196, 212] on div "url https://www.sivalbp.fr/en/eco-friendly-production-site/ url https://www.siv…" at bounding box center [262, 240] width 355 height 343
click at [221, 273] on div "url https://www.sivalbp.fr/en/eco-friendly-production-site/ url https://www.siv…" at bounding box center [262, 240] width 355 height 343
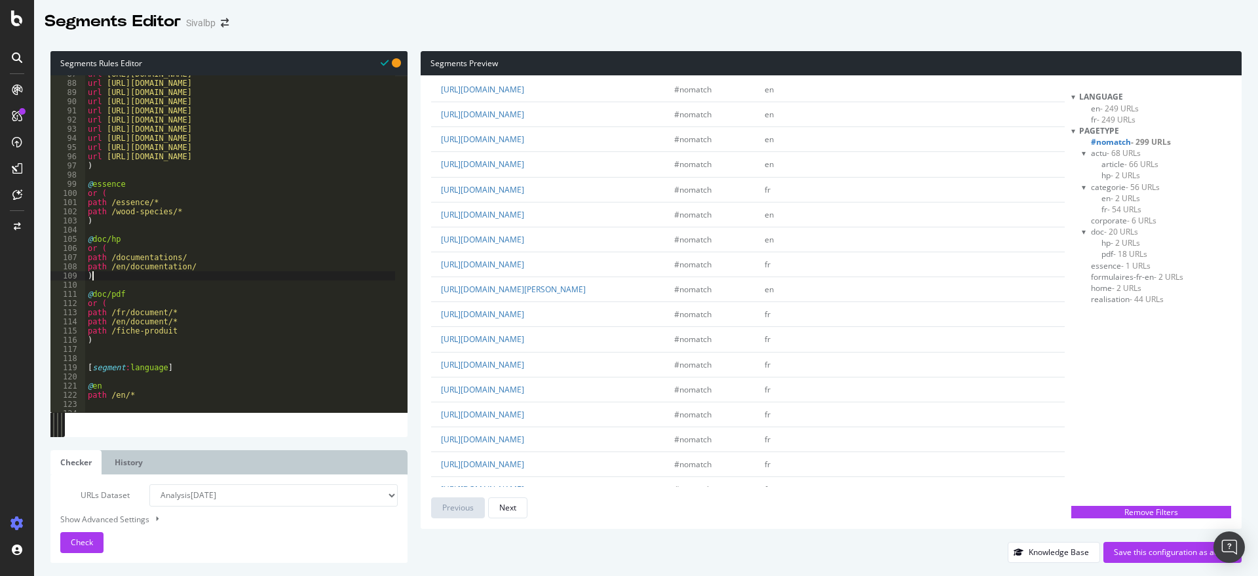
scroll to position [382, 0]
drag, startPoint x: 626, startPoint y: 412, endPoint x: 441, endPoint y: 415, distance: 185.4
click at [439, 354] on td "https://www.sivalbp.fr/fr/1/41/155/fiche-produit" at bounding box center [547, 341] width 233 height 25
copy link "https://www.sivalbp.fr/fr/1/41/155/fiche-produit"
type textarea "path /en/document/*"
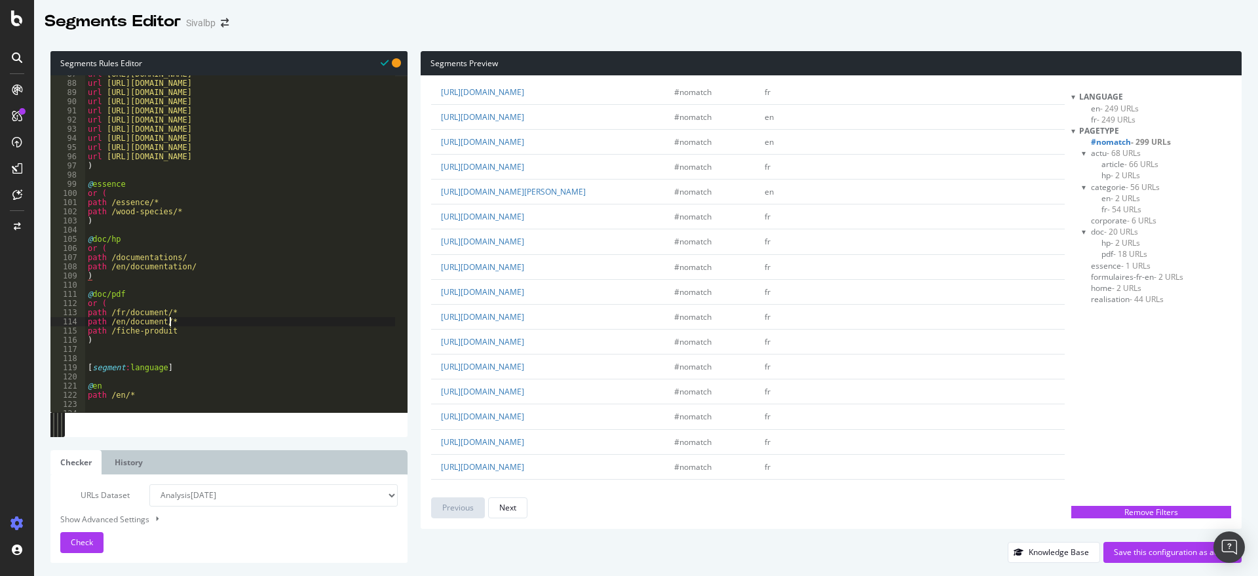
click at [181, 319] on div "url https://www.sivalbp.fr/en/eco-friendly-production-site/ url https://www.siv…" at bounding box center [262, 240] width 355 height 343
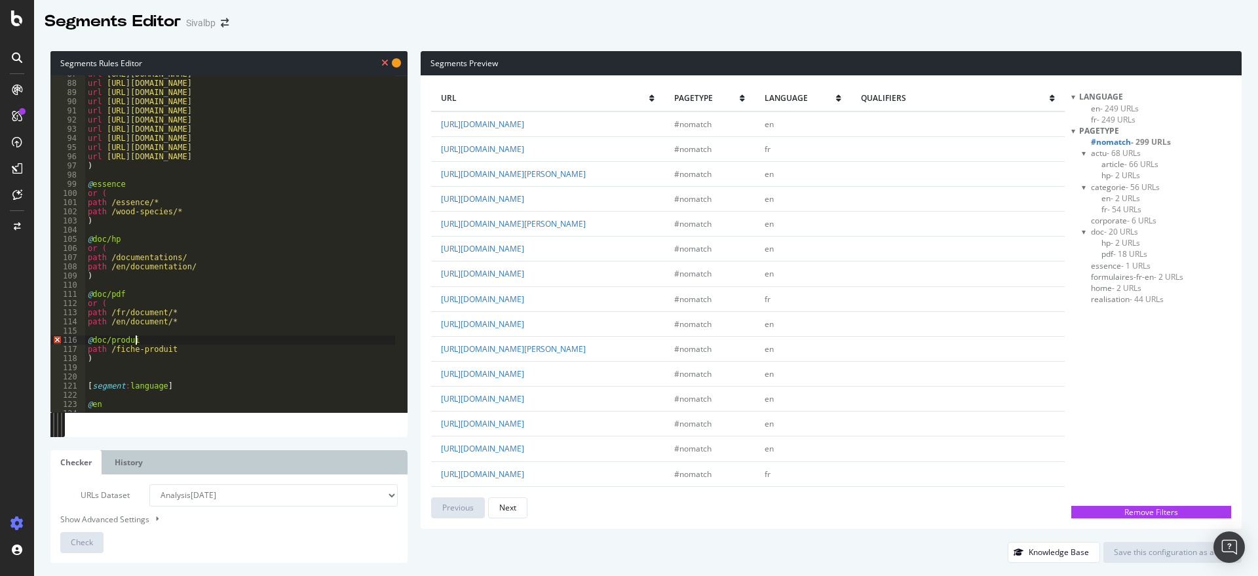
scroll to position [0, 4]
click at [201, 319] on div "url https://www.sivalbp.fr/en/eco-friendly-production-site/ url https://www.siv…" at bounding box center [262, 240] width 355 height 343
type textarea "path /en/document/*"
type textarea ")"
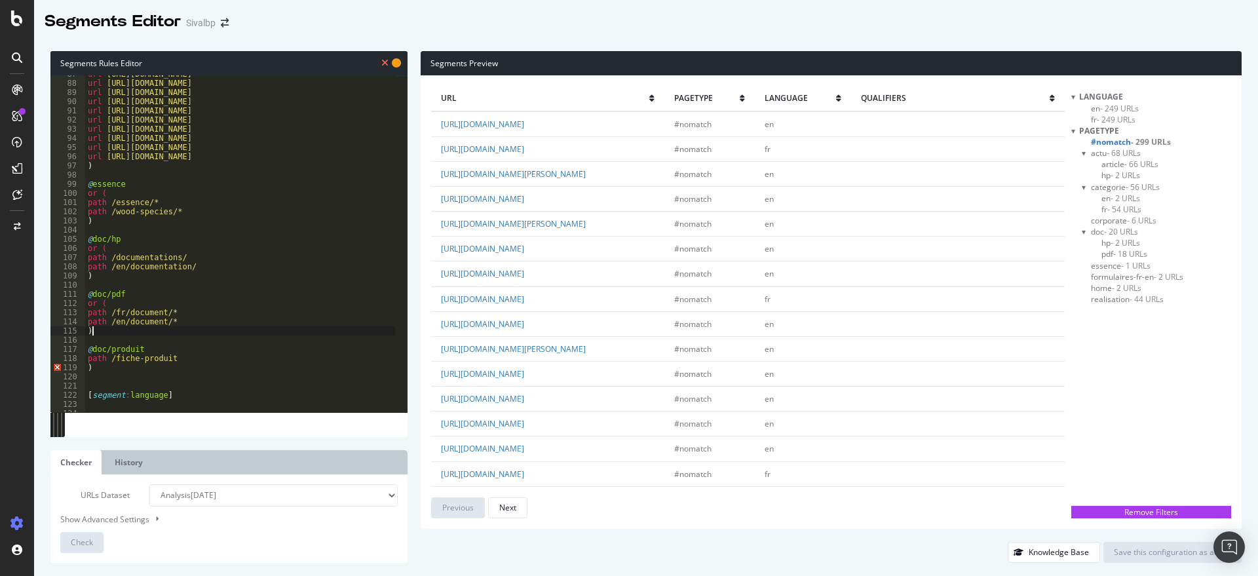
click at [108, 368] on div "url https://www.sivalbp.fr/en/eco-friendly-production-site/ url https://www.siv…" at bounding box center [262, 240] width 355 height 343
click at [75, 541] on span "Check" at bounding box center [82, 542] width 22 height 11
click at [1145, 142] on span "- 291 URLs" at bounding box center [1151, 141] width 40 height 11
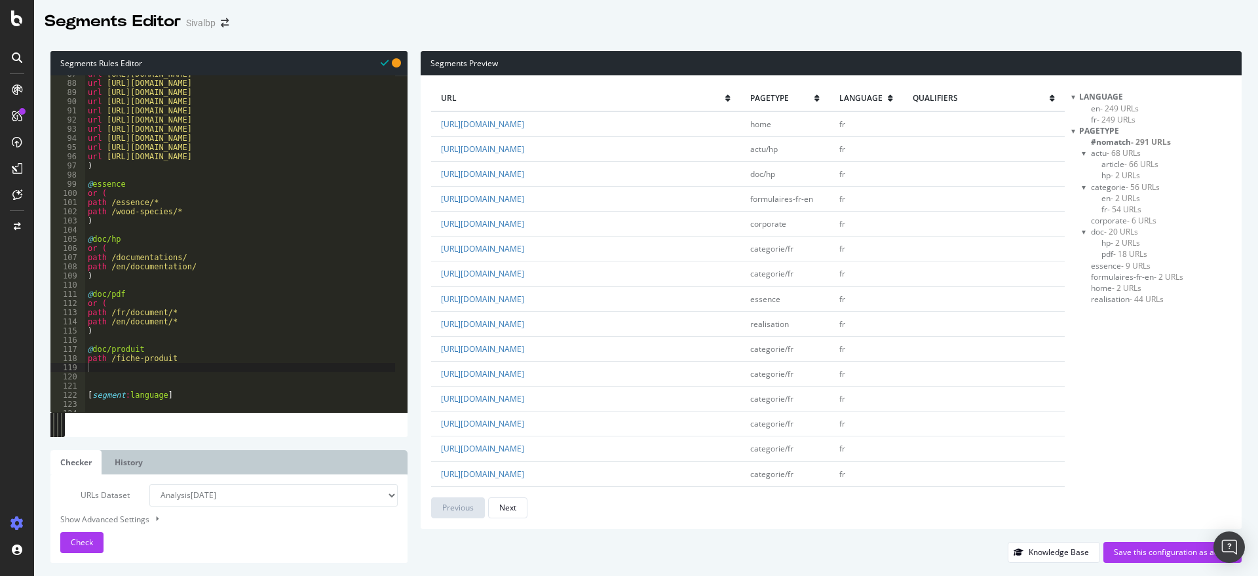
click at [1117, 140] on span "#nomatch - 291 URLs" at bounding box center [1131, 141] width 80 height 11
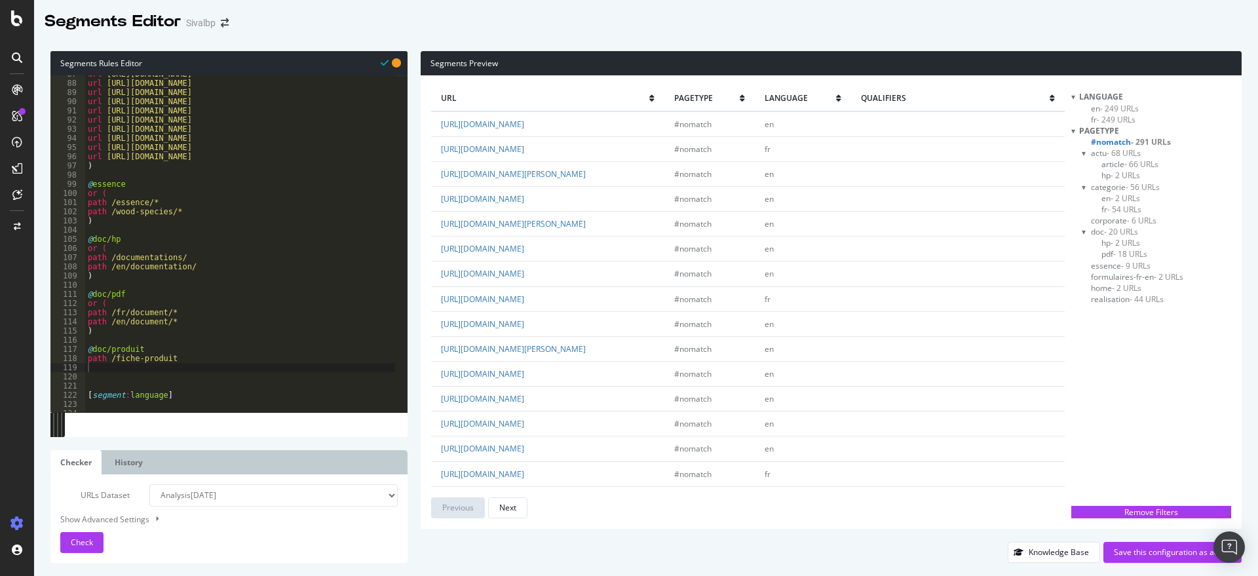
drag, startPoint x: 636, startPoint y: 337, endPoint x: 430, endPoint y: 332, distance: 205.1
click at [430, 332] on div "url pagetype language qualifiers https://www.sivalbp.fr/en/wood-cladding/tradit…" at bounding box center [831, 301] width 821 height 453
click at [535, 558] on div "Knowledge Base Save this configuration as active" at bounding box center [831, 552] width 821 height 21
drag, startPoint x: 624, startPoint y: 335, endPoint x: 465, endPoint y: 329, distance: 160.0
click at [436, 311] on td "[URL][DOMAIN_NAME]" at bounding box center [547, 298] width 233 height 25
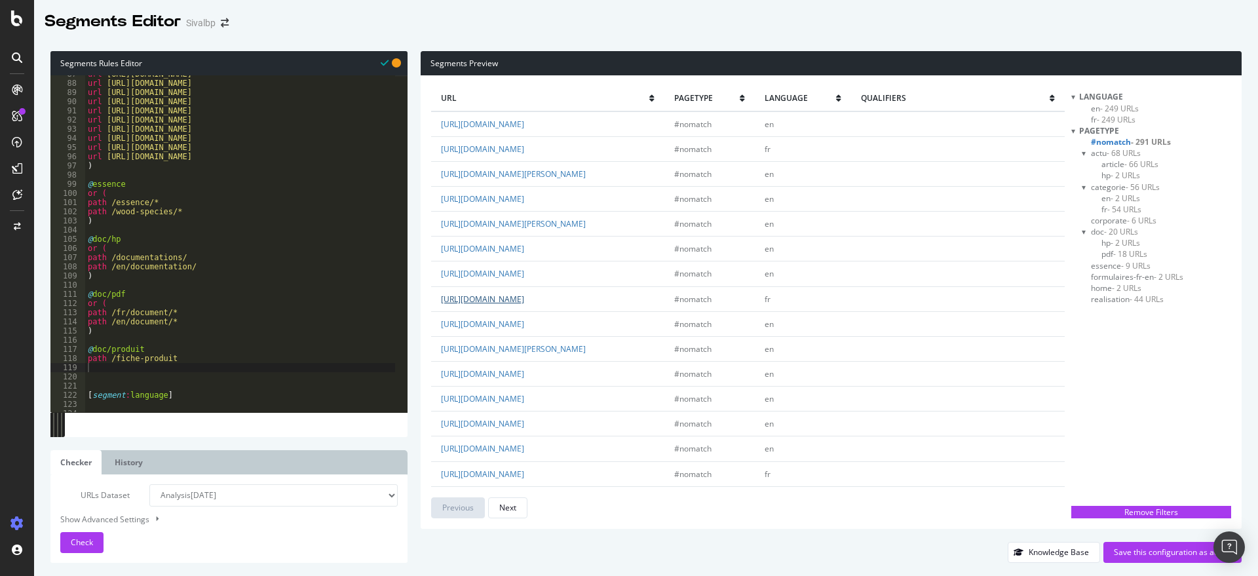
copy link "[URL][DOMAIN_NAME]"
click at [214, 281] on div "url https://www.sivalbp.fr/en/eco-friendly-production-site/ url https://www.siv…" at bounding box center [262, 240] width 355 height 343
drag, startPoint x: 176, startPoint y: 359, endPoint x: 110, endPoint y: 358, distance: 66.2
click at [110, 358] on div "url https://www.sivalbp.fr/en/eco-friendly-production-site/ url https://www.siv…" at bounding box center [262, 240] width 355 height 343
paste textarea "rx:https:\/\/www\.sivalbp\.fr\/fr\/\d+\/\d+\/\d+\"
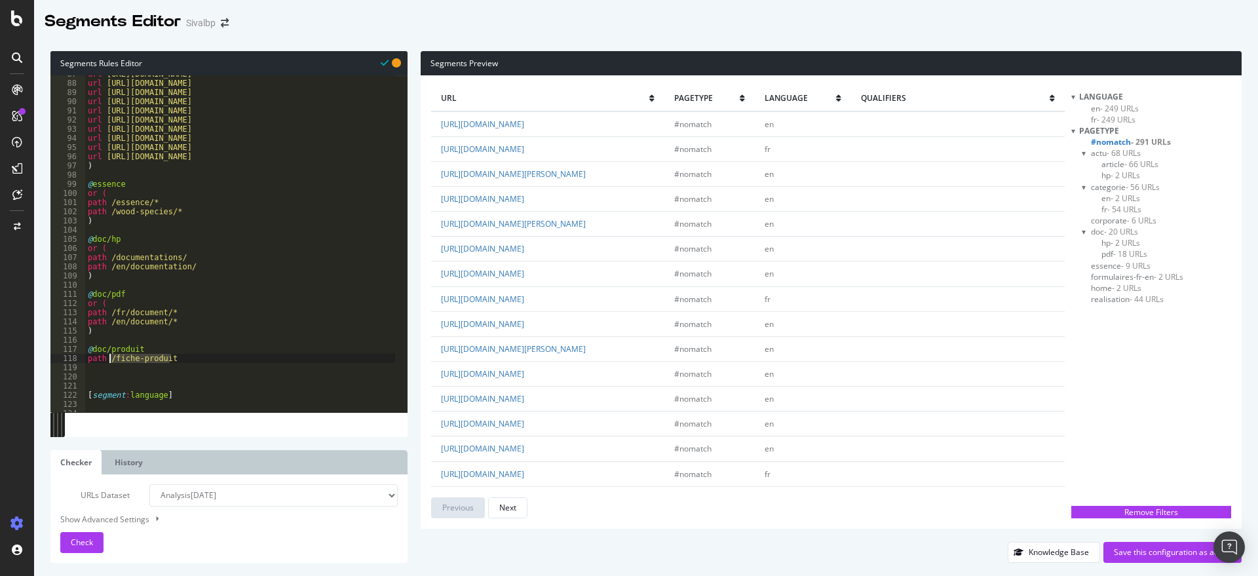
type textarea "path rx:https:\/\/www\.sivalbp\.fr\/fr\/\d+\/\d+\/\d+\/fiche-produit"
click at [119, 378] on div "url https://www.sivalbp.fr/en/eco-friendly-production-site/ url https://www.siv…" at bounding box center [262, 240] width 355 height 343
click at [84, 549] on div "Check" at bounding box center [82, 543] width 22 height 20
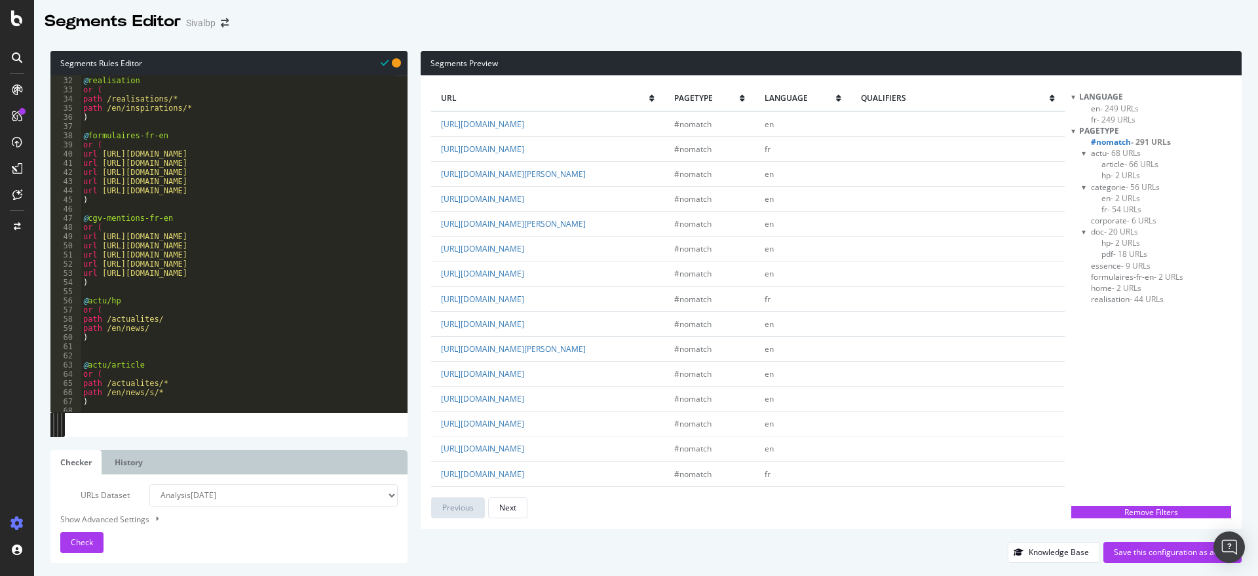
scroll to position [22, 0]
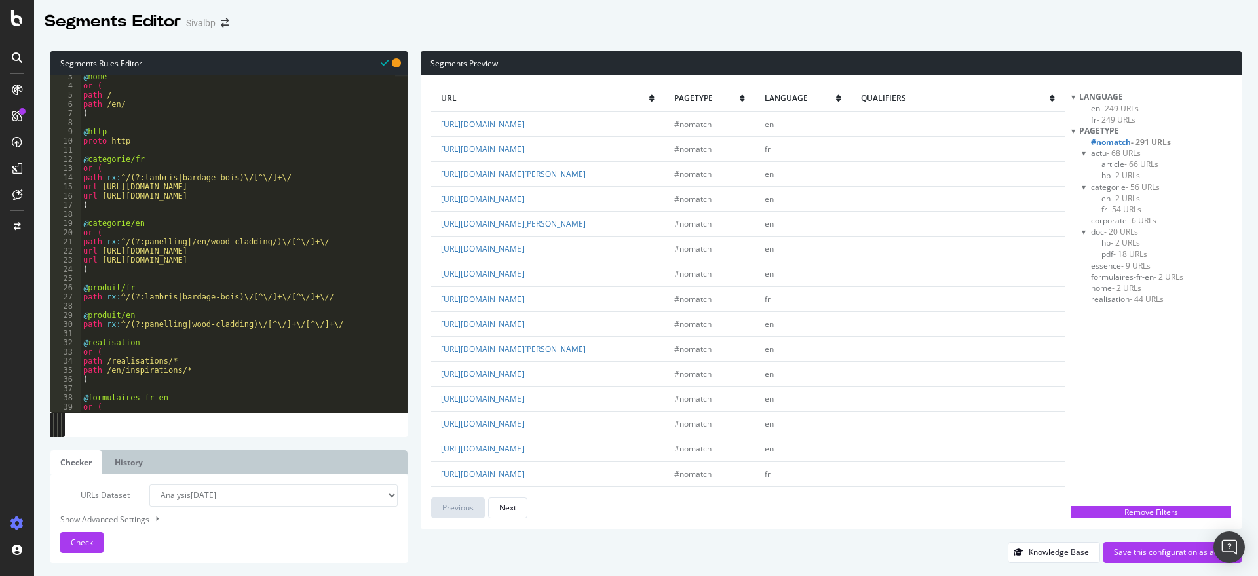
type textarea "path rx:^/(?:lambris|bardage-bois)\/[^\/]+\/"
drag, startPoint x: 275, startPoint y: 178, endPoint x: 75, endPoint y: 174, distance: 200.5
click at [75, 174] on div "path rx:^/(?:lambris|bardage-bois)\/[^\/]+\/ 3 4 5 6 7 8 9 10 11 12 13 14 15 16…" at bounding box center [228, 243] width 357 height 337
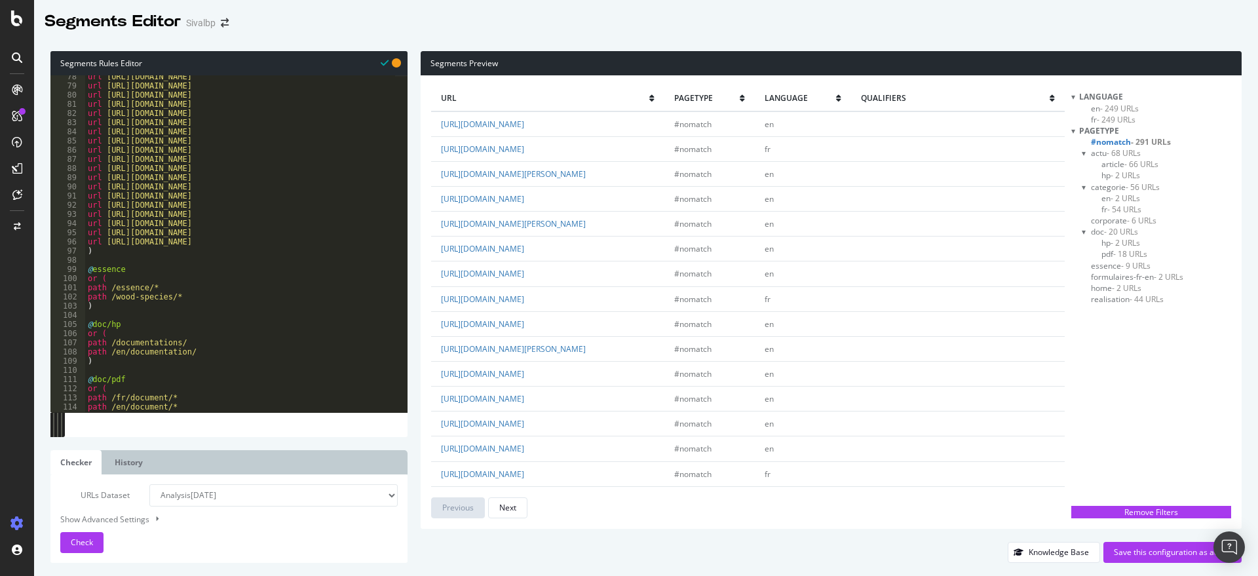
scroll to position [841, 0]
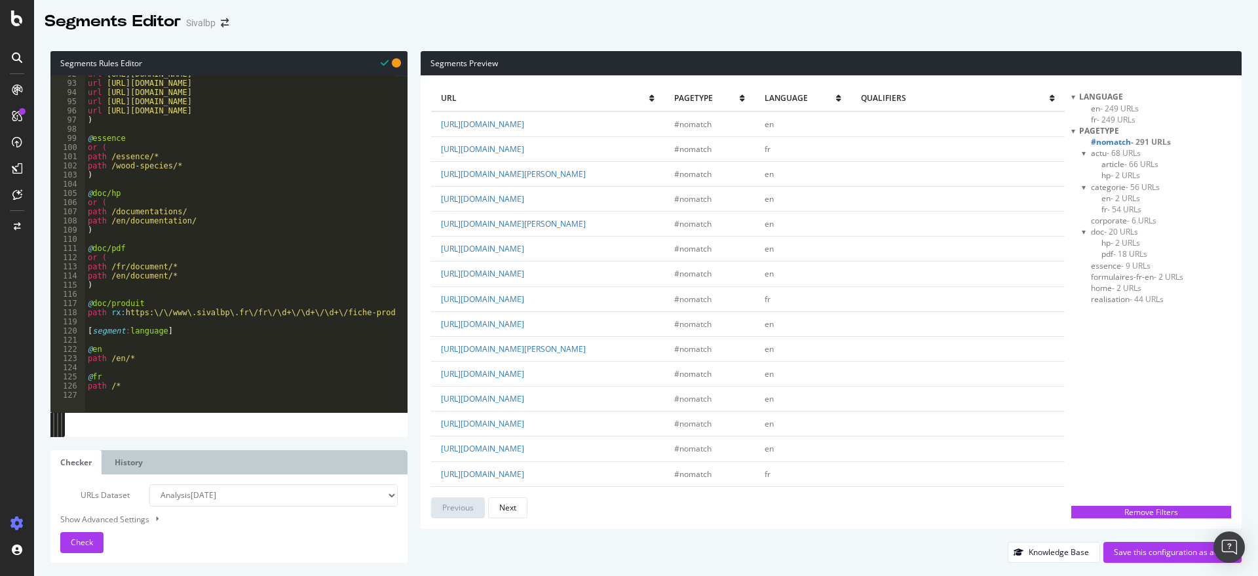
click at [120, 324] on div "url https://www.sivalbp.fr/en/fire-resistance/ url https://www.sivalbp.fr/en/in…" at bounding box center [262, 240] width 355 height 343
paste textarea "path rx:^/(?:lambris|bardage-bois)\/[^\/]+\/"
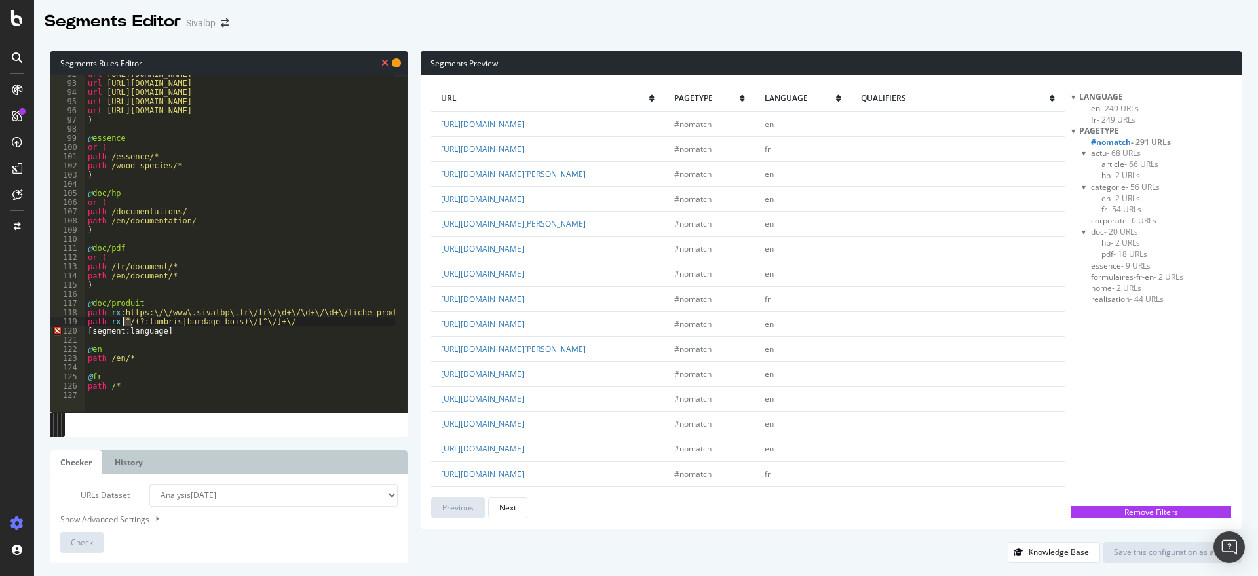
drag, startPoint x: 131, startPoint y: 321, endPoint x: 122, endPoint y: 320, distance: 9.2
click at [122, 320] on div "url https://www.sivalbp.fr/en/fire-resistance/ url https://www.sivalbp.fr/en/in…" at bounding box center [262, 240] width 355 height 343
drag, startPoint x: 233, startPoint y: 314, endPoint x: 312, endPoint y: 300, distance: 79.8
click at [128, 314] on div "url https://www.sivalbp.fr/en/fire-resistance/ url https://www.sivalbp.fr/en/in…" at bounding box center [262, 240] width 355 height 343
paste textarea "^/"
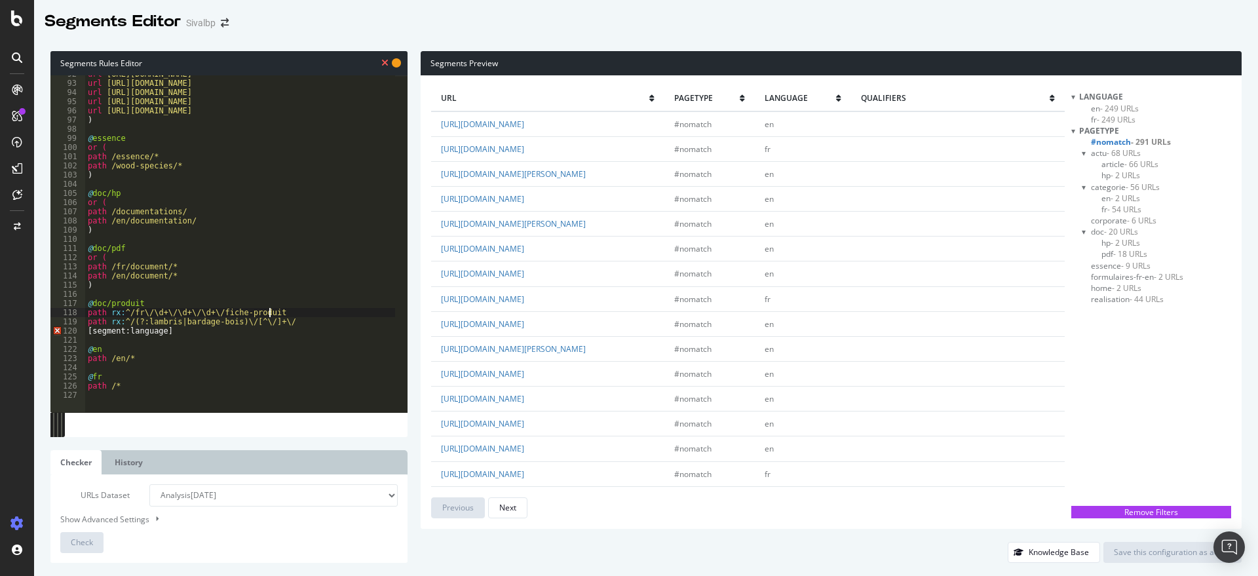
click at [294, 317] on div "url https://www.sivalbp.fr/en/fire-resistance/ url https://www.sivalbp.fr/en/in…" at bounding box center [262, 240] width 355 height 343
click at [293, 322] on div "url https://www.sivalbp.fr/en/fire-resistance/ url https://www.sivalbp.fr/en/in…" at bounding box center [262, 240] width 355 height 343
type textarea "path rx:^/(?:lambris|bardage-bois)\/[^\/]+\/"
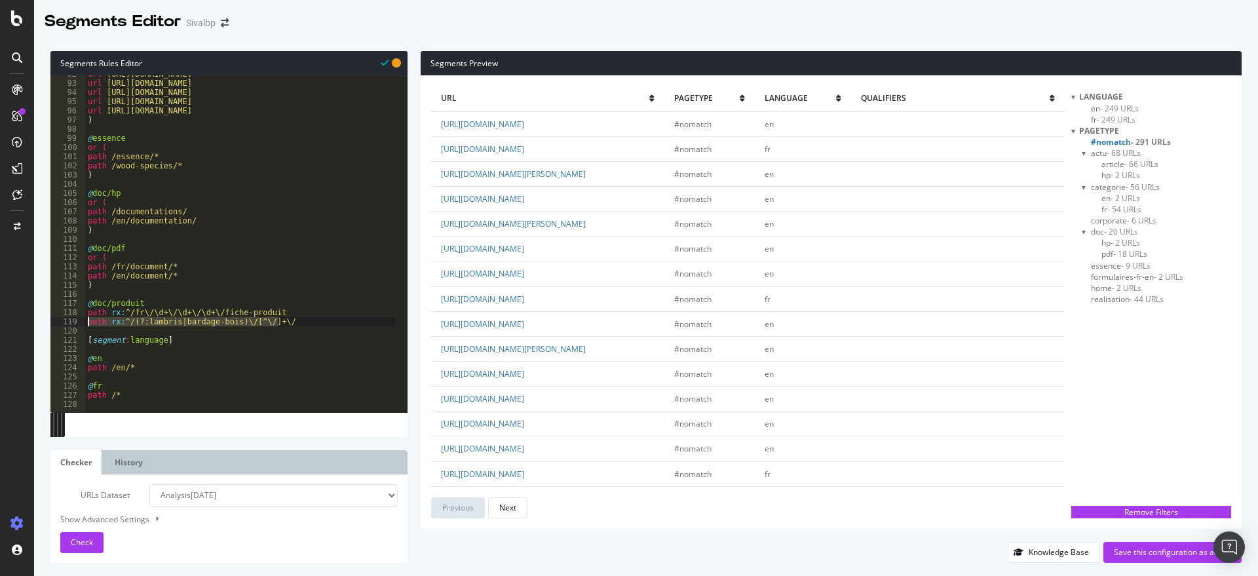
drag, startPoint x: 271, startPoint y: 322, endPoint x: 85, endPoint y: 322, distance: 186.1
click at [85, 322] on div "url https://www.sivalbp.fr/en/fire-resistance/ url https://www.sivalbp.fr/en/in…" at bounding box center [262, 240] width 355 height 343
type textarea "path rx:^/(?:lambris|bardage-bois)\/[^\/]+\/"
click at [83, 539] on span "Check" at bounding box center [82, 542] width 22 height 11
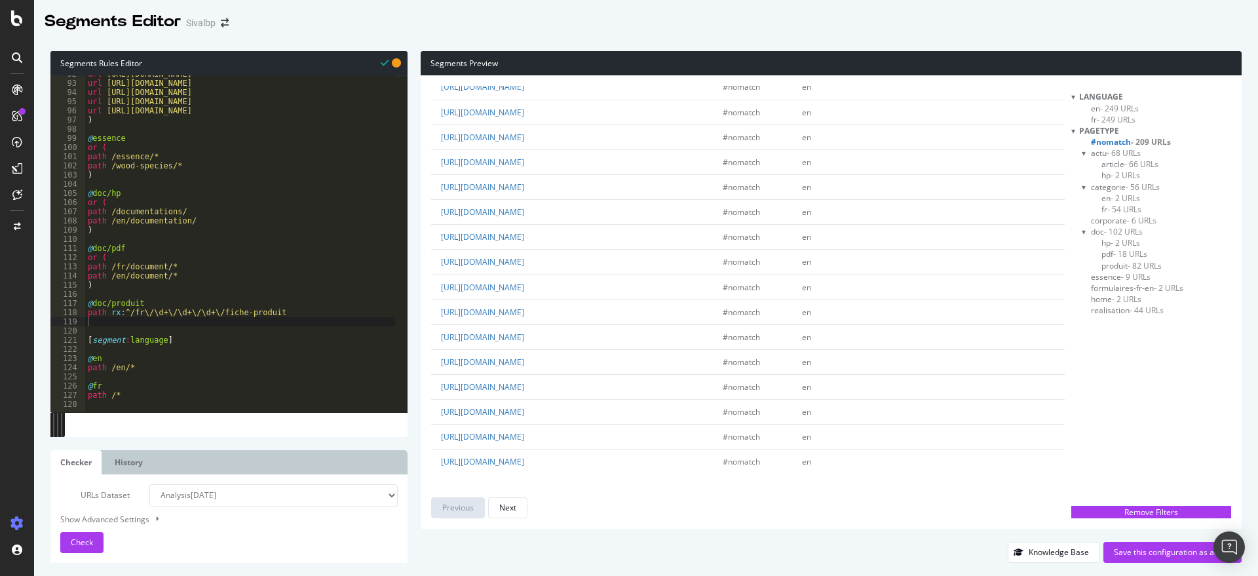
scroll to position [2675, 0]
click at [155, 297] on div "url https://www.sivalbp.fr/en/fire-resistance/ url https://www.sivalbp.fr/en/in…" at bounding box center [262, 240] width 355 height 343
click at [155, 301] on div "url https://www.sivalbp.fr/en/fire-resistance/ url https://www.sivalbp.fr/en/in…" at bounding box center [262, 240] width 355 height 343
drag, startPoint x: 267, startPoint y: 313, endPoint x: 85, endPoint y: 311, distance: 182.8
click at [85, 311] on div "@doc/produit 92 93 94 95 96 97 98 99 100 101 102 103 104 105 106 107 108 109 11…" at bounding box center [228, 243] width 357 height 337
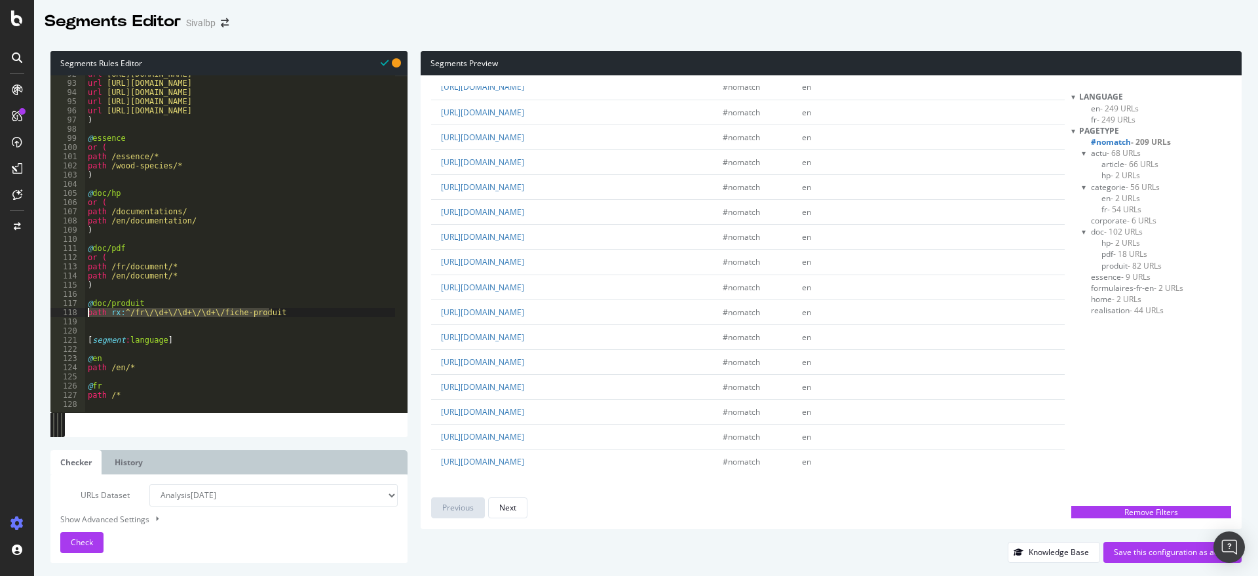
type textarea "path rx:^/fr\/\d+\/\d+\/\d+\/fiche-produit"
click at [115, 314] on div "url https://www.sivalbp.fr/en/fire-resistance/ url https://www.sivalbp.fr/en/in…" at bounding box center [240, 243] width 311 height 337
click at [111, 322] on div "url https://www.sivalbp.fr/en/fire-resistance/ url https://www.sivalbp.fr/en/in…" at bounding box center [262, 240] width 355 height 343
paste textarea "path rx:^/fr\/\d+\/\d+\/\d+\/fiche-produit"
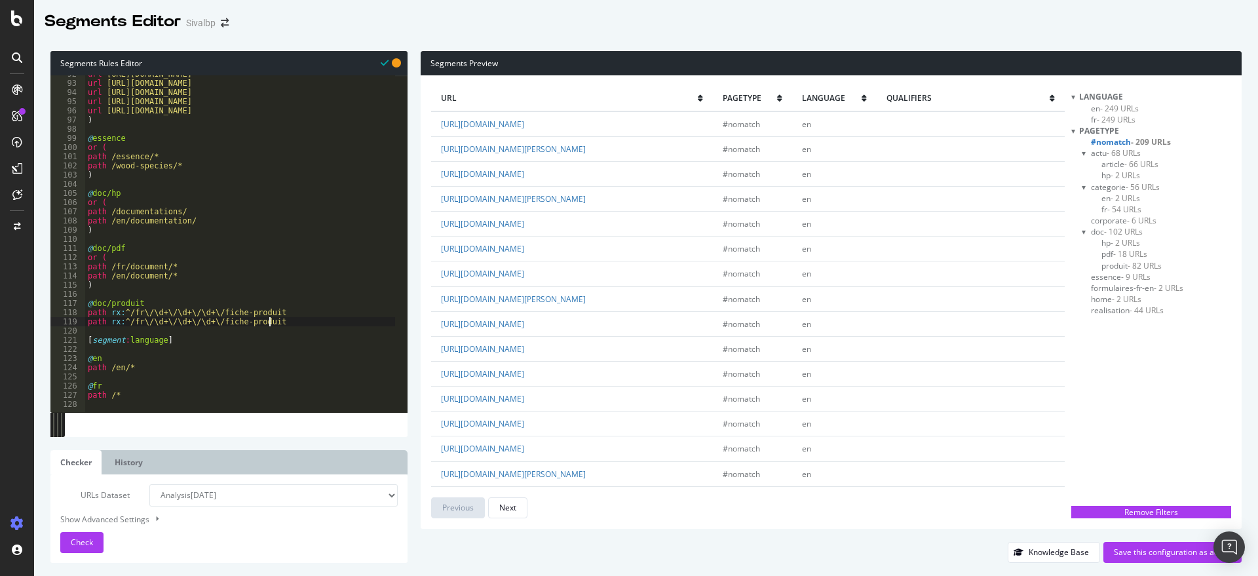
click at [140, 322] on div "url https://www.sivalbp.fr/en/fire-resistance/ url https://www.sivalbp.fr/en/in…" at bounding box center [262, 240] width 355 height 343
click at [81, 541] on span "Check" at bounding box center [82, 542] width 22 height 11
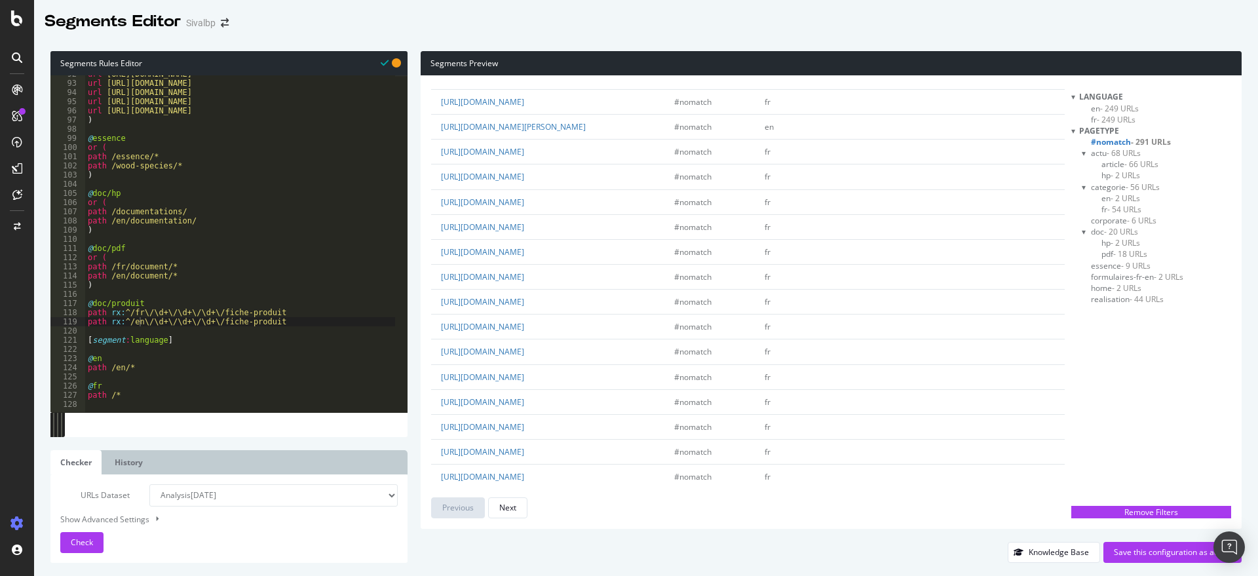
scroll to position [546, 0]
drag, startPoint x: 276, startPoint y: 326, endPoint x: 70, endPoint y: 324, distance: 206.4
click at [70, 324] on div "path rx:^/en\/\d+\/\d+\/\d+\/fiche-produit 92 93 94 95 96 97 98 99 100 101 102 …" at bounding box center [228, 243] width 357 height 337
click at [158, 303] on div "url https://www.sivalbp.fr/en/fire-resistance/ url https://www.sivalbp.fr/en/in…" at bounding box center [262, 240] width 355 height 343
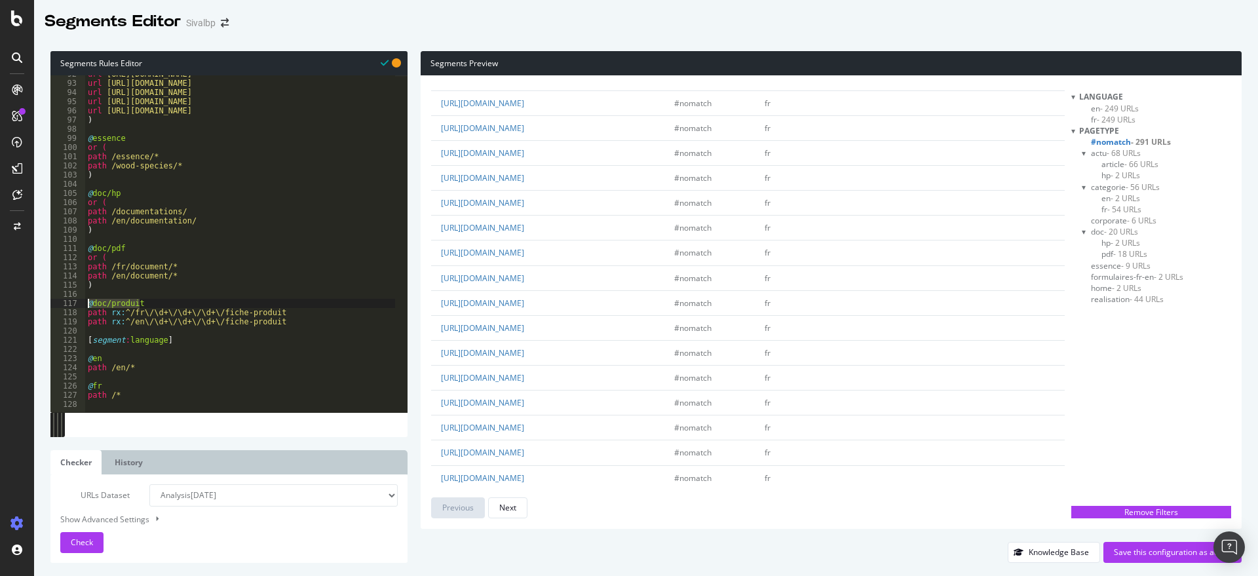
drag, startPoint x: 158, startPoint y: 304, endPoint x: 79, endPoint y: 303, distance: 78.6
click at [79, 303] on div "@doc/produit 92 93 94 95 96 97 98 99 100 101 102 103 104 105 106 107 108 109 11…" at bounding box center [228, 243] width 357 height 337
click at [283, 309] on div "url https://www.sivalbp.fr/en/fire-resistance/ url https://www.sivalbp.fr/en/in…" at bounding box center [262, 240] width 355 height 343
type textarea "path rx:^/fr\/\d+\/\d+\/\d+\/fiche-produit"
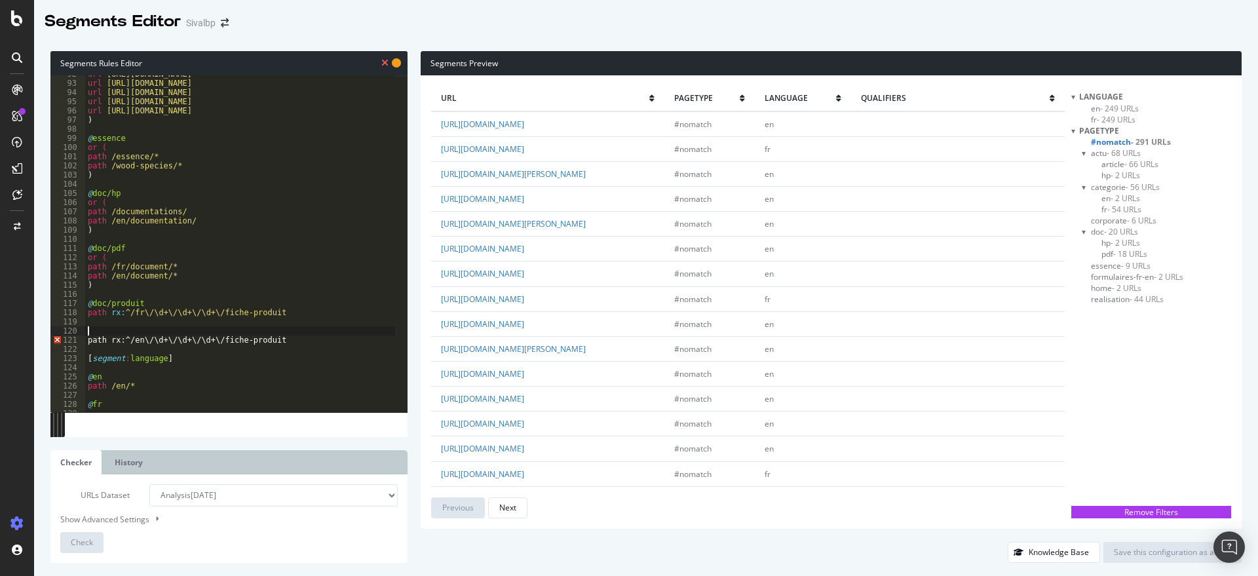
paste textarea "@doc/produit"
click at [192, 307] on div "url https://www.sivalbp.fr/en/fire-resistance/ url https://www.sivalbp.fr/en/in…" at bounding box center [262, 240] width 355 height 343
click at [82, 544] on span "Check" at bounding box center [82, 542] width 22 height 11
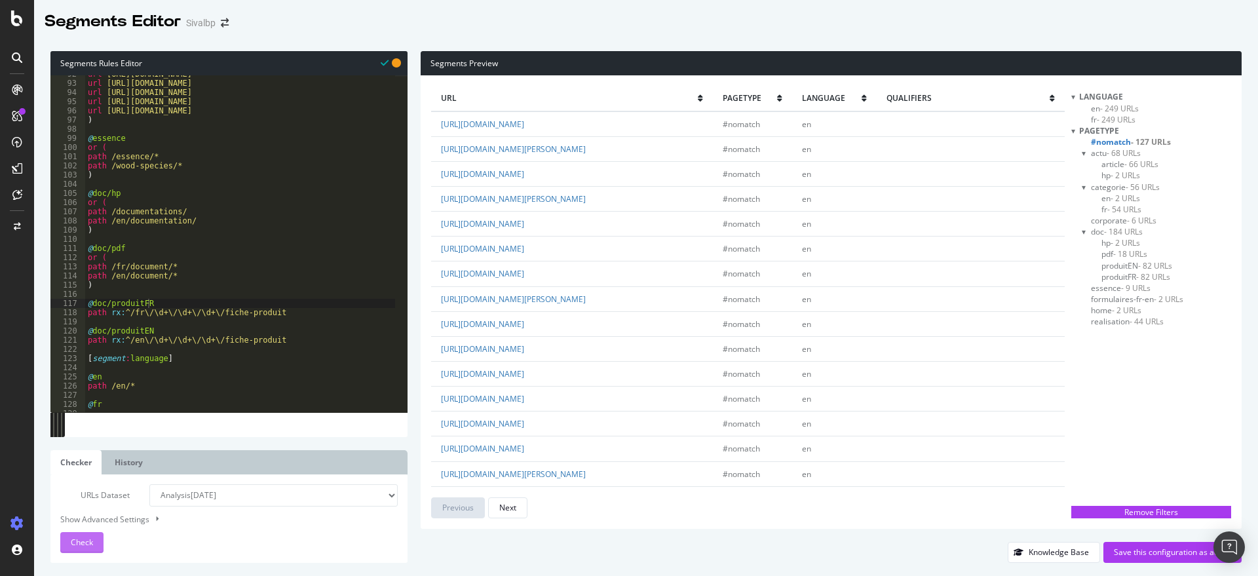
click at [70, 537] on button "Check" at bounding box center [81, 542] width 43 height 21
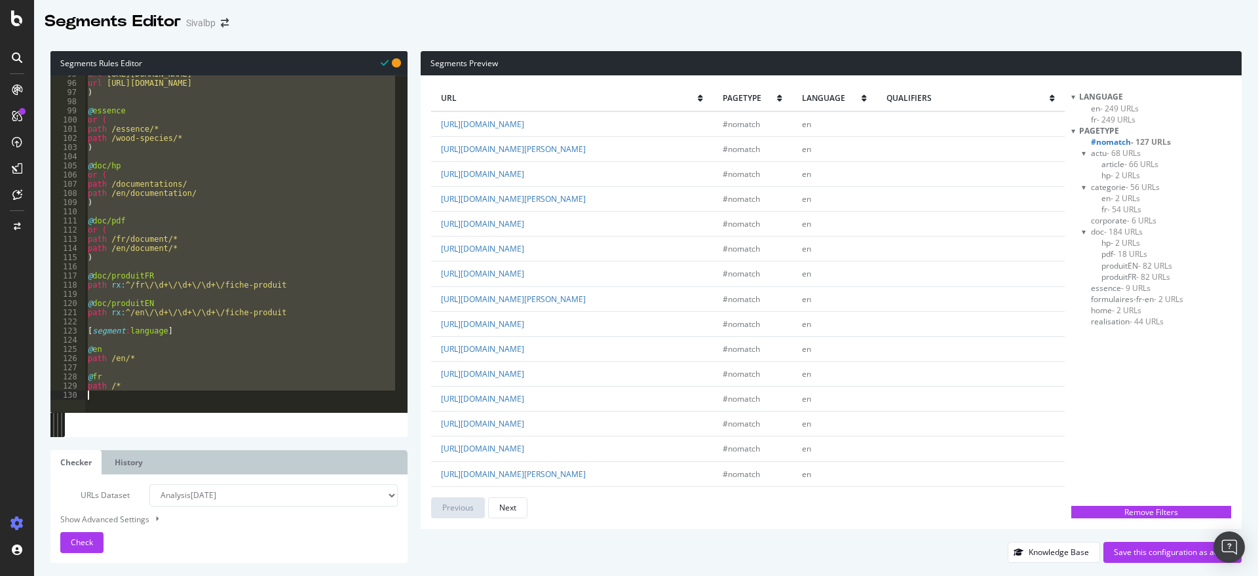
scroll to position [868, 0]
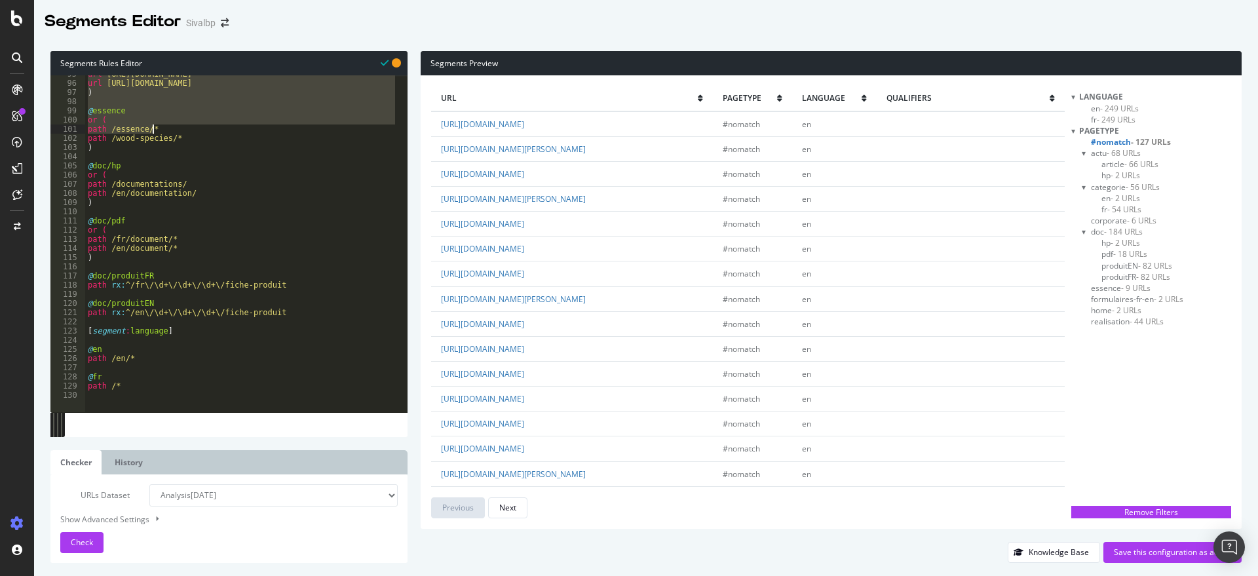
drag, startPoint x: 83, startPoint y: 159, endPoint x: 232, endPoint y: 130, distance: 152.3
click at [232, 130] on div "url https://www.sivalbp.fr/en/newsletter/ url https://www.sivalbp.fr/en/custom-…" at bounding box center [262, 240] width 355 height 343
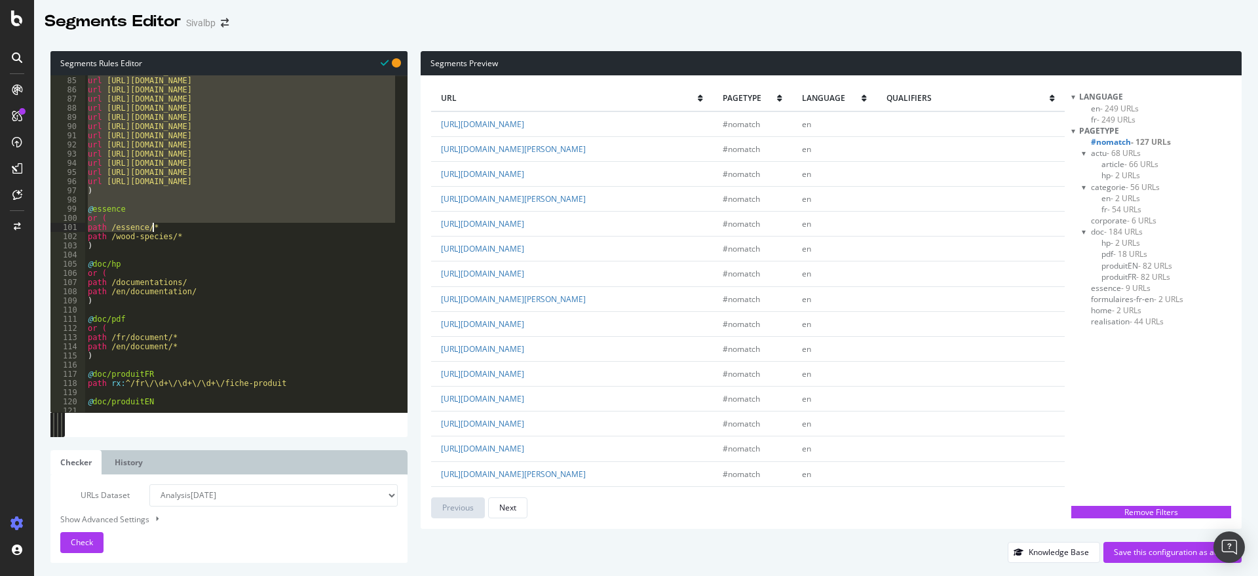
scroll to position [770, 0]
click at [267, 240] on div "url https://www.sivalbp.fr/index-egalite-femmes-hommes/ url https://www.sivalbp…" at bounding box center [262, 238] width 355 height 343
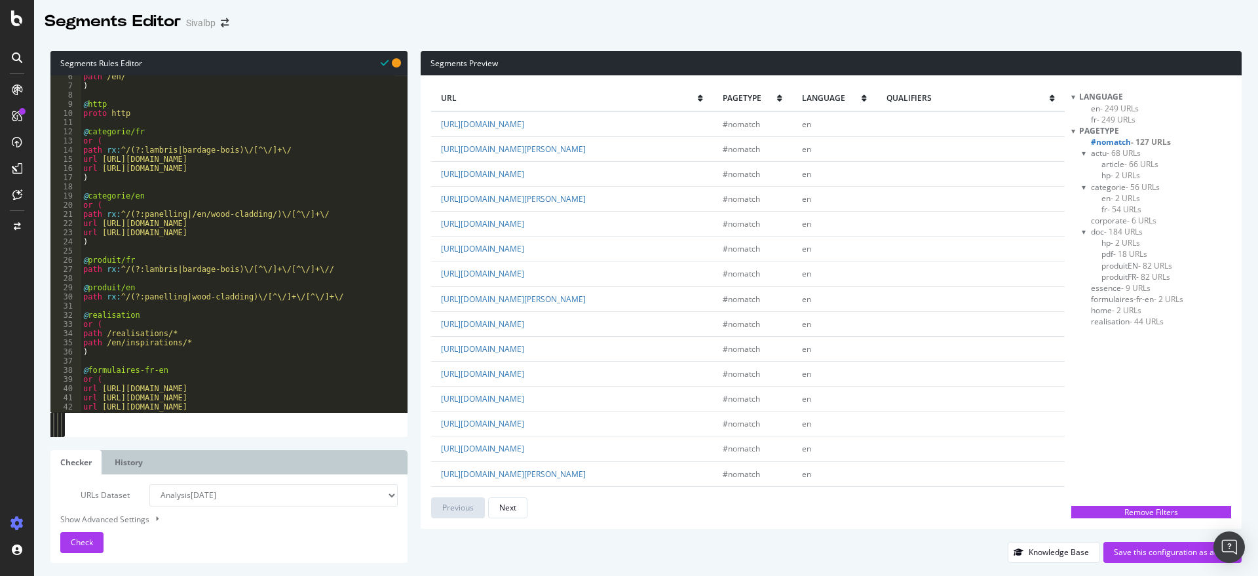
scroll to position [49, 0]
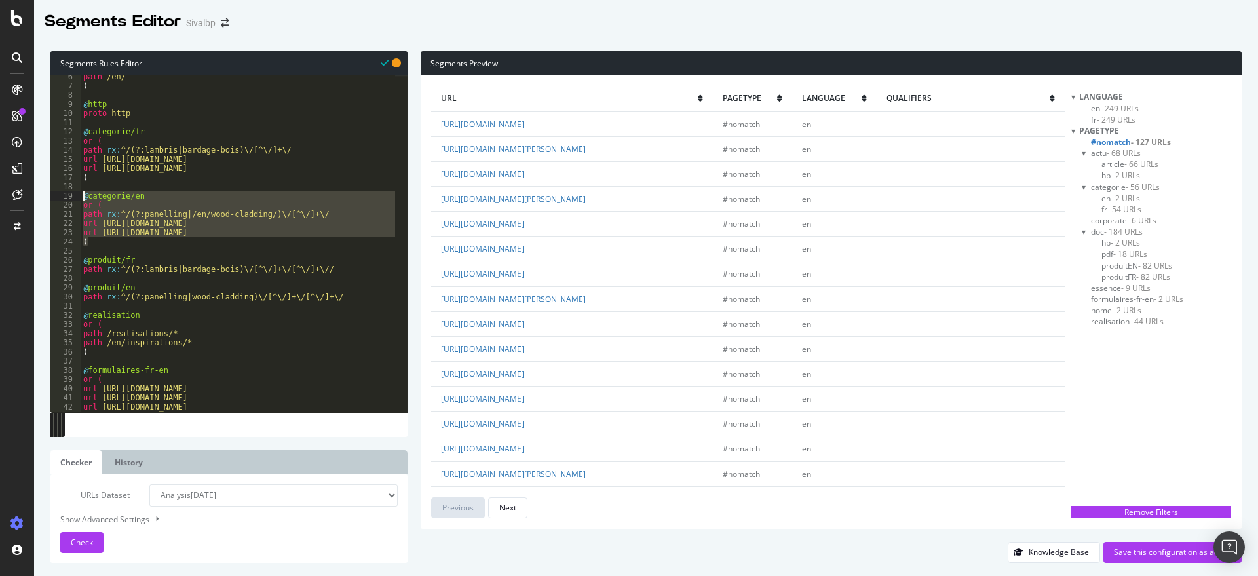
drag, startPoint x: 100, startPoint y: 244, endPoint x: 71, endPoint y: 195, distance: 57.0
click at [71, 195] on div "path /wood-species/* 6 7 8 9 10 11 12 13 14 15 16 17 18 19 20 21 22 23 24 25 26…" at bounding box center [228, 243] width 357 height 337
click at [256, 212] on div "path /en/ ) @ http proto http @ categorie/fr or ( path rx : ^/(?:lambris|bardag…" at bounding box center [238, 243] width 314 height 337
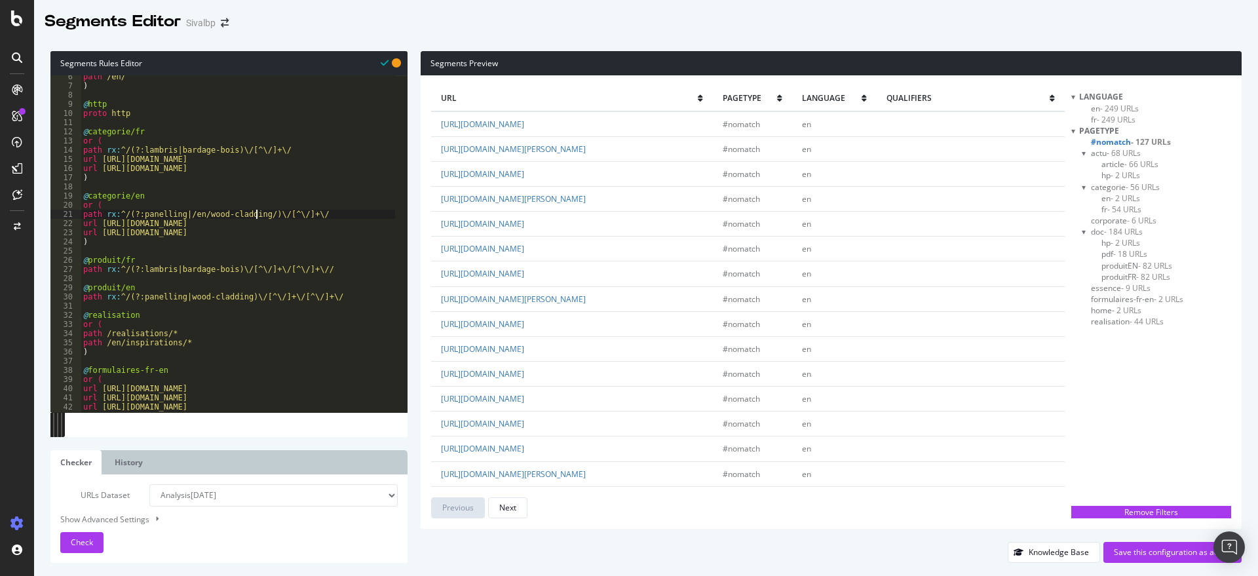
click at [257, 214] on div "path /en/ ) @ http proto http @ categorie/fr or ( path rx : ^/(?:lambris|bardag…" at bounding box center [258, 243] width 355 height 343
type textarea "path rx:^/(?:panelling|/en/wood-cladding)\/[^\/]+\/"
click at [318, 249] on div "path /en/ ) @ http proto http @ categorie/fr or ( path rx : ^/(?:lambris|bardag…" at bounding box center [258, 243] width 355 height 343
click at [81, 535] on div "Check" at bounding box center [82, 543] width 22 height 20
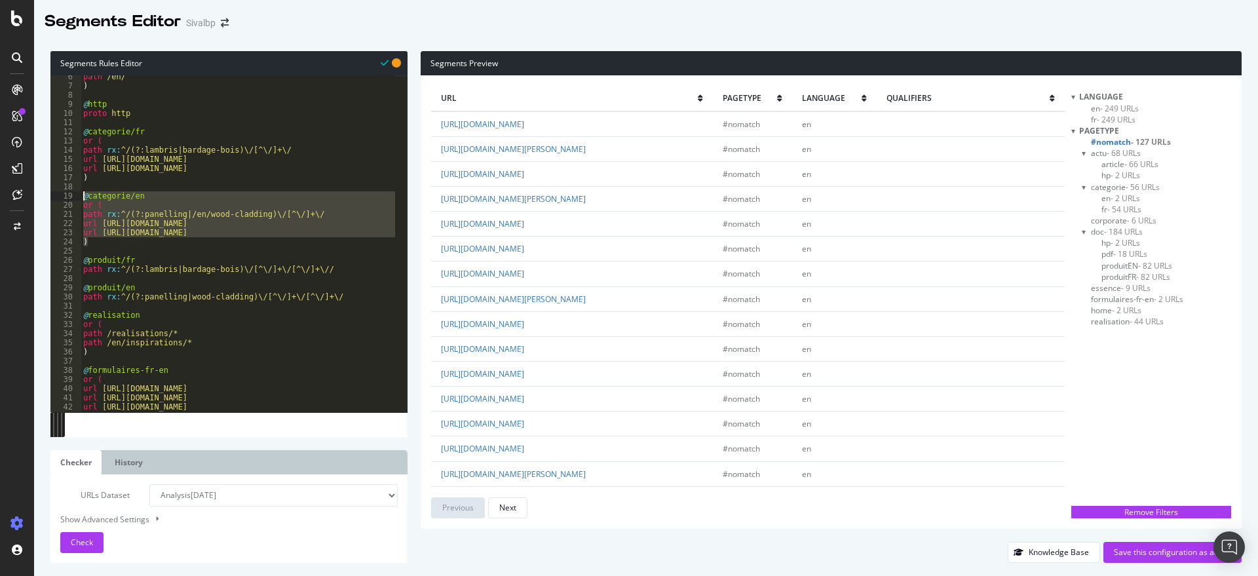
drag, startPoint x: 109, startPoint y: 245, endPoint x: 77, endPoint y: 197, distance: 57.8
click at [77, 197] on div ") 6 7 8 9 10 11 12 13 14 15 16 17 18 19 20 21 22 23 24 25 26 27 28 29 30 31 32 …" at bounding box center [228, 243] width 357 height 337
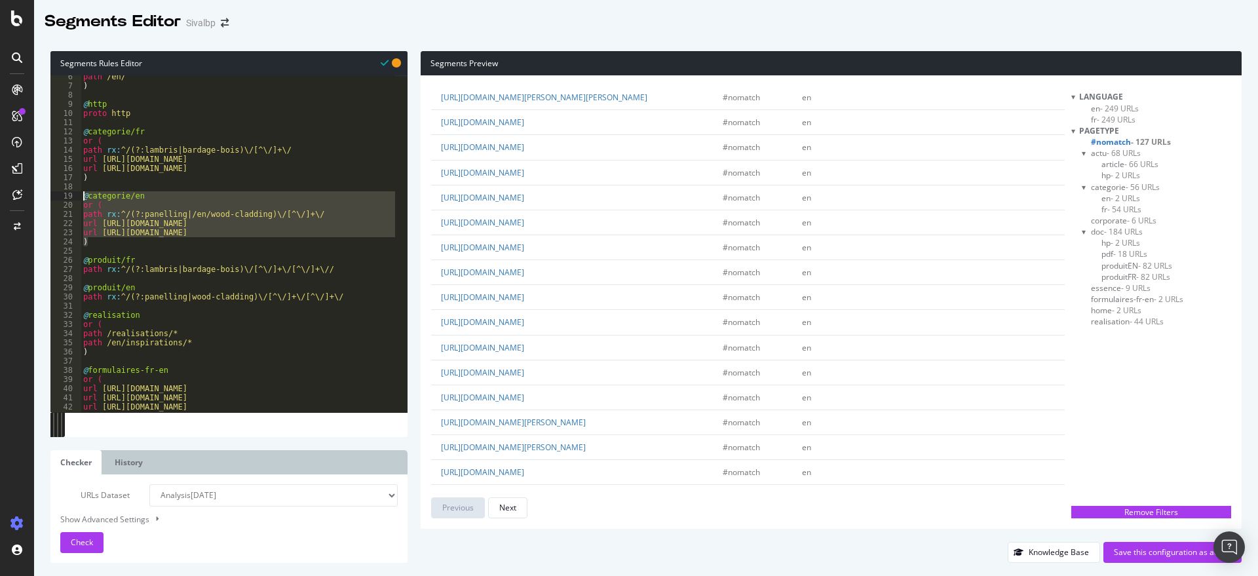
scroll to position [1365, 0]
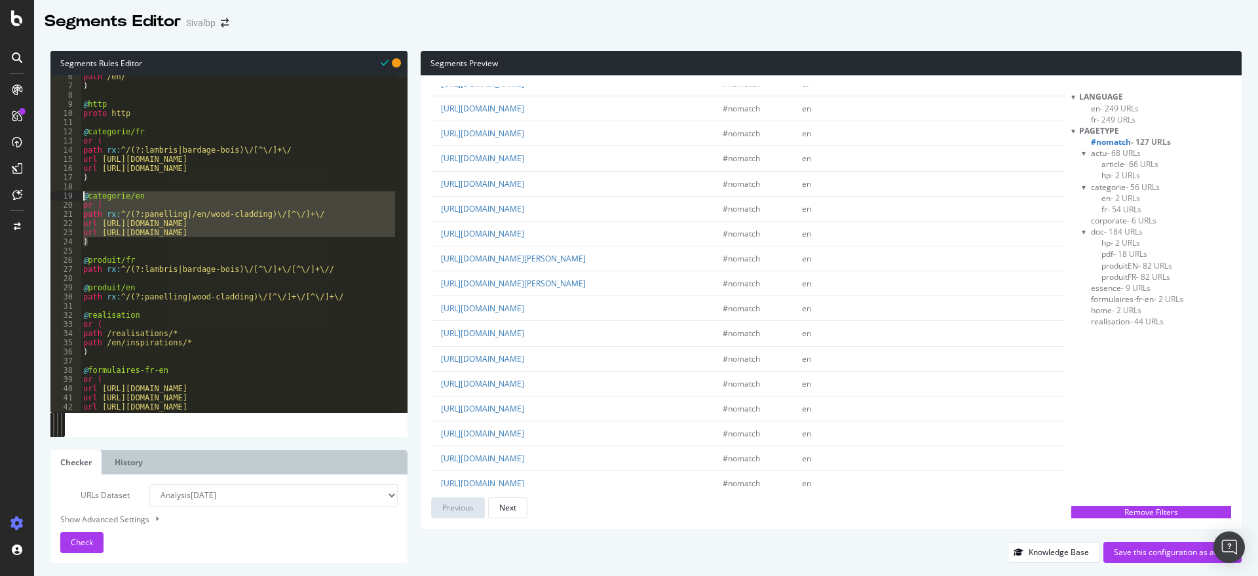
click at [139, 211] on div "path /en/ ) @ http proto http @ categorie/fr or ( path rx : ^/(?:lambris|bardag…" at bounding box center [238, 243] width 314 height 337
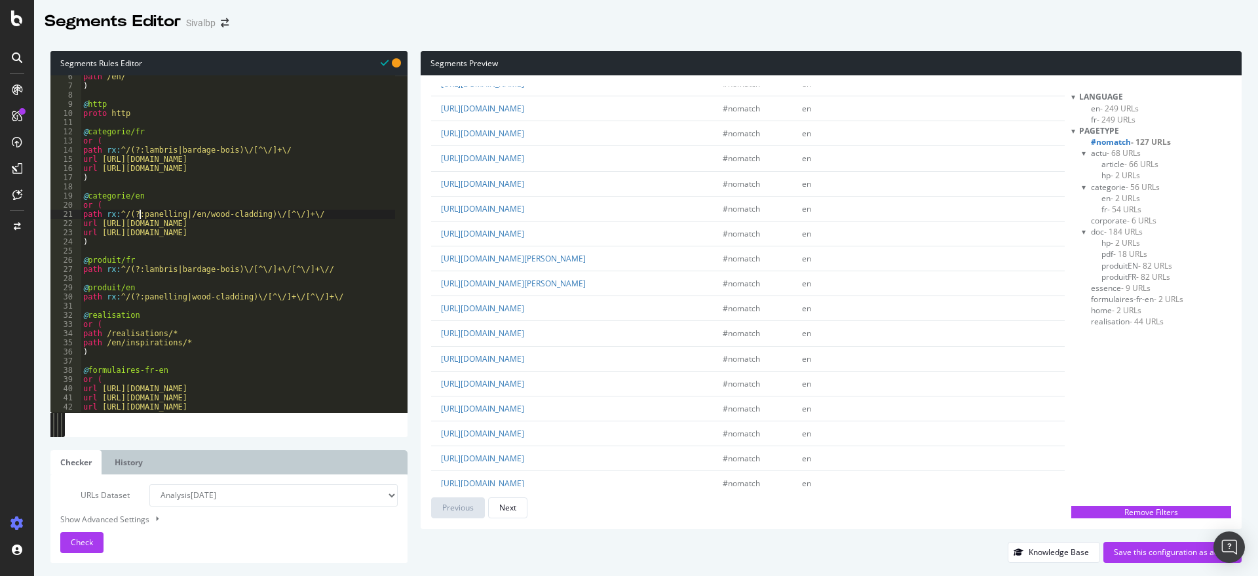
click at [139, 211] on div "path /en/ ) @ http proto http @ categorie/fr or ( path rx : ^/(?:lambris|bardag…" at bounding box center [258, 243] width 355 height 343
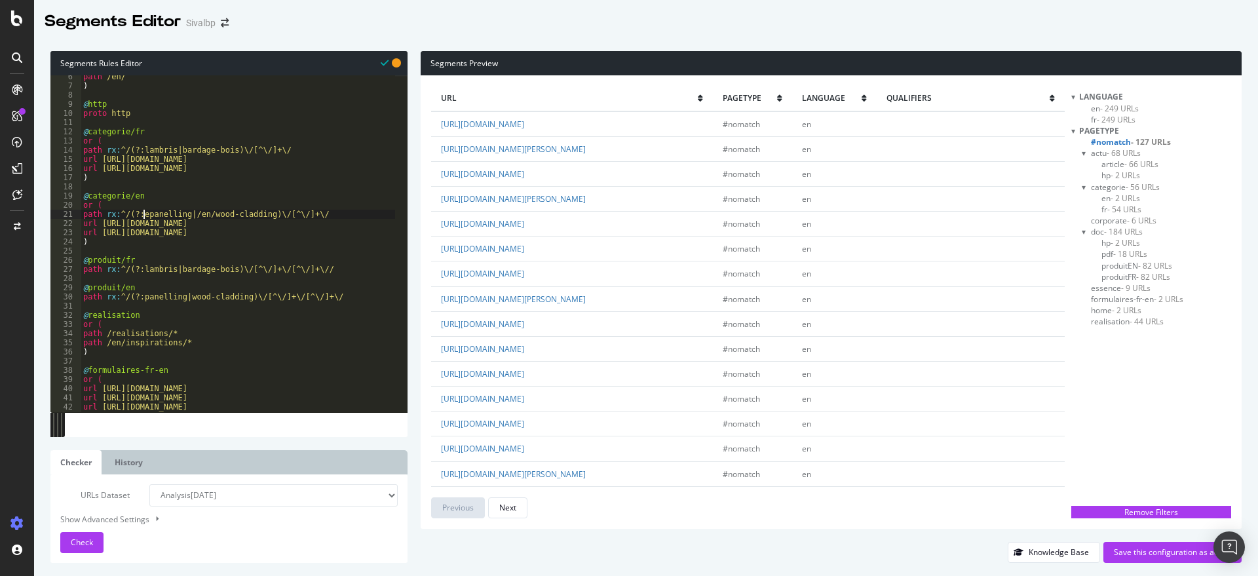
scroll to position [0, 6]
drag, startPoint x: 140, startPoint y: 212, endPoint x: 174, endPoint y: 206, distance: 34.6
click at [143, 212] on div "path /en/ ) @ http proto http @ categorie/fr or ( path rx : ^/(?:lambris|bardag…" at bounding box center [258, 243] width 355 height 343
click at [83, 535] on div "Check" at bounding box center [82, 543] width 22 height 20
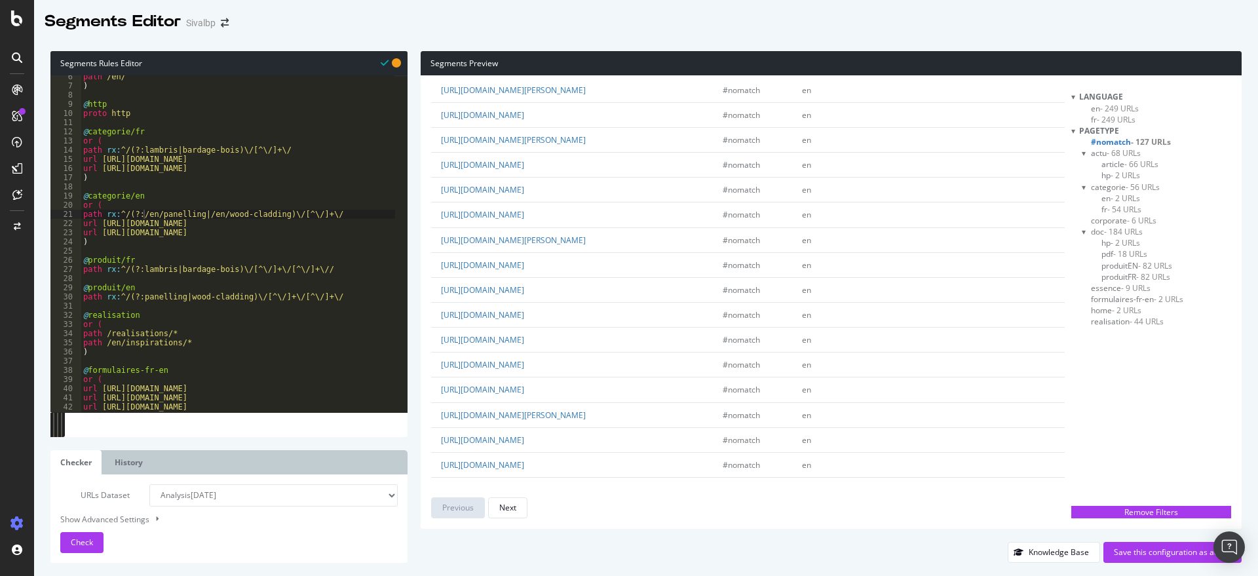
scroll to position [0, 0]
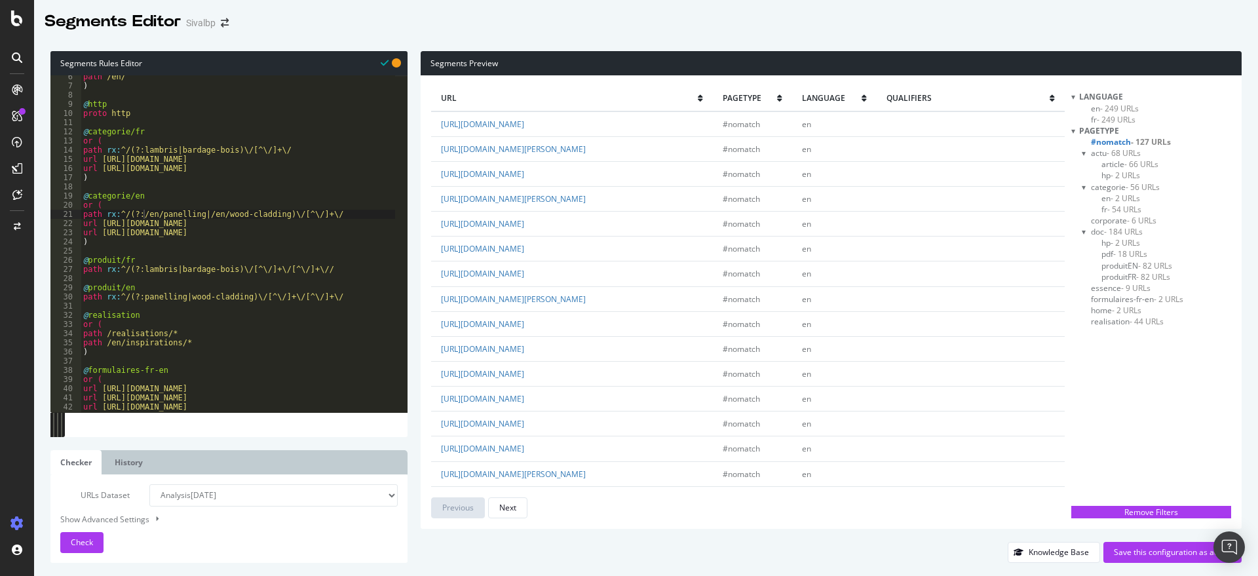
click at [157, 213] on div "path /en/ ) @ http proto http @ categorie/fr or ( path rx : ^/(?:lambris|bardag…" at bounding box center [258, 243] width 355 height 343
click at [200, 212] on div "path /en/ ) @ http proto http @ categorie/fr or ( path rx : ^/(?:lambris|bardag…" at bounding box center [258, 243] width 355 height 343
click at [75, 529] on div "URLs Dataset Analysis 2025 Sep. 29th Analysis 2025 Sep. 15th Analysis 2025 Sep.…" at bounding box center [228, 518] width 337 height 69
click at [72, 539] on span "Check" at bounding box center [82, 542] width 22 height 11
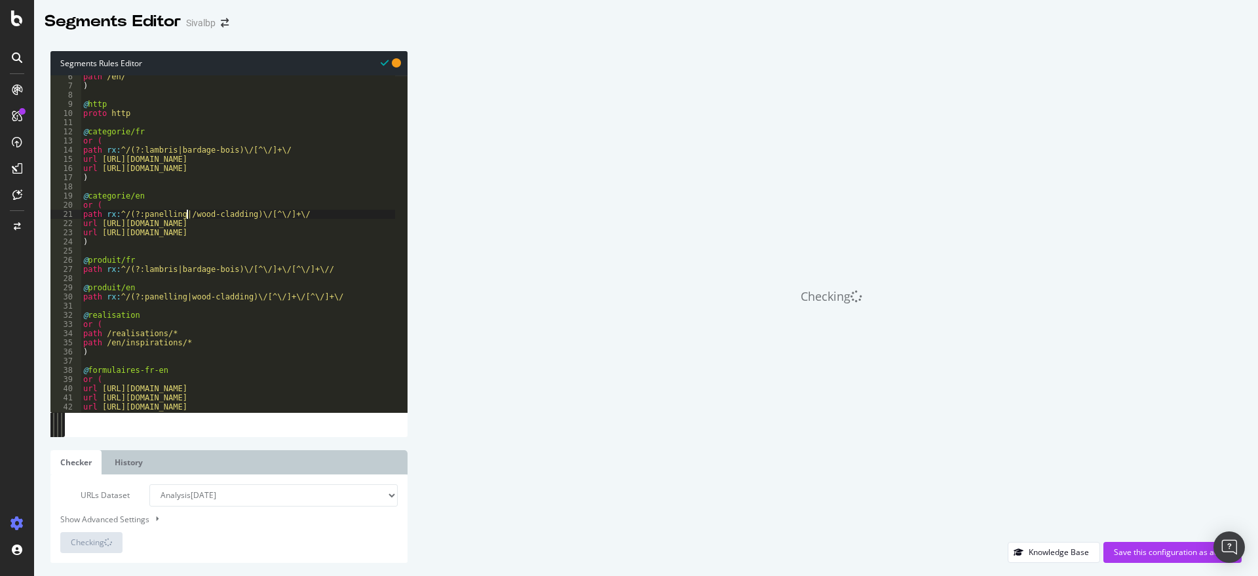
drag, startPoint x: 186, startPoint y: 213, endPoint x: 233, endPoint y: 204, distance: 47.9
click at [187, 213] on div "path /en/ ) @ http proto http @ categorie/fr or ( path rx : ^/(?:lambris|bardag…" at bounding box center [258, 243] width 355 height 343
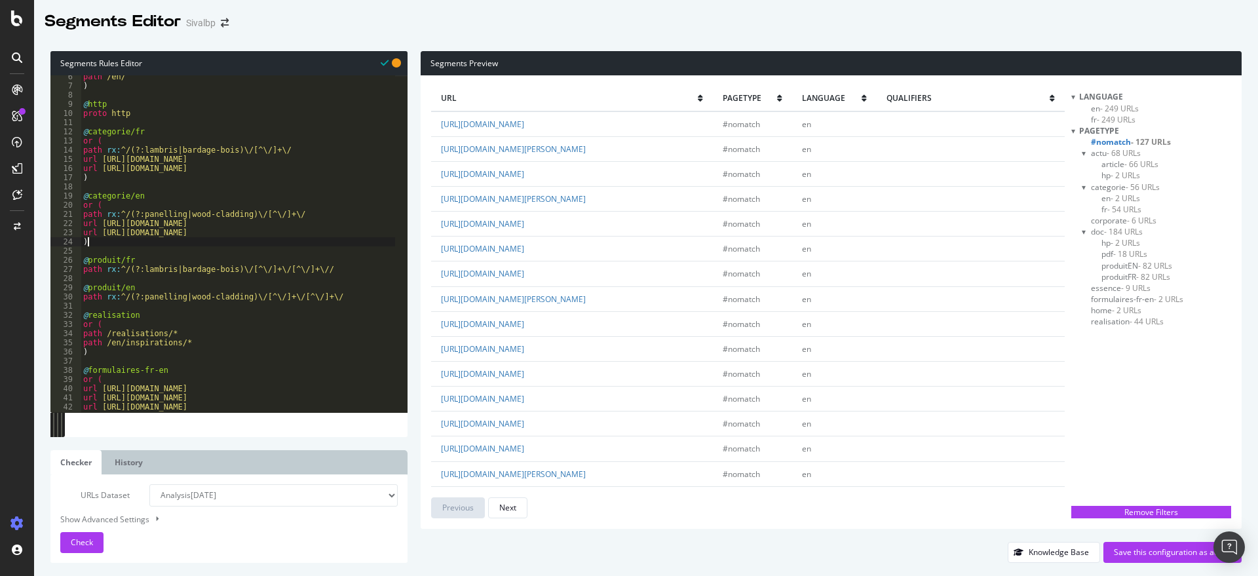
click at [360, 246] on div "path /en/ ) @ http proto http @ categorie/fr or ( path rx : ^/(?:lambris|bardag…" at bounding box center [258, 243] width 355 height 343
click at [71, 535] on div "Check" at bounding box center [82, 543] width 22 height 20
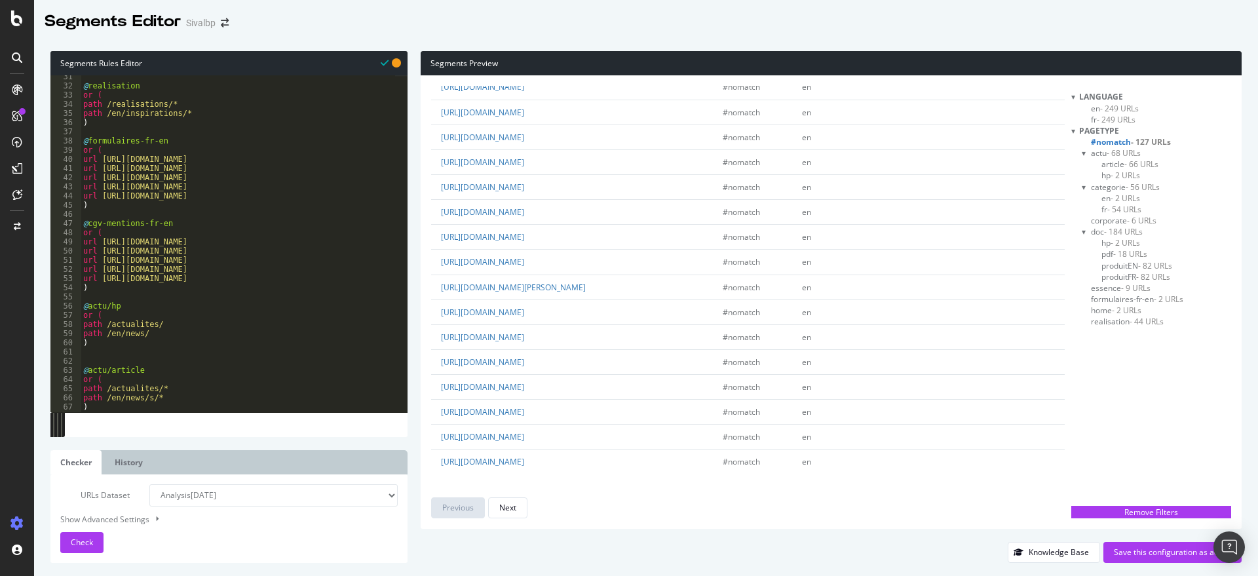
scroll to position [344, 0]
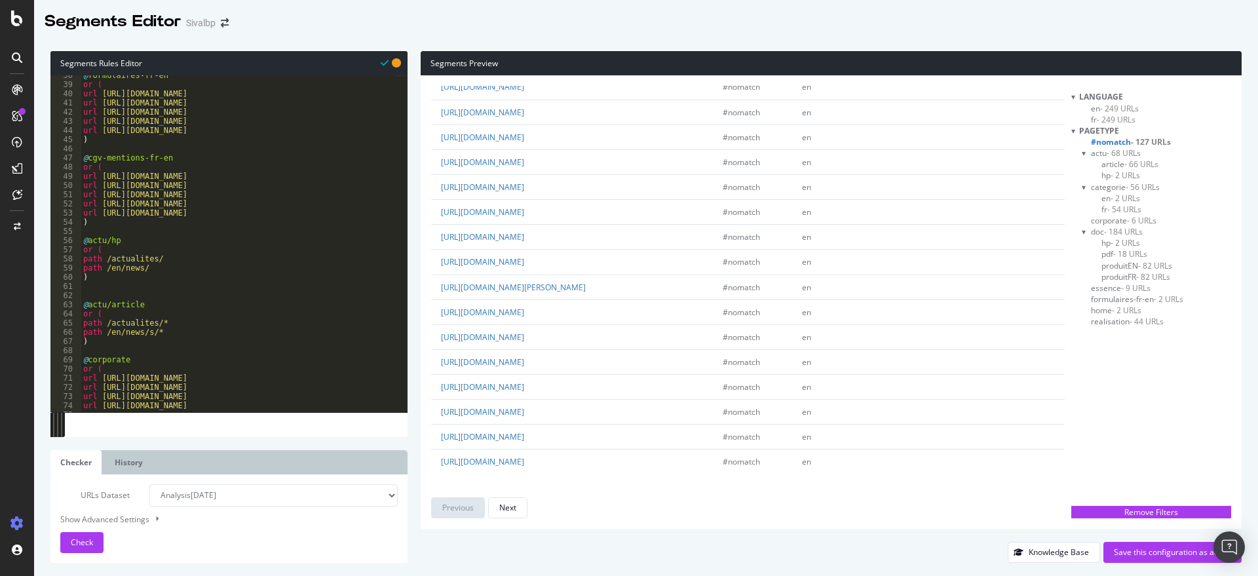
click at [202, 269] on div "@ formulaires-fr-en or ( url https://www.sivalbp.fr/contact/ url https://www.si…" at bounding box center [258, 242] width 355 height 343
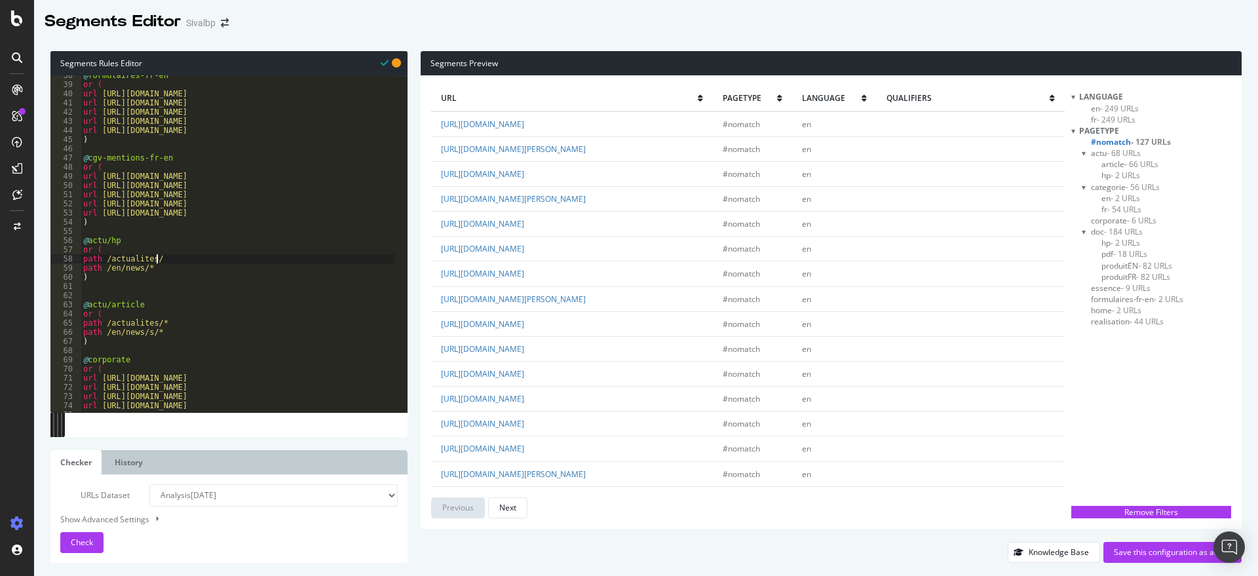
click at [195, 259] on div "@ formulaires-fr-en or ( url https://www.sivalbp.fr/contact/ url https://www.si…" at bounding box center [258, 242] width 355 height 343
type textarea "path /actualites/*"
click at [79, 535] on div "Check" at bounding box center [82, 543] width 22 height 20
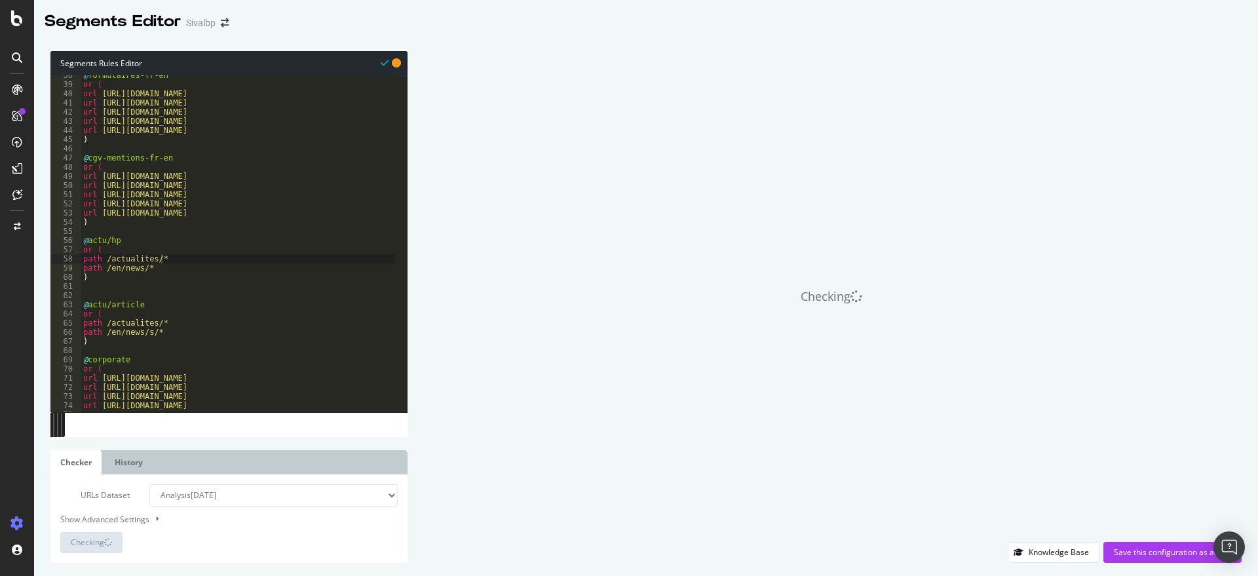
scroll to position [0, 0]
click at [126, 294] on div "@ formulaires-fr-en or ( url https://www.sivalbp.fr/contact/ url https://www.si…" at bounding box center [258, 242] width 355 height 343
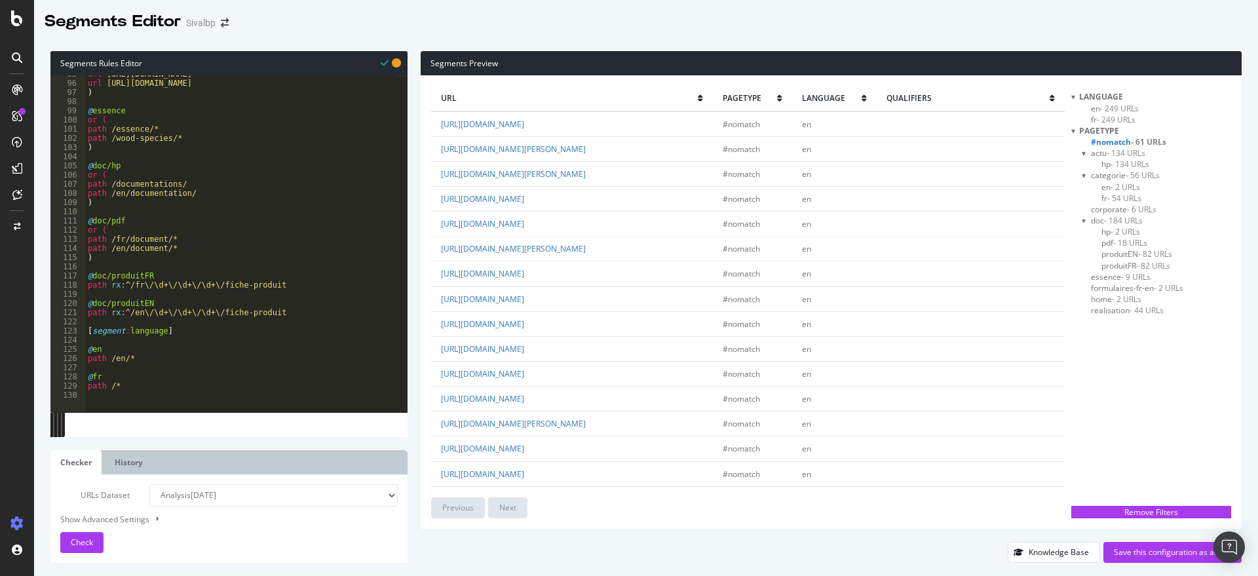
scroll to position [868, 0]
click at [160, 356] on div "url https://www.sivalbp.fr/en/newsletter/ url https://www.sivalbp.fr/en/custom-…" at bounding box center [262, 240] width 355 height 343
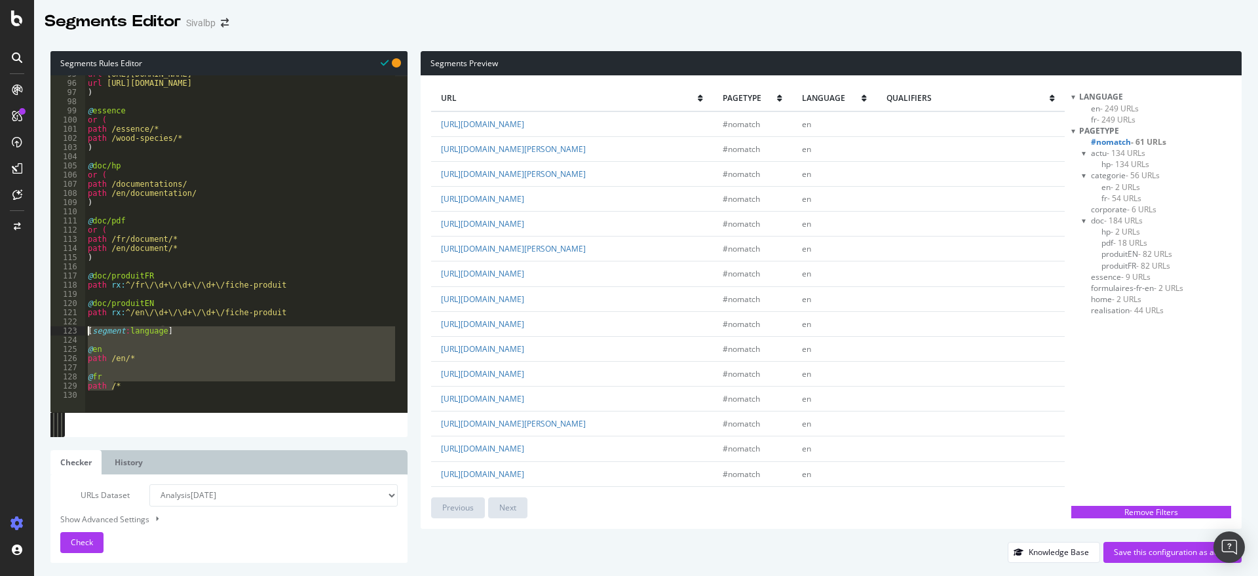
drag, startPoint x: 115, startPoint y: 385, endPoint x: 84, endPoint y: 334, distance: 60.0
click at [84, 334] on div "path /en/* 95 96 97 98 99 100 101 102 103 104 105 106 107 108 109 110 111 112 1…" at bounding box center [228, 243] width 357 height 337
type textarea "[segment:language]"
drag, startPoint x: 157, startPoint y: 371, endPoint x: 171, endPoint y: 353, distance: 23.3
click at [158, 371] on div "url https://www.sivalbp.fr/en/newsletter/ url https://www.sivalbp.fr/en/custom-…" at bounding box center [240, 243] width 311 height 337
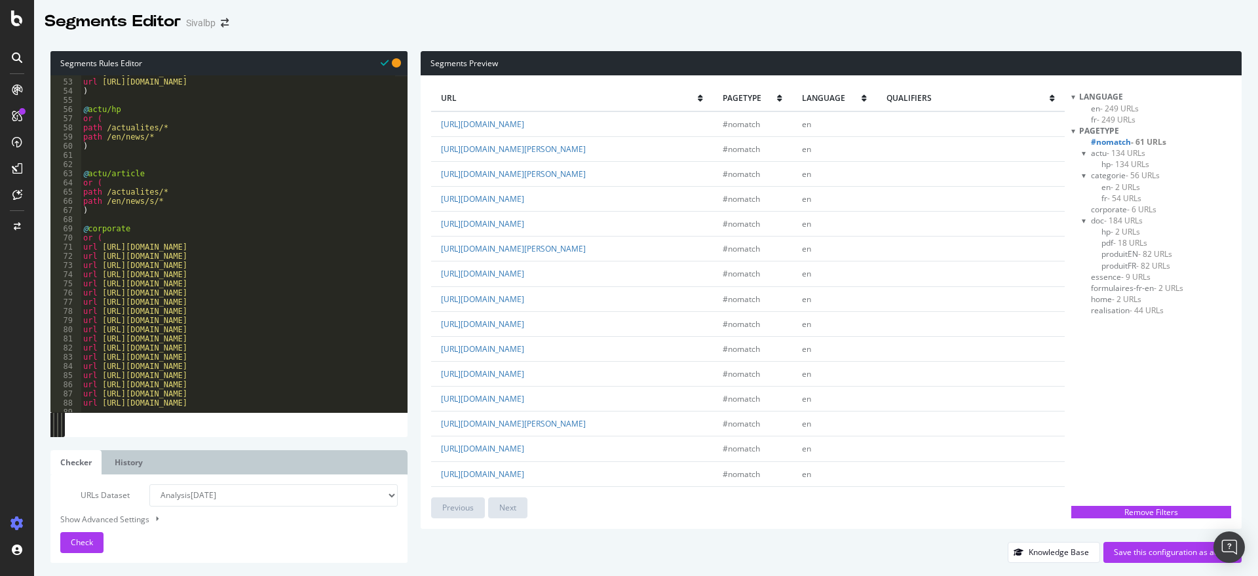
scroll to position [442, 0]
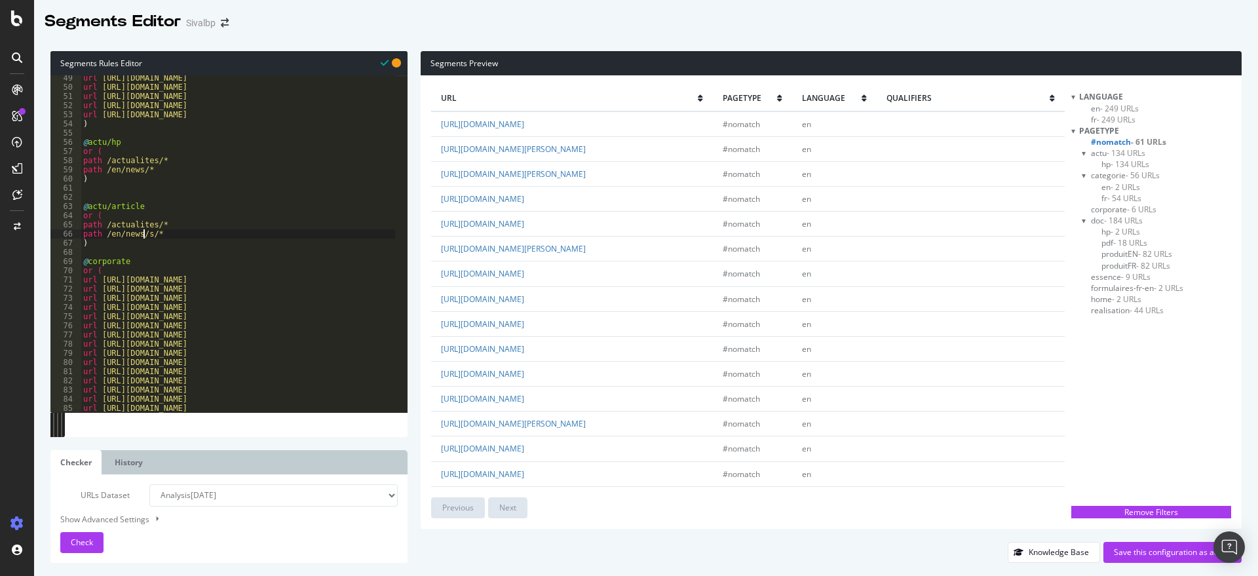
click at [144, 233] on div "url https://www.sivalbp.fr/politique-de-confidentialite-des-donnees/ url https:…" at bounding box center [258, 244] width 355 height 343
click at [212, 235] on div "url https://www.sivalbp.fr/politique-de-confidentialite-des-donnees/ url https:…" at bounding box center [258, 244] width 355 height 343
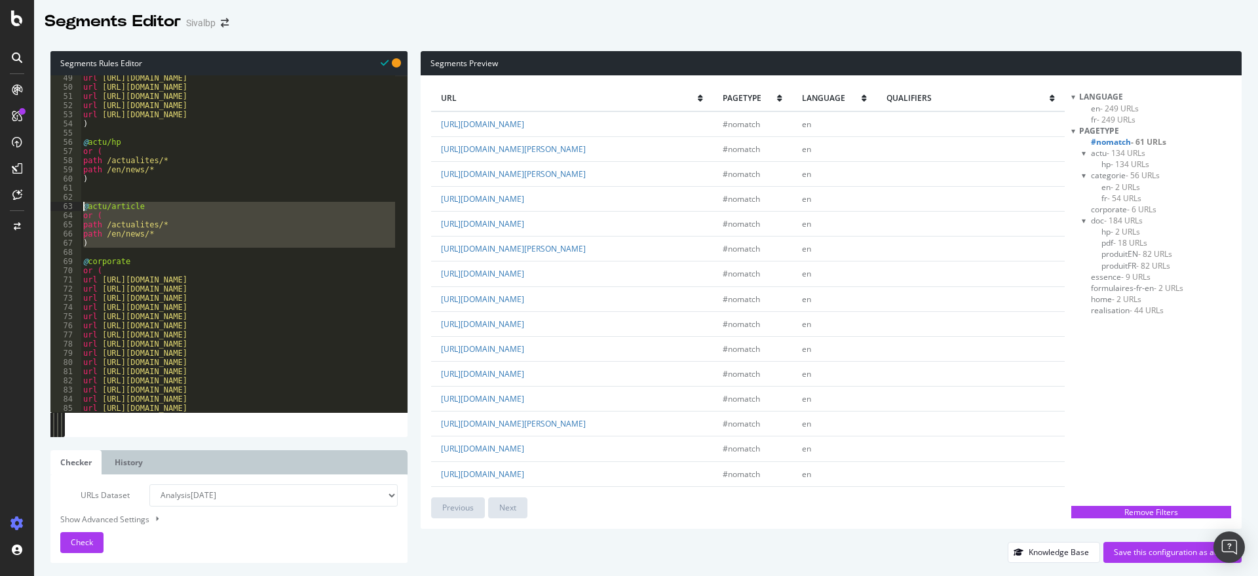
drag, startPoint x: 102, startPoint y: 250, endPoint x: 81, endPoint y: 202, distance: 52.5
click at [81, 202] on div "path /en/news/* 49 50 51 52 53 54 55 56 57 58 59 60 61 62 63 64 65 66 67 68 69 …" at bounding box center [228, 243] width 357 height 337
click at [140, 228] on div "url https://www.sivalbp.fr/politique-de-confidentialite-des-donnees/ url https:…" at bounding box center [238, 243] width 314 height 337
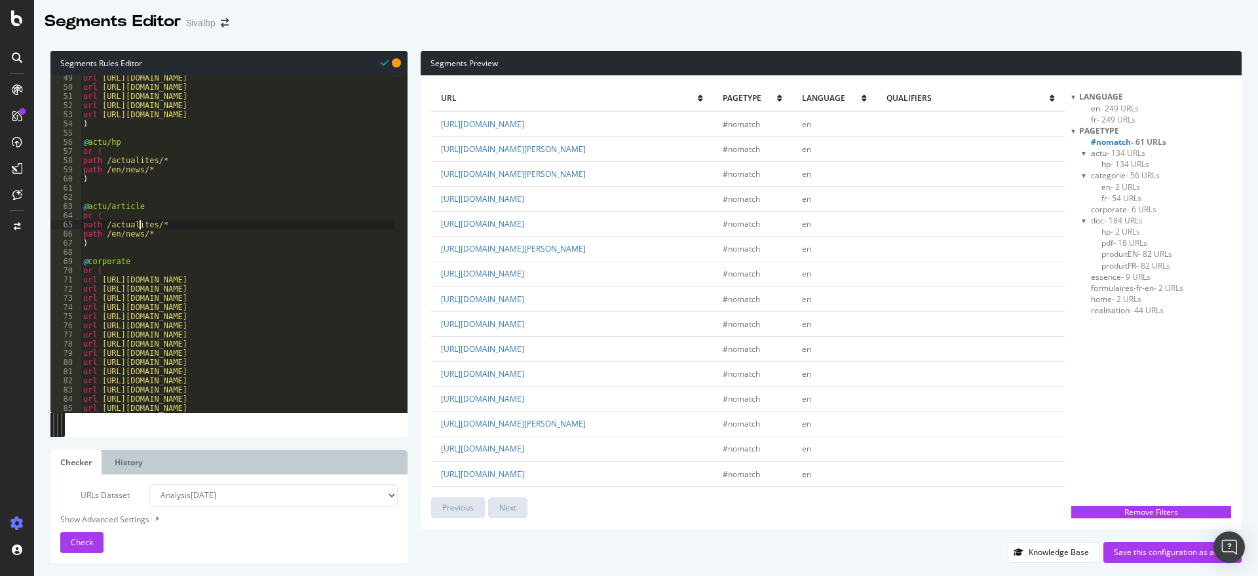
click at [168, 159] on div "url https://www.sivalbp.fr/politique-de-confidentialite-des-donnees/ url https:…" at bounding box center [258, 244] width 355 height 343
click at [153, 166] on div "url https://www.sivalbp.fr/politique-de-confidentialite-des-donnees/ url https:…" at bounding box center [258, 244] width 355 height 343
click at [86, 538] on span "Check" at bounding box center [82, 542] width 22 height 11
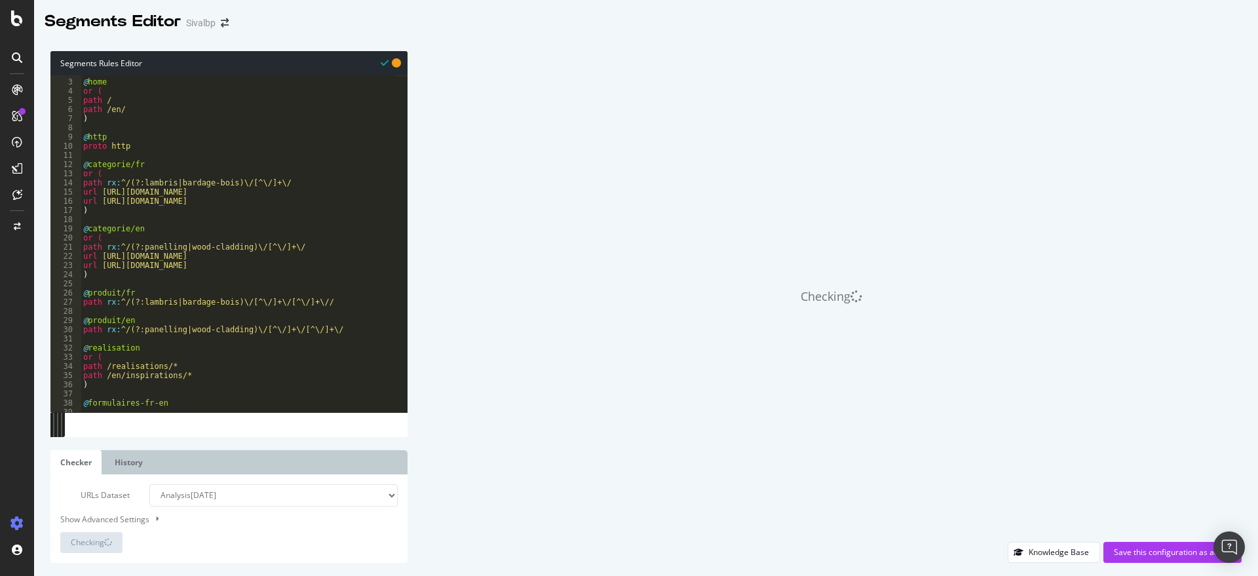
scroll to position [0, 0]
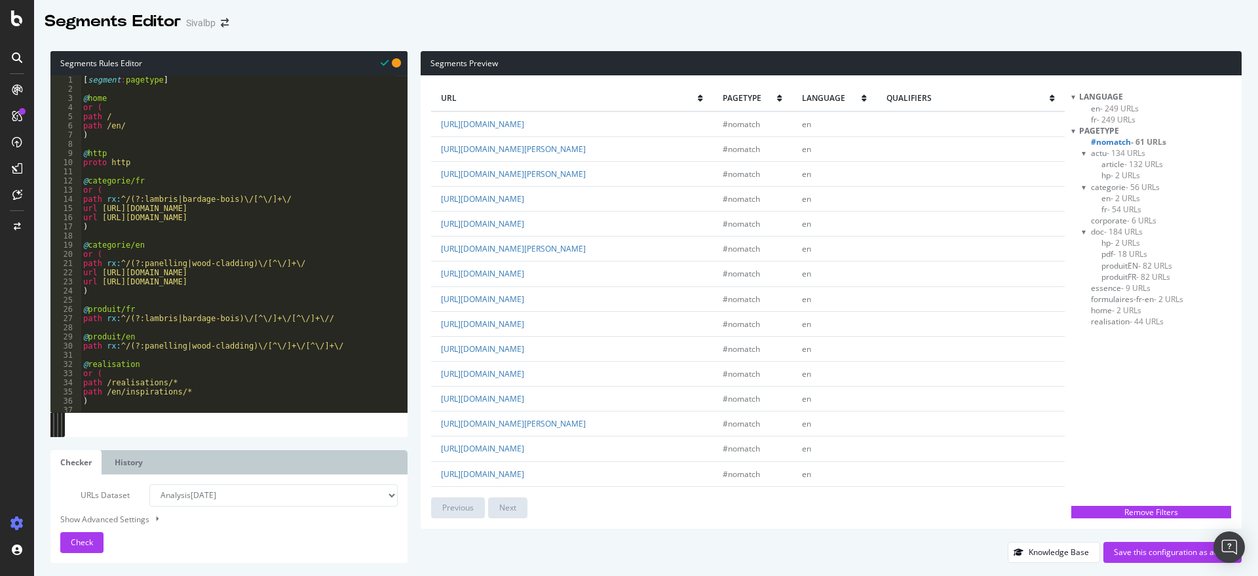
click at [1151, 142] on span "- 61 URLs" at bounding box center [1148, 141] width 35 height 11
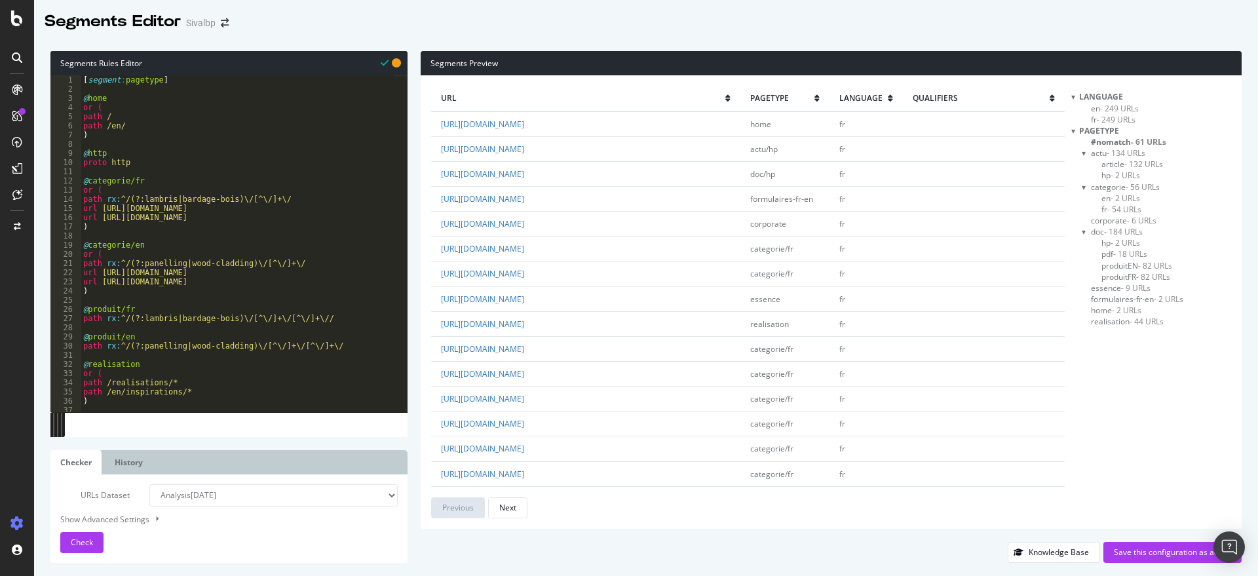
click at [1107, 140] on span "#nomatch - 61 URLs" at bounding box center [1128, 141] width 75 height 11
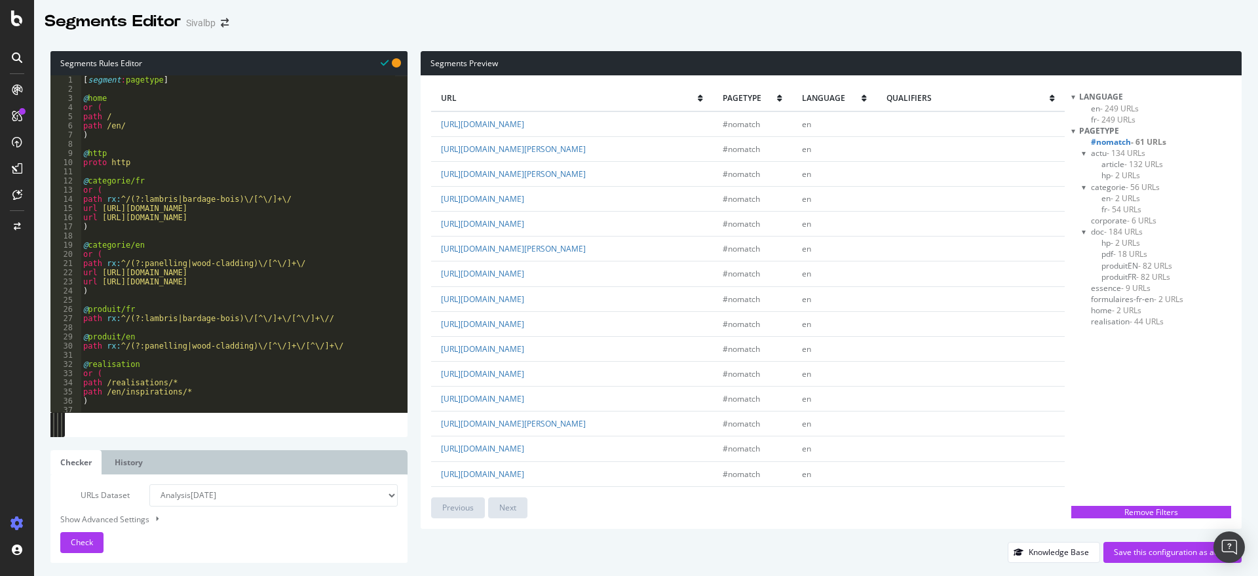
click at [1107, 140] on span "#nomatch - 61 URLs" at bounding box center [1128, 141] width 75 height 11
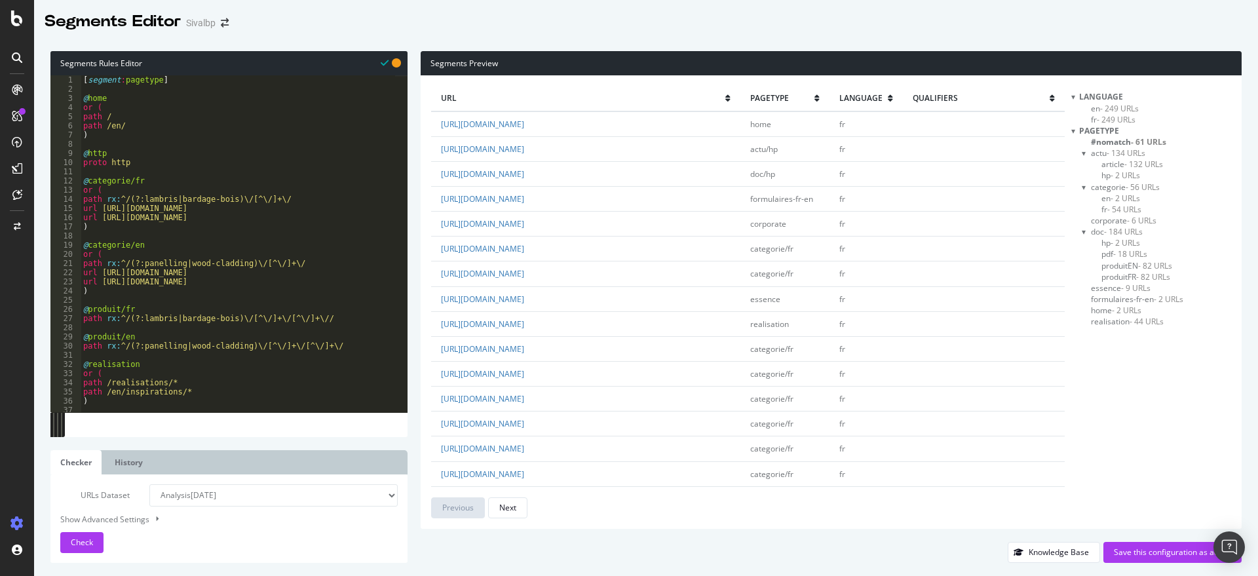
click at [1107, 140] on span "#nomatch - 61 URLs" at bounding box center [1128, 141] width 75 height 11
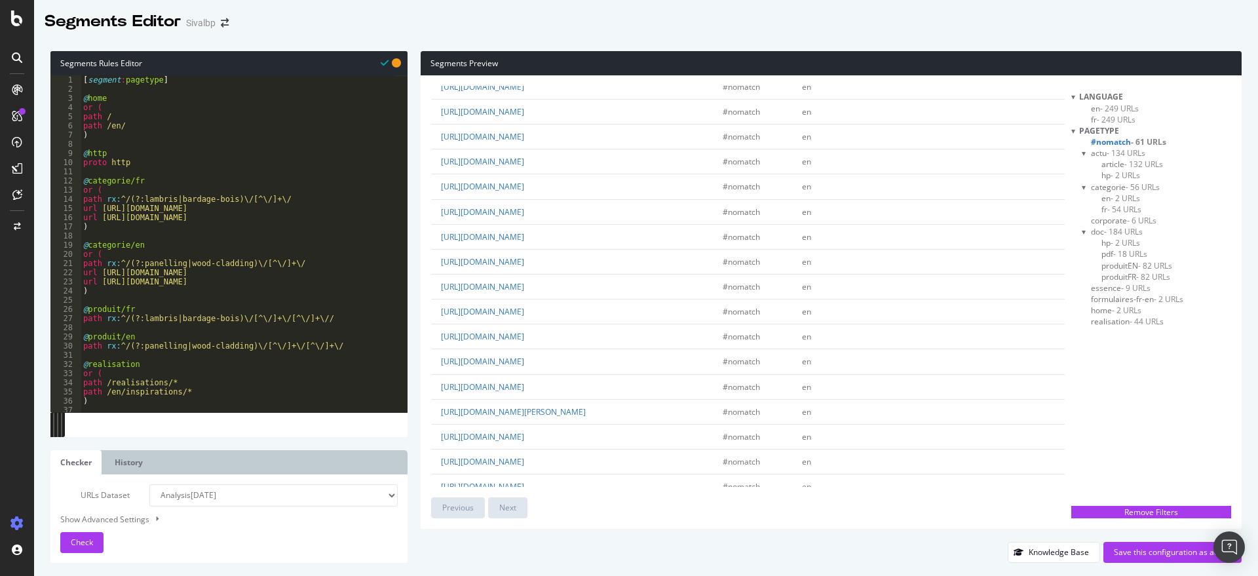
scroll to position [54, 0]
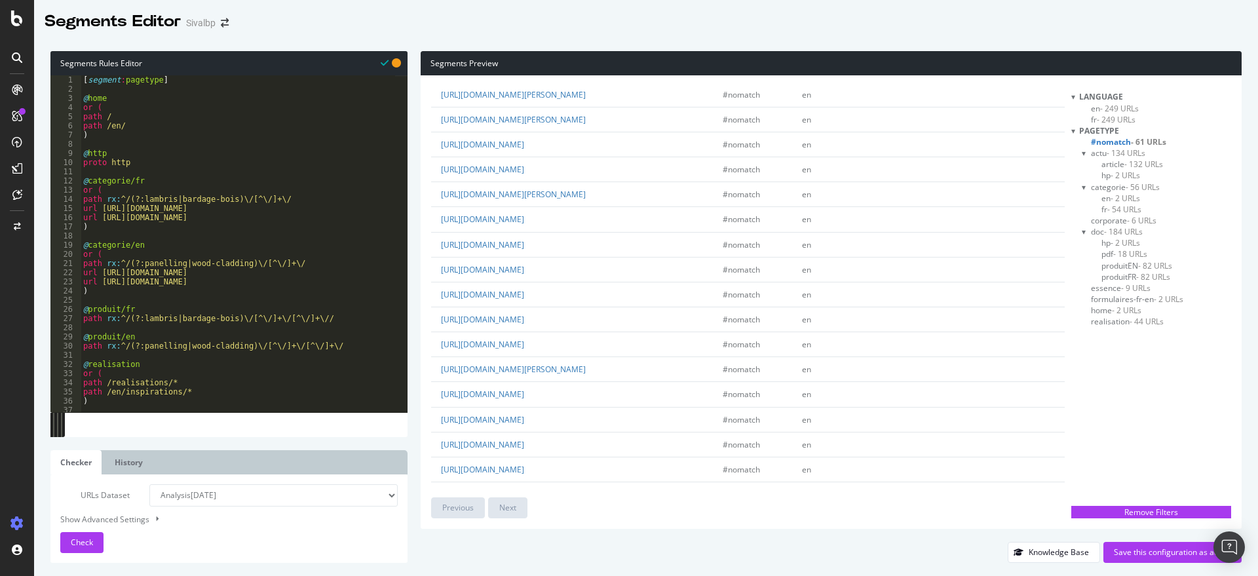
drag, startPoint x: 594, startPoint y: 164, endPoint x: 436, endPoint y: 163, distance: 158.6
click at [436, 157] on td "[URL][DOMAIN_NAME]" at bounding box center [572, 144] width 282 height 25
copy link "[URL][DOMAIN_NAME]"
drag, startPoint x: 630, startPoint y: 157, endPoint x: 432, endPoint y: 154, distance: 198.5
click at [432, 154] on td "[URL][DOMAIN_NAME]" at bounding box center [572, 144] width 282 height 25
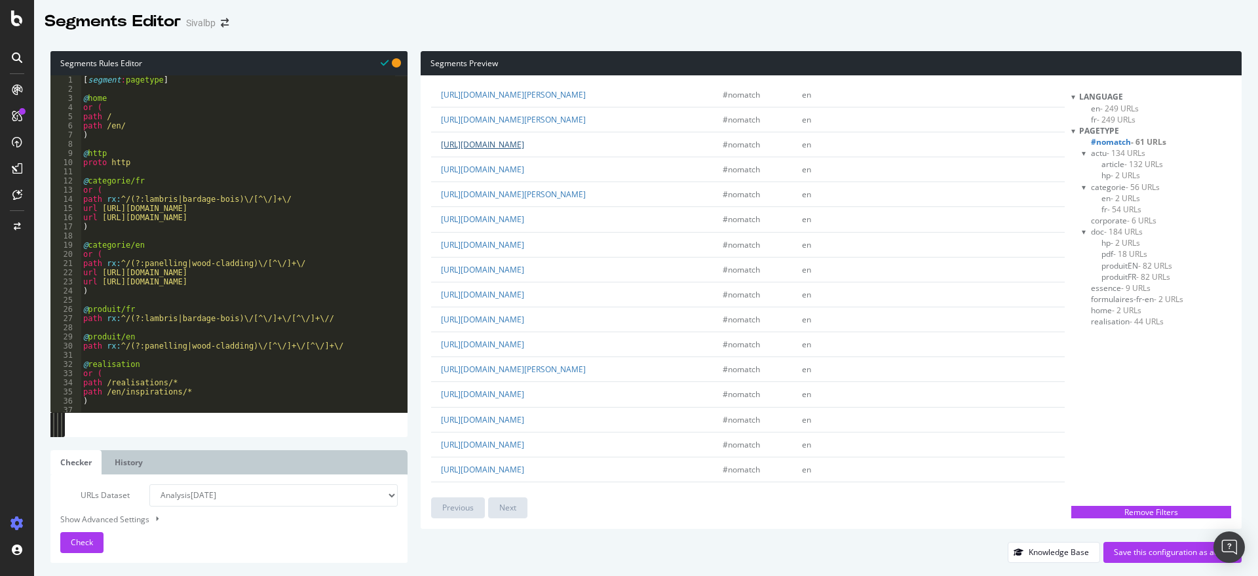
copy link "[URL][DOMAIN_NAME]"
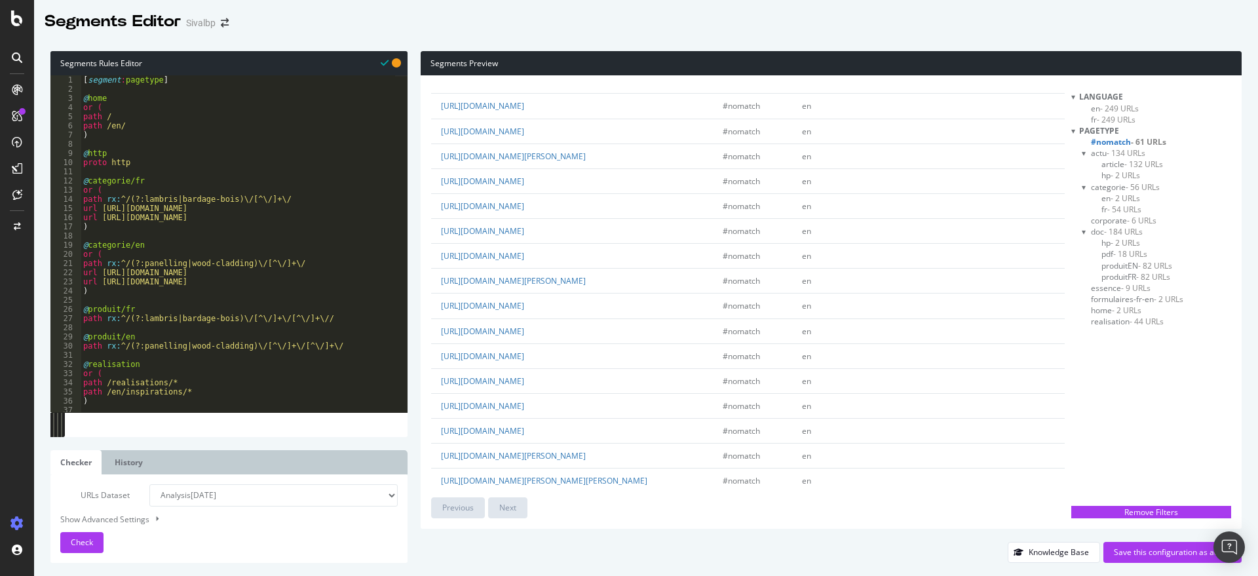
scroll to position [601, 0]
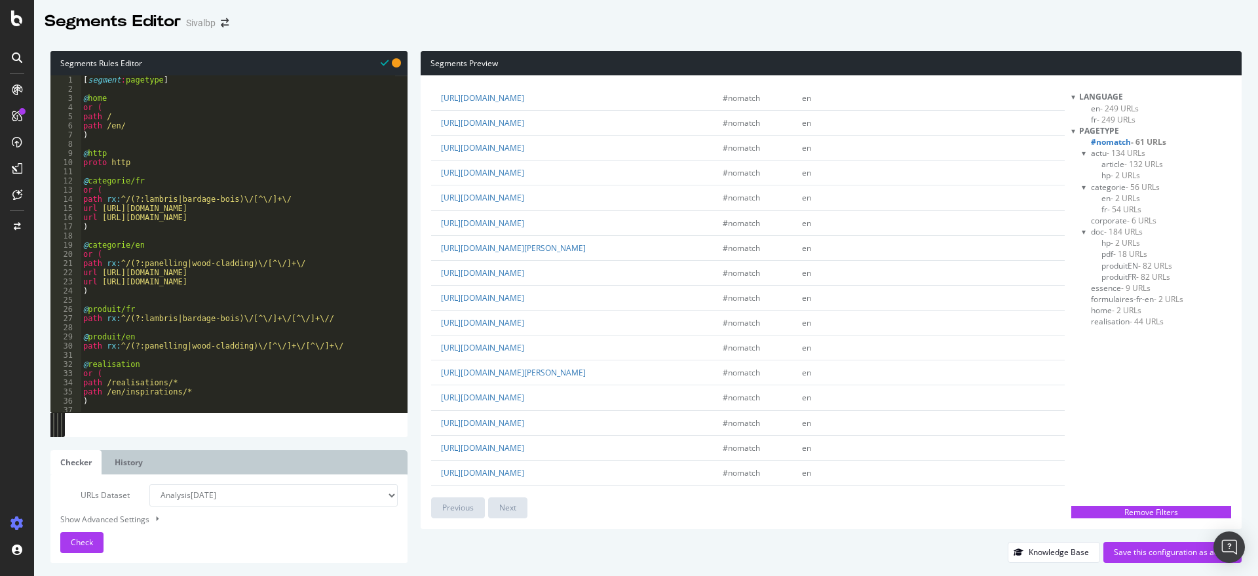
drag, startPoint x: 618, startPoint y: 219, endPoint x: 439, endPoint y: 221, distance: 179.5
click at [439, 185] on td "https://www.sivalbp.fr/en/panelling/fahrenheit/" at bounding box center [572, 173] width 282 height 25
type textarea "path rx:^/(?:panelling|wood-cladding)\/[^\/]+\/"
click at [293, 263] on div "[ segment : pagetype ] @ home or ( path / path /en/ ) @ http proto http @ categ…" at bounding box center [258, 246] width 355 height 343
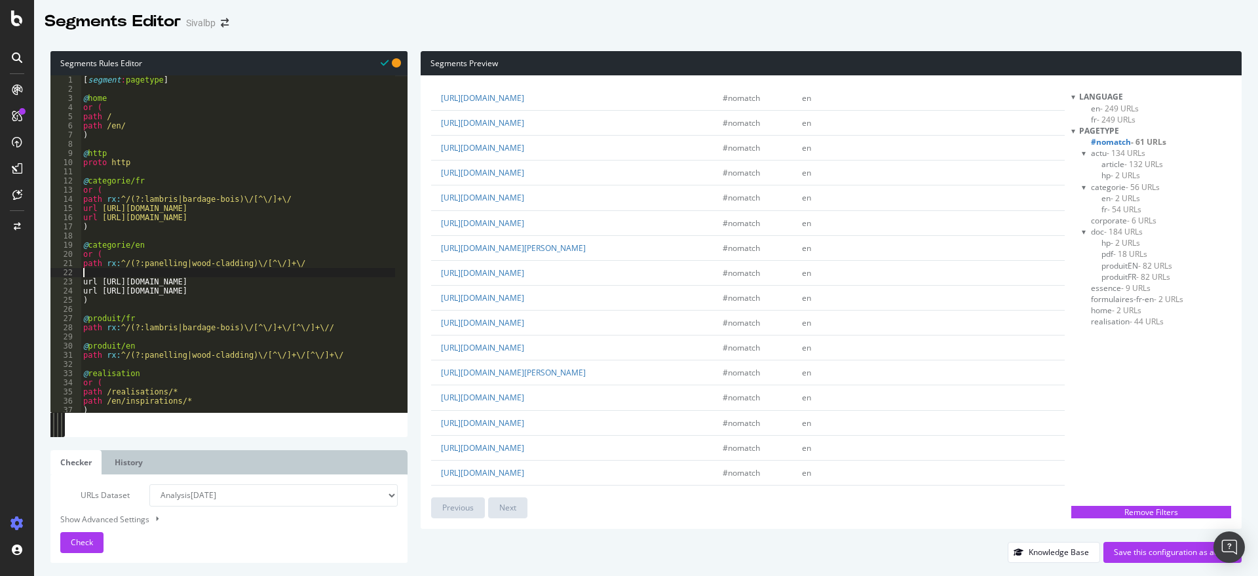
scroll to position [0, 0]
paste textarea "https:\/\/www\.sivalbp\.fr\/en\/(?:wood-cladding|panelling)\/[^\/]+\/"
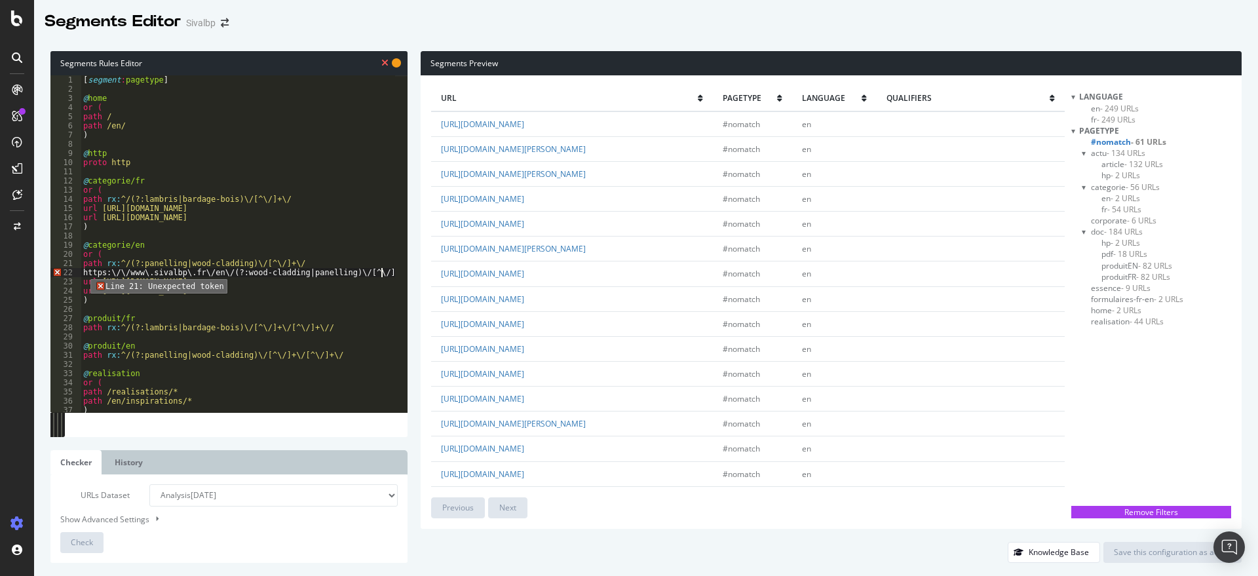
click at [81, 269] on div "22" at bounding box center [65, 272] width 31 height 9
click at [85, 272] on div "[ segment : pagetype ] @ home or ( path / path /en/ ) @ http proto http @ categ…" at bounding box center [258, 246] width 355 height 343
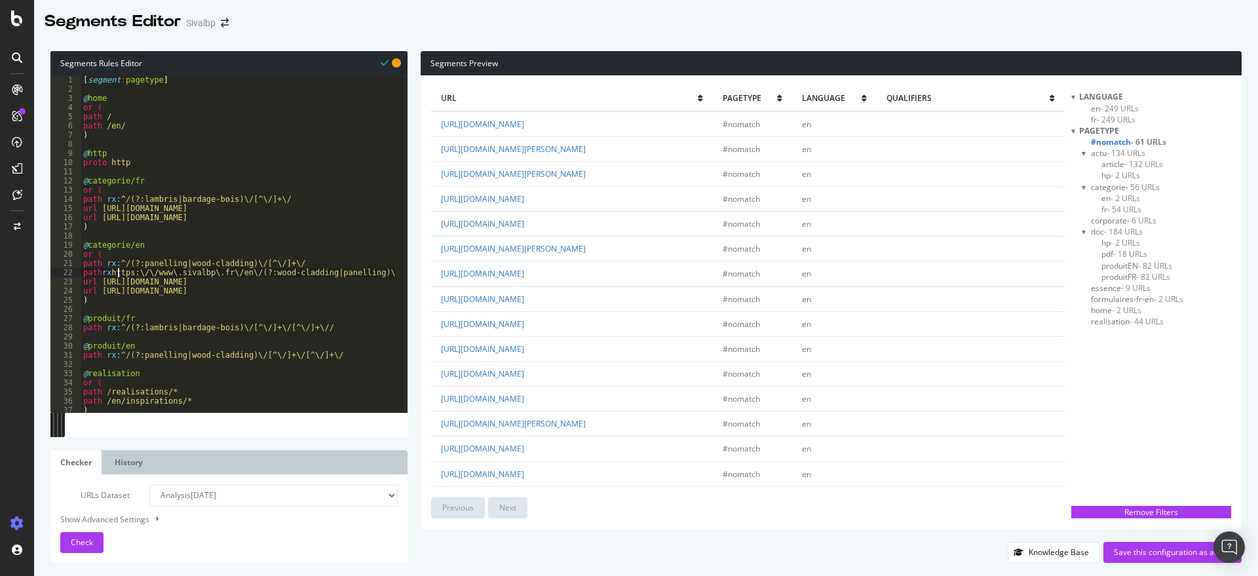
scroll to position [0, 3]
drag, startPoint x: 298, startPoint y: 259, endPoint x: 126, endPoint y: 265, distance: 172.4
click at [126, 265] on div "[ segment : pagetype ] @ home or ( path / path /en/ ) @ http proto http @ categ…" at bounding box center [258, 246] width 355 height 343
click at [143, 267] on div "[ segment : pagetype ] @ home or ( path / path /en/ ) @ http proto http @ categ…" at bounding box center [258, 246] width 355 height 343
type textarea "path rx:^/(?:panelling|wood-cladding)\/[^\/]+\/"
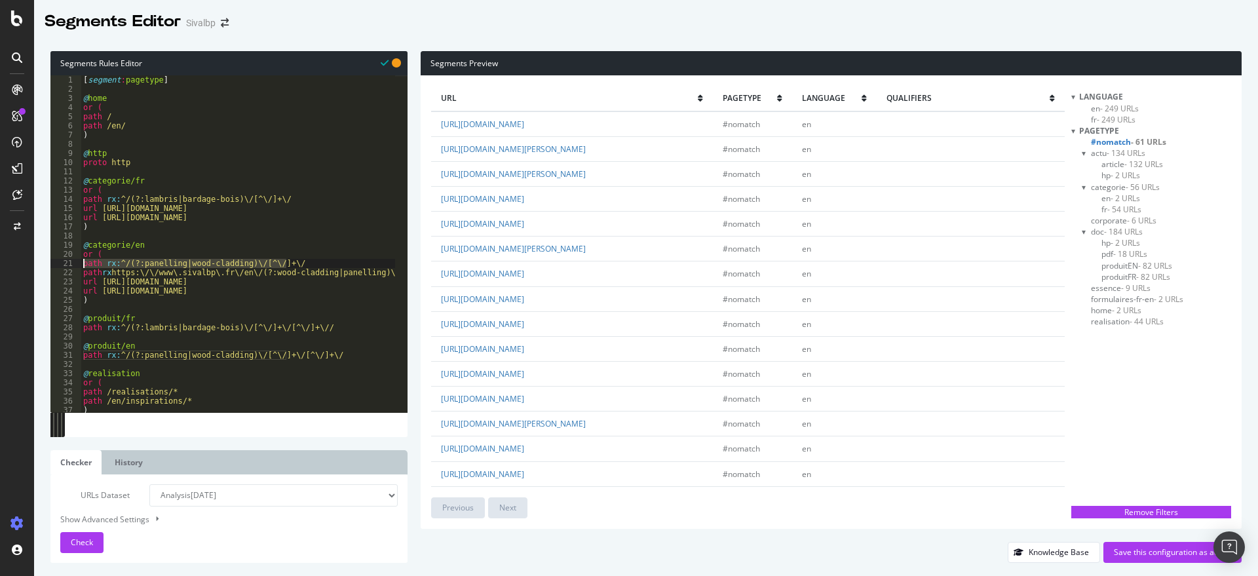
drag, startPoint x: 301, startPoint y: 267, endPoint x: 79, endPoint y: 262, distance: 221.5
click at [79, 262] on div "path rx:^/(?:panelling|wood-cladding)\/[^\/]+\/ 1 2 3 4 5 6 7 8 9 10 11 12 13 1…" at bounding box center [228, 243] width 357 height 337
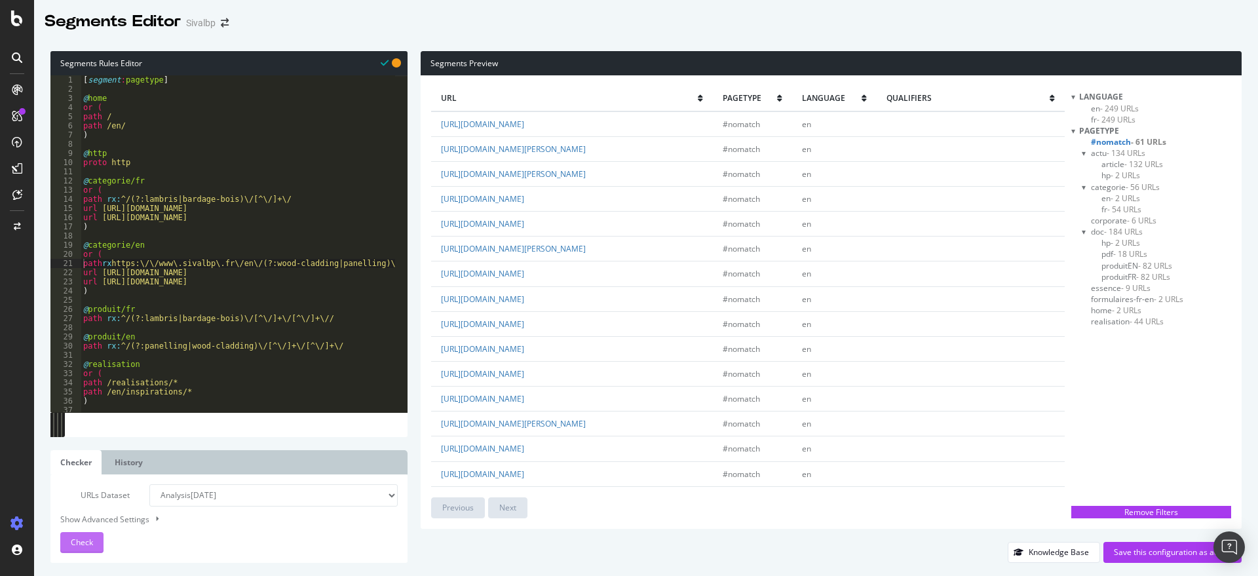
click at [70, 544] on button "Check" at bounding box center [81, 542] width 43 height 21
drag, startPoint x: 235, startPoint y: 263, endPoint x: 117, endPoint y: 267, distance: 117.3
click at [117, 267] on div "[ segment : pagetype ] @ home or ( path / path /en/ ) @ http proto http @ categ…" at bounding box center [258, 246] width 355 height 343
drag, startPoint x: 128, startPoint y: 199, endPoint x: 117, endPoint y: 199, distance: 11.1
click at [117, 199] on div "[ segment : pagetype ] @ home or ( path / path /en/ ) @ http proto http @ categ…" at bounding box center [258, 246] width 355 height 343
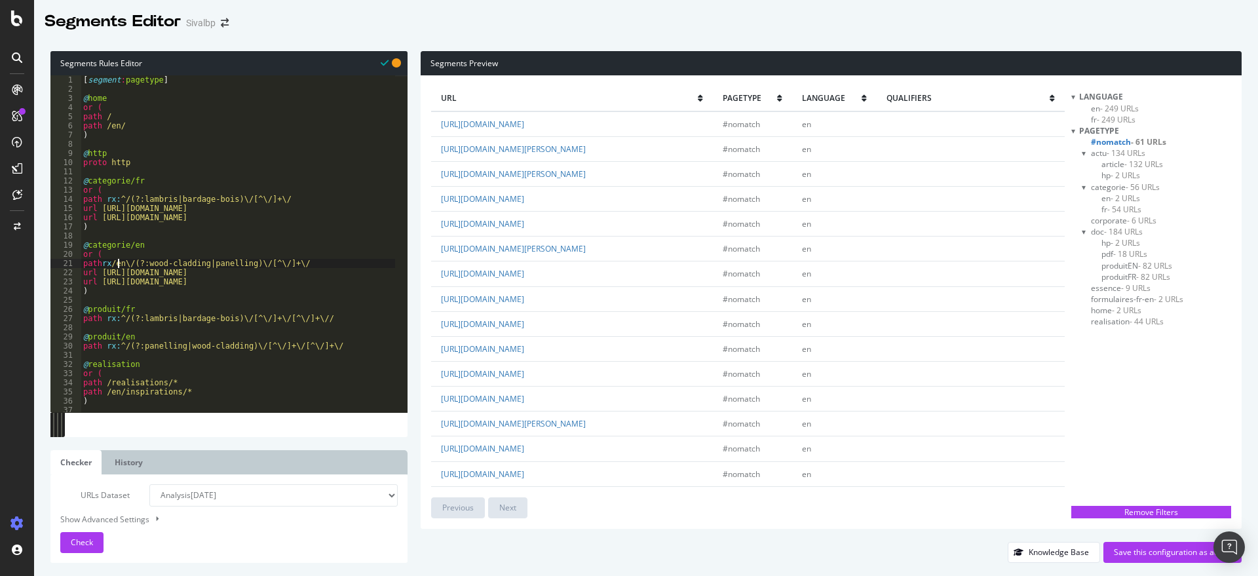
drag, startPoint x: 119, startPoint y: 262, endPoint x: 172, endPoint y: 251, distance: 54.2
click at [121, 262] on div "[ segment : pagetype ] @ home or ( path / path /en/ ) @ http proto http @ categ…" at bounding box center [258, 246] width 355 height 343
paste textarea "Cursor at row 22"
click at [117, 199] on div "[ segment : pagetype ] @ home or ( path / path /en/ ) @ http proto http @ categ…" at bounding box center [258, 246] width 355 height 343
click at [118, 260] on div "[ segment : pagetype ] @ home or ( path / path /en/ ) @ http proto http @ categ…" at bounding box center [258, 246] width 355 height 343
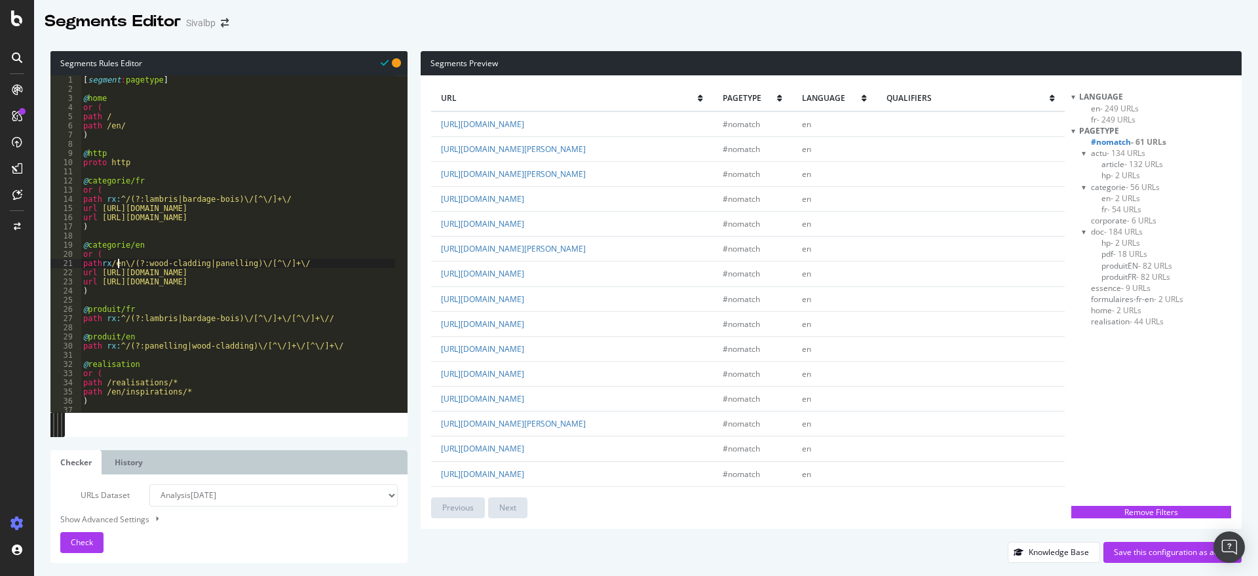
paste textarea "^"
click at [108, 263] on div "[ segment : pagetype ] @ home or ( path / path /en/ ) @ http proto http @ categ…" at bounding box center [258, 246] width 355 height 343
click at [111, 265] on div "[ segment : pagetype ] @ home or ( path / path /en/ ) @ http proto http @ categ…" at bounding box center [258, 246] width 355 height 343
click at [71, 538] on span "Check" at bounding box center [82, 542] width 22 height 11
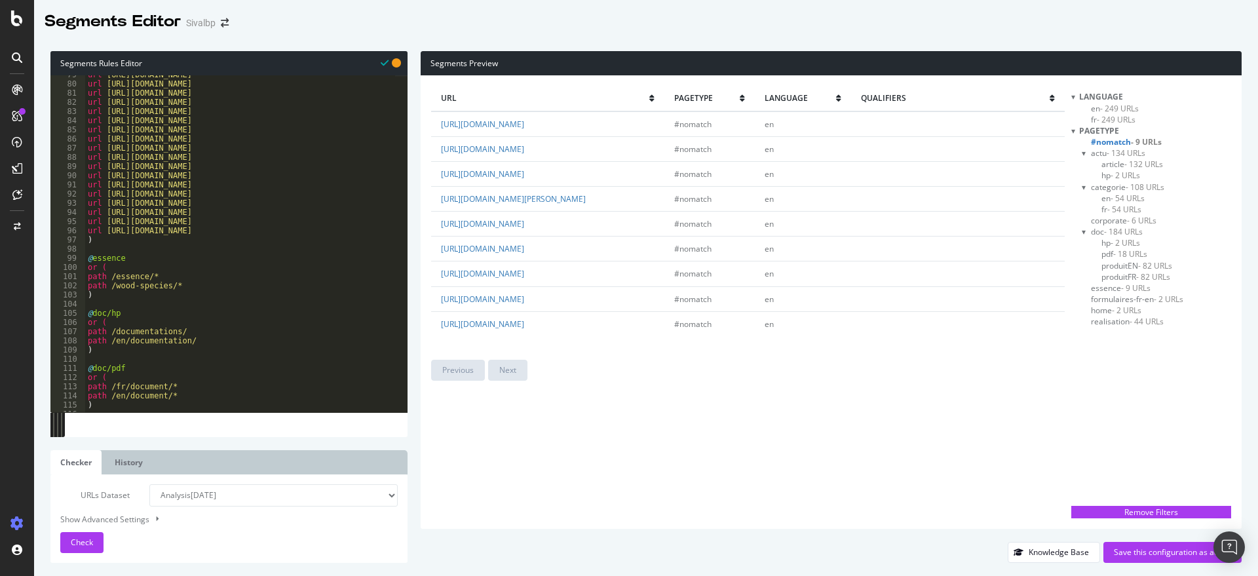
scroll to position [0, 2]
click at [184, 257] on div "url https://www.sivalbp.fr/international/ url https://www.sivalbp.fr/rejoindre-…" at bounding box center [262, 241] width 355 height 343
drag, startPoint x: 109, startPoint y: 288, endPoint x: 219, endPoint y: 253, distance: 116.0
click at [111, 286] on div "url https://www.sivalbp.fr/international/ url https://www.sivalbp.fr/rejoindre-…" at bounding box center [262, 241] width 355 height 343
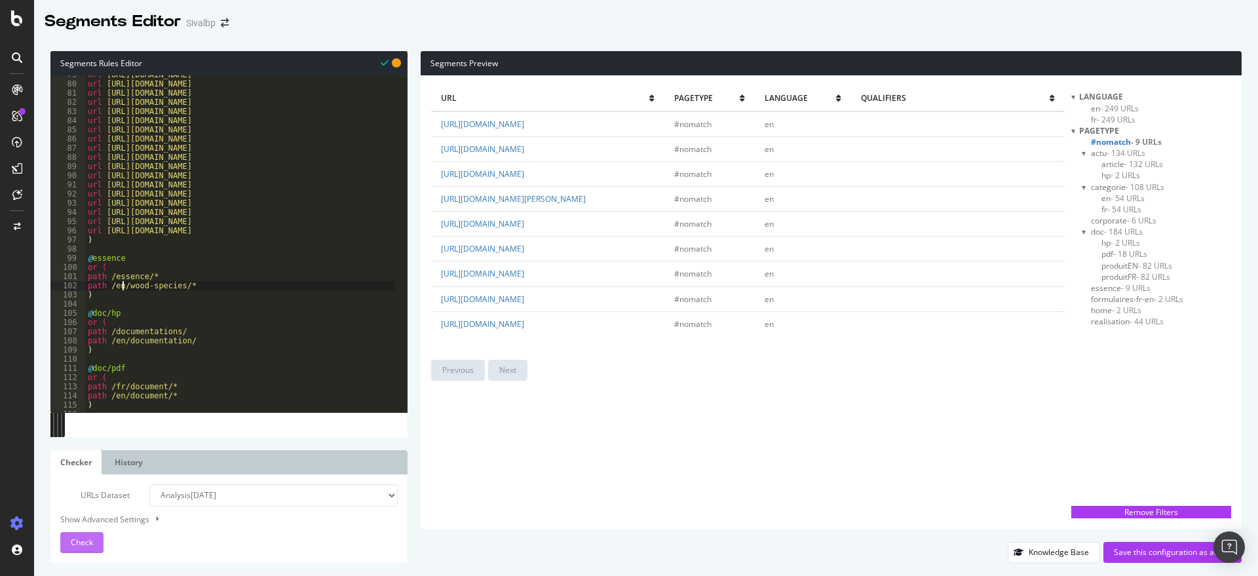
type textarea "path /en/wood-species/*"
click at [72, 542] on span "Check" at bounding box center [82, 542] width 22 height 11
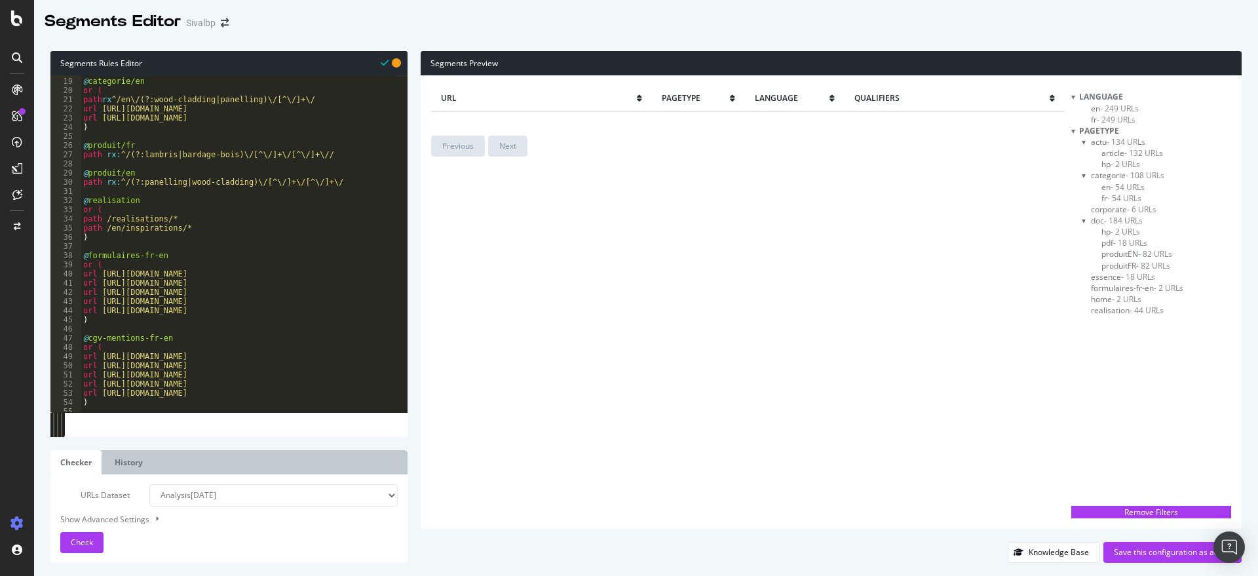
scroll to position [66, 0]
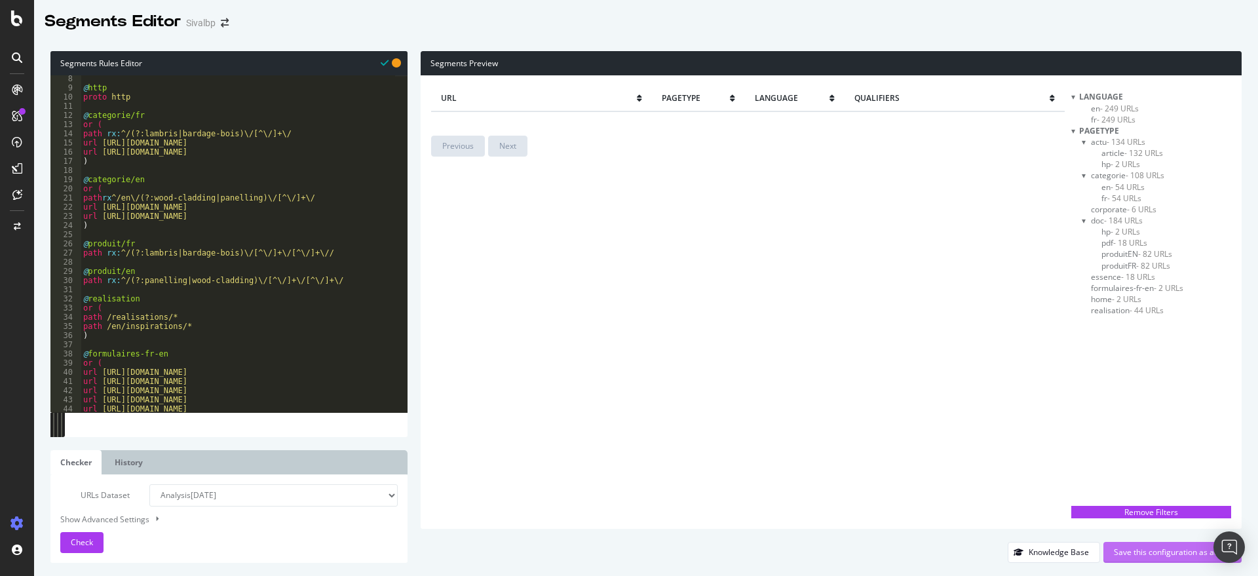
click at [1147, 550] on div "Save this configuration as active" at bounding box center [1172, 551] width 117 height 11
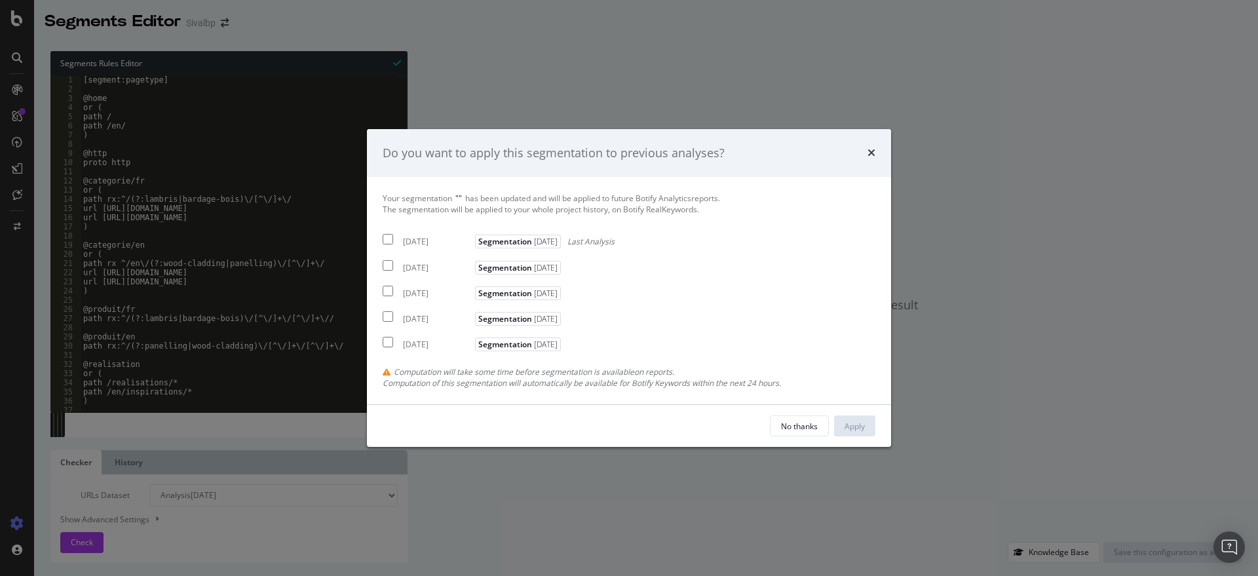
click at [417, 237] on div "[DATE]" at bounding box center [437, 242] width 69 height 11
checkbox input "true"
click at [846, 419] on div "Apply" at bounding box center [855, 426] width 20 height 20
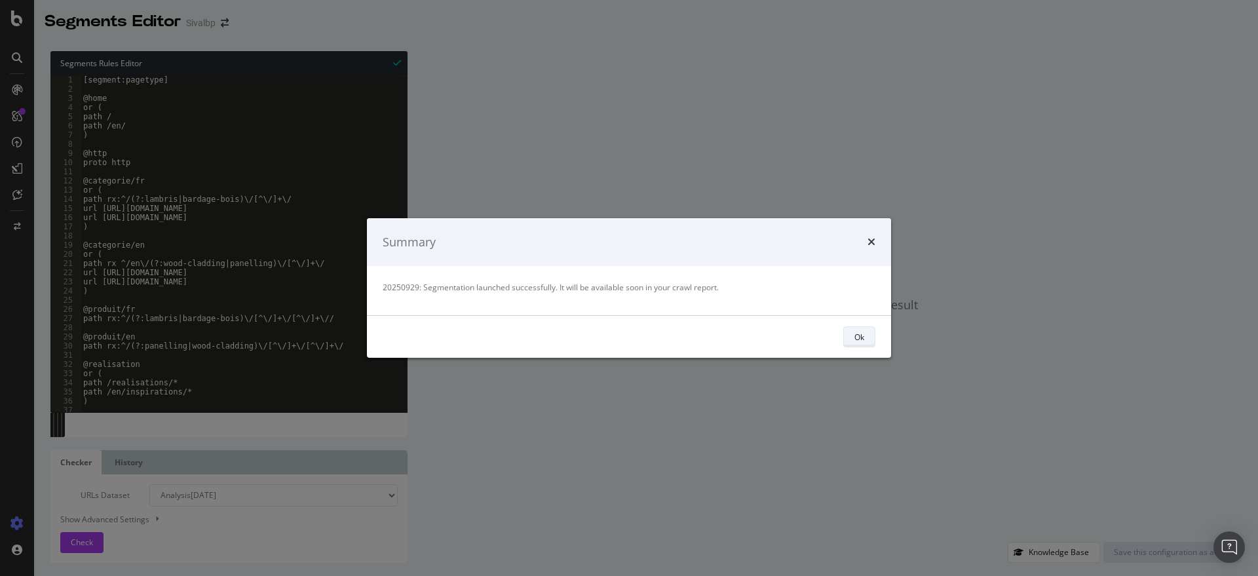
click at [856, 328] on div "Ok" at bounding box center [859, 337] width 10 height 18
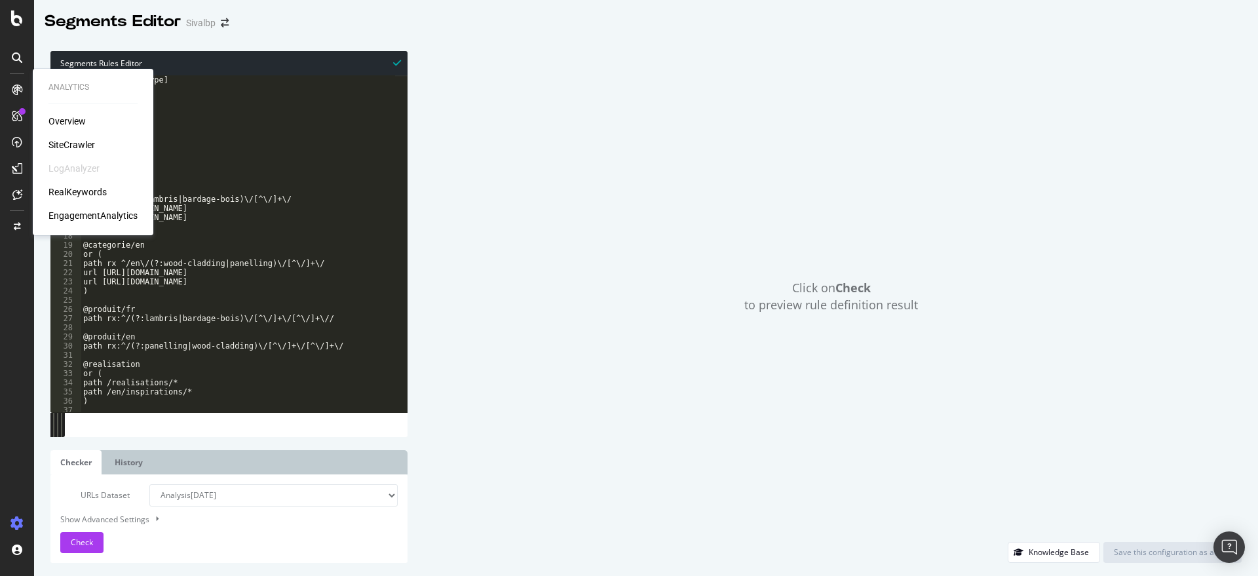
click at [73, 143] on div "SiteCrawler" at bounding box center [71, 144] width 47 height 13
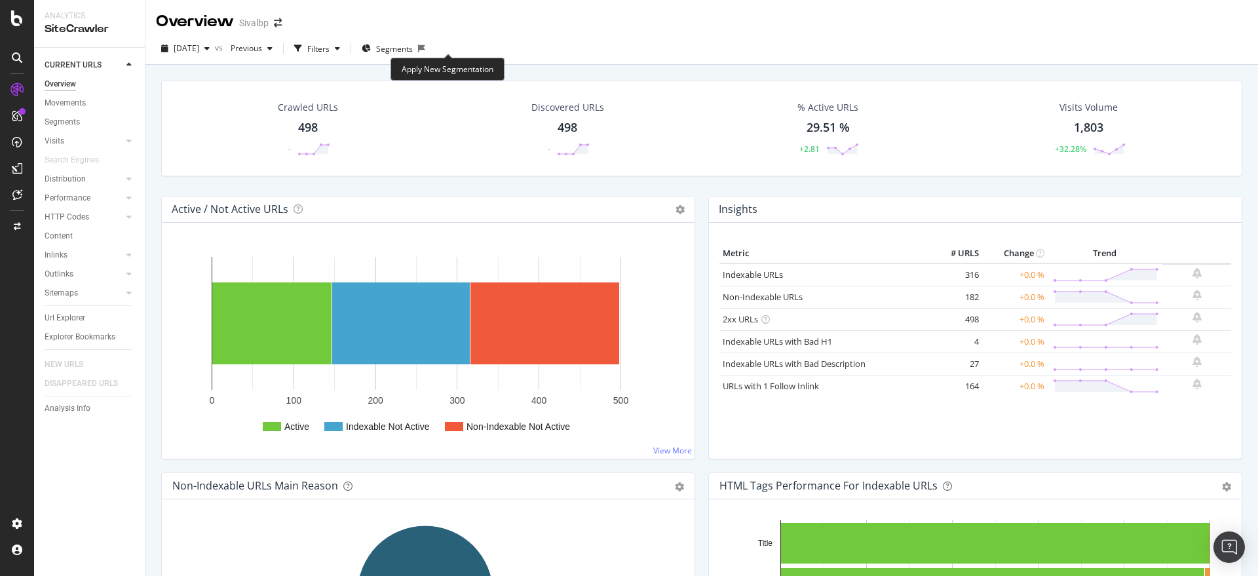
click at [441, 66] on div "Apply New Segmentation" at bounding box center [447, 69] width 114 height 23
click at [425, 46] on icon at bounding box center [421, 49] width 7 height 8
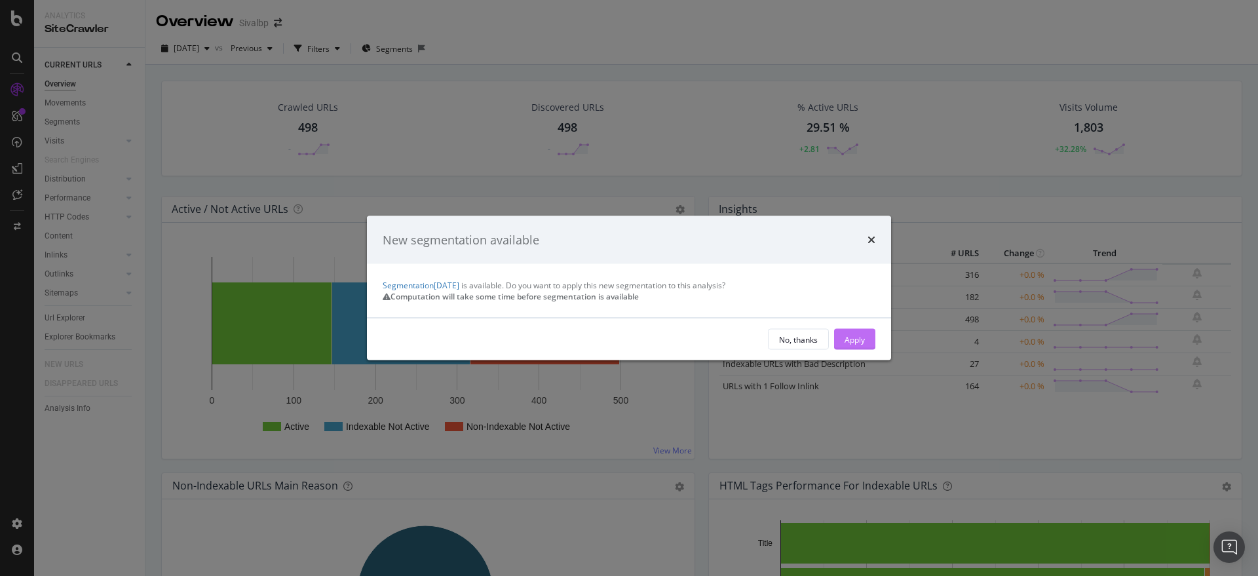
click at [853, 345] on div "Apply" at bounding box center [855, 338] width 20 height 11
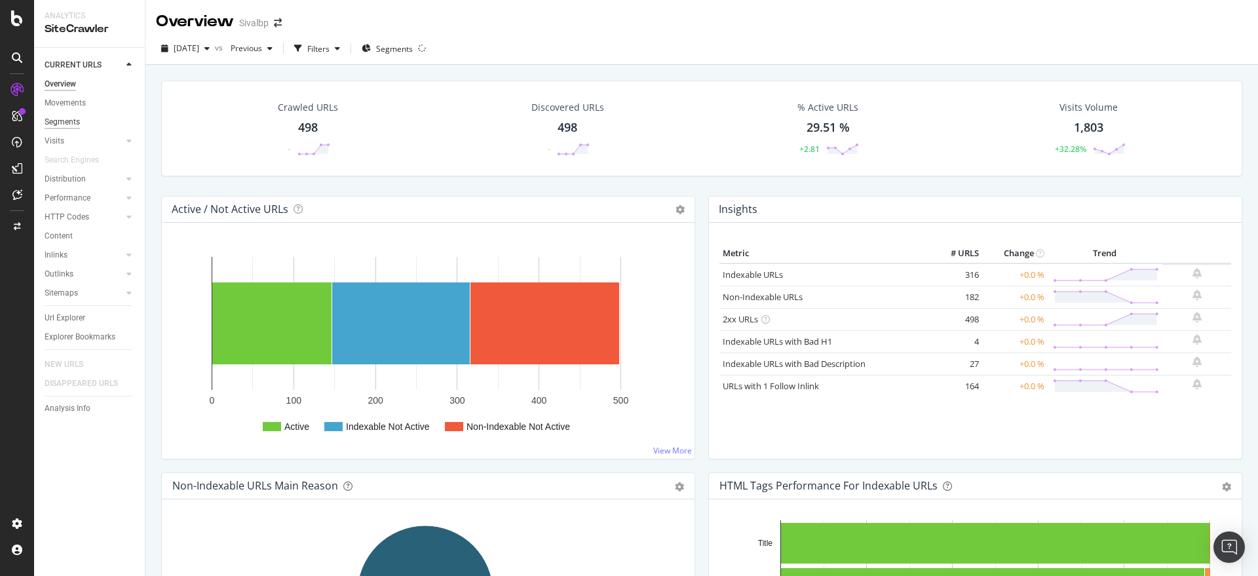
click at [69, 119] on div "Segments" at bounding box center [62, 122] width 35 height 14
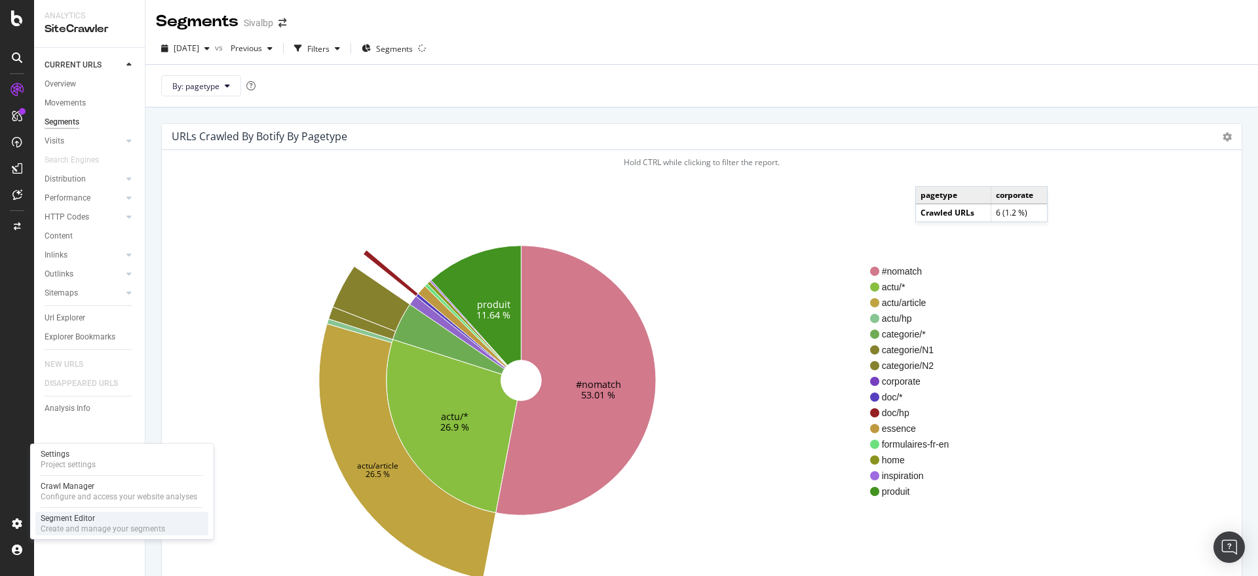
click at [53, 520] on div "Segment Editor" at bounding box center [103, 518] width 124 height 10
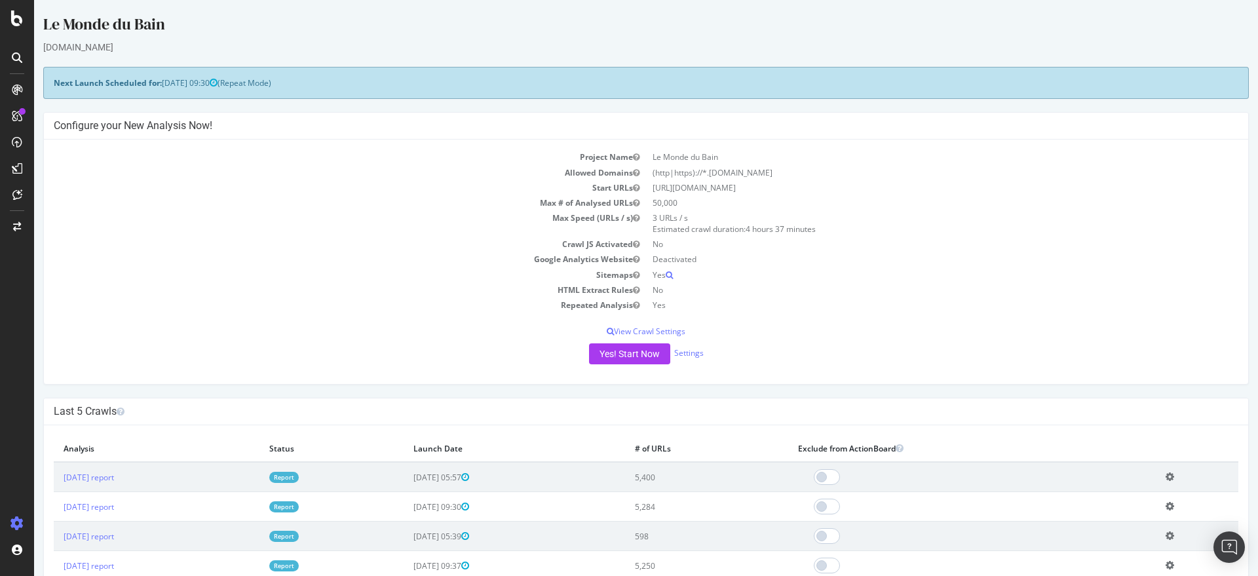
click at [299, 476] on link "Report" at bounding box center [283, 477] width 29 height 11
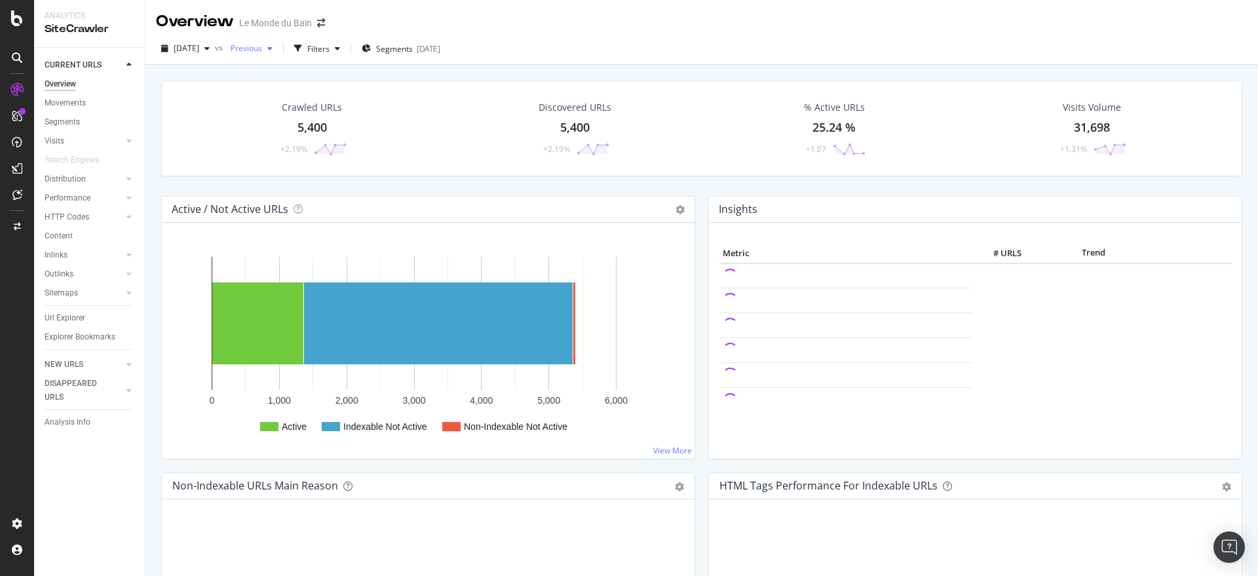
click at [278, 48] on div "button" at bounding box center [270, 49] width 16 height 8
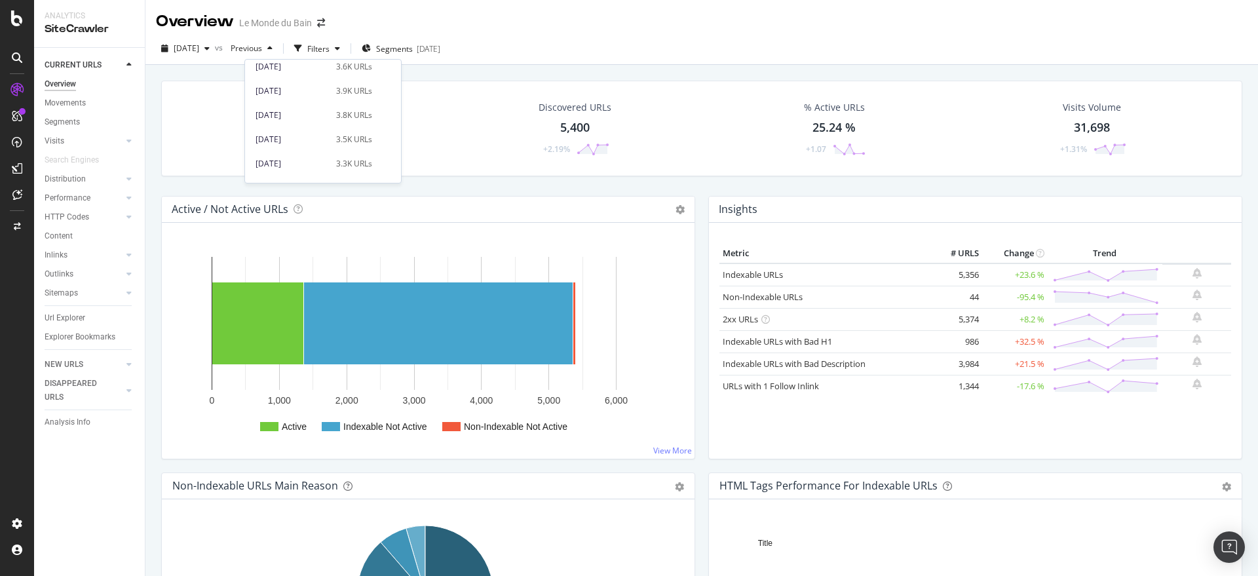
scroll to position [328, 0]
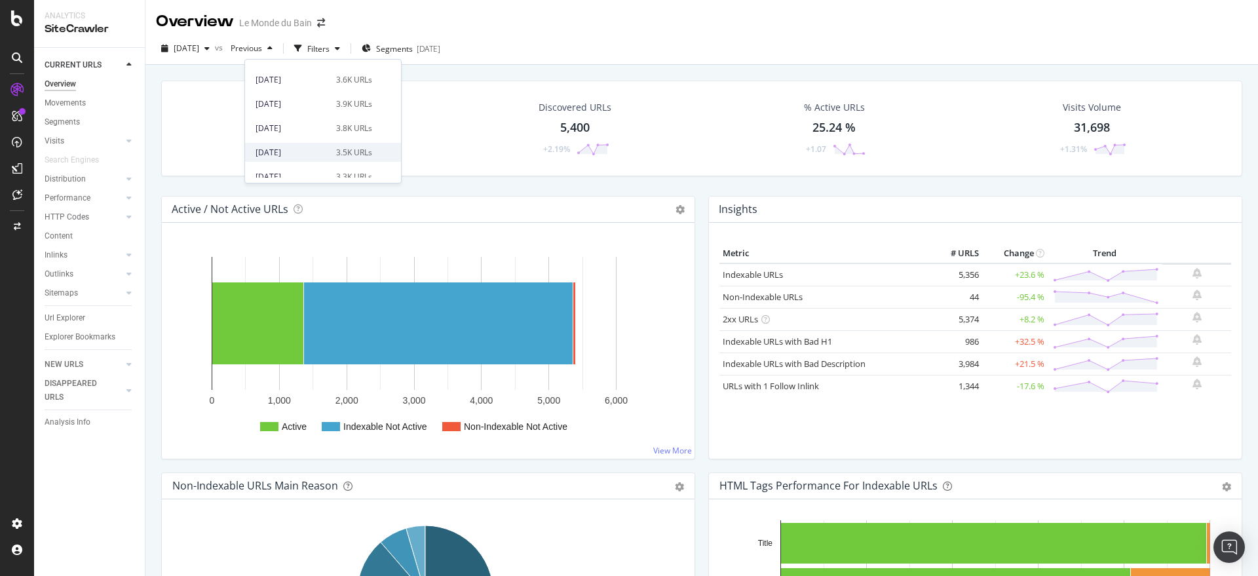
click at [312, 147] on div "[DATE]" at bounding box center [292, 153] width 73 height 12
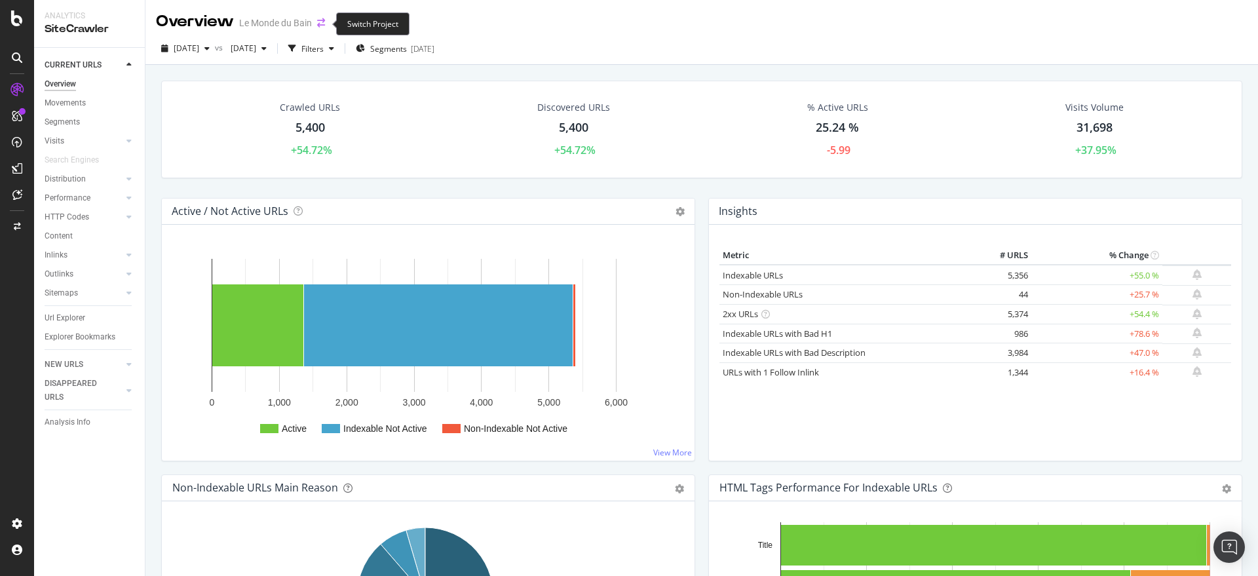
click at [318, 19] on icon "arrow-right-arrow-left" at bounding box center [321, 22] width 8 height 9
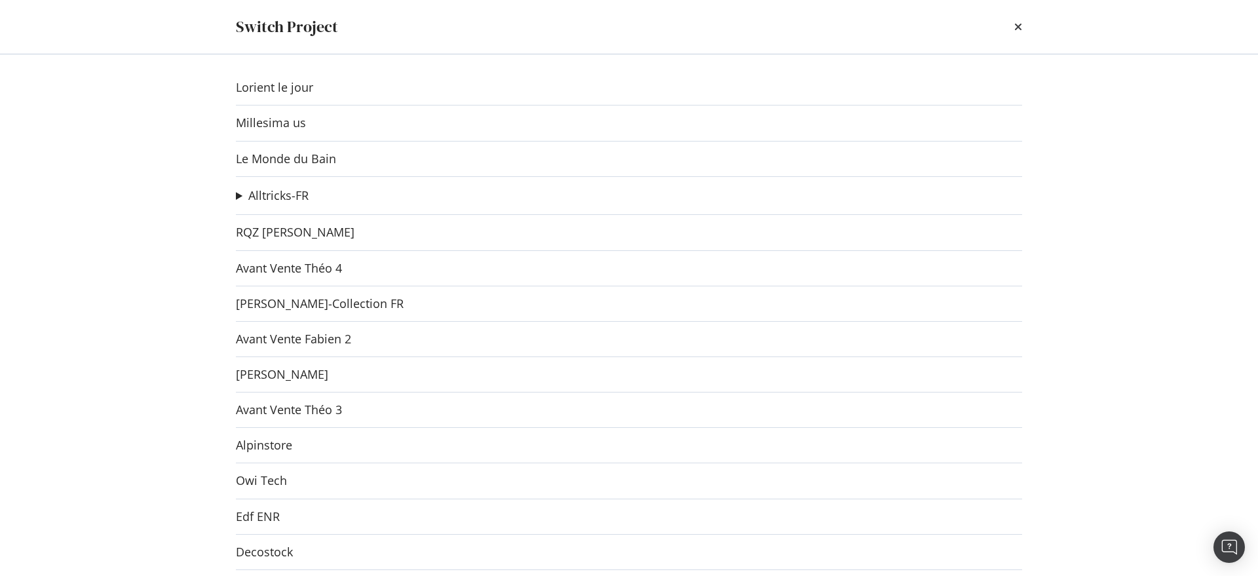
click at [139, 187] on div "Switch Project Lorient le jour Millesima us Le Monde du [PERSON_NAME] Alltricks…" at bounding box center [629, 288] width 1258 height 576
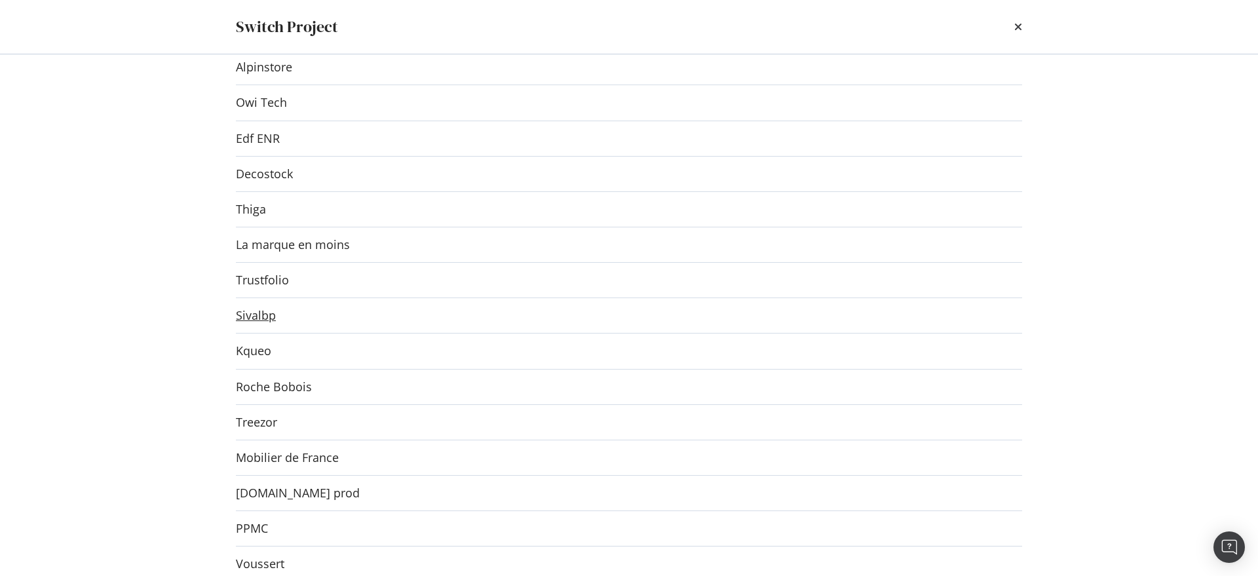
click at [246, 318] on link "Sivalbp" at bounding box center [256, 316] width 40 height 14
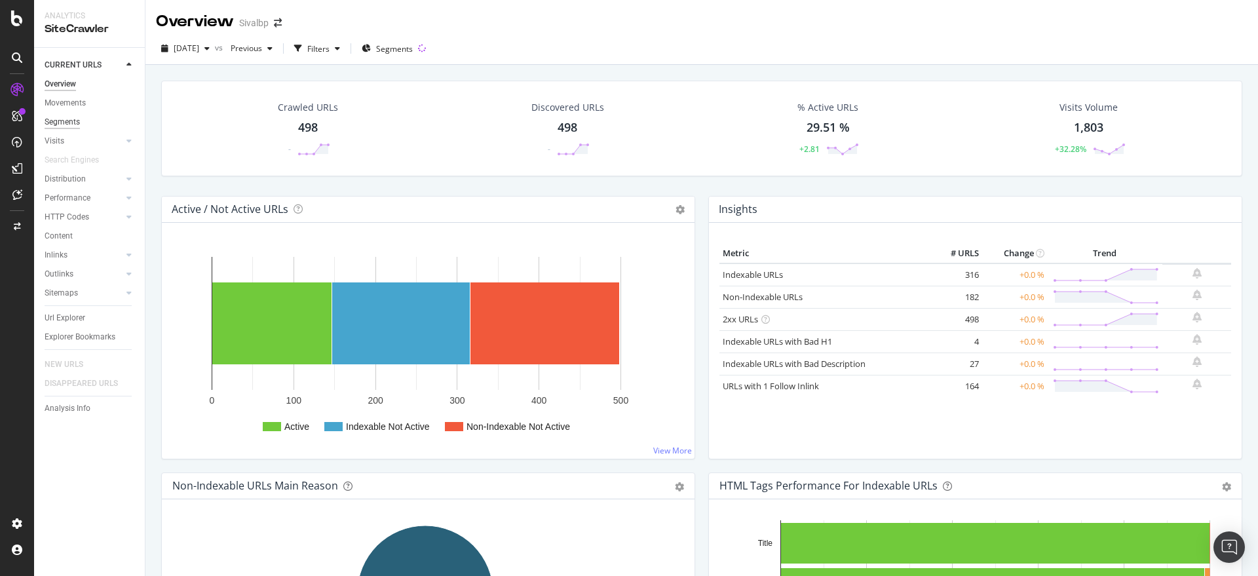
click at [71, 124] on div "Segments" at bounding box center [62, 122] width 35 height 14
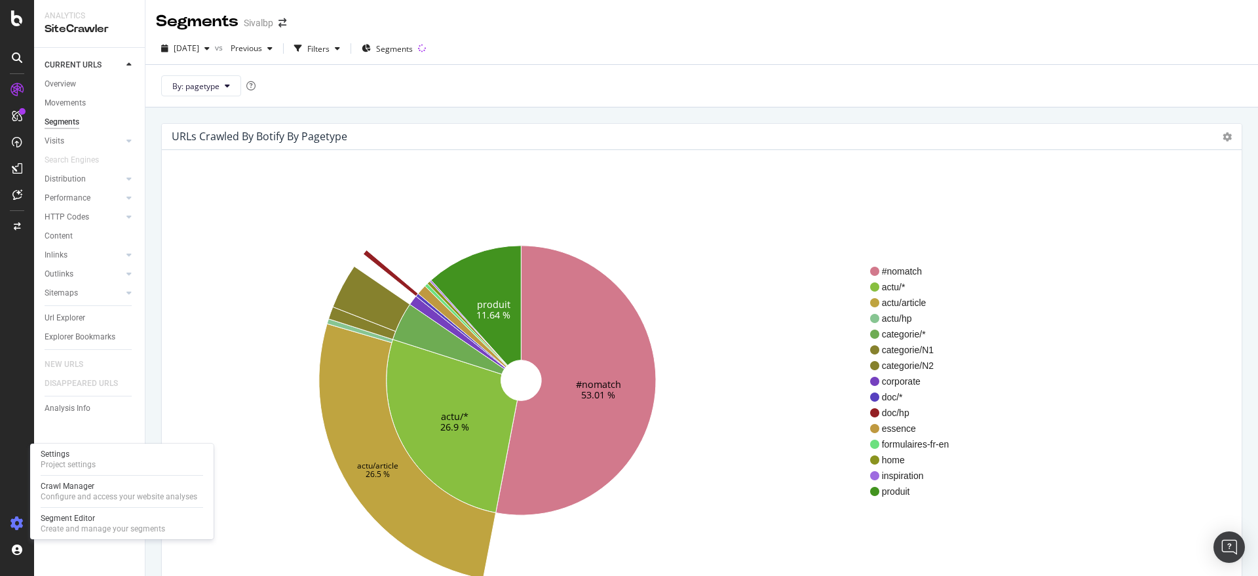
click at [23, 522] on icon at bounding box center [16, 523] width 13 height 13
click at [59, 520] on div "Segment Editor" at bounding box center [103, 518] width 124 height 10
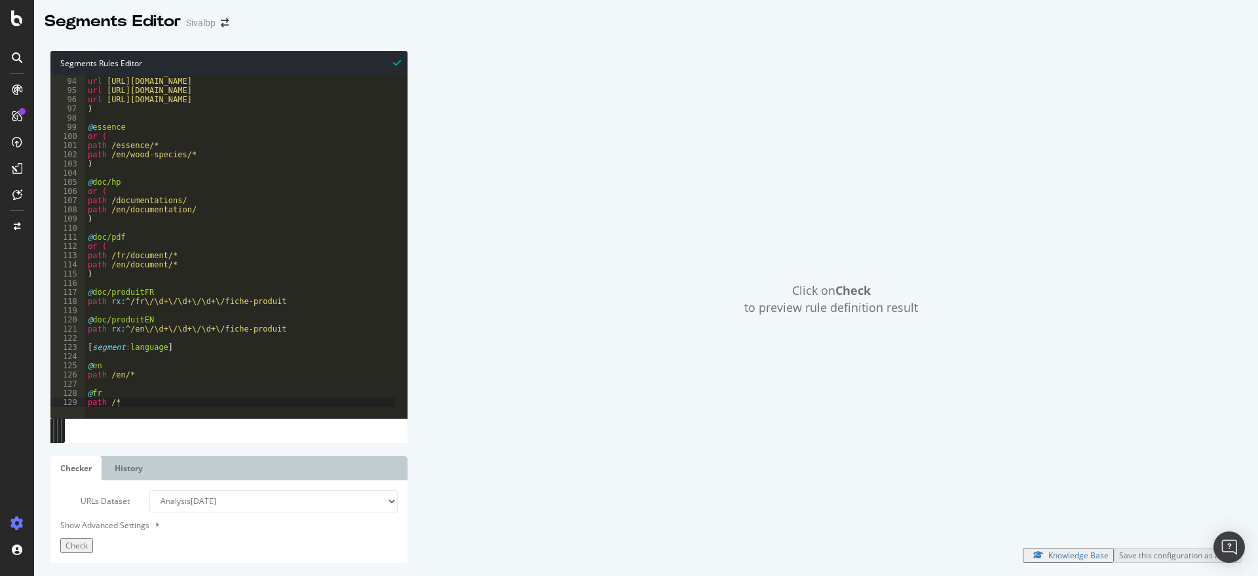
scroll to position [859, 0]
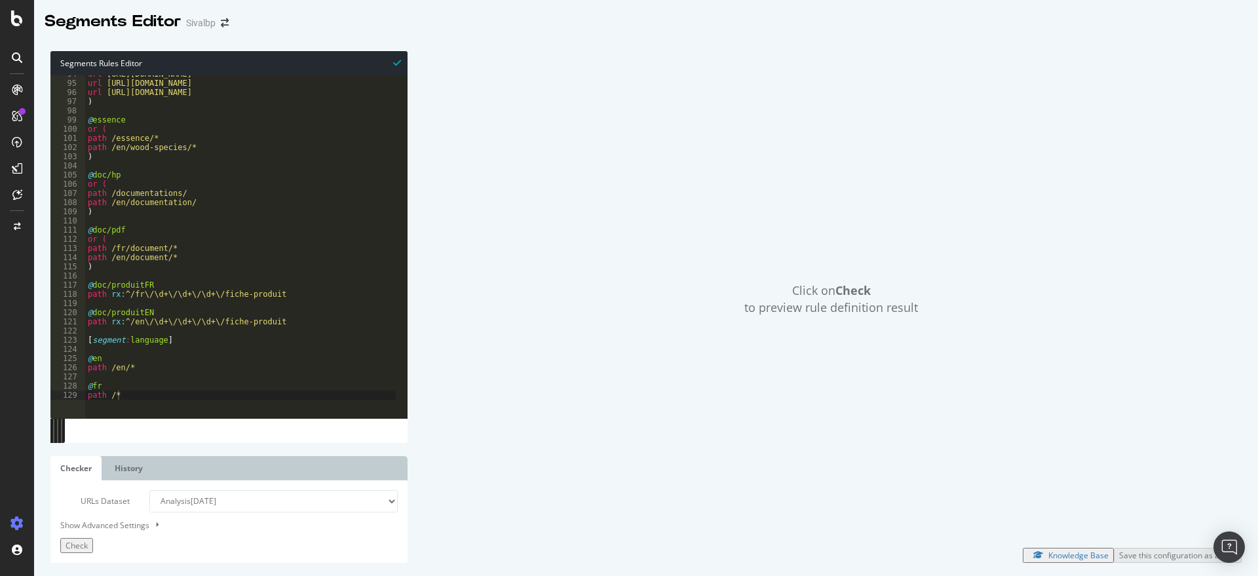
click at [202, 387] on div "url [URL][DOMAIN_NAME] url [URL][DOMAIN_NAME] url [URL][DOMAIN_NAME] ) @ essenc…" at bounding box center [262, 240] width 355 height 343
click at [191, 391] on div "url [URL][DOMAIN_NAME] url [URL][DOMAIN_NAME] url [URL][DOMAIN_NAME] ) @ essenc…" at bounding box center [262, 240] width 355 height 343
type textarea "path /*"
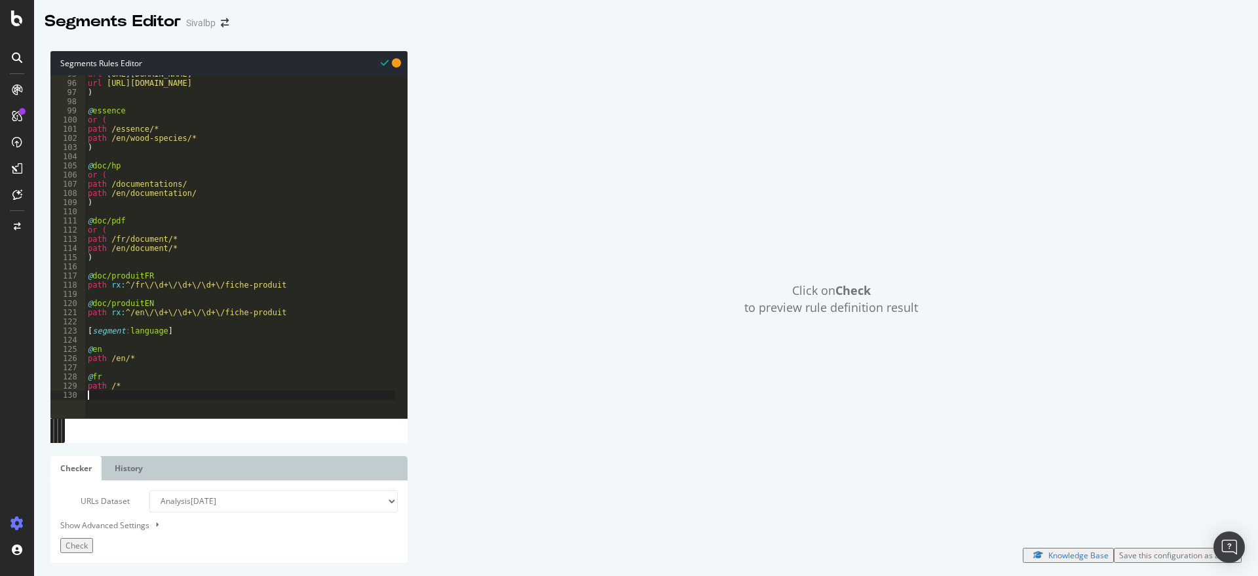
scroll to position [868, 0]
click at [86, 538] on button "Check" at bounding box center [76, 545] width 33 height 15
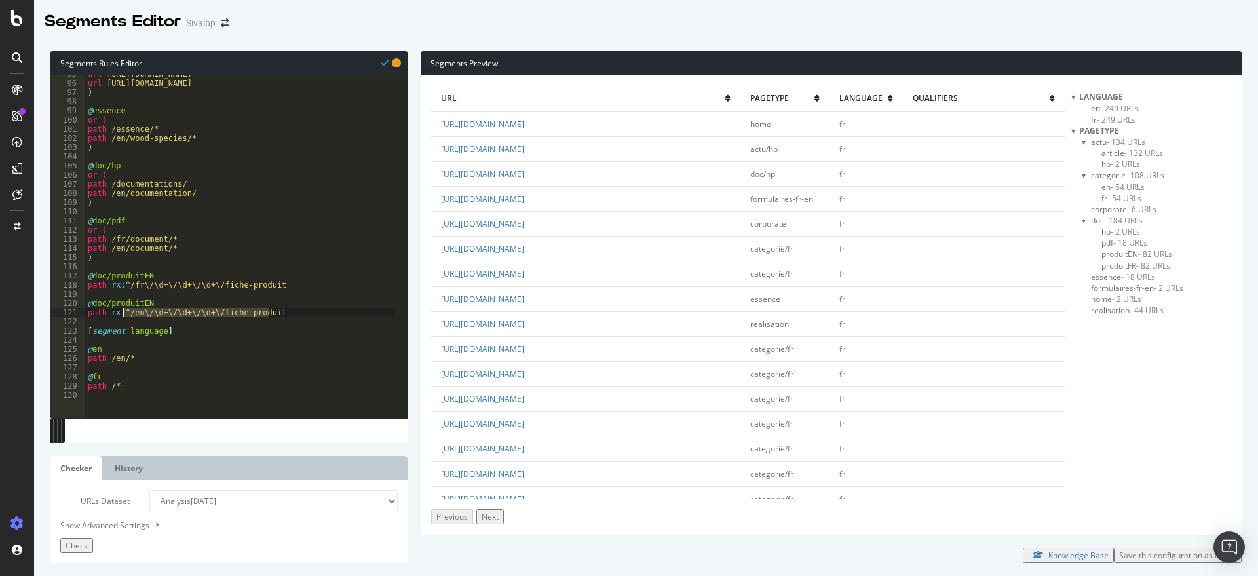
drag, startPoint x: 277, startPoint y: 316, endPoint x: 123, endPoint y: 311, distance: 154.7
click at [123, 311] on div "url [URL][DOMAIN_NAME] url [URL][DOMAIN_NAME] ) @ essence or ( path /essence/* …" at bounding box center [262, 240] width 355 height 343
drag, startPoint x: 280, startPoint y: 284, endPoint x: 83, endPoint y: 285, distance: 197.2
click at [83, 285] on div "95 96 97 98 99 100 101 102 103 104 105 106 107 108 109 110 111 112 113 114 115 …" at bounding box center [228, 246] width 357 height 343
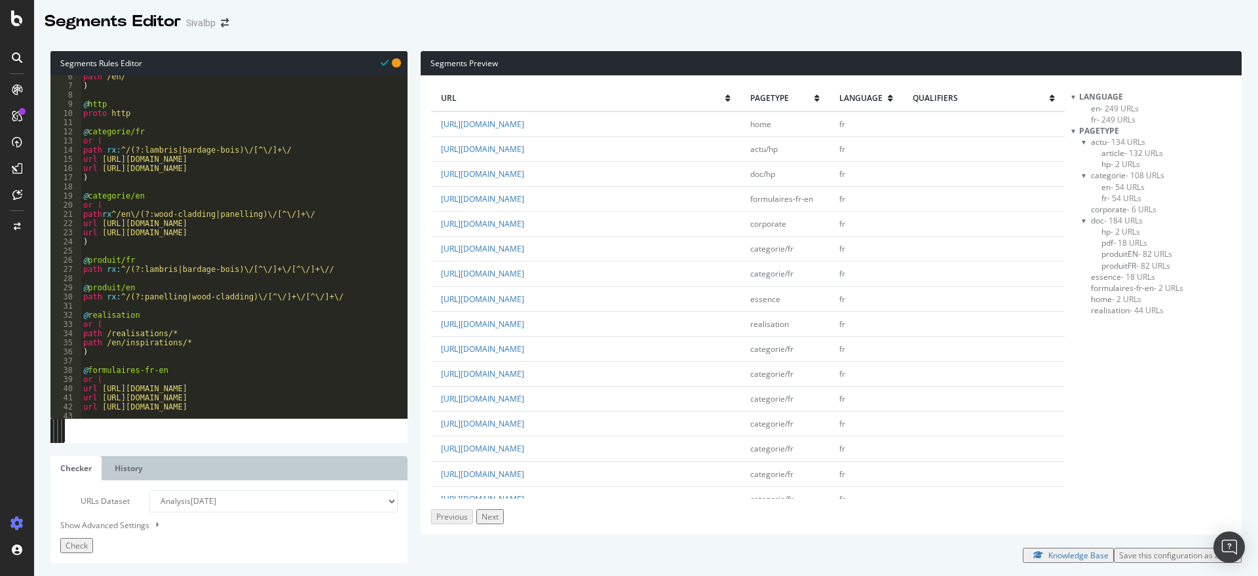
scroll to position [49, 0]
drag, startPoint x: 328, startPoint y: 297, endPoint x: 180, endPoint y: 297, distance: 148.1
click at [117, 295] on div "path /en/ ) @ http proto http @ categorie/fr or ( path rx : ^/(?:lambris|bardag…" at bounding box center [258, 243] width 355 height 343
drag, startPoint x: 318, startPoint y: 265, endPoint x: 104, endPoint y: 270, distance: 214.3
click at [104, 270] on div "path /en/ ) @ http proto http @ categorie/fr or ( path rx : ^/(?:lambris|bardag…" at bounding box center [258, 243] width 355 height 343
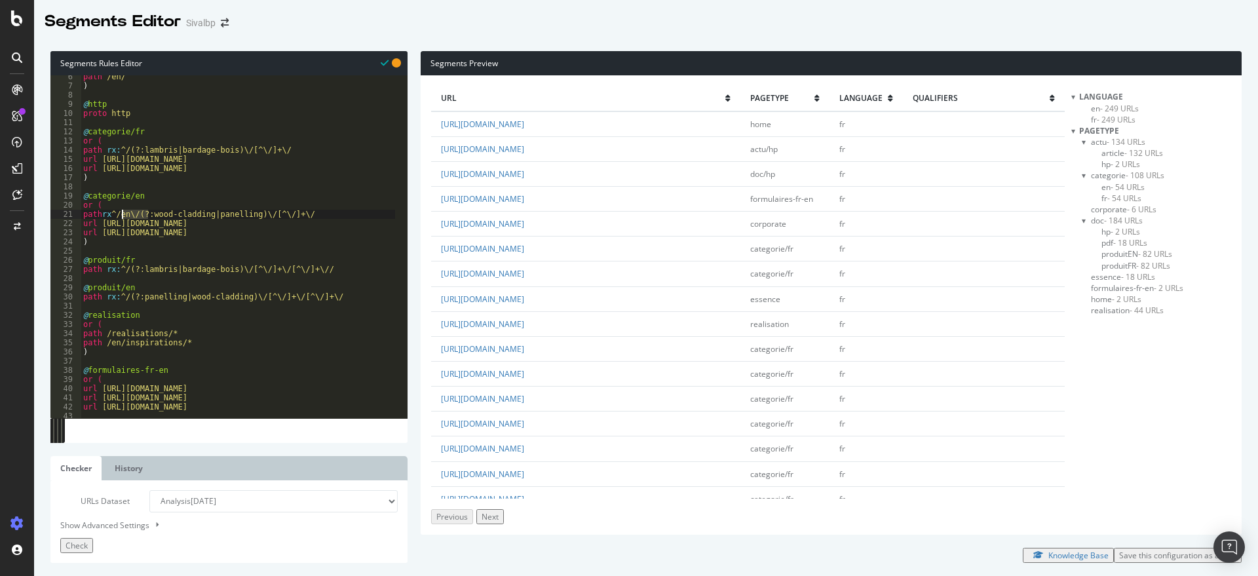
drag, startPoint x: 144, startPoint y: 213, endPoint x: 123, endPoint y: 213, distance: 21.6
click at [123, 213] on div "path /en/ ) @ http proto http @ categorie/fr or ( path rx : ^/(?:lambris|bardag…" at bounding box center [258, 243] width 355 height 343
click at [81, 137] on div "Overview SiteCrawler LogAnalyzer RealKeywords EngagementAnalytics" at bounding box center [72, 109] width 79 height 56
click at [76, 103] on div "SiteCrawler" at bounding box center [54, 97] width 43 height 11
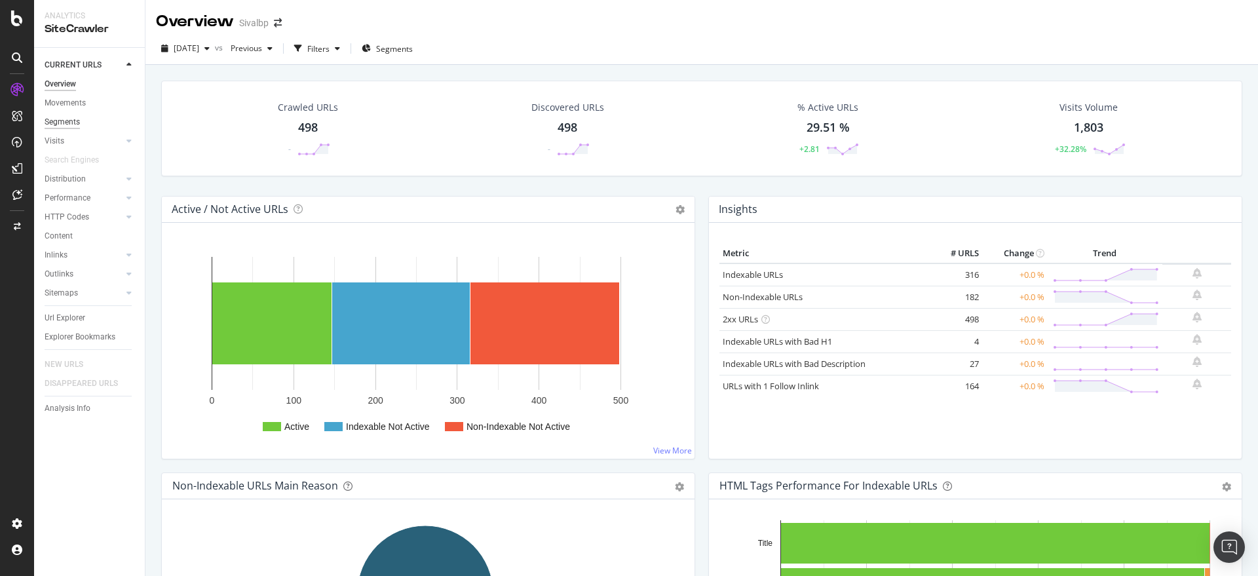
click at [65, 120] on div "Segments" at bounding box center [62, 122] width 35 height 14
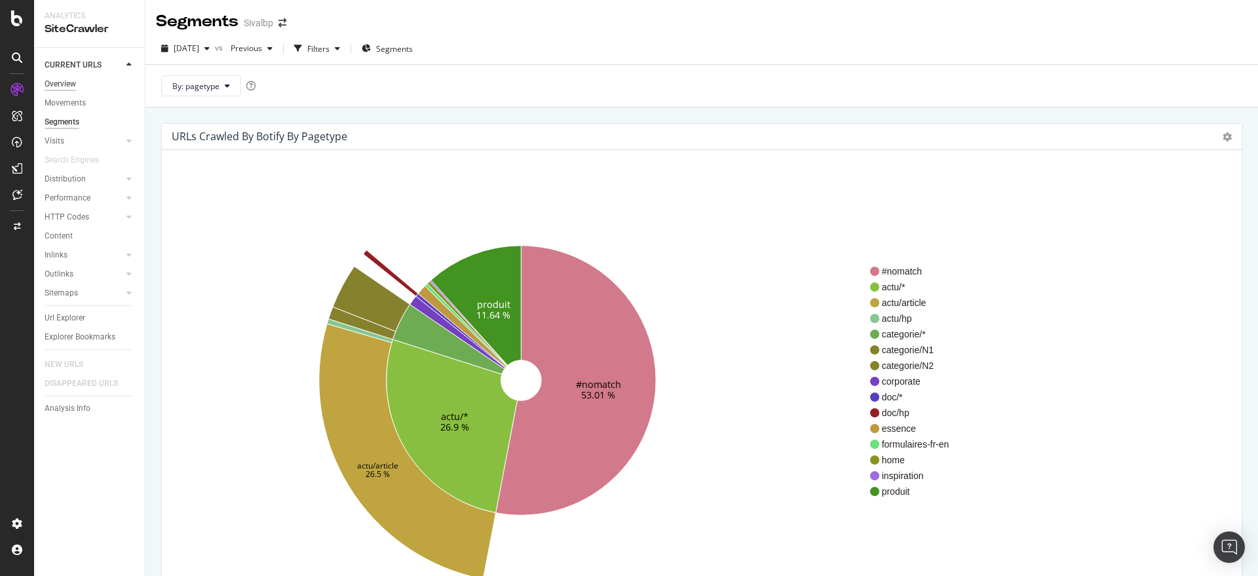
click at [71, 79] on div "Overview" at bounding box center [60, 84] width 31 height 14
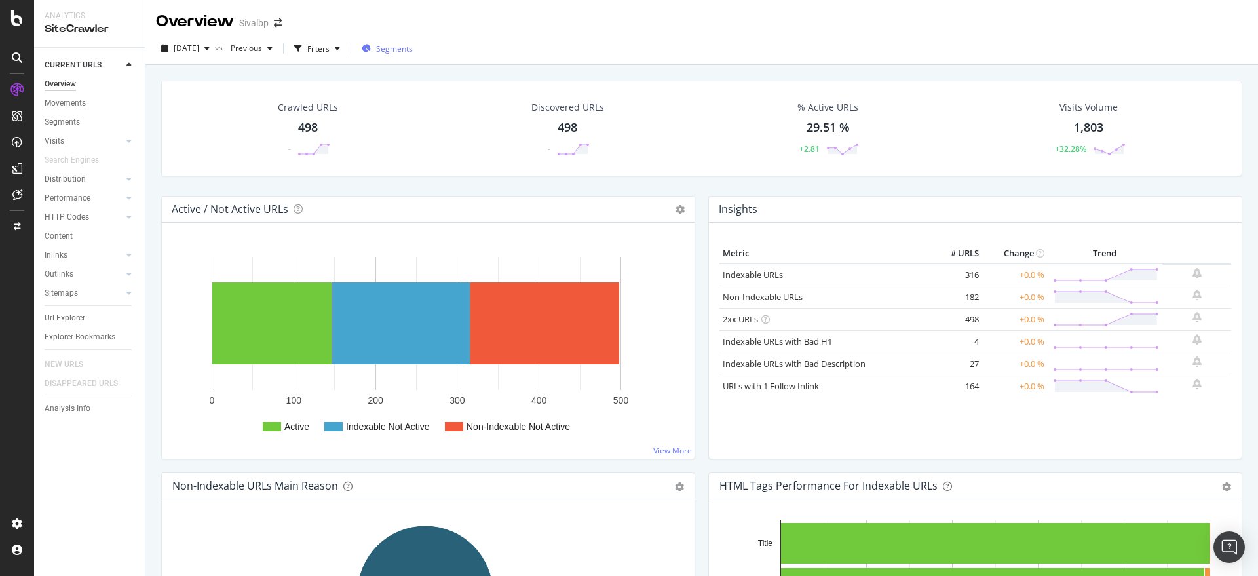
click at [413, 51] on span "Segments" at bounding box center [394, 48] width 37 height 11
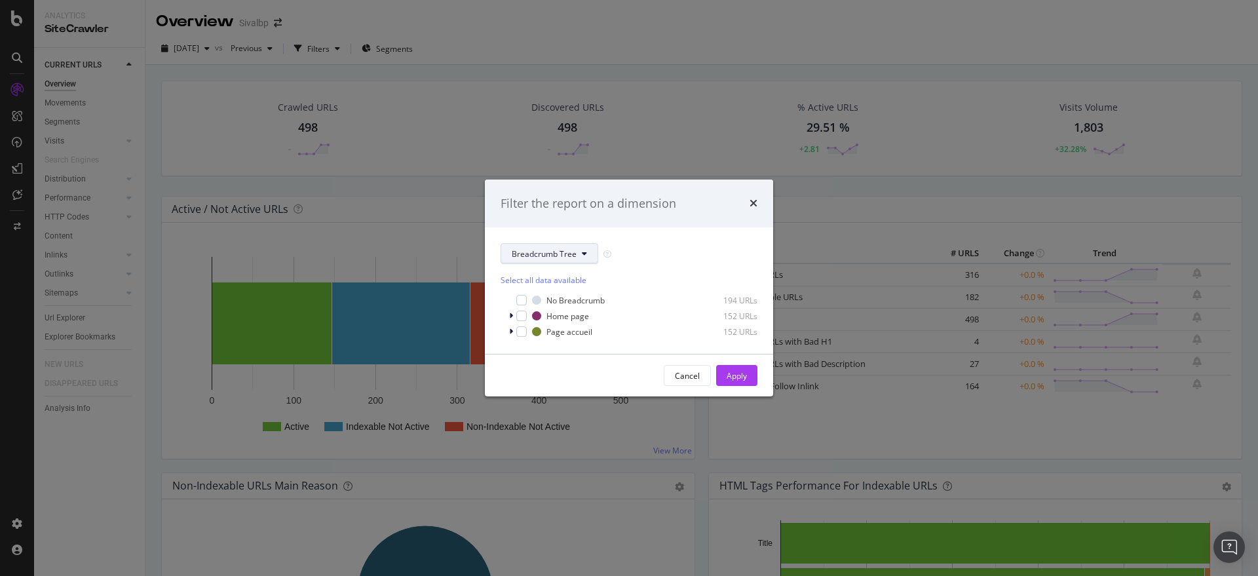
click at [532, 244] on button "Breadcrumb Tree" at bounding box center [550, 253] width 98 height 21
click at [540, 307] on div "pagetype" at bounding box center [553, 300] width 105 height 19
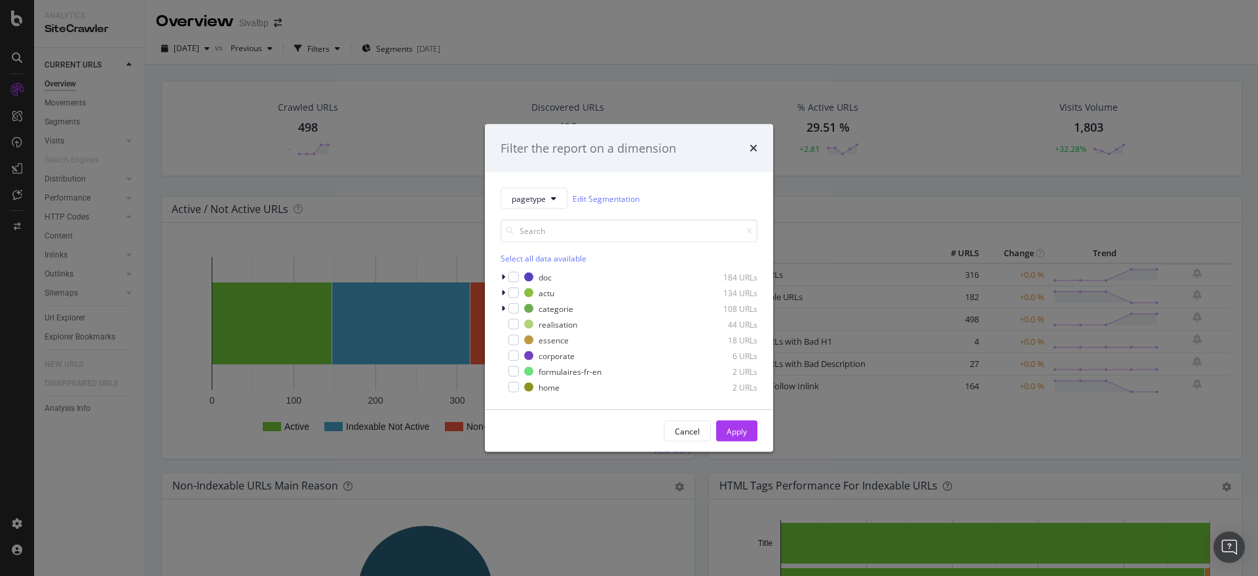
click at [518, 257] on div "Select all data available" at bounding box center [629, 258] width 257 height 11
click at [748, 434] on button "Apply" at bounding box center [736, 431] width 41 height 21
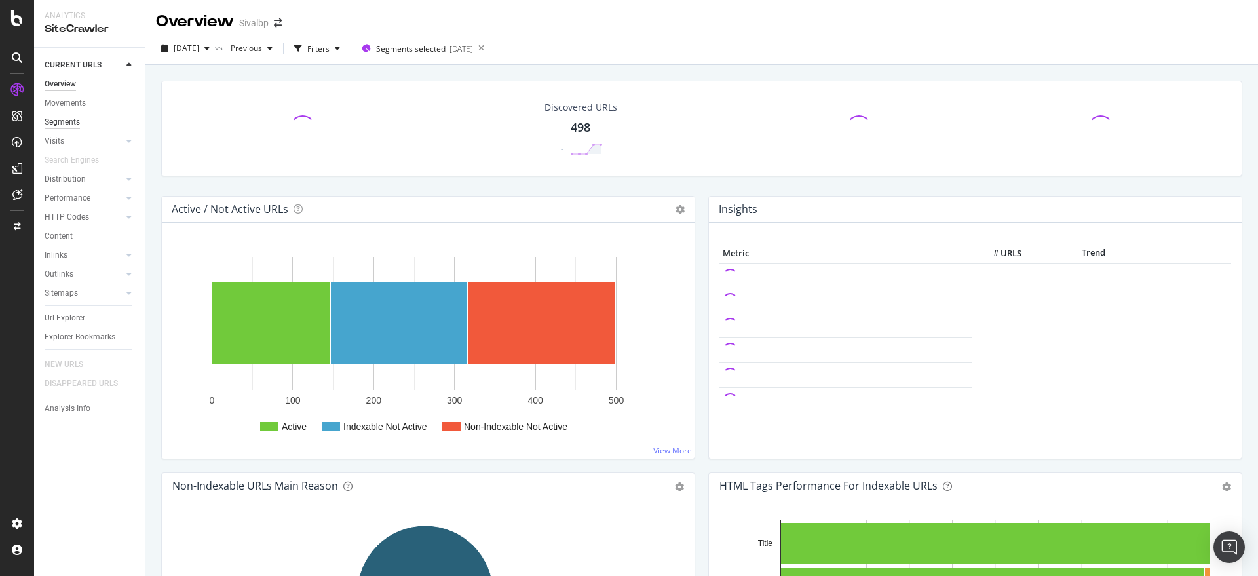
click at [62, 124] on div "Segments" at bounding box center [62, 122] width 35 height 14
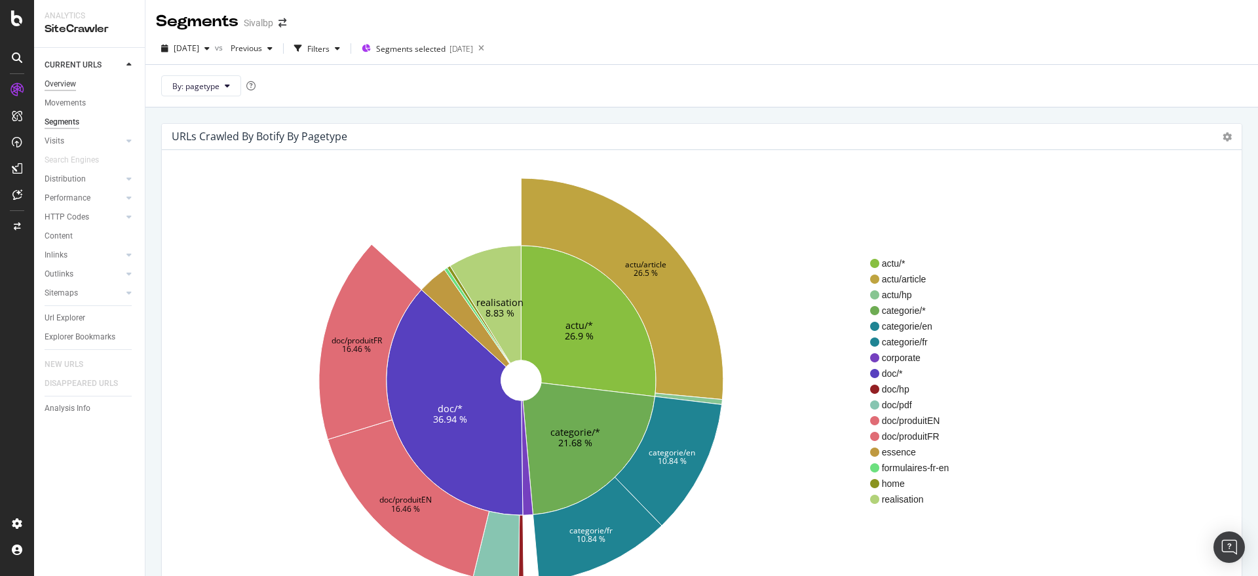
click at [58, 88] on div "Overview" at bounding box center [60, 84] width 31 height 14
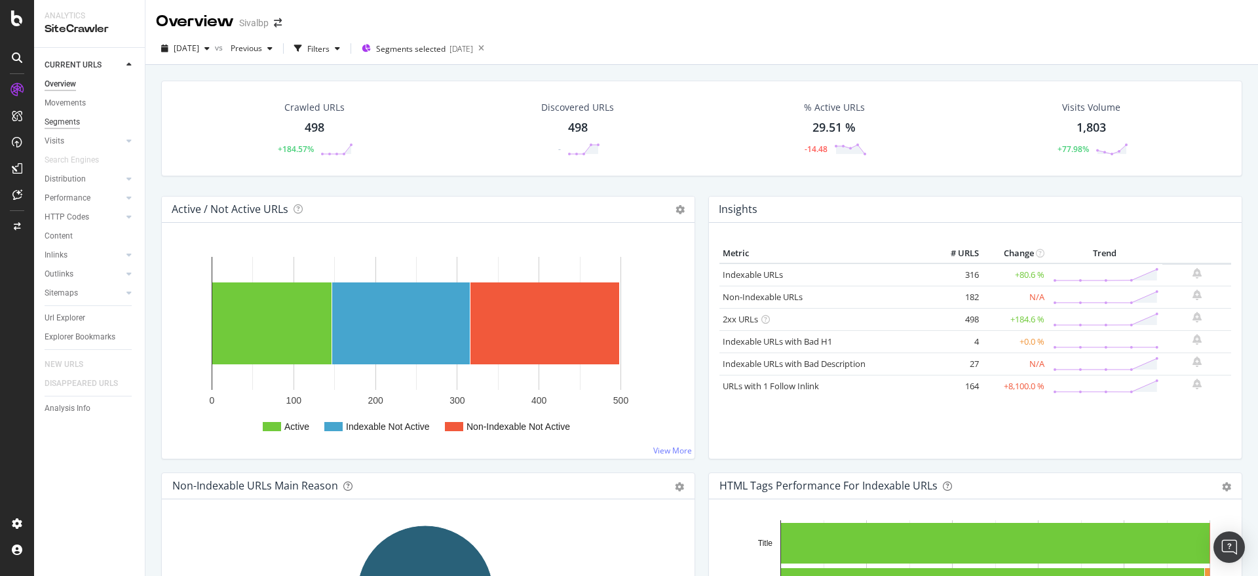
click at [55, 123] on div "Segments" at bounding box center [62, 122] width 35 height 14
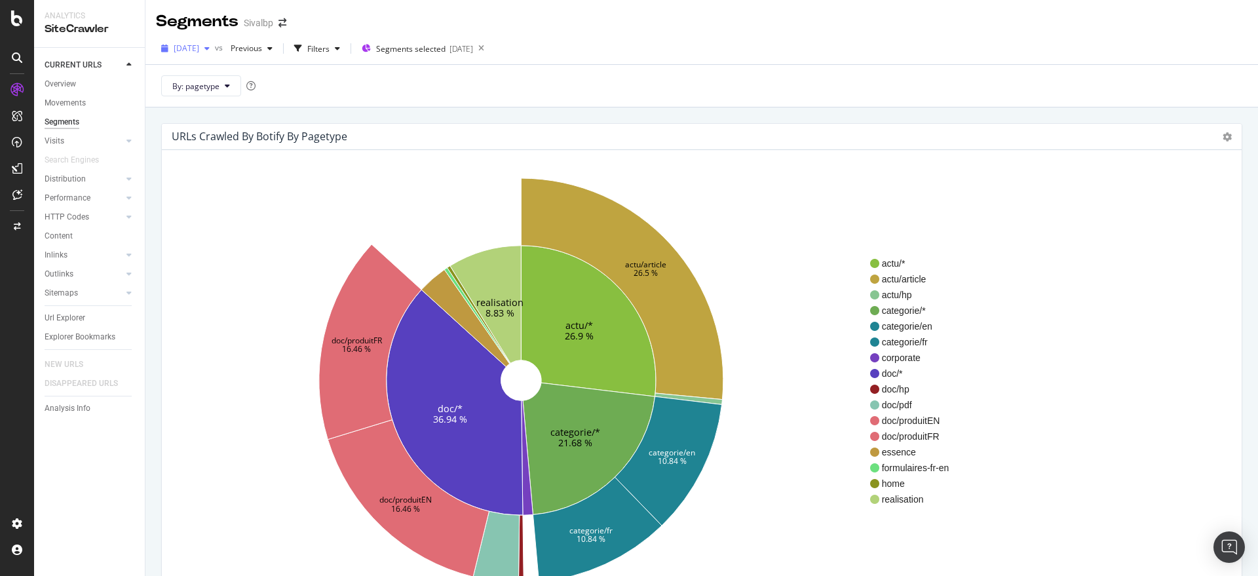
click at [215, 46] on div "button" at bounding box center [207, 49] width 16 height 8
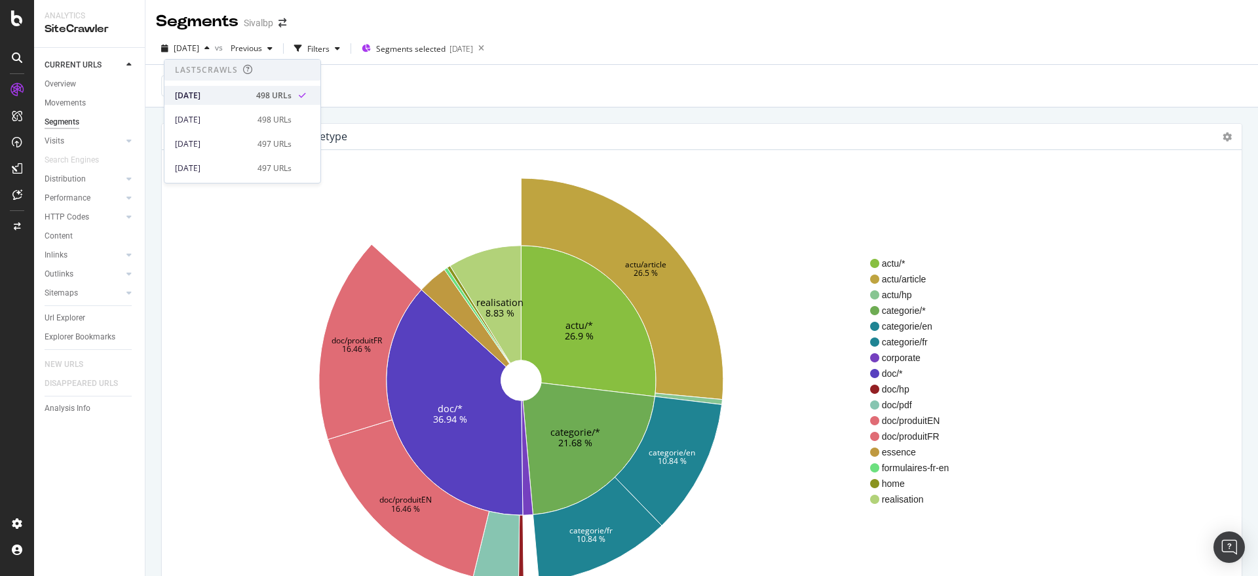
click at [207, 96] on div "[DATE]" at bounding box center [211, 96] width 73 height 12
click at [62, 89] on div "Overview" at bounding box center [60, 84] width 31 height 14
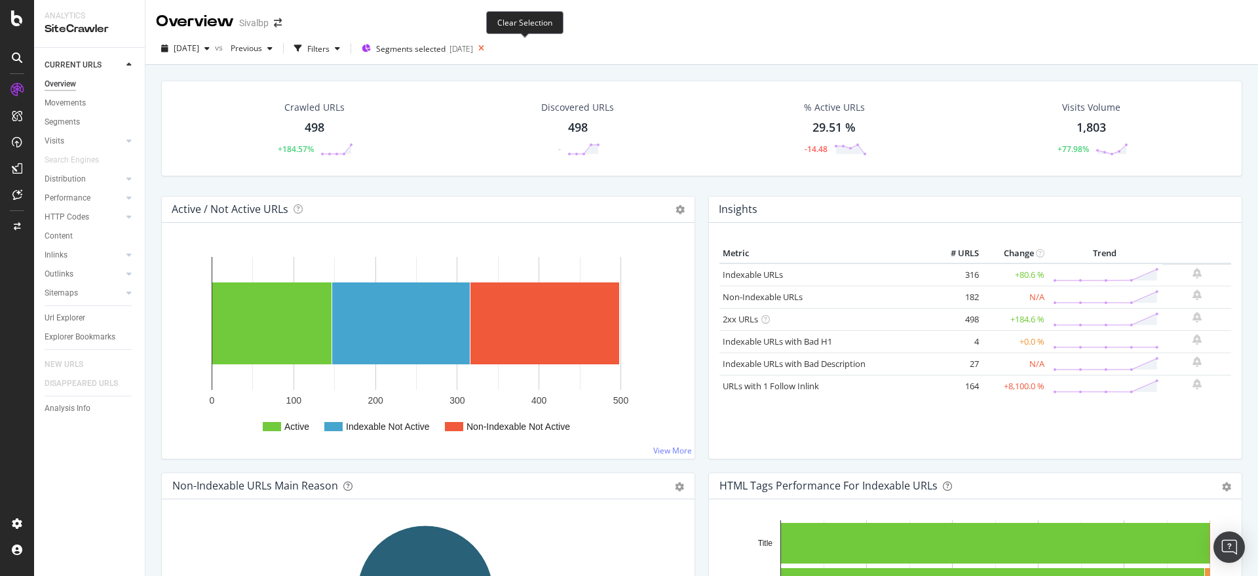
click at [489, 47] on icon at bounding box center [481, 48] width 16 height 18
click at [69, 119] on div "Segments" at bounding box center [62, 122] width 35 height 14
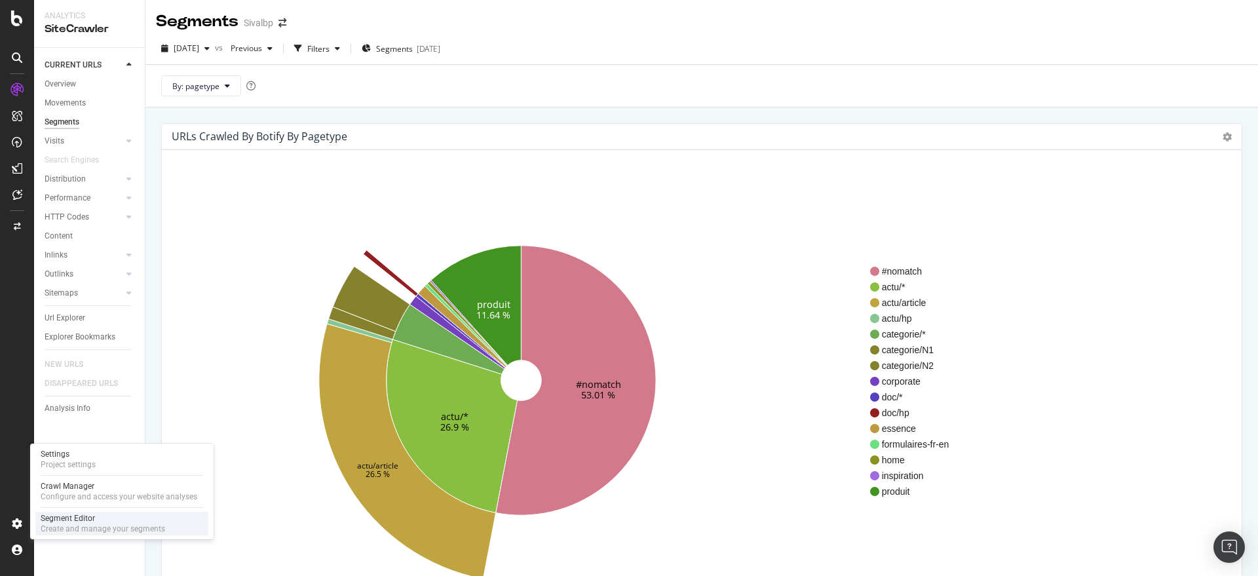
click at [92, 525] on div "Create and manage your segments" at bounding box center [103, 528] width 124 height 10
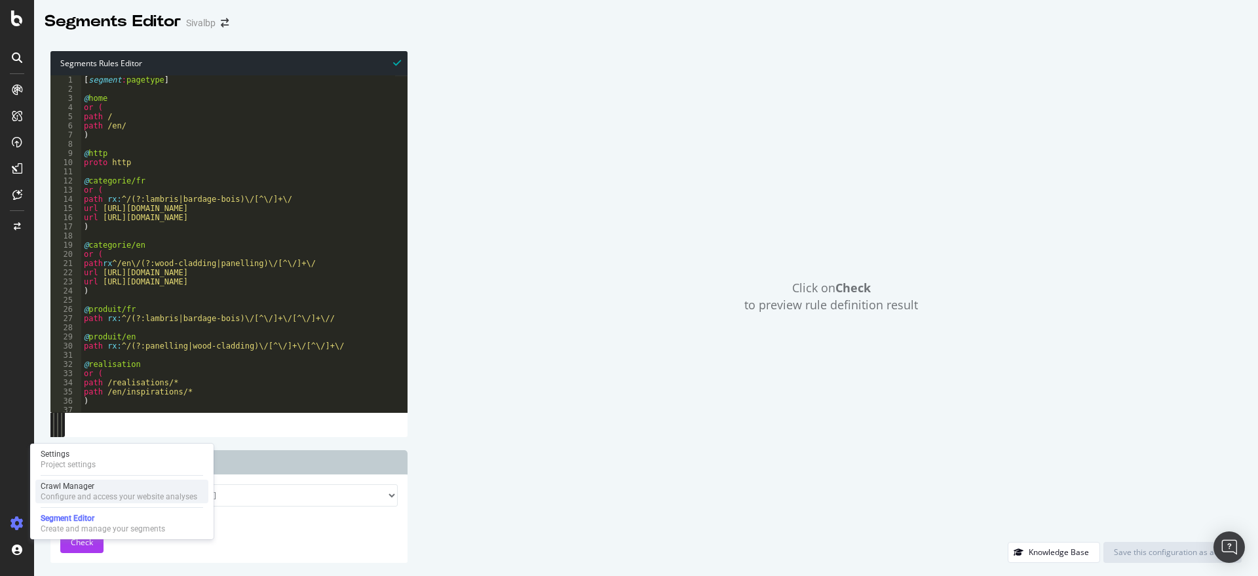
click at [73, 491] on div "Configure and access your website analyses" at bounding box center [119, 496] width 157 height 10
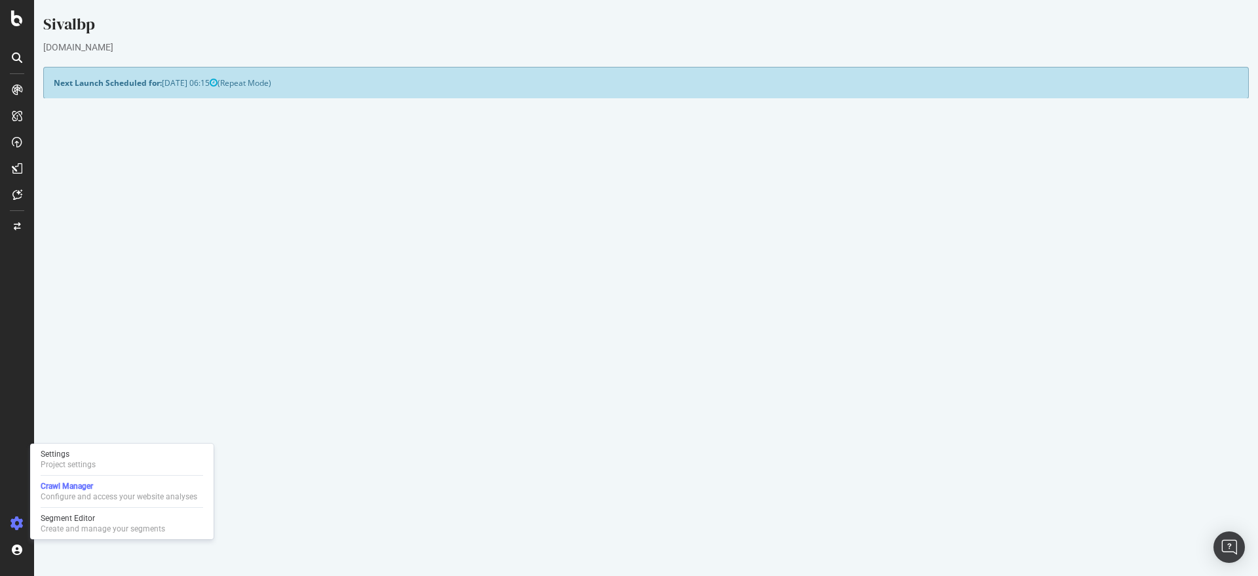
click at [641, 345] on button "Yes! Start Now" at bounding box center [629, 353] width 81 height 21
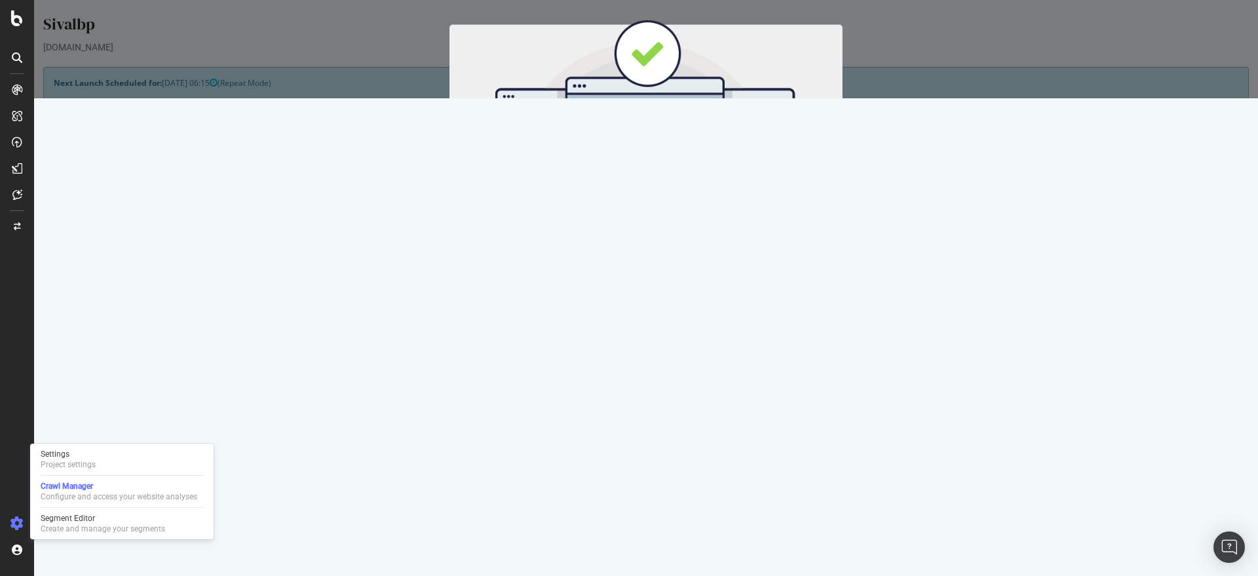
click at [673, 210] on button "Start Now" at bounding box center [670, 217] width 58 height 22
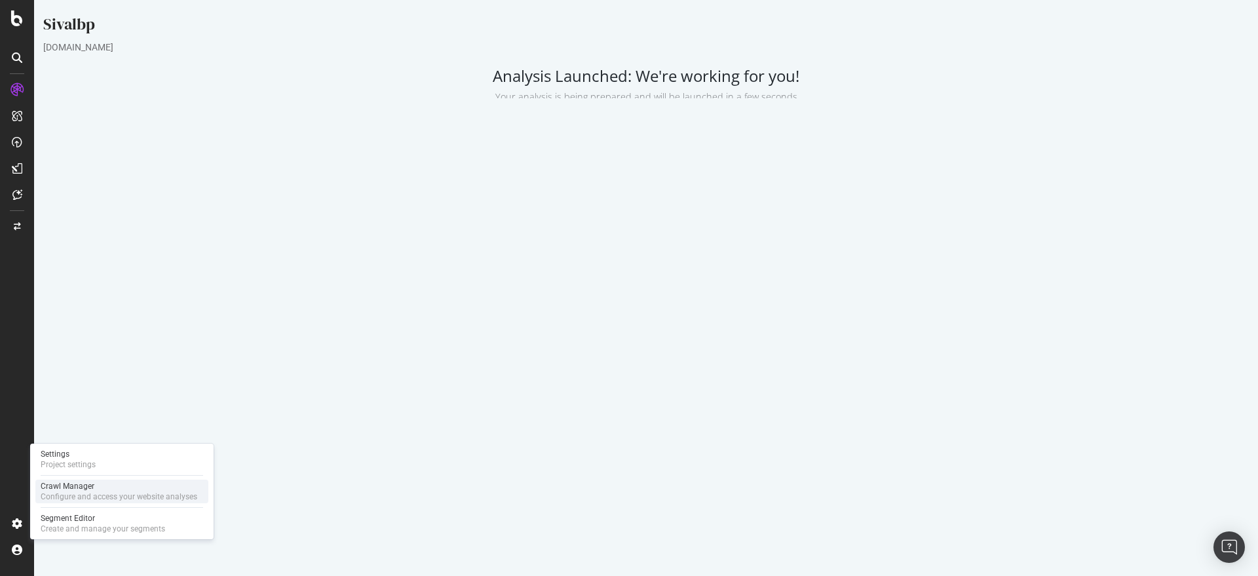
click at [73, 492] on div "Configure and access your website analyses" at bounding box center [119, 496] width 157 height 10
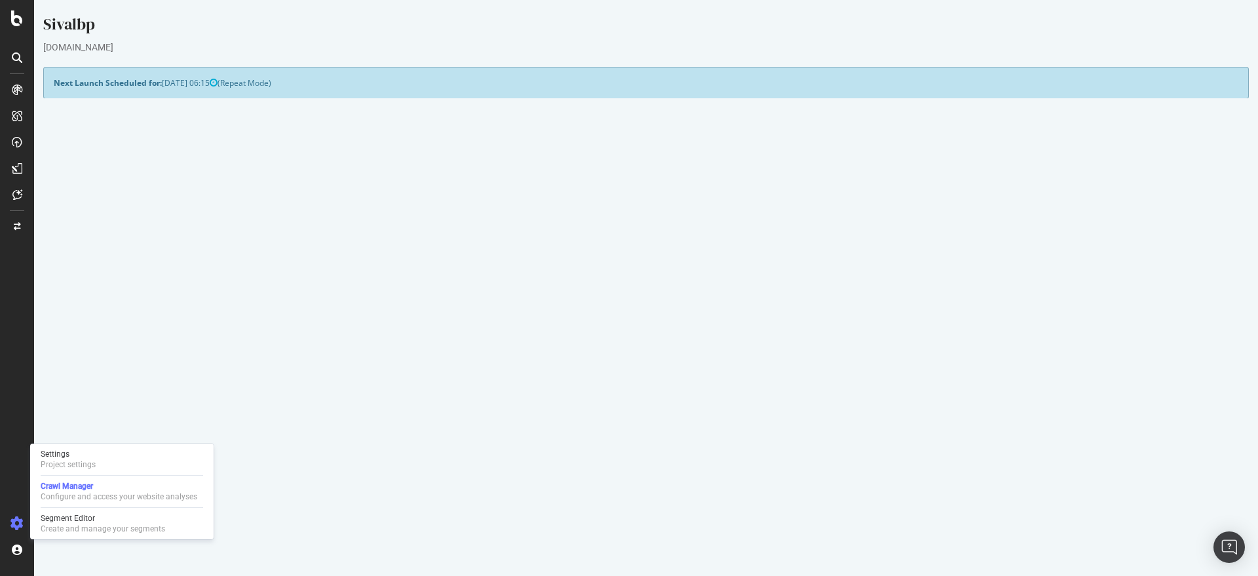
click at [310, 506] on link "Report" at bounding box center [294, 503] width 29 height 11
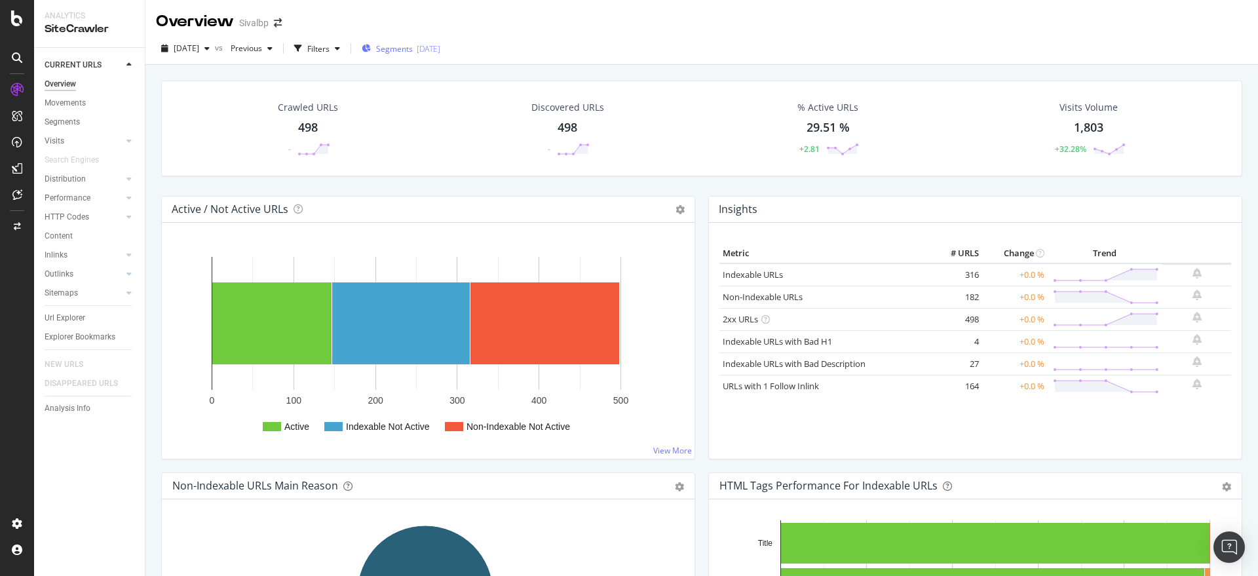
click at [440, 46] on div "2025-09-30" at bounding box center [429, 48] width 24 height 11
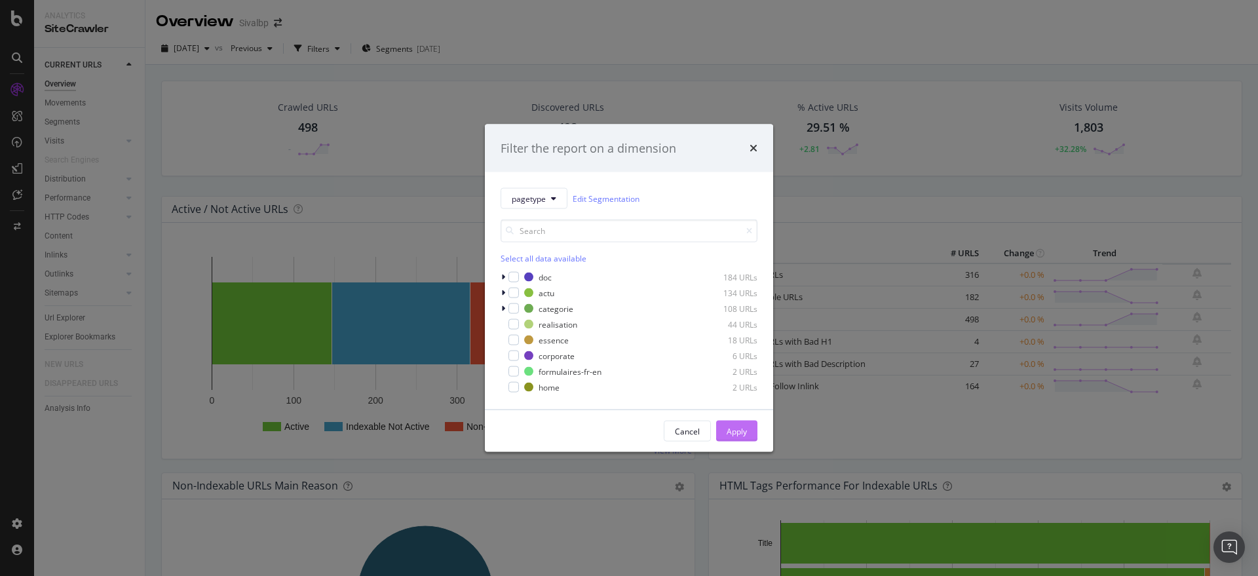
click at [739, 433] on div "Apply" at bounding box center [737, 430] width 20 height 11
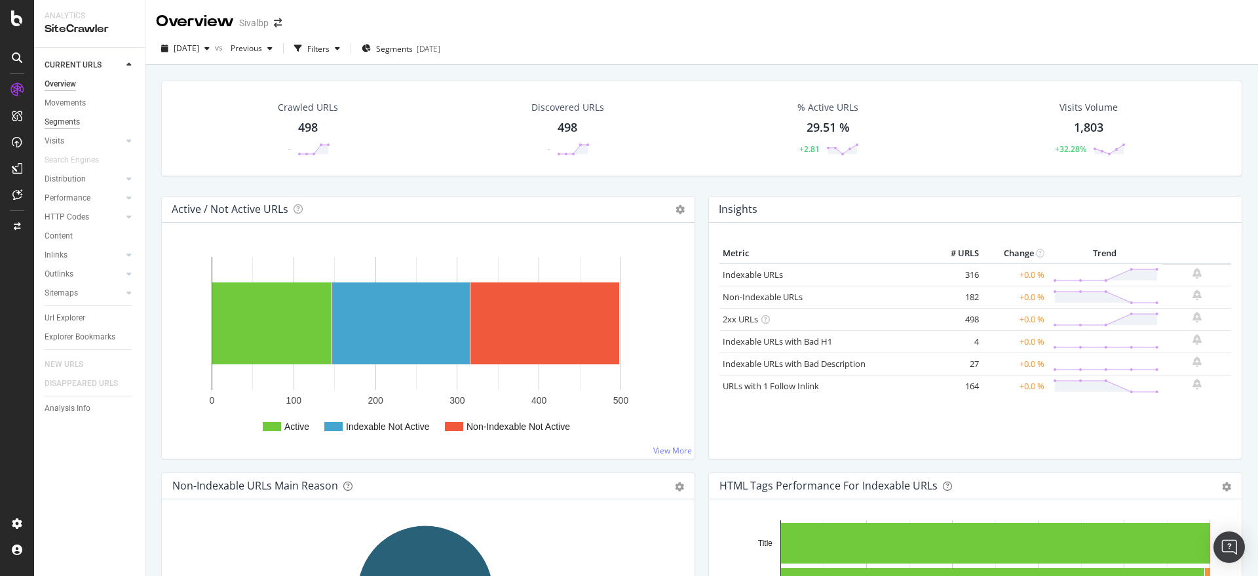
click at [75, 124] on div "Segments" at bounding box center [62, 122] width 35 height 14
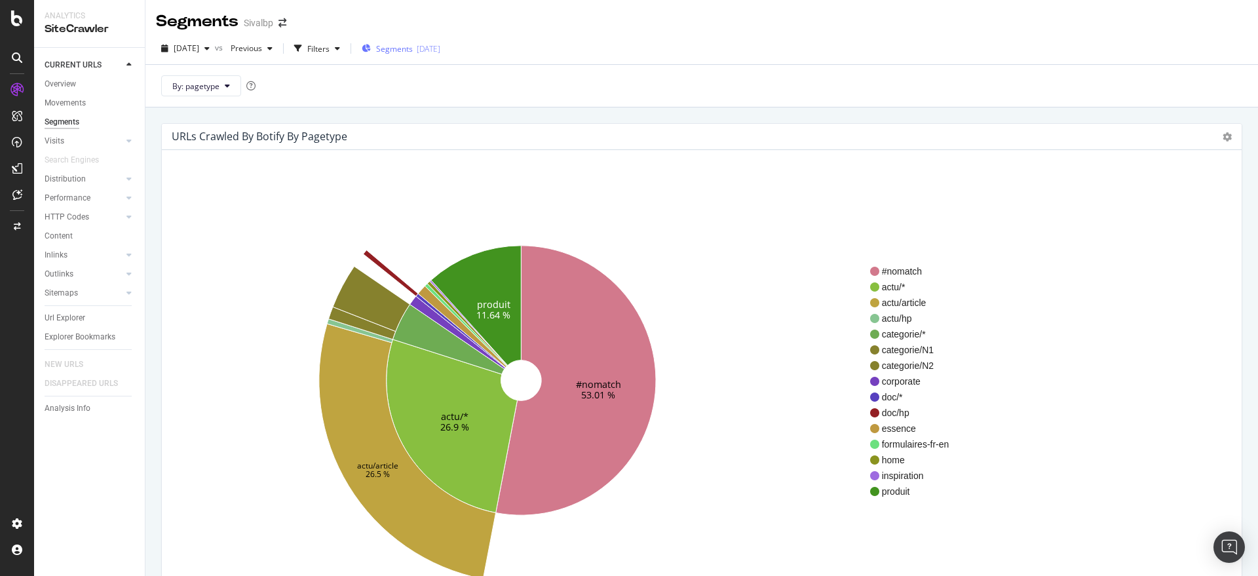
click at [440, 49] on div "2025-09-30" at bounding box center [429, 48] width 24 height 11
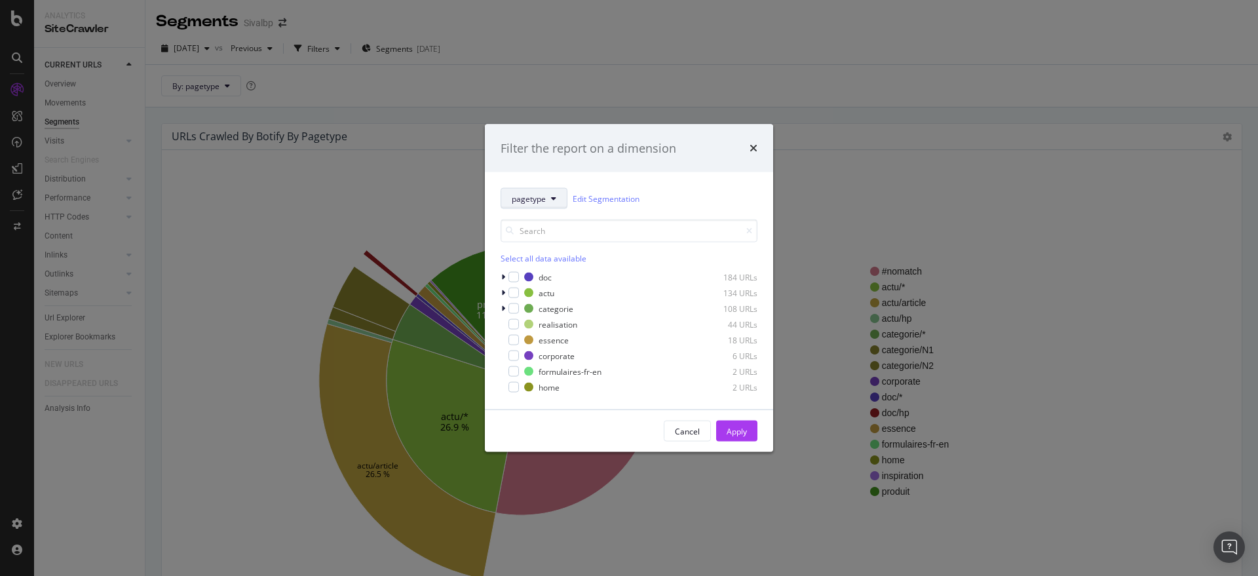
click at [535, 206] on button "pagetype" at bounding box center [534, 198] width 67 height 21
click at [538, 248] on span "pagetype" at bounding box center [554, 246] width 85 height 12
click at [525, 257] on div "Select all data available" at bounding box center [629, 258] width 257 height 11
click at [735, 431] on div "Apply" at bounding box center [737, 430] width 20 height 11
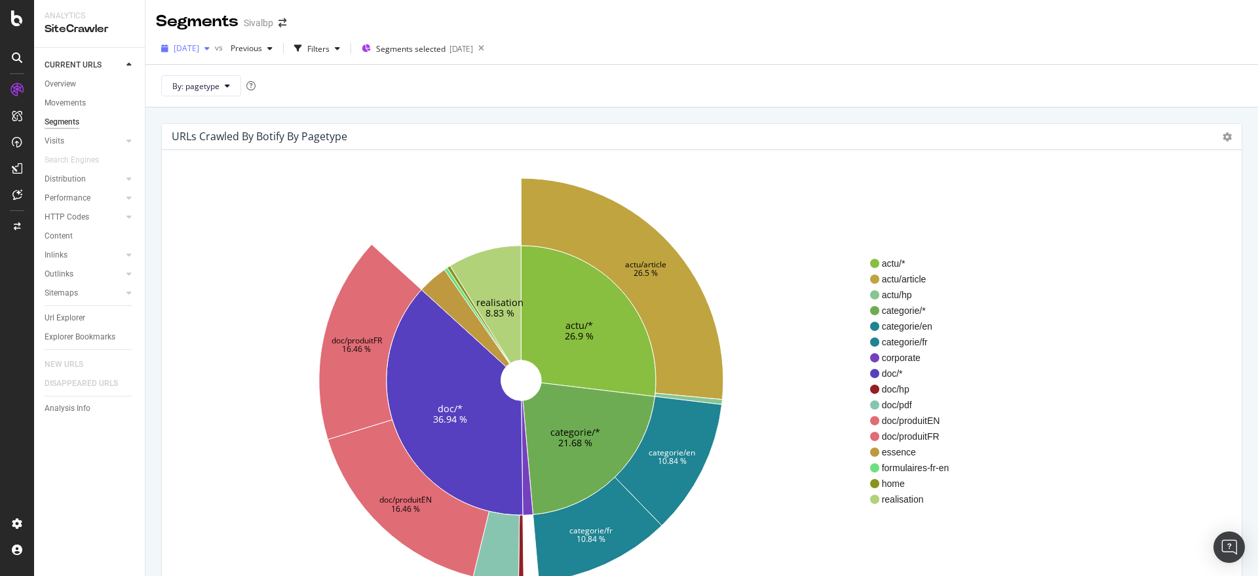
click at [215, 47] on div "button" at bounding box center [207, 49] width 16 height 8
click at [489, 45] on icon at bounding box center [481, 48] width 16 height 18
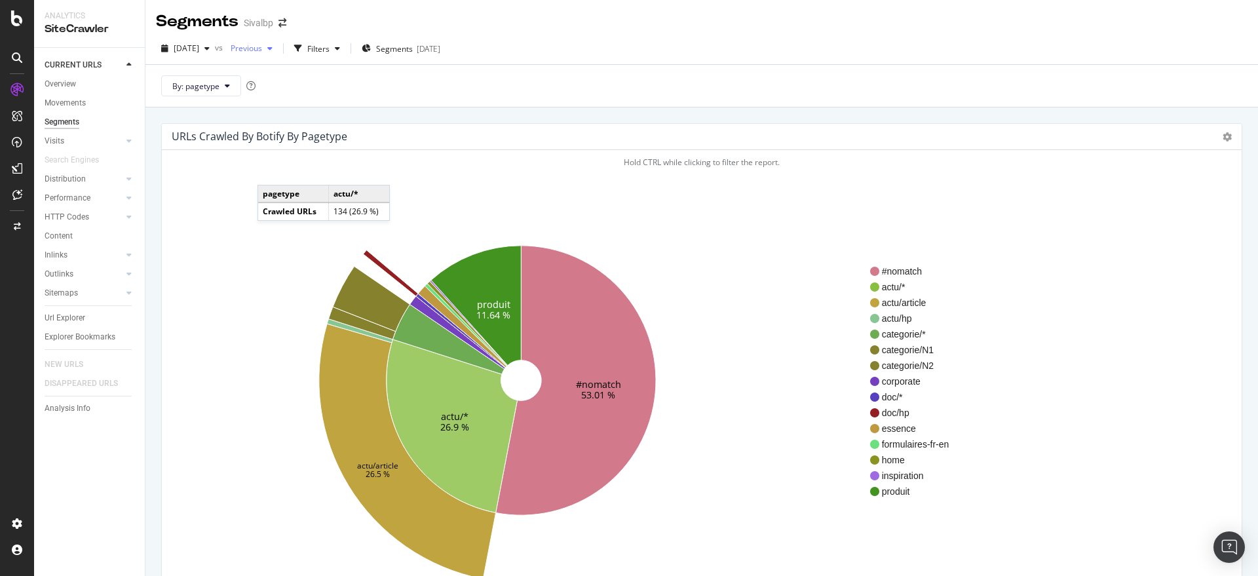
click at [262, 48] on span "Previous" at bounding box center [243, 48] width 37 height 11
click at [320, 151] on div "[DATE]" at bounding box center [293, 153] width 75 height 12
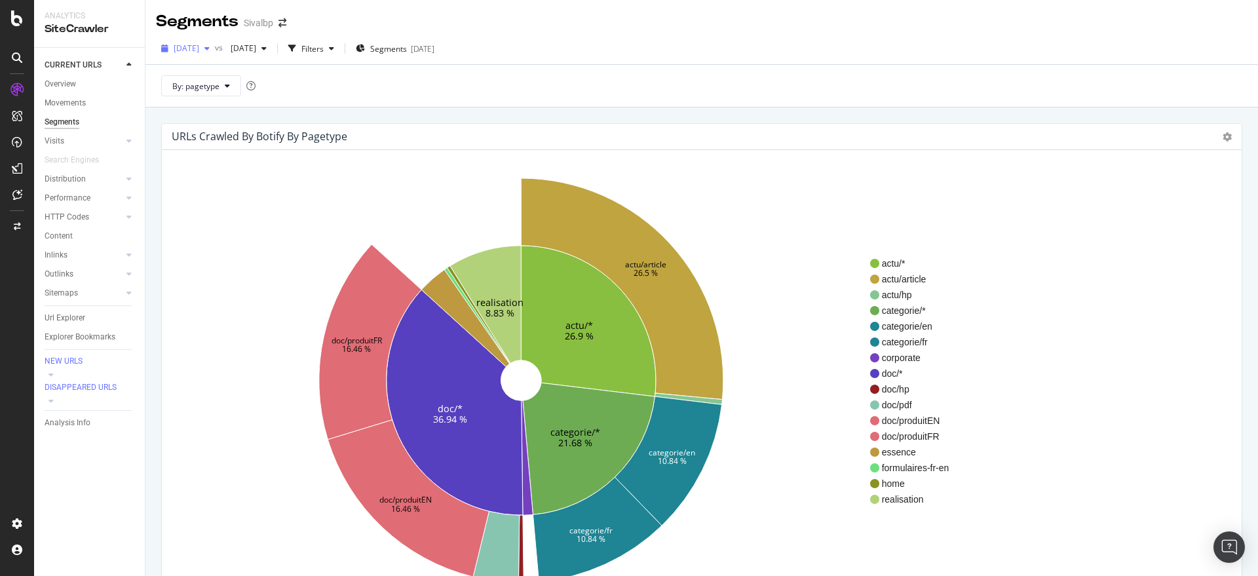
click at [215, 48] on div "button" at bounding box center [207, 49] width 16 height 8
click at [70, 83] on div "Overview" at bounding box center [60, 84] width 31 height 14
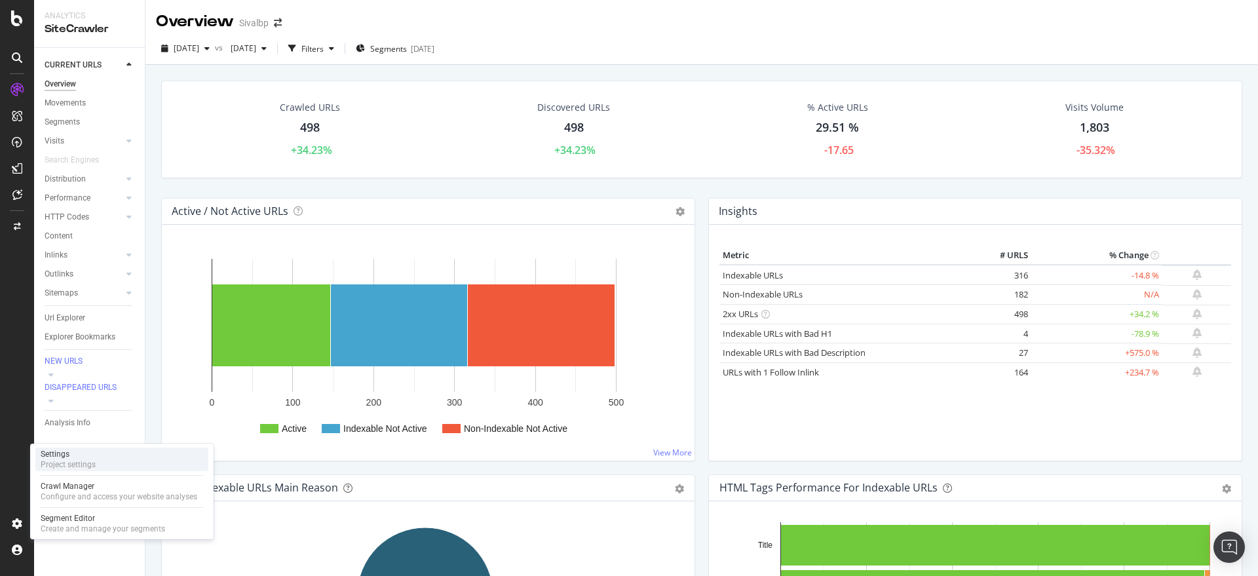
click at [66, 465] on div "Project settings" at bounding box center [68, 464] width 55 height 10
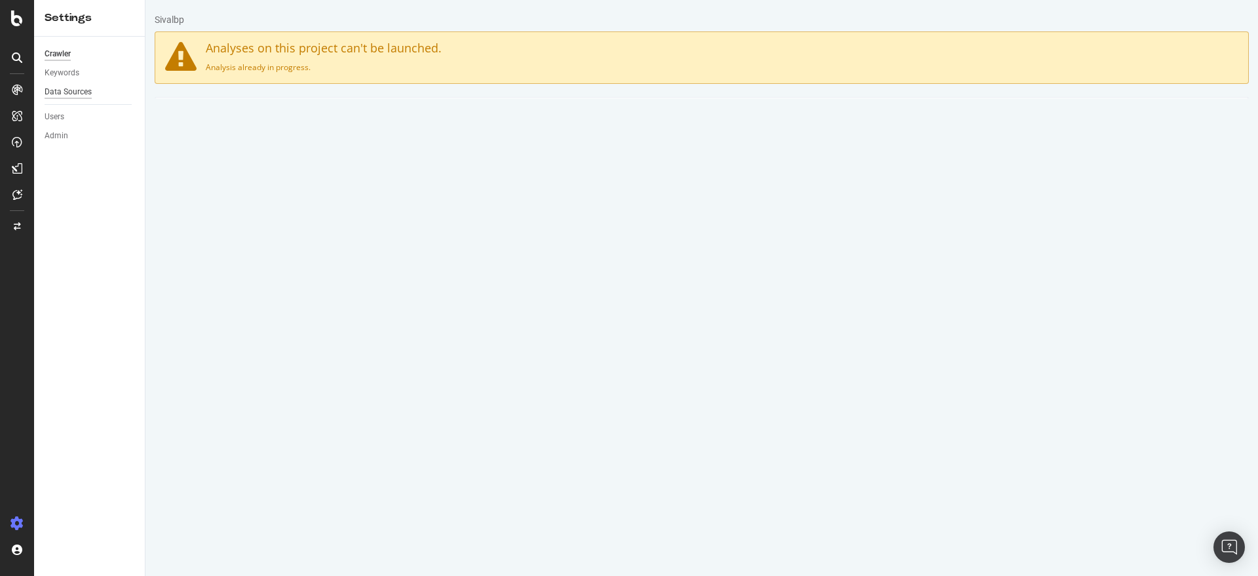
click at [63, 95] on div "Data Sources" at bounding box center [68, 92] width 47 height 14
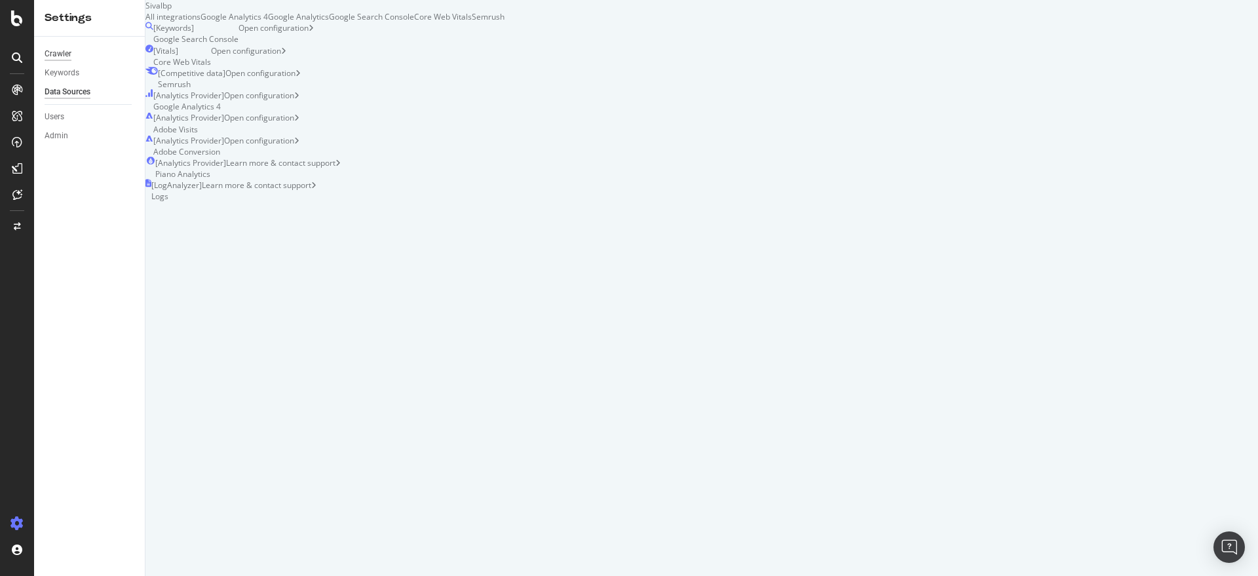
click at [52, 50] on div "Crawler" at bounding box center [58, 54] width 27 height 14
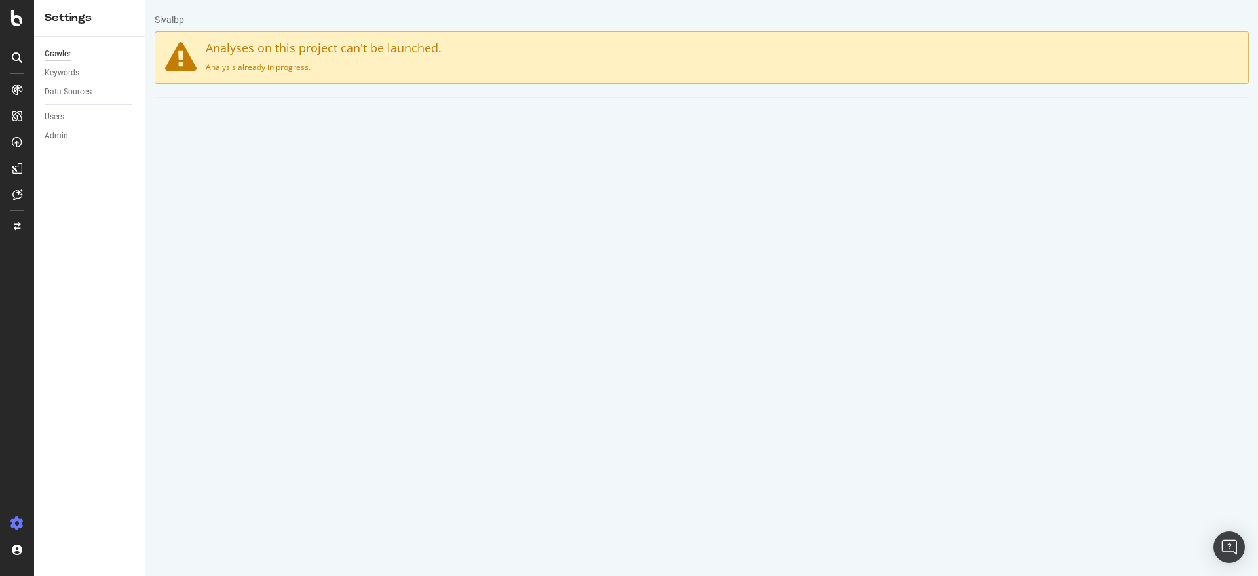
click at [266, 115] on link "Advanced Settings" at bounding box center [257, 116] width 101 height 36
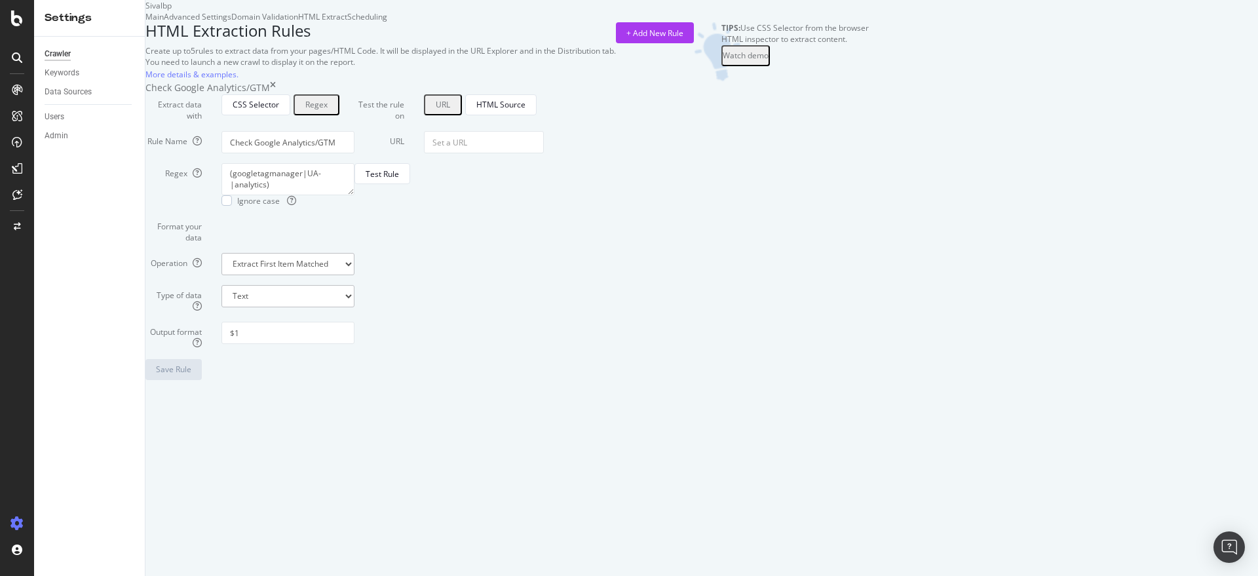
click at [231, 22] on div "Advanced Settings" at bounding box center [197, 16] width 67 height 11
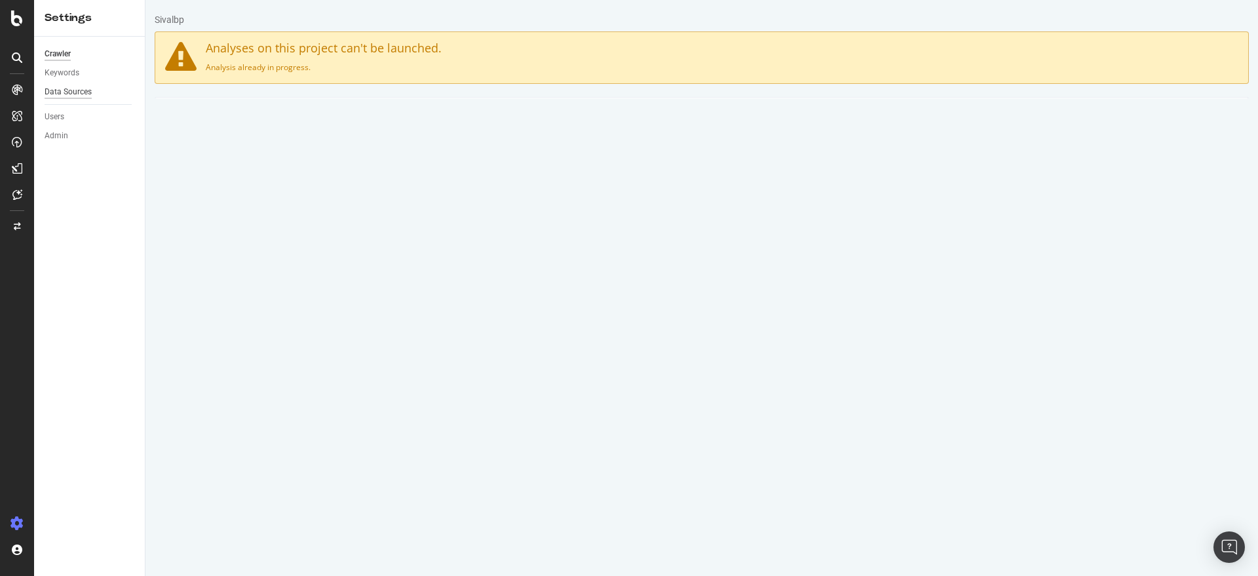
click at [74, 94] on div "Data Sources" at bounding box center [68, 92] width 47 height 14
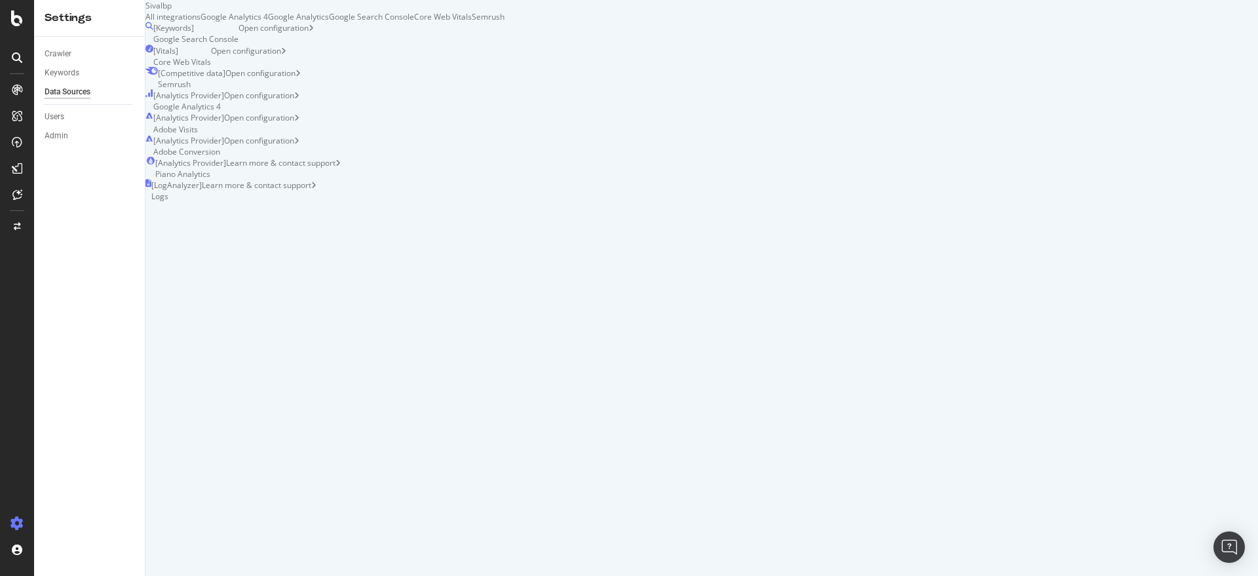
click at [268, 22] on div "Google Analytics 4" at bounding box center [233, 16] width 67 height 11
